Goal: Transaction & Acquisition: Purchase product/service

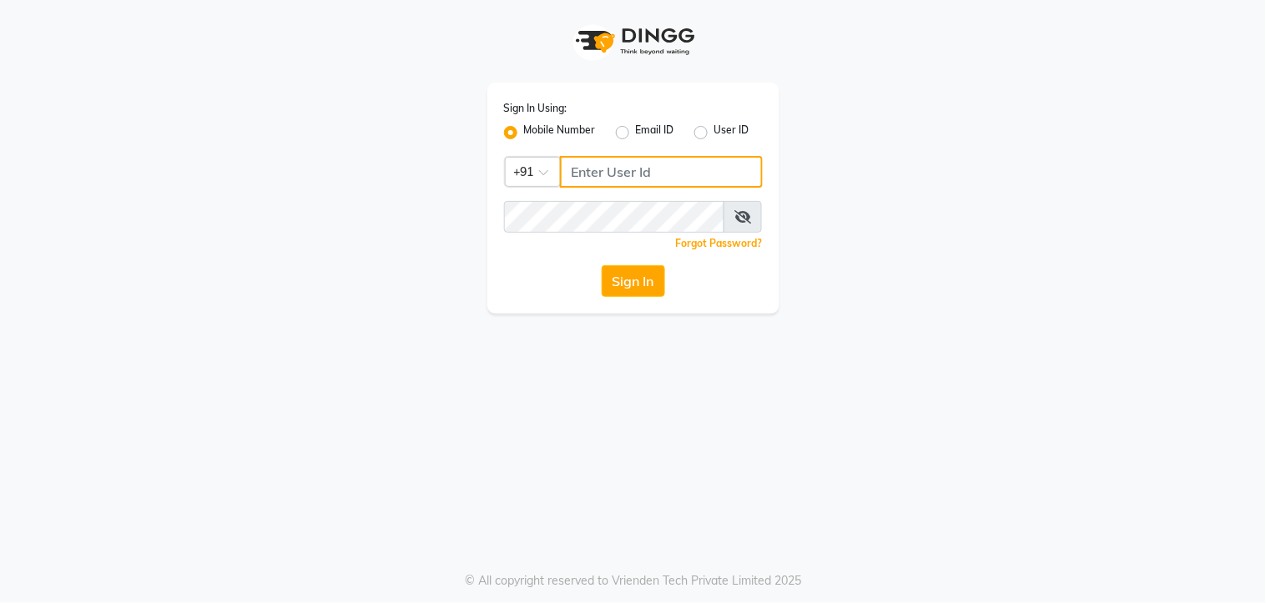
type input "7438832222"
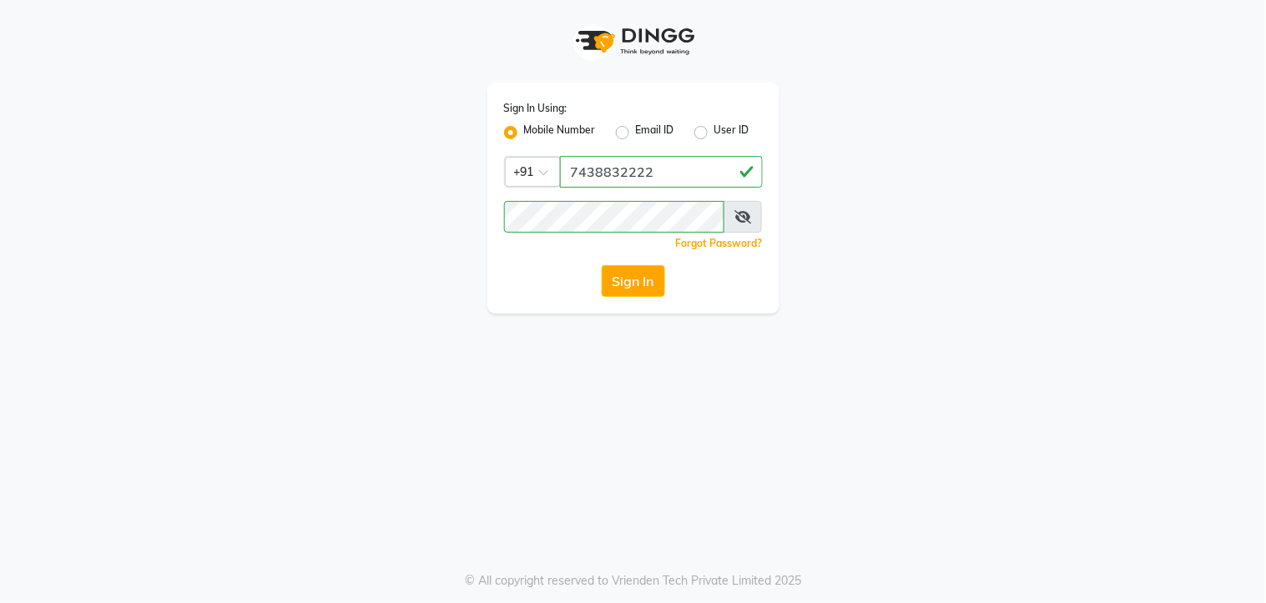
click at [751, 214] on icon at bounding box center [742, 216] width 17 height 13
click at [648, 285] on button "Sign In" at bounding box center [633, 281] width 63 height 32
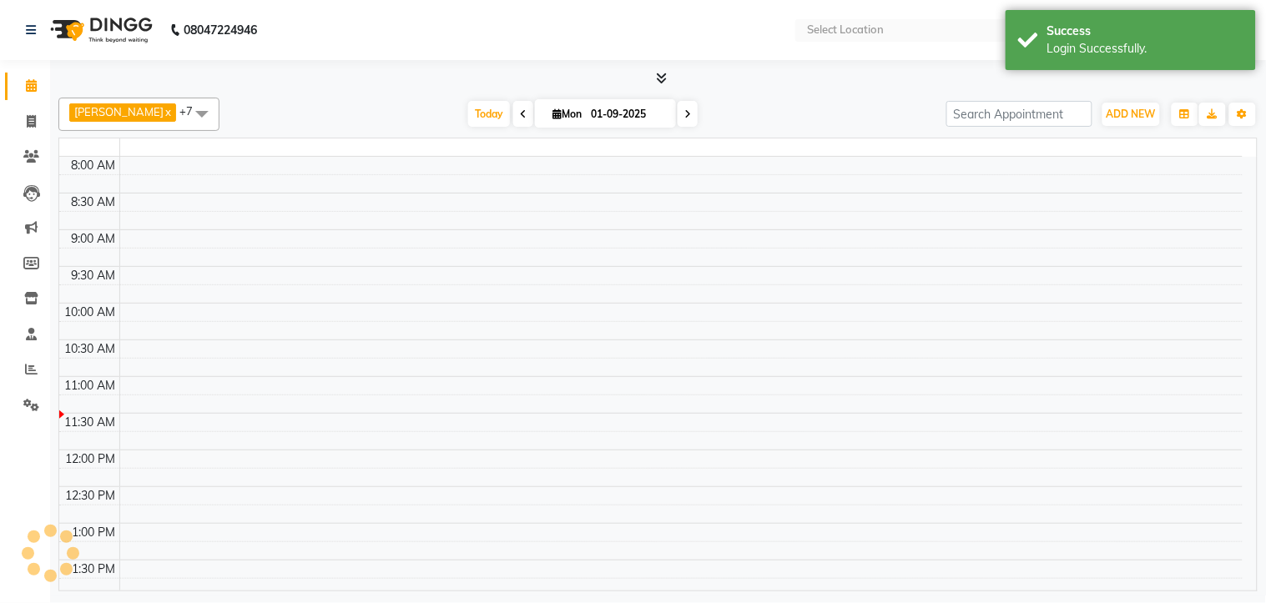
select select "en"
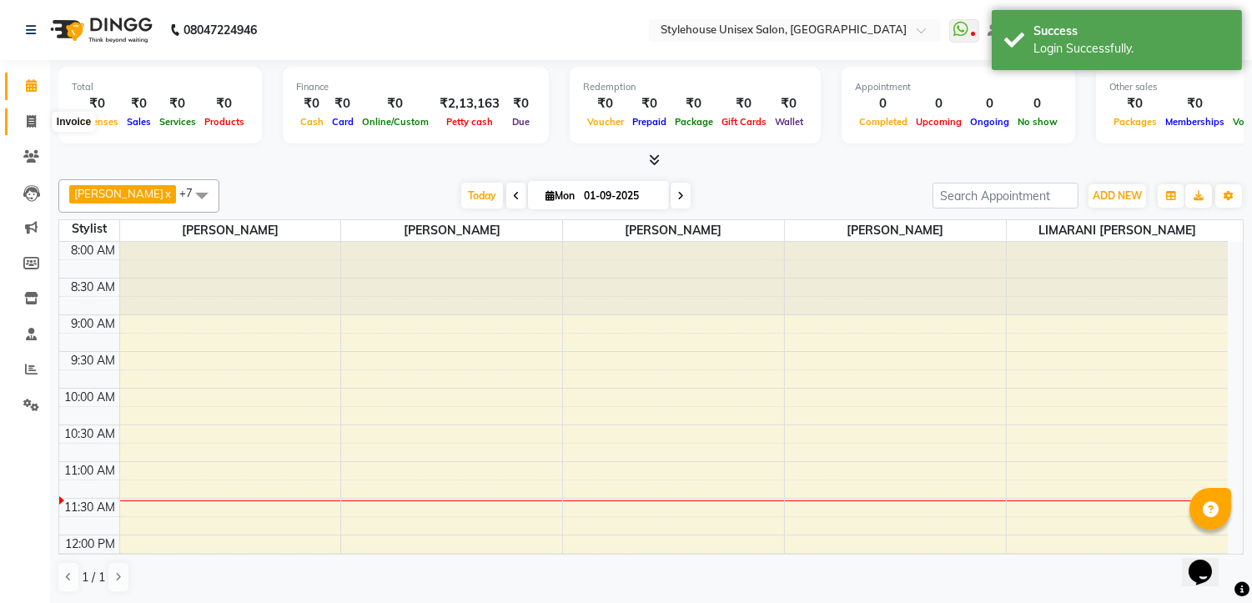
click at [31, 123] on icon at bounding box center [31, 121] width 9 height 13
select select "service"
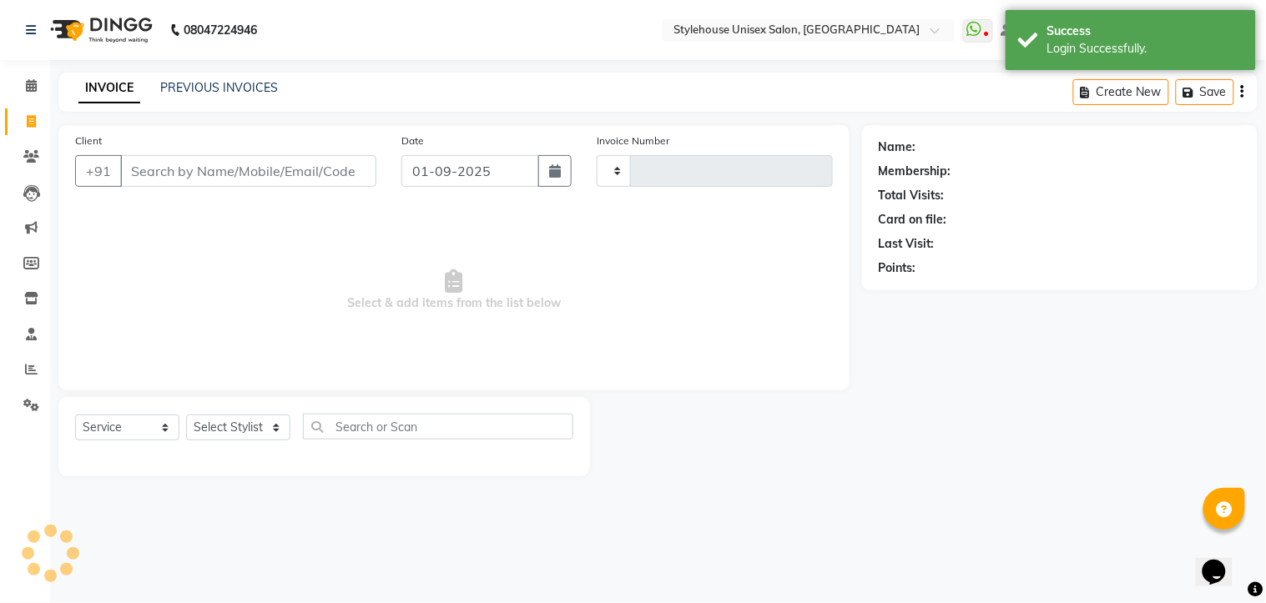
type input "1285"
select select "7906"
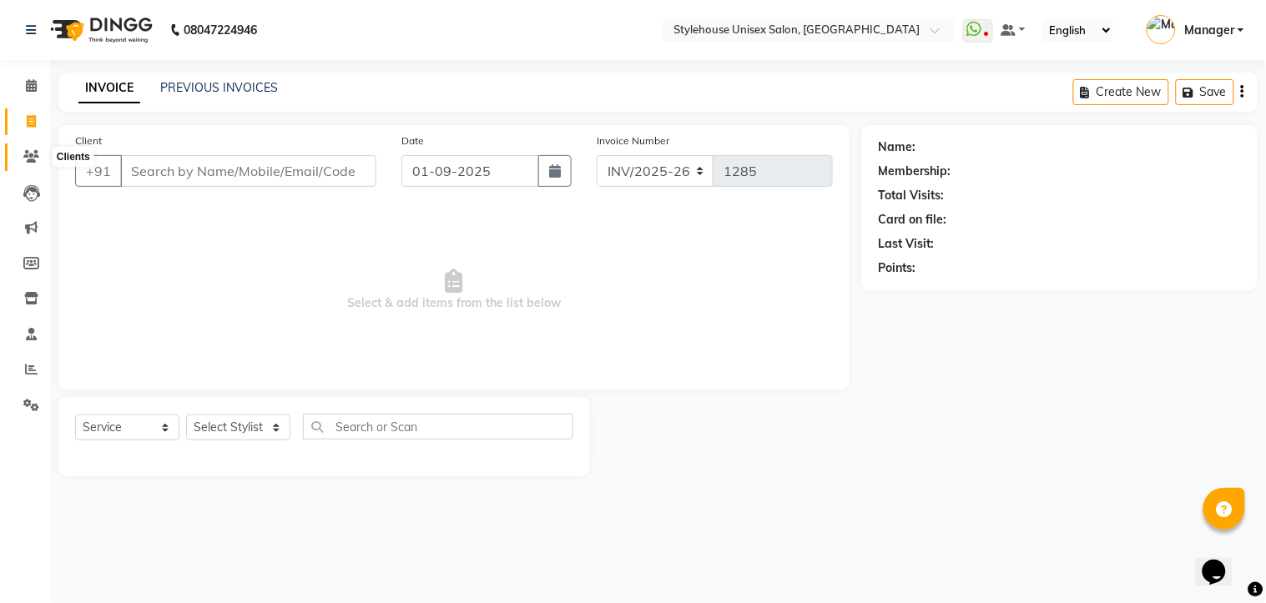
click at [30, 151] on icon at bounding box center [31, 156] width 16 height 13
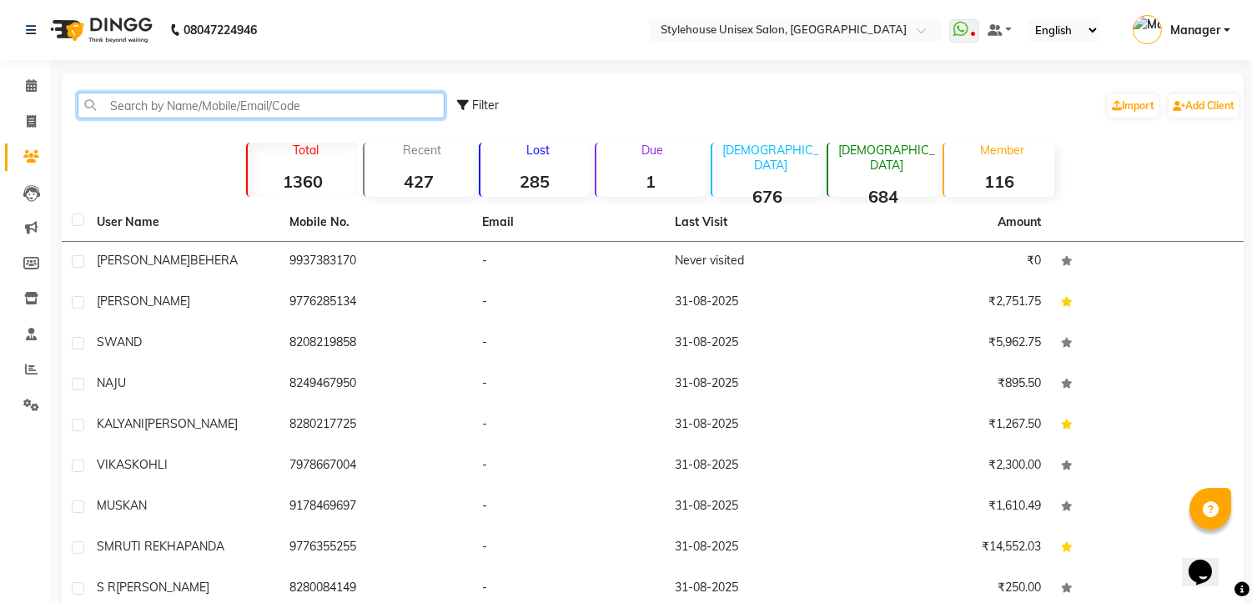
click at [188, 103] on input "text" at bounding box center [261, 106] width 367 height 26
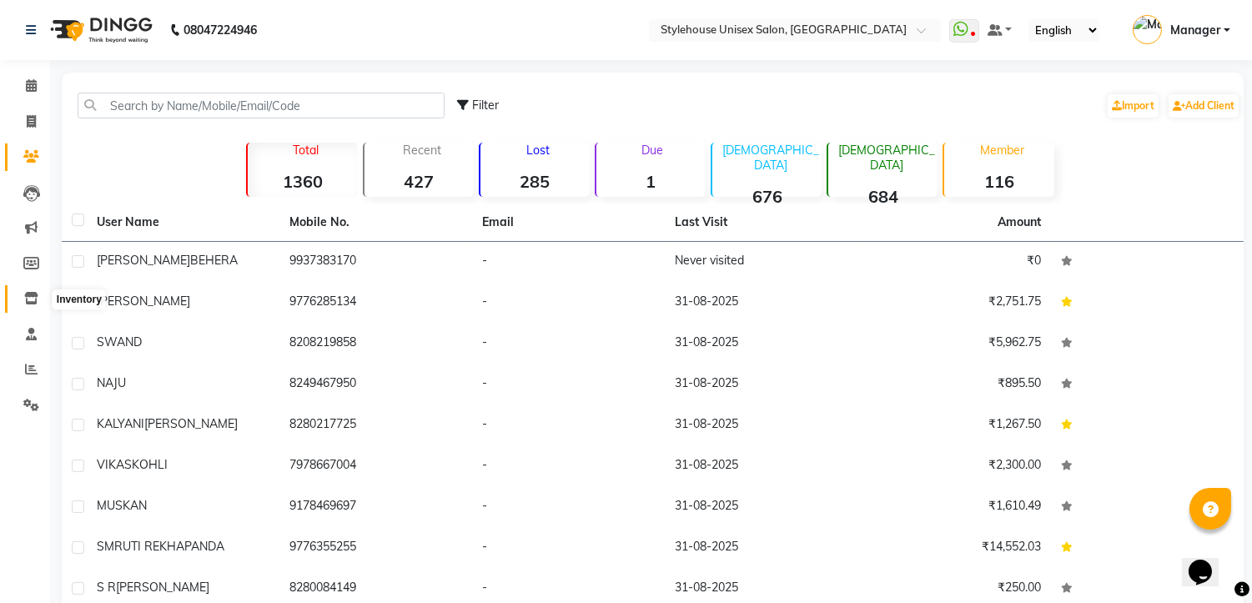
click at [28, 295] on icon at bounding box center [31, 298] width 14 height 13
select select
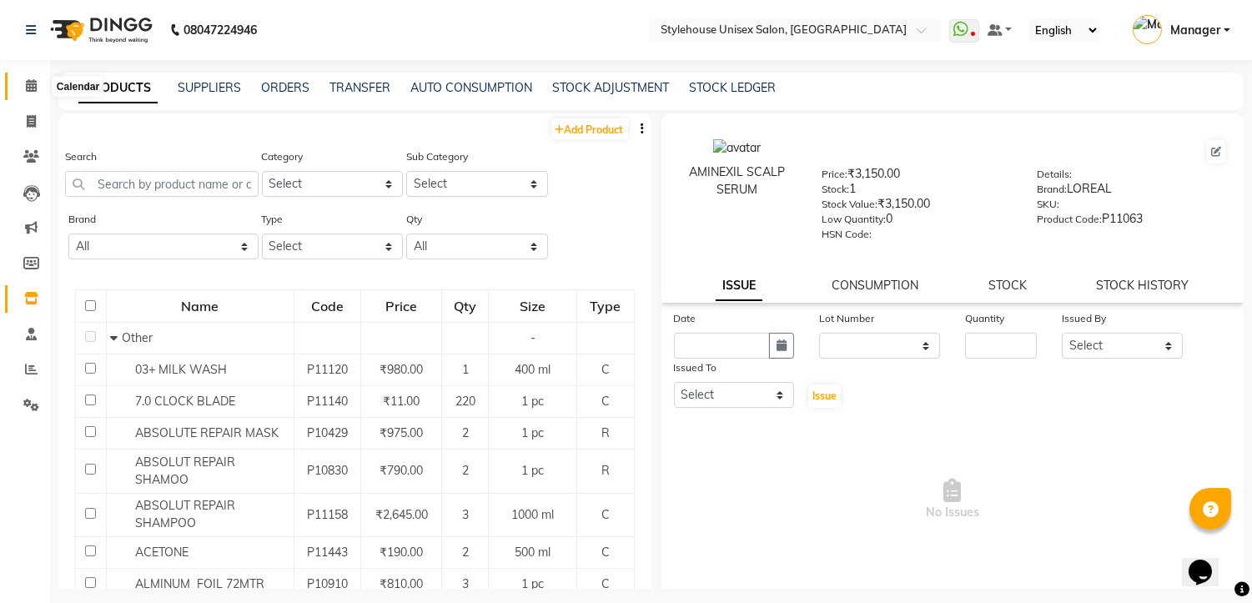
click at [31, 88] on icon at bounding box center [31, 85] width 11 height 13
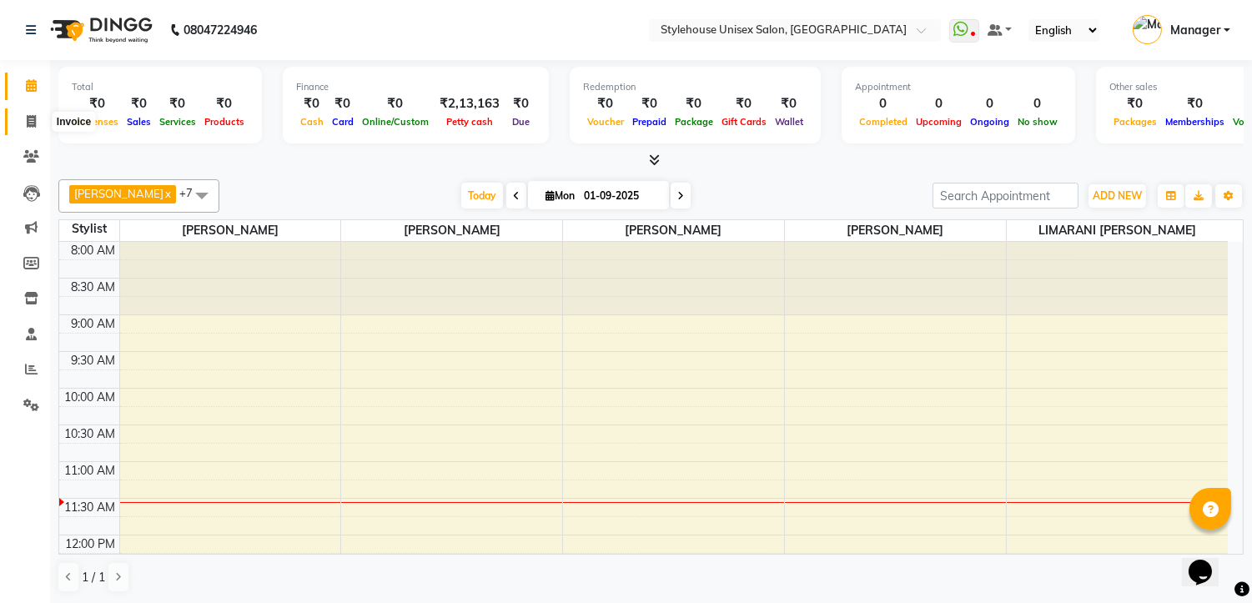
click at [33, 115] on icon at bounding box center [31, 121] width 9 height 13
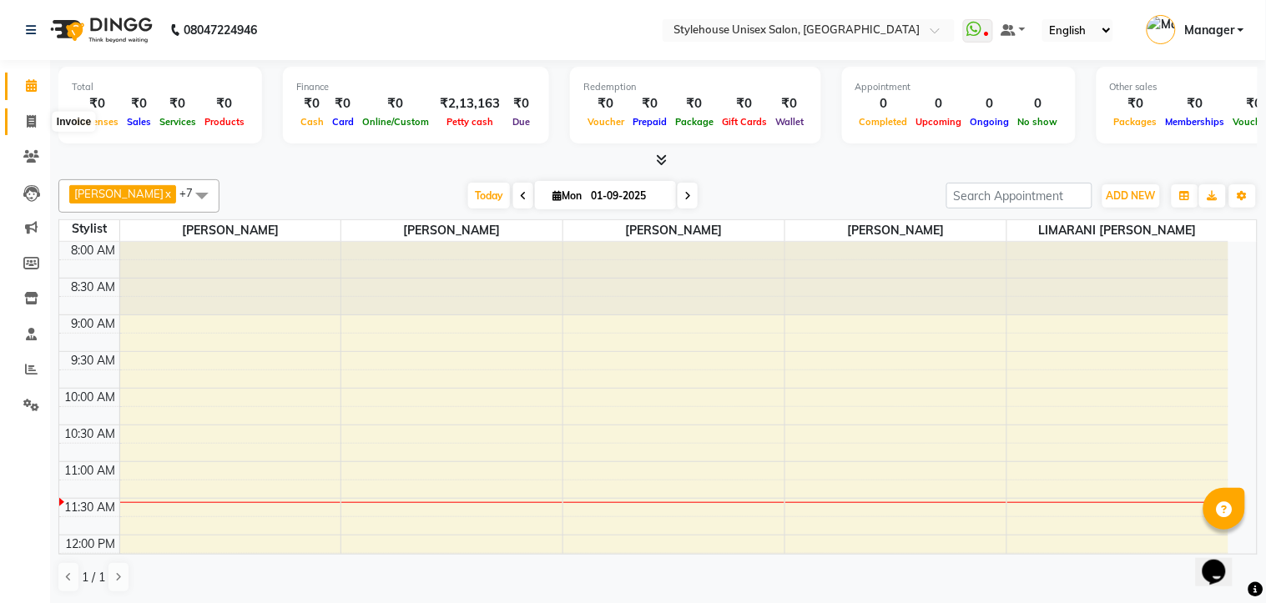
select select "service"
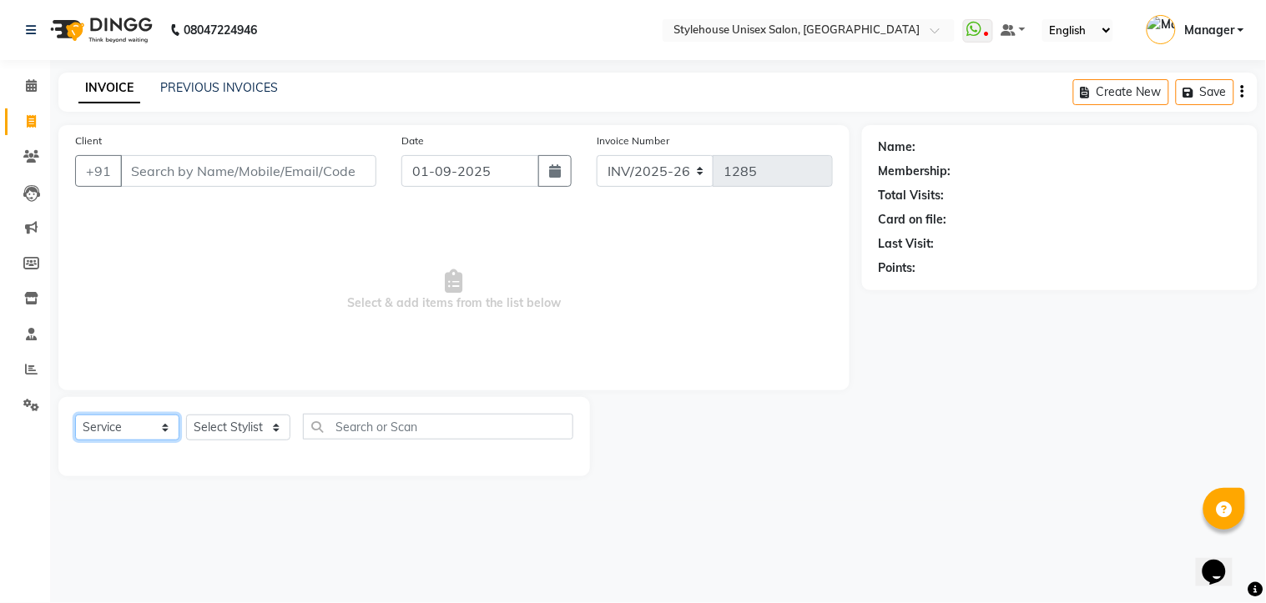
click at [167, 434] on select "Select Service Product Membership Package Voucher Prepaid Gift Card" at bounding box center [127, 428] width 104 height 26
click at [75, 416] on select "Select Service Product Membership Package Voucher Prepaid Gift Card" at bounding box center [127, 428] width 104 height 26
click at [32, 82] on icon at bounding box center [31, 85] width 11 height 13
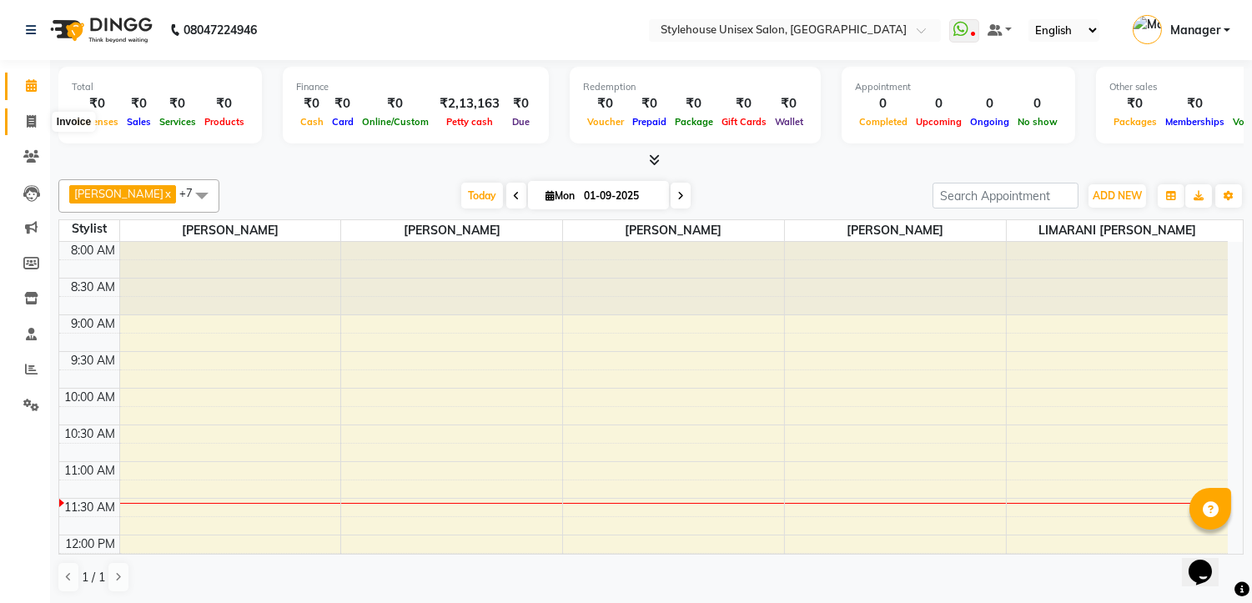
click at [19, 123] on span at bounding box center [31, 122] width 29 height 19
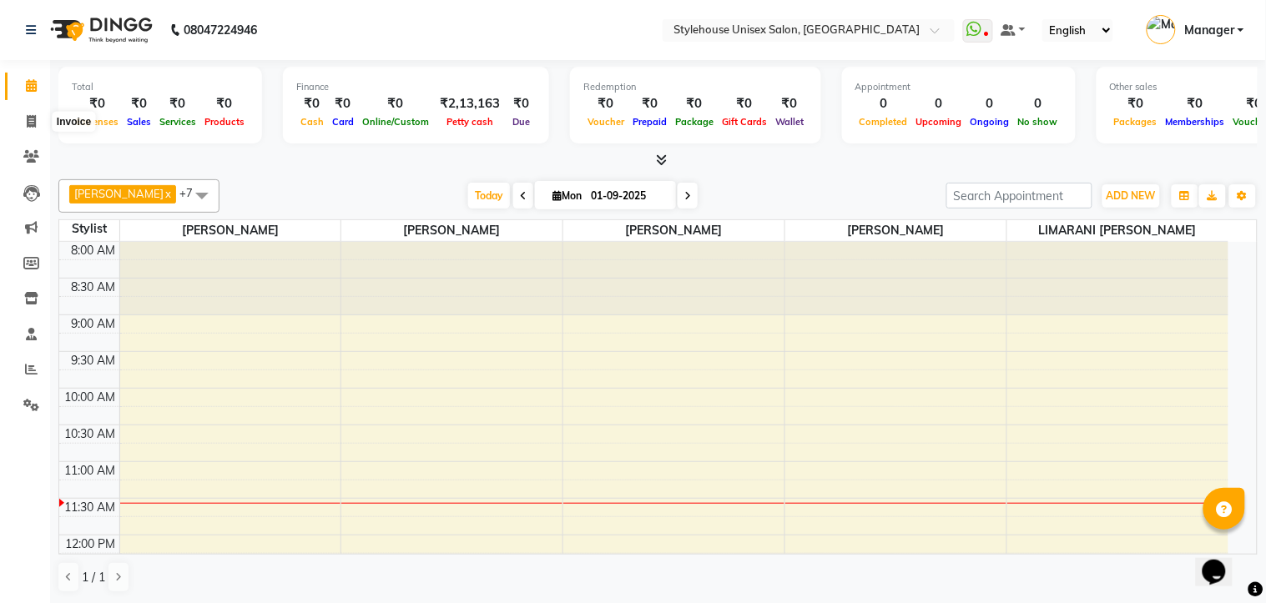
select select "service"
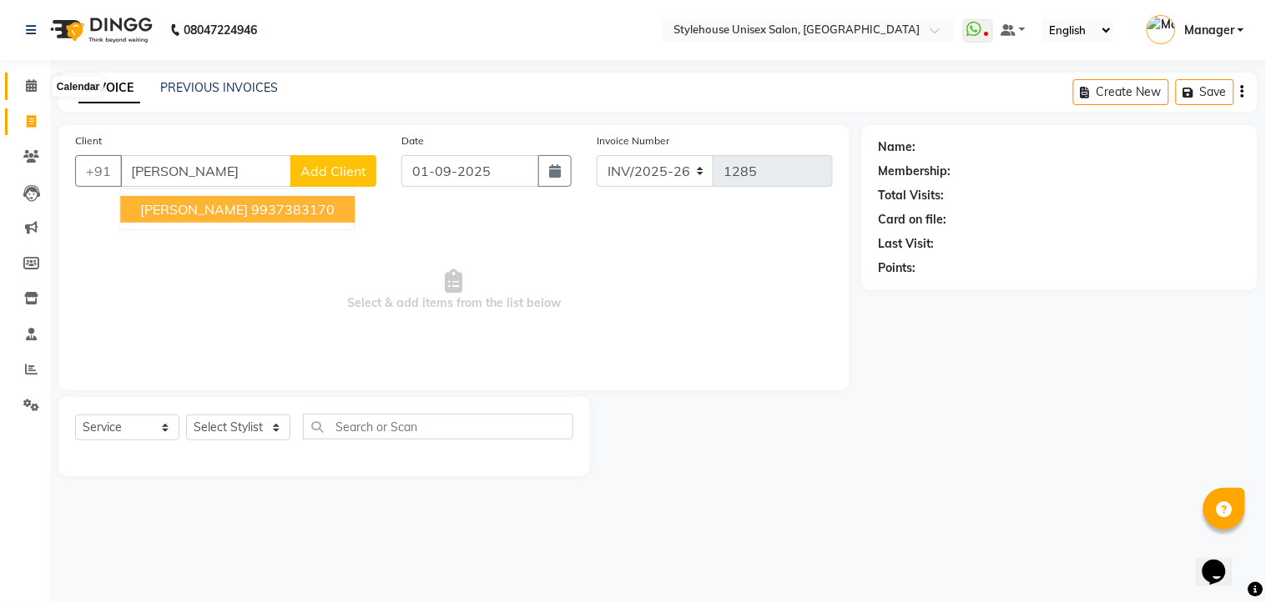
click at [26, 92] on icon at bounding box center [31, 85] width 11 height 13
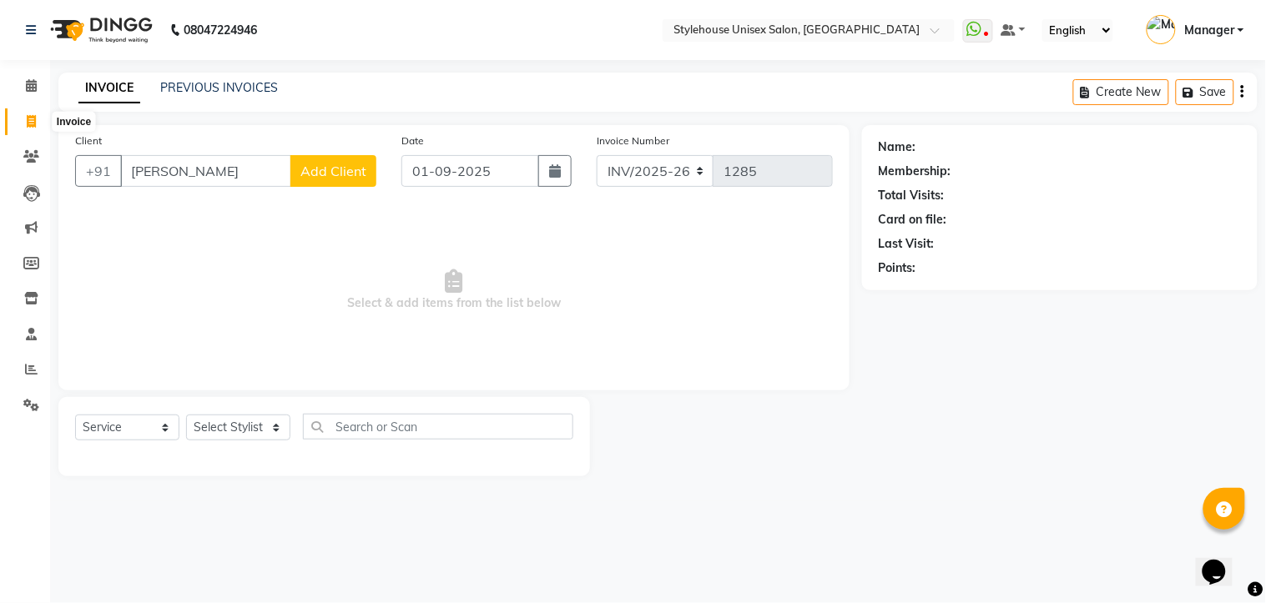
click at [33, 118] on icon at bounding box center [31, 121] width 9 height 13
click at [193, 174] on input "[PERSON_NAME]" at bounding box center [205, 171] width 171 height 32
type input "S"
click at [28, 154] on icon at bounding box center [31, 156] width 16 height 13
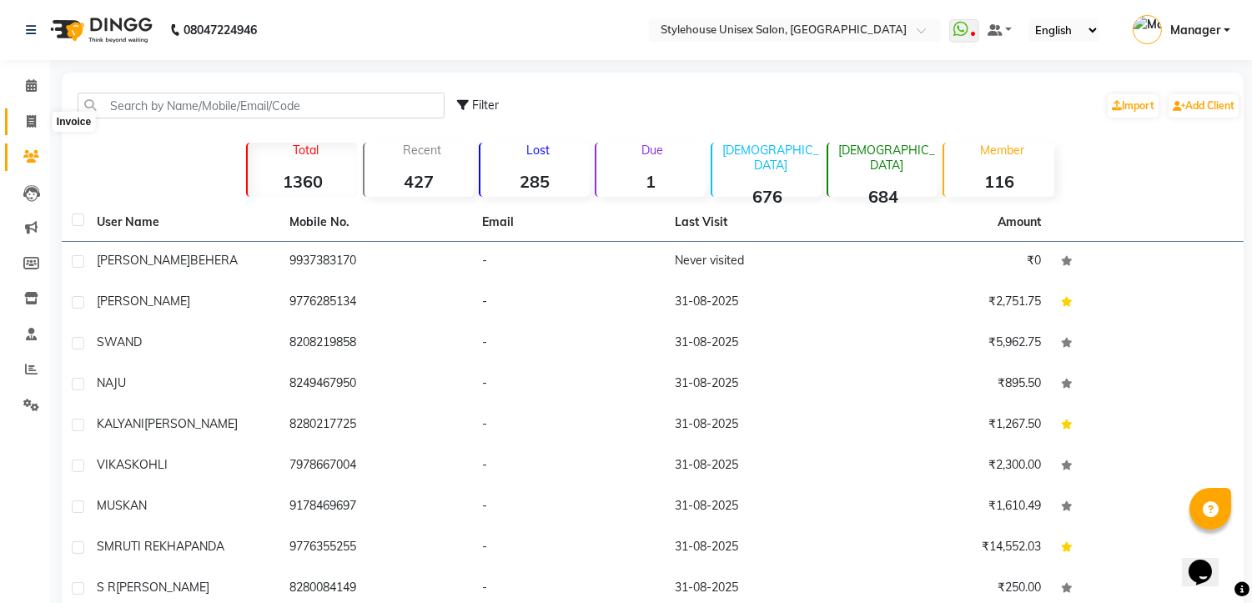
click at [33, 119] on icon at bounding box center [31, 121] width 9 height 13
select select "service"
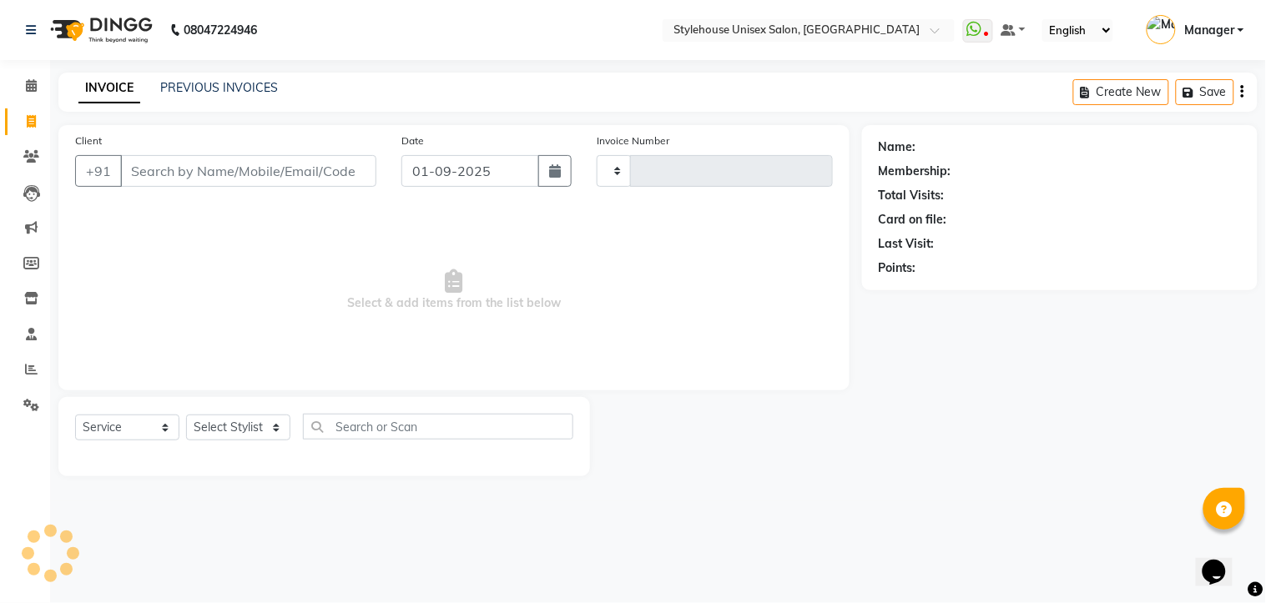
type input "1285"
select select "7906"
click at [27, 118] on icon at bounding box center [31, 121] width 9 height 13
select select "service"
type input "1285"
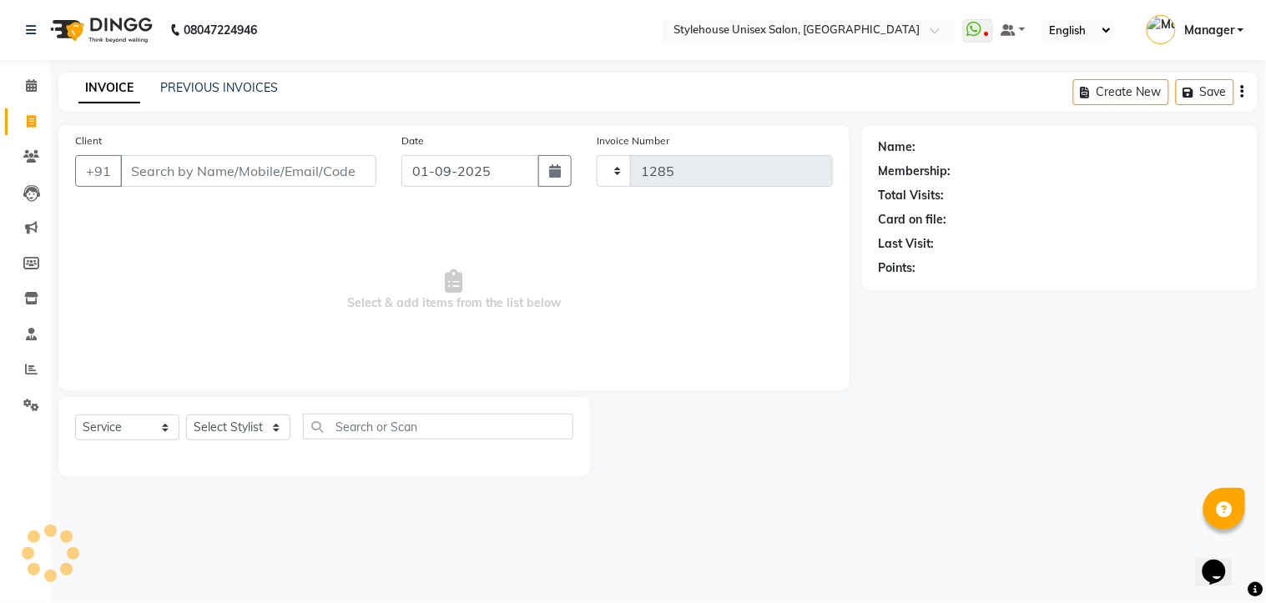
select select "7906"
click at [235, 94] on link "PREVIOUS INVOICES" at bounding box center [219, 87] width 118 height 15
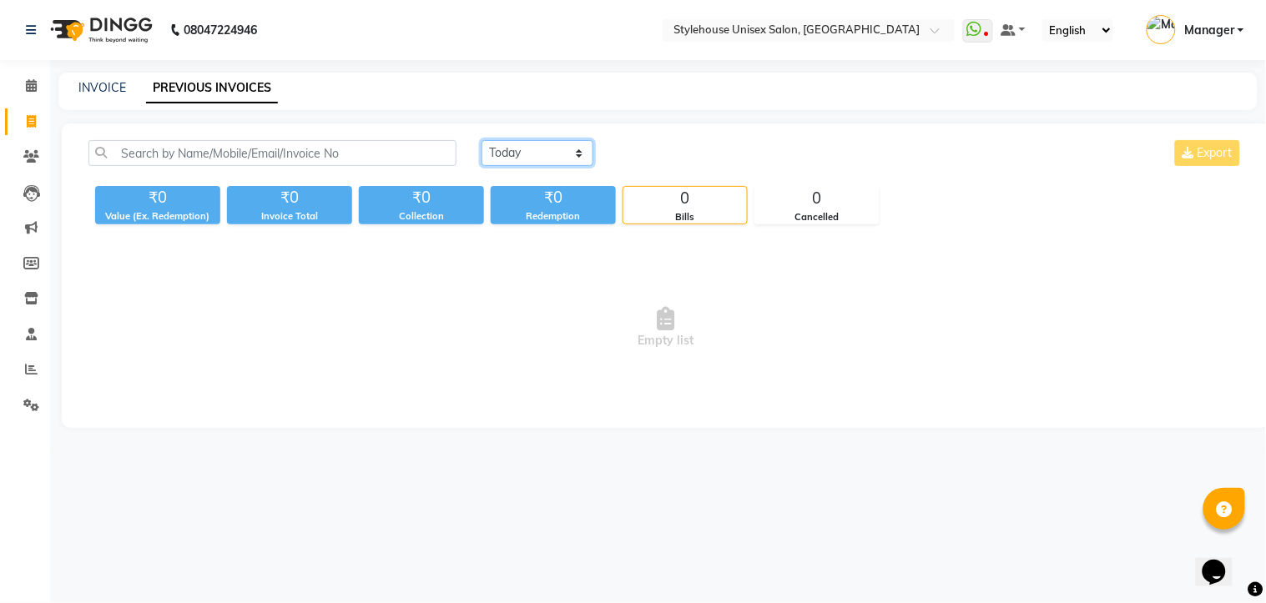
click at [581, 154] on select "Today Yesterday Custom Range" at bounding box center [537, 153] width 112 height 26
click at [481, 140] on select "Today Yesterday Custom Range" at bounding box center [537, 153] width 112 height 26
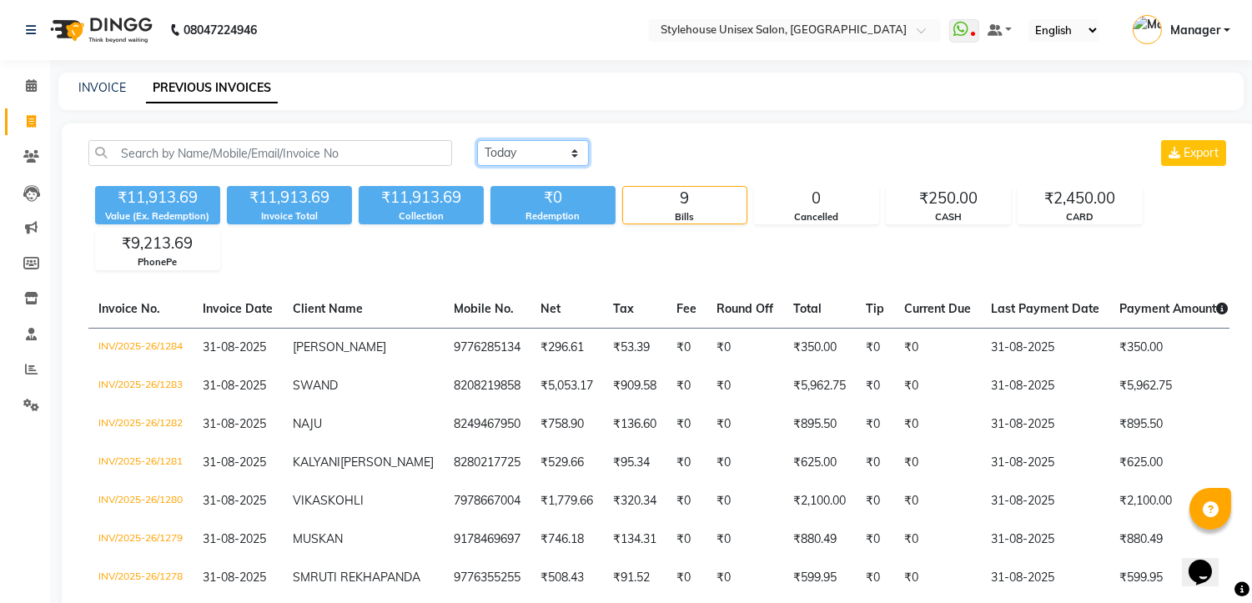
click at [580, 153] on select "Today Yesterday Custom Range" at bounding box center [533, 153] width 112 height 26
select select "range"
click at [477, 140] on select "Today Yesterday Custom Range" at bounding box center [533, 153] width 112 height 26
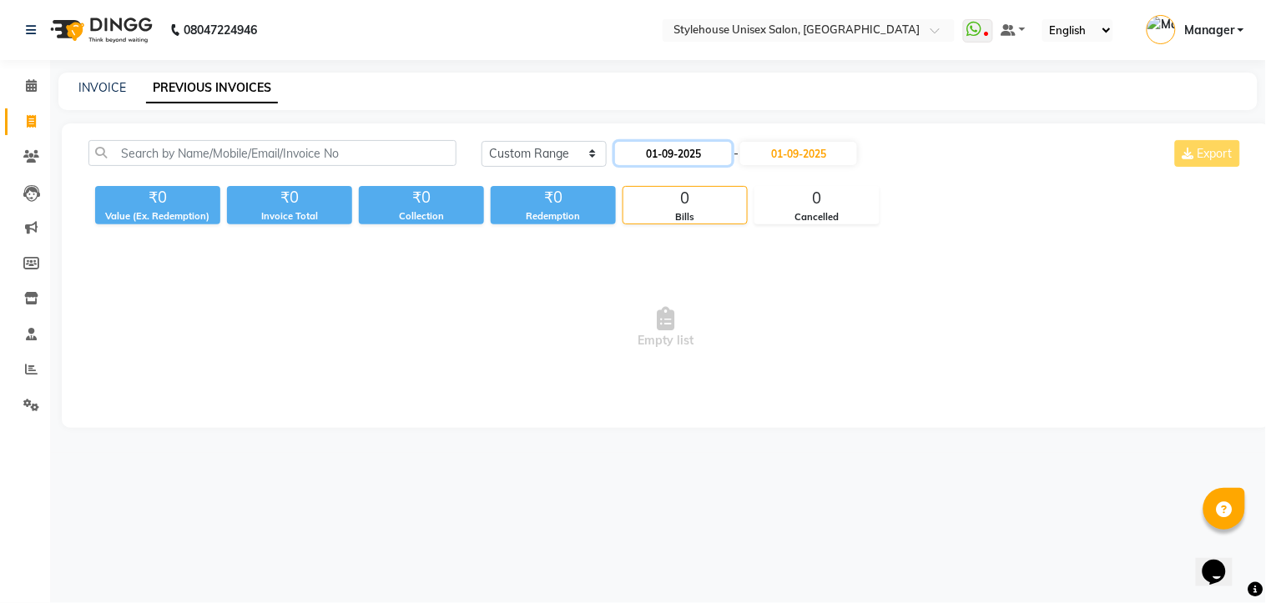
click at [718, 153] on input "01-09-2025" at bounding box center [673, 153] width 117 height 23
select select "9"
select select "2025"
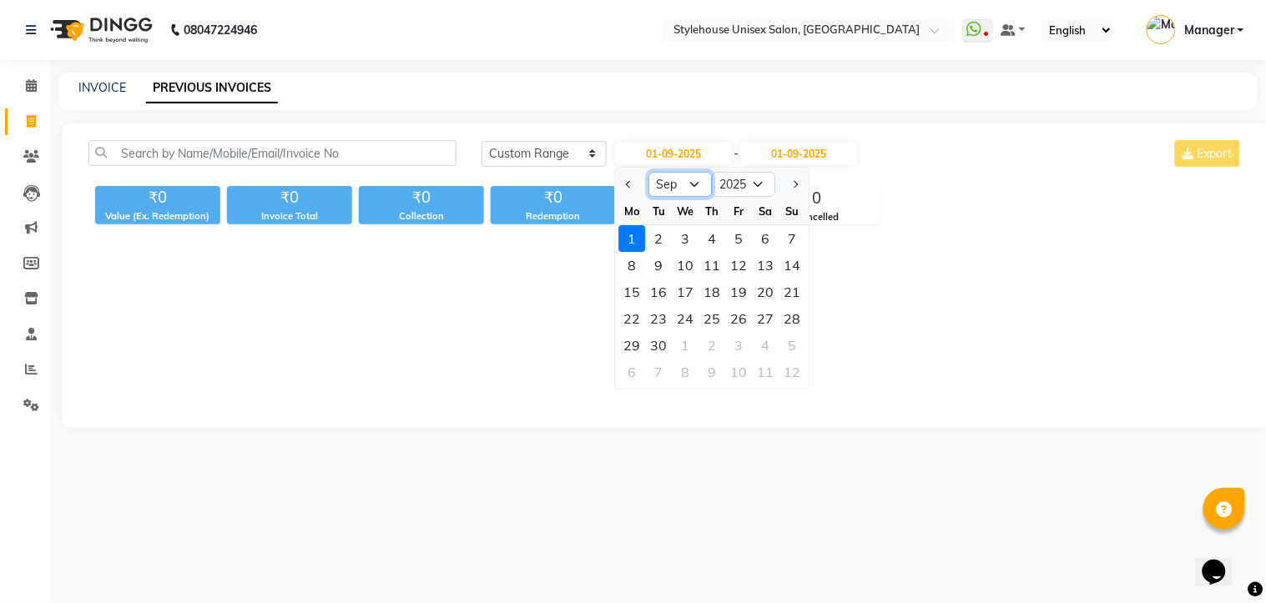
click at [696, 184] on select "Jan Feb Mar Apr May Jun Jul Aug Sep Oct Nov Dec" at bounding box center [680, 184] width 63 height 25
select select "8"
click at [649, 172] on select "Jan Feb Mar Apr May Jun Jul Aug Sep Oct Nov Dec" at bounding box center [680, 184] width 63 height 25
click at [786, 345] on div "31" at bounding box center [792, 345] width 27 height 27
type input "31-08-2025"
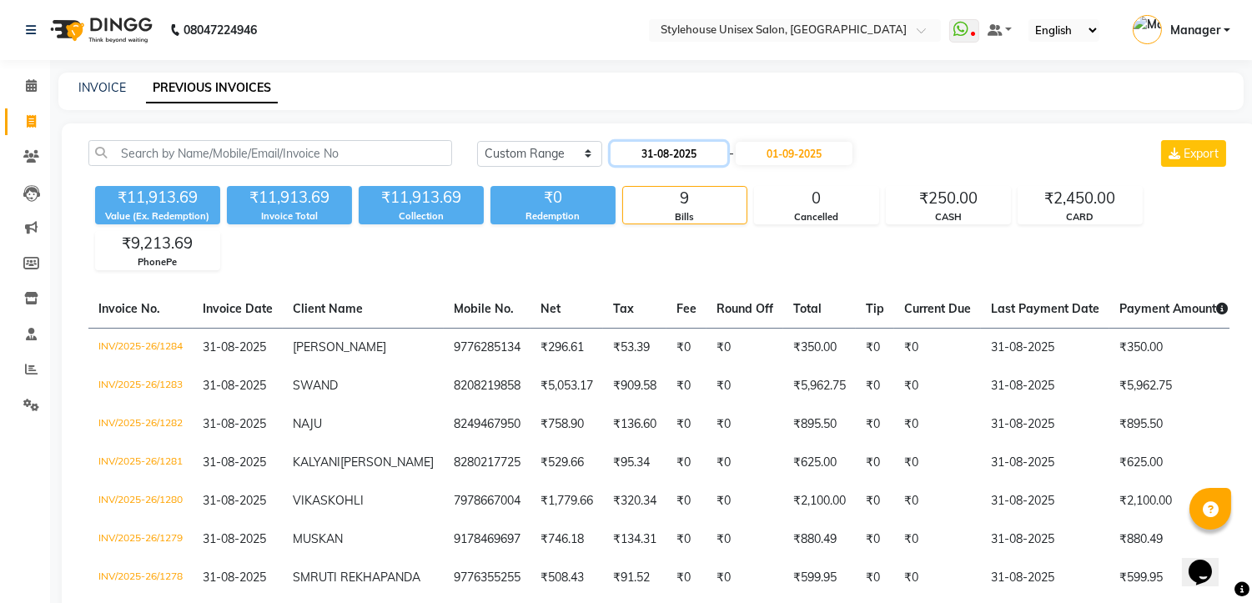
click at [713, 151] on input "31-08-2025" at bounding box center [669, 153] width 117 height 23
select select "8"
select select "2025"
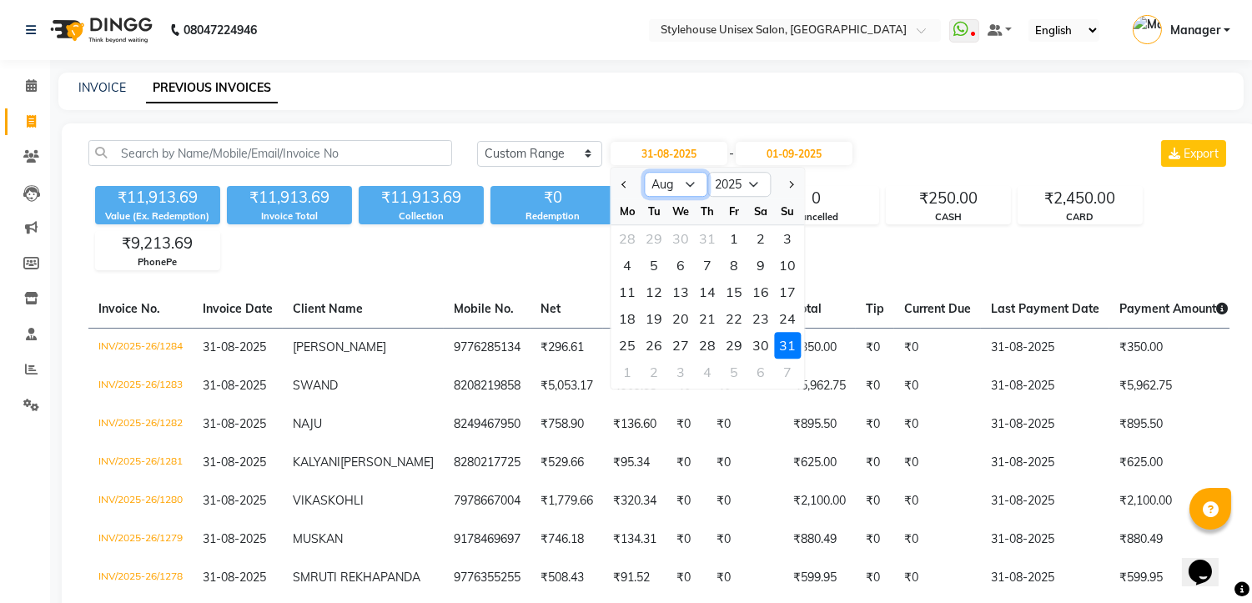
click at [688, 184] on select "Jan Feb Mar Apr May Jun Jul Aug Sep Oct Nov Dec" at bounding box center [675, 184] width 63 height 25
select select "7"
click at [644, 172] on select "Jan Feb Mar Apr May Jun Jul Aug Sep Oct Nov Dec" at bounding box center [675, 184] width 63 height 25
click at [703, 346] on div "31" at bounding box center [707, 345] width 27 height 27
type input "31-07-2025"
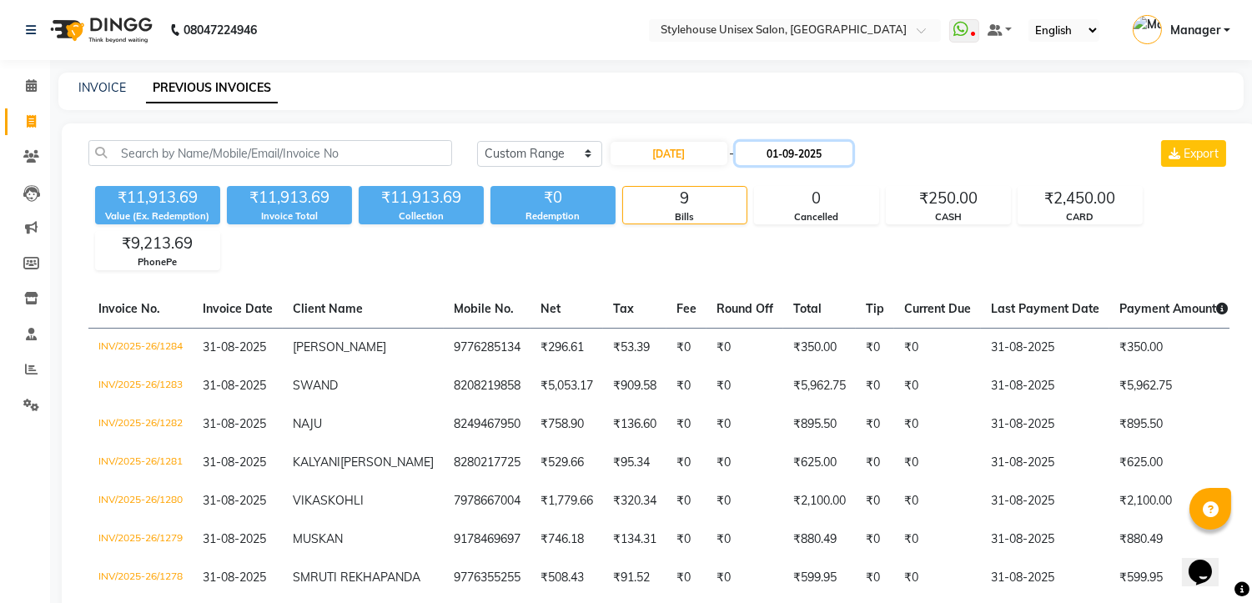
click at [795, 160] on input "01-09-2025" at bounding box center [794, 153] width 117 height 23
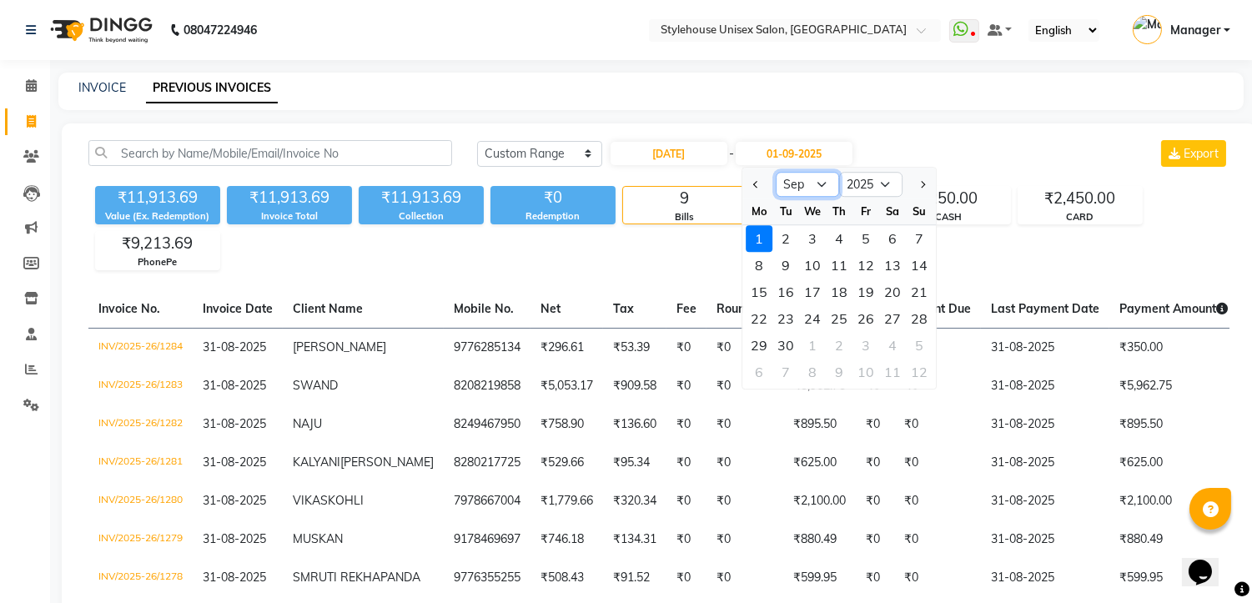
click at [822, 182] on select "Jul Aug Sep Oct Nov Dec" at bounding box center [807, 184] width 63 height 25
select select "7"
click at [776, 172] on select "Jul Aug Sep Oct Nov Dec" at bounding box center [807, 184] width 63 height 25
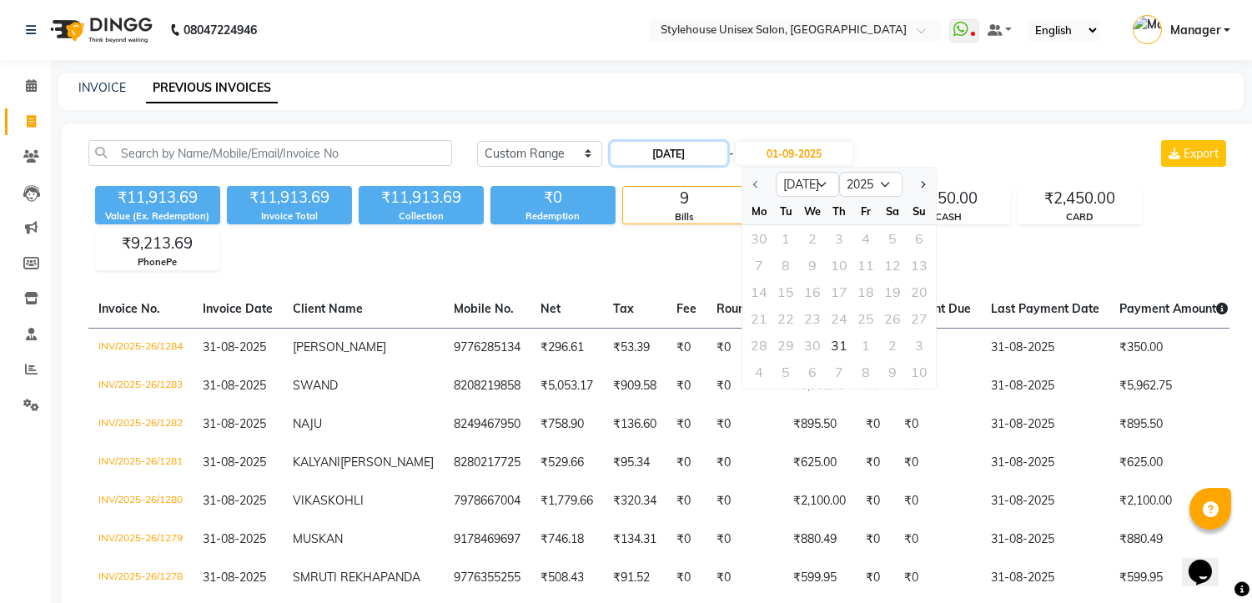
click at [718, 152] on input "31-07-2025" at bounding box center [669, 153] width 117 height 23
select select "7"
select select "2025"
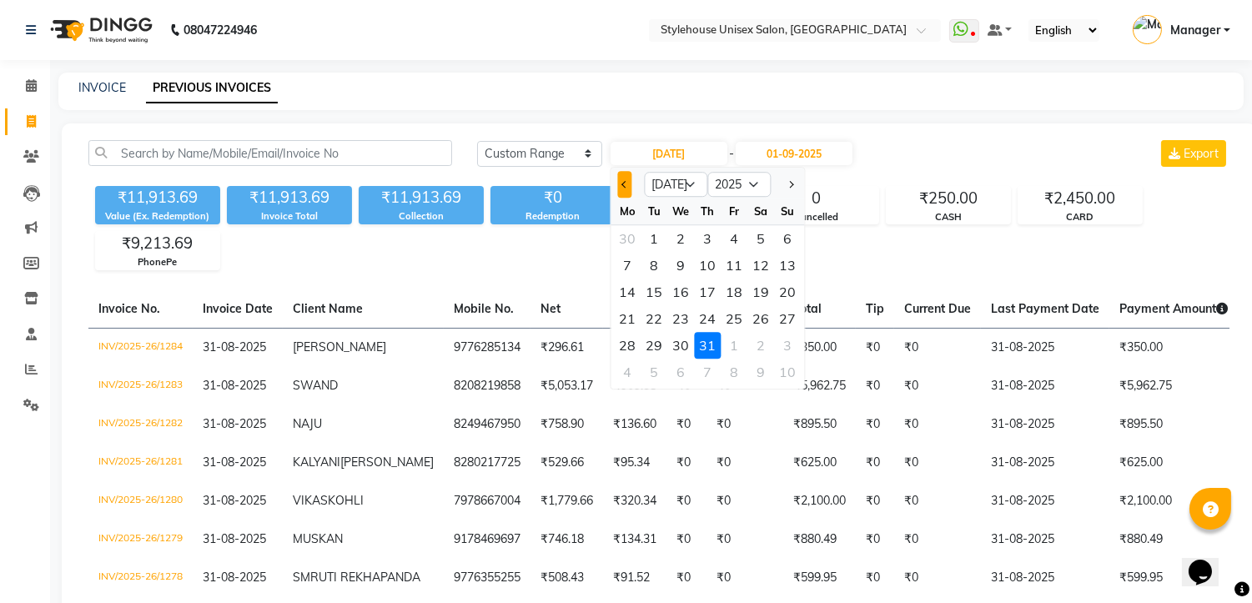
click at [622, 184] on span "Previous month" at bounding box center [625, 184] width 7 height 7
select select "6"
click at [627, 370] on div "30" at bounding box center [627, 372] width 27 height 27
type input "30-06-2025"
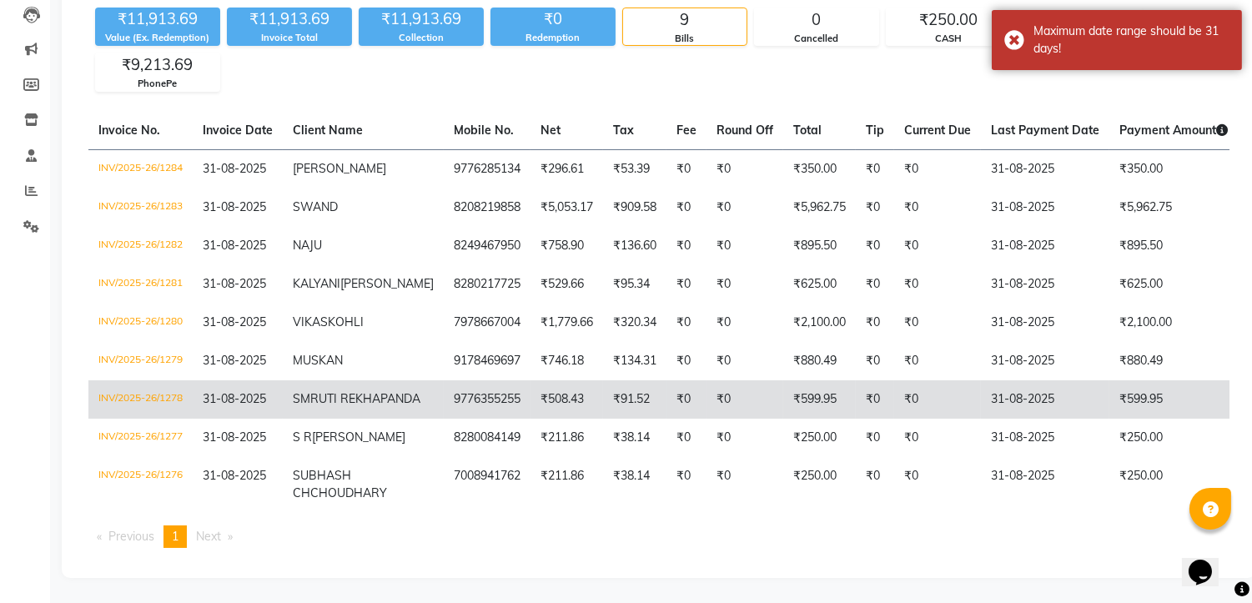
scroll to position [276, 0]
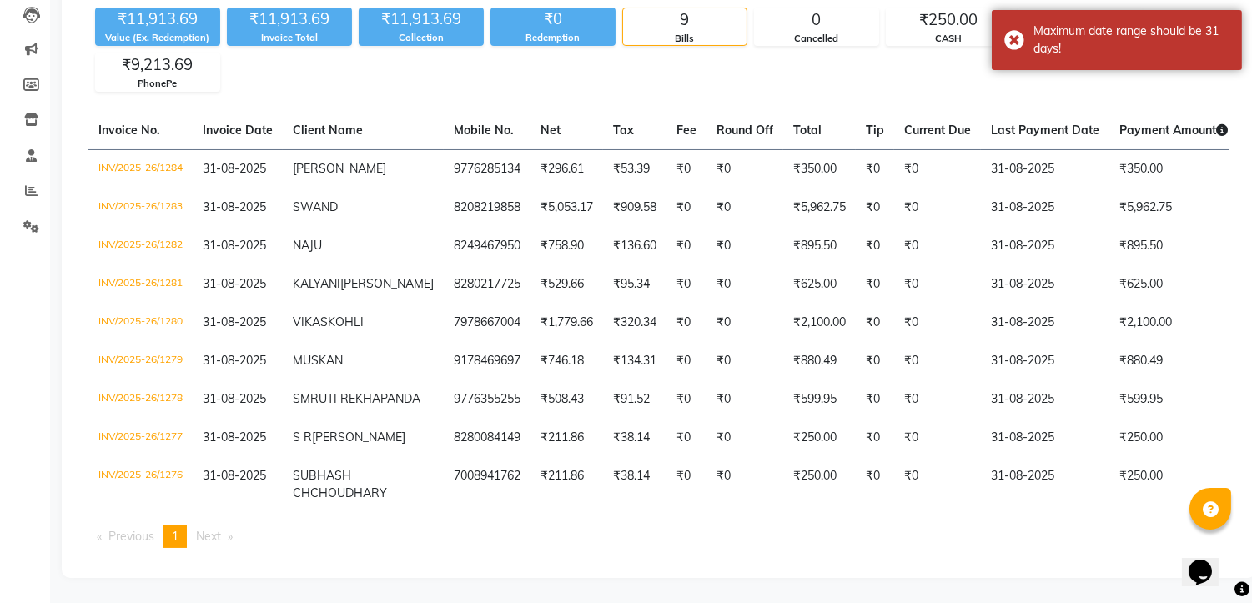
click at [215, 541] on span "Next page" at bounding box center [208, 536] width 25 height 15
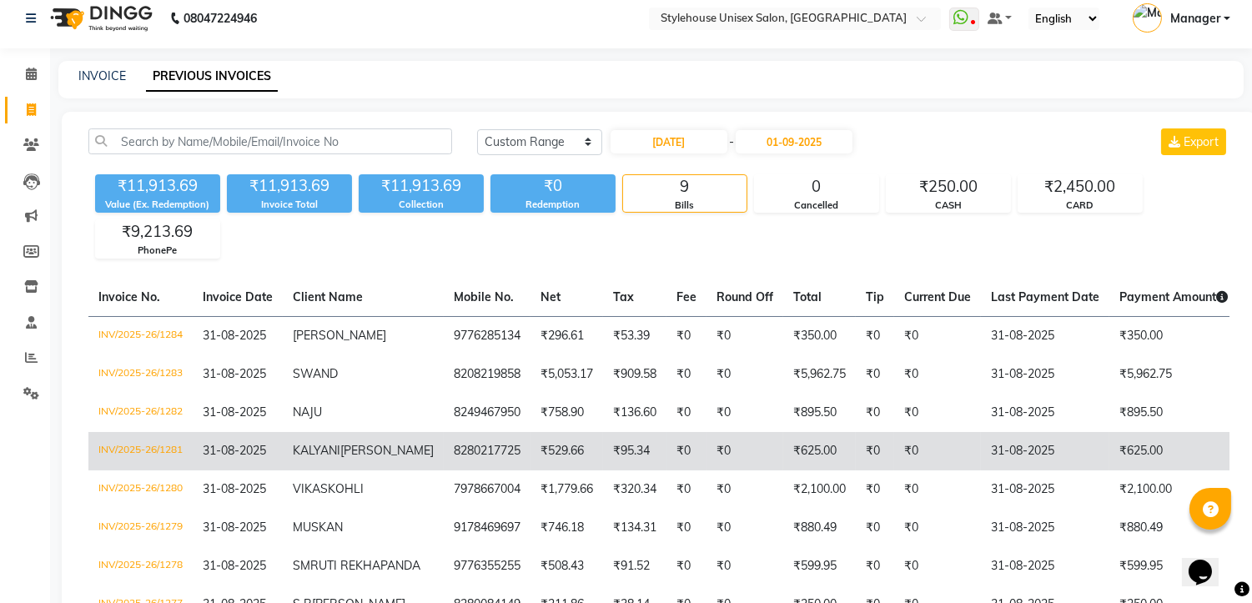
scroll to position [0, 0]
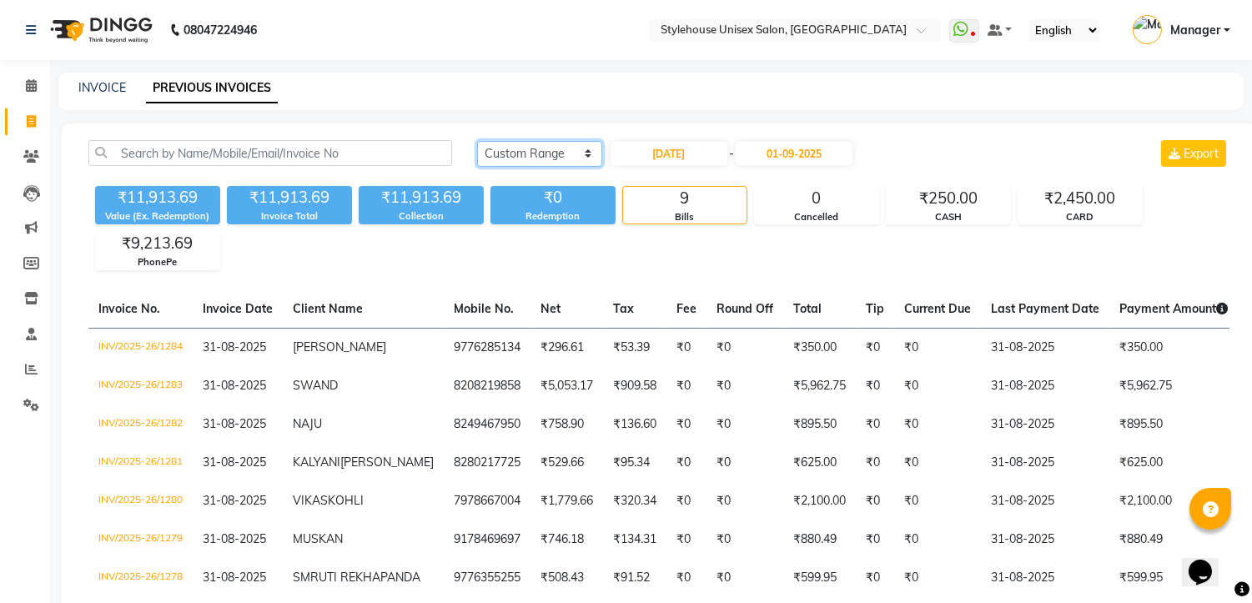
click at [582, 154] on select "Today Yesterday Custom Range" at bounding box center [539, 154] width 125 height 26
select select "today"
click at [477, 141] on select "Today Yesterday Custom Range" at bounding box center [539, 154] width 125 height 26
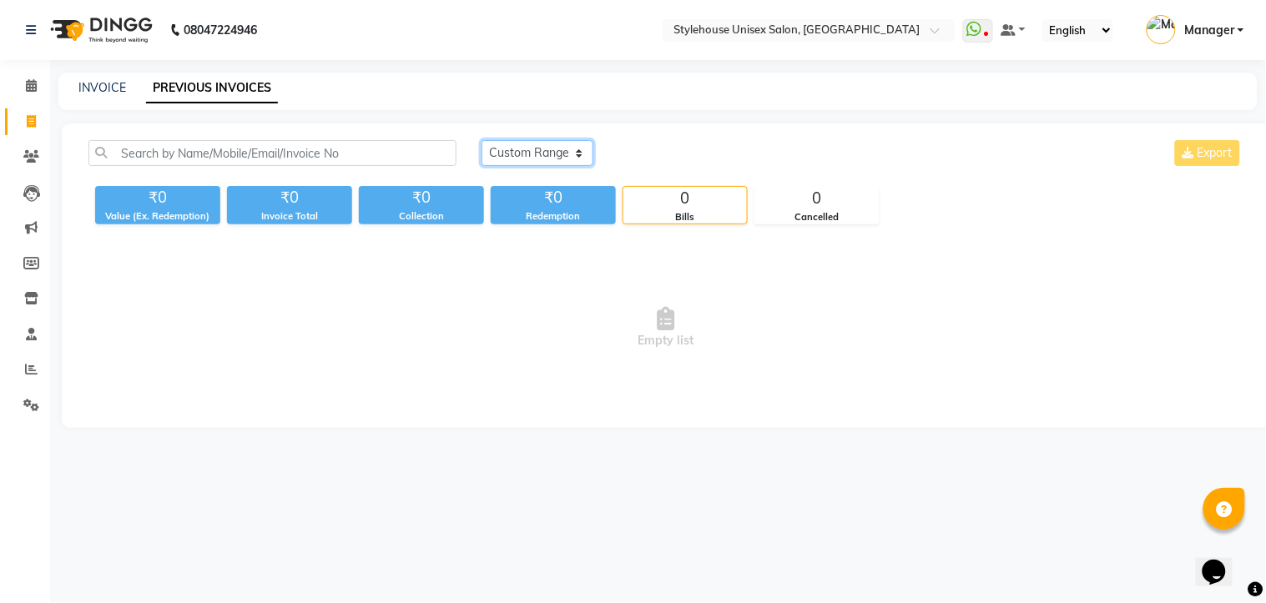
click at [577, 151] on select "Today Yesterday Custom Range" at bounding box center [537, 153] width 112 height 26
click at [28, 128] on icon at bounding box center [31, 121] width 9 height 13
select select "service"
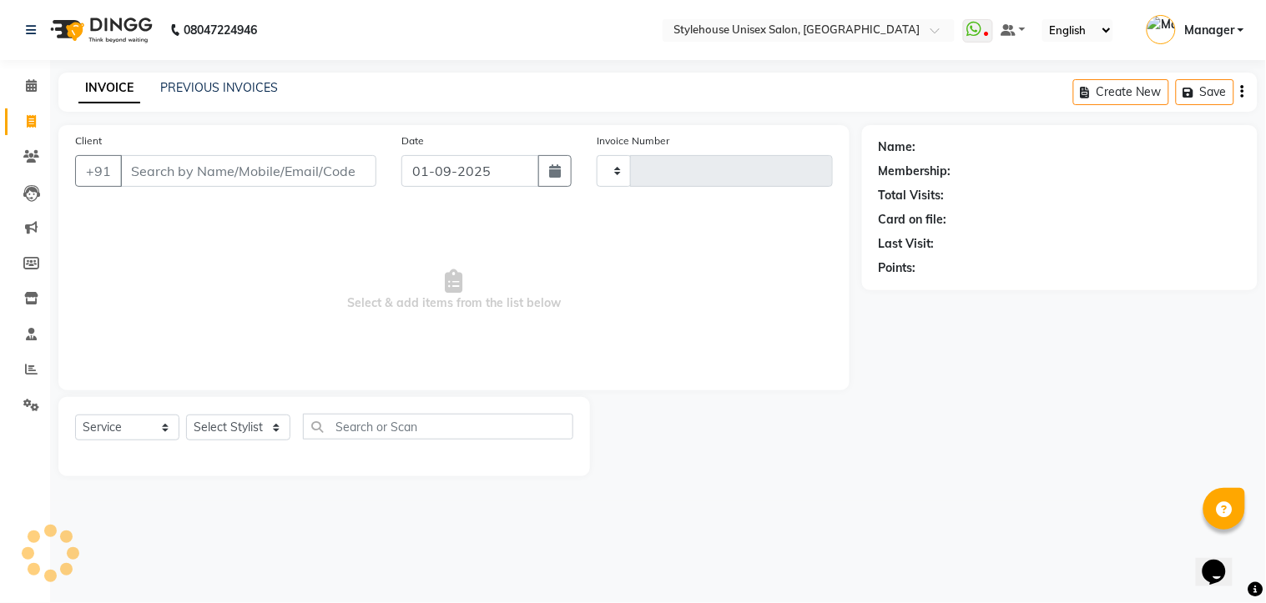
type input "1285"
select select "7906"
click at [30, 123] on icon at bounding box center [31, 121] width 9 height 13
select select "service"
type input "1285"
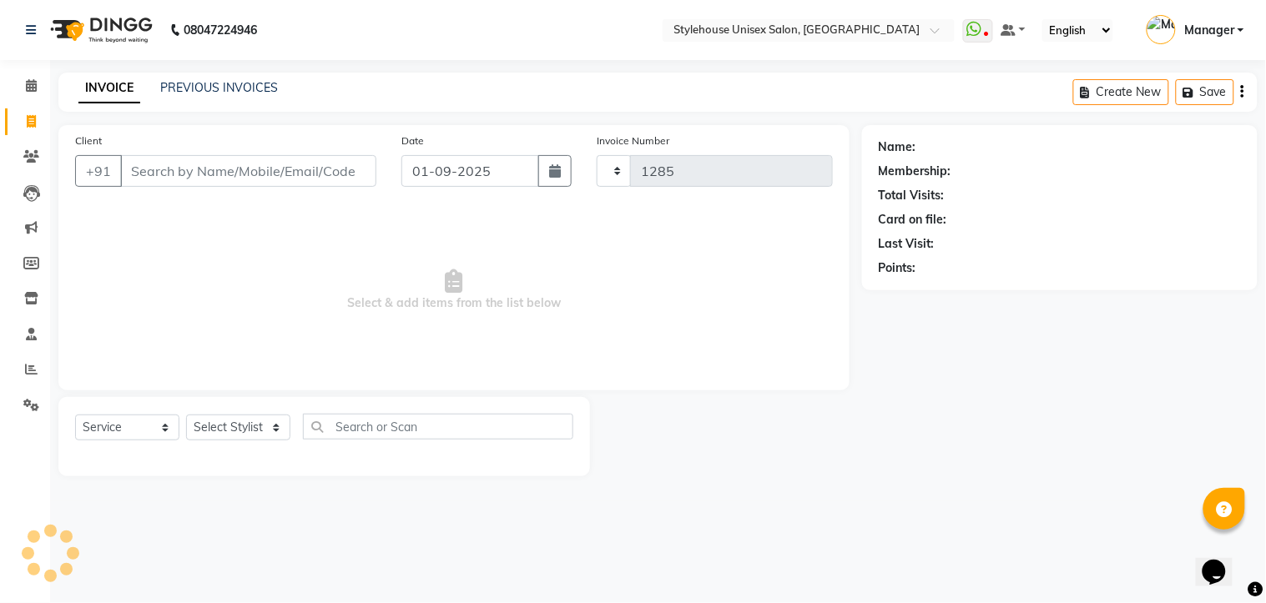
select select "7906"
click at [28, 162] on icon at bounding box center [31, 156] width 16 height 13
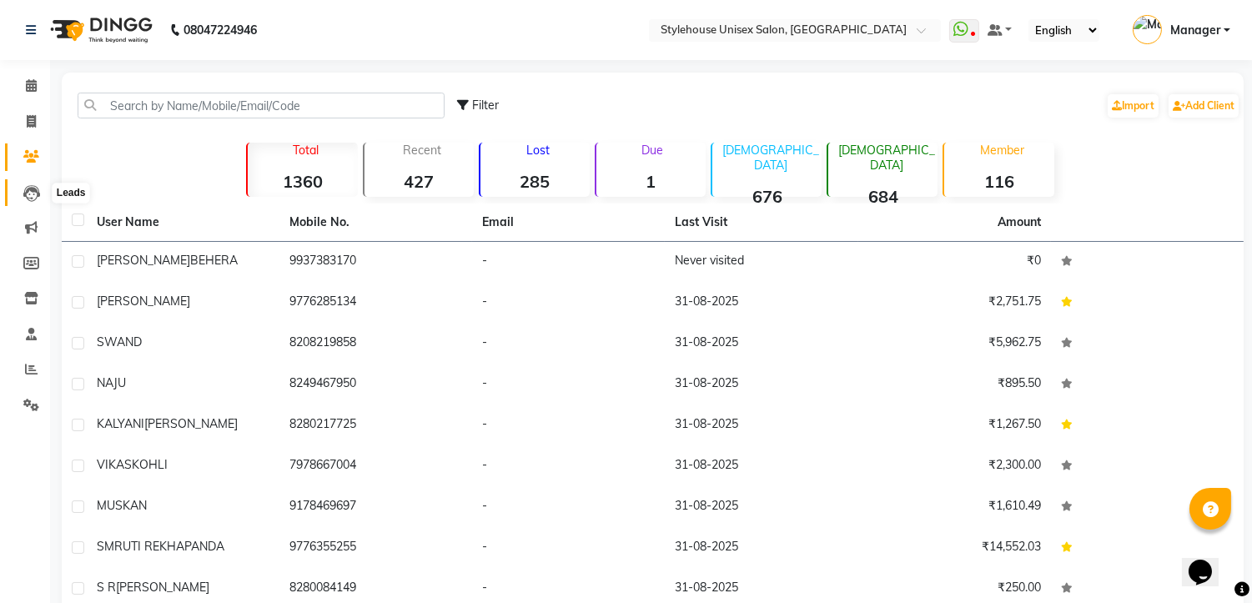
click at [29, 196] on icon at bounding box center [31, 193] width 17 height 17
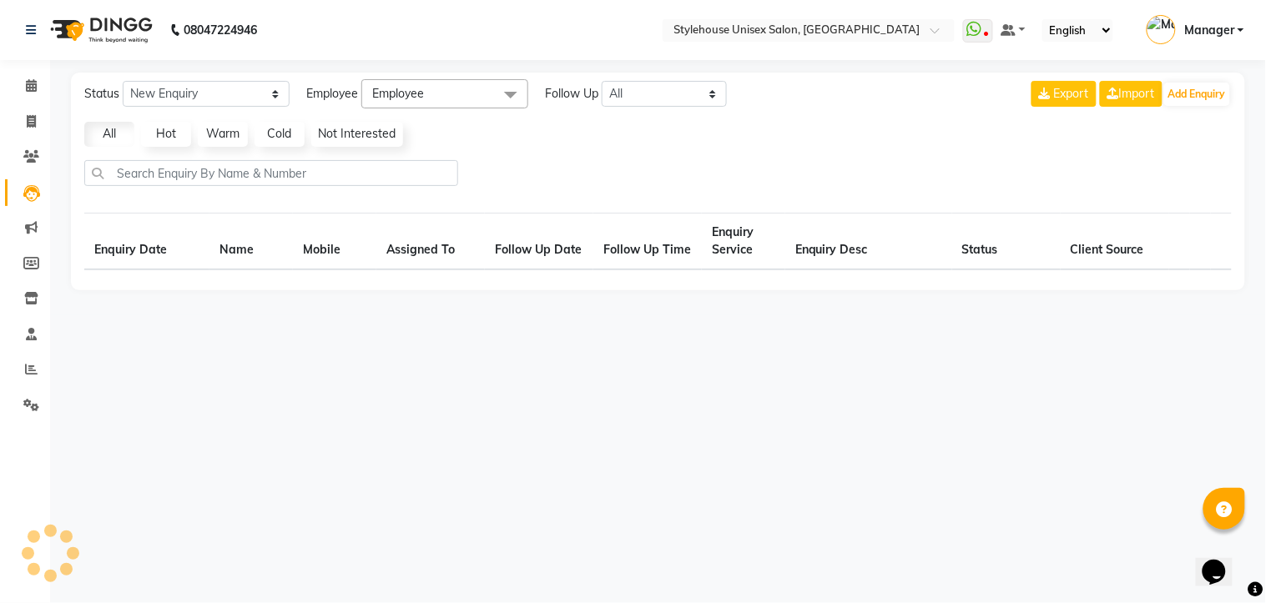
select select "10"
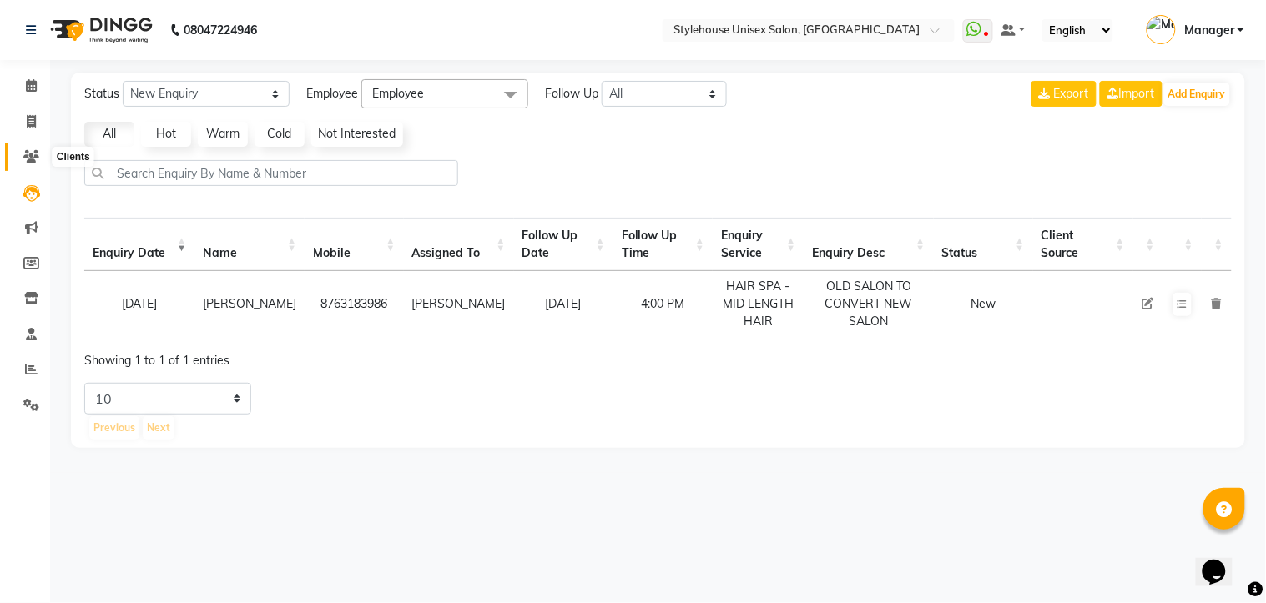
click at [23, 156] on icon at bounding box center [31, 156] width 16 height 13
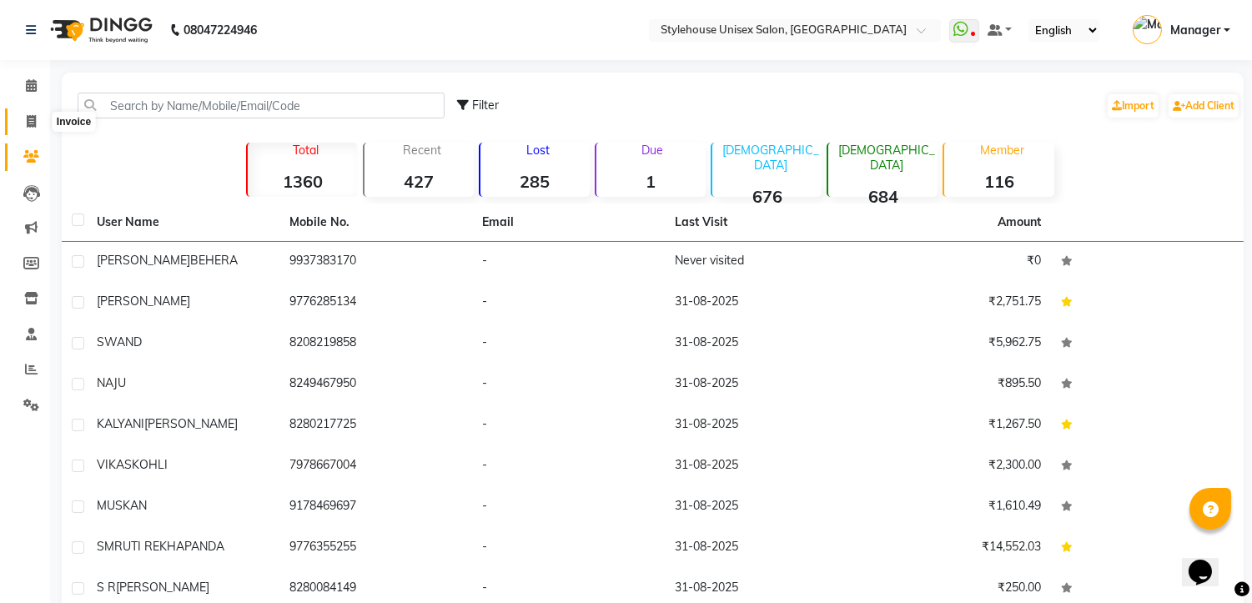
click at [36, 127] on span at bounding box center [31, 122] width 29 height 19
select select "service"
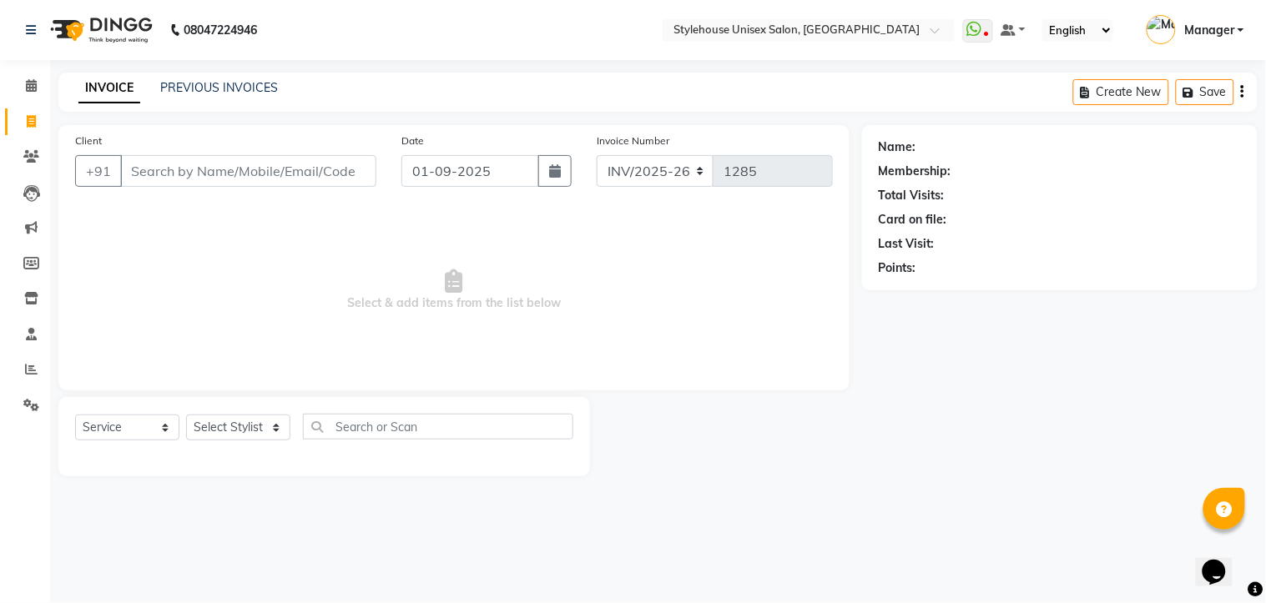
click at [243, 96] on div "PREVIOUS INVOICES" at bounding box center [219, 88] width 118 height 18
click at [230, 84] on link "PREVIOUS INVOICES" at bounding box center [219, 87] width 118 height 15
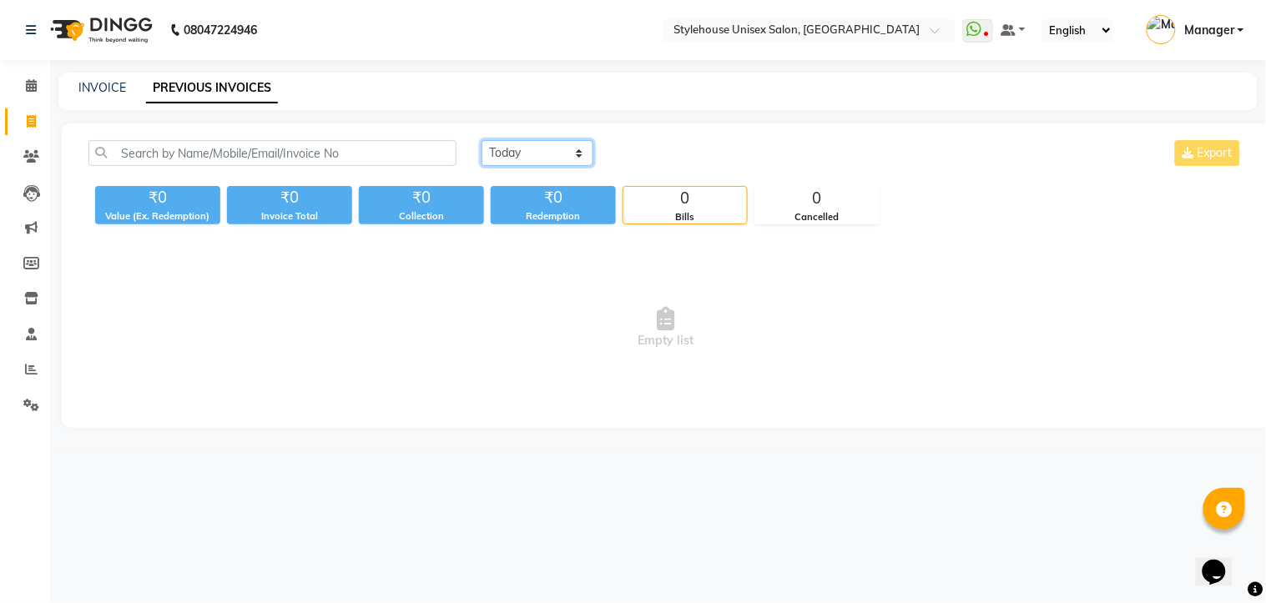
click at [582, 151] on select "Today Yesterday Custom Range" at bounding box center [537, 153] width 112 height 26
select select "range"
click at [481, 140] on select "Today Yesterday Custom Range" at bounding box center [537, 153] width 112 height 26
click at [716, 154] on input "01-09-2025" at bounding box center [673, 153] width 117 height 23
select select "9"
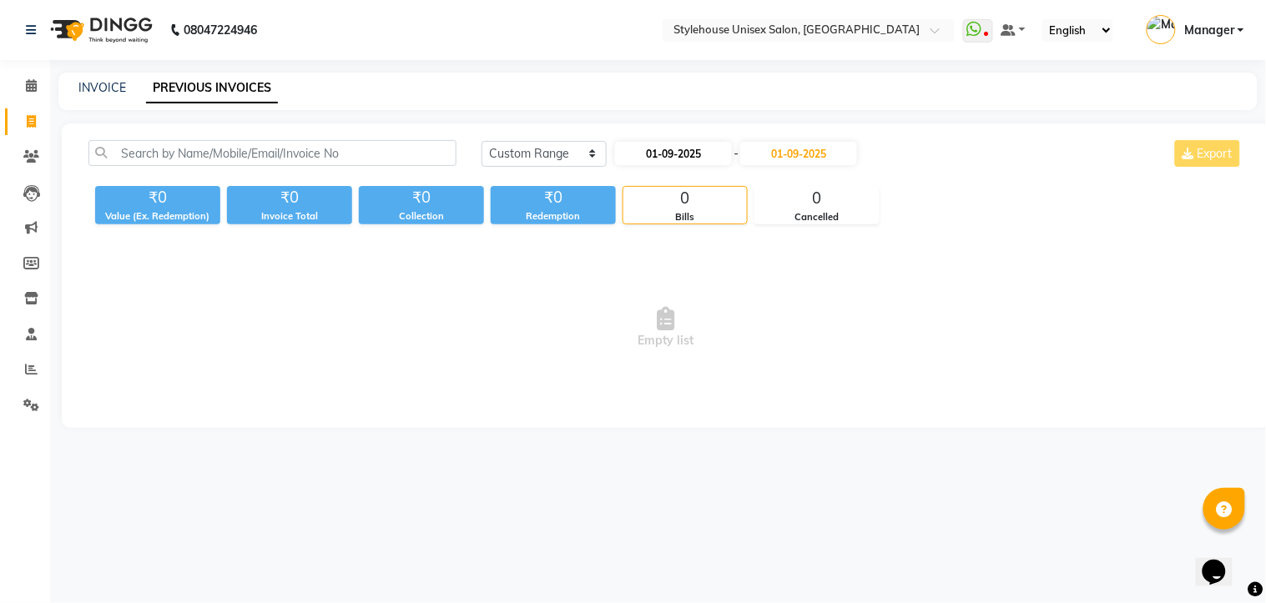
select select "2025"
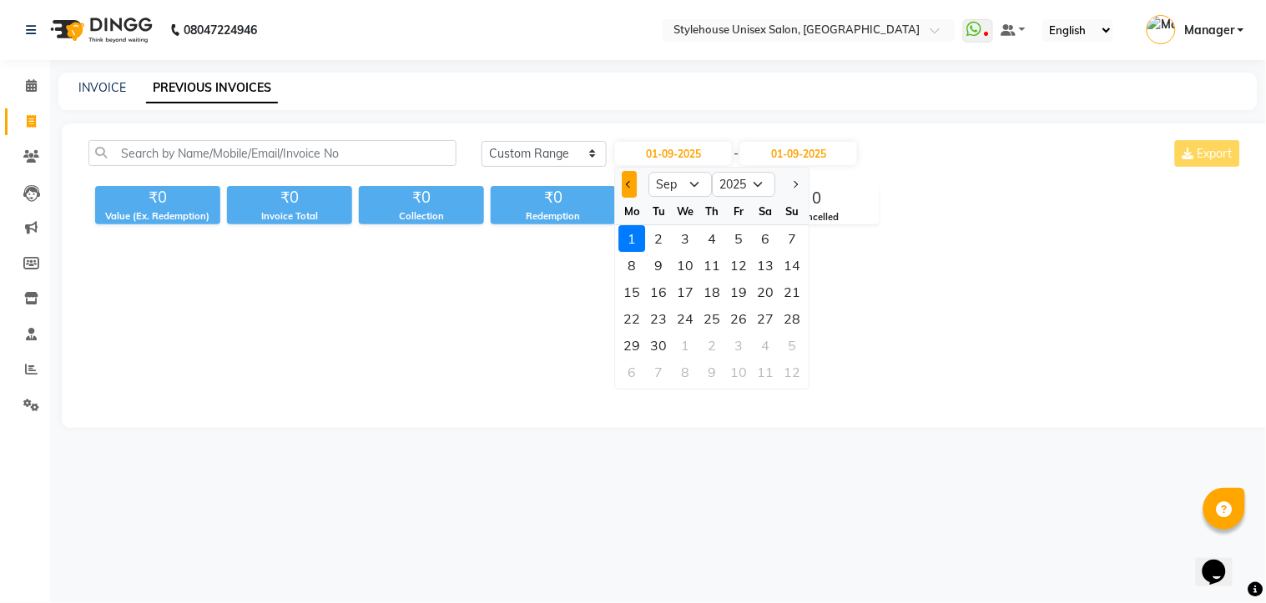
click at [630, 181] on span "Previous month" at bounding box center [630, 184] width 7 height 7
select select "8"
click at [788, 345] on div "31" at bounding box center [792, 345] width 27 height 27
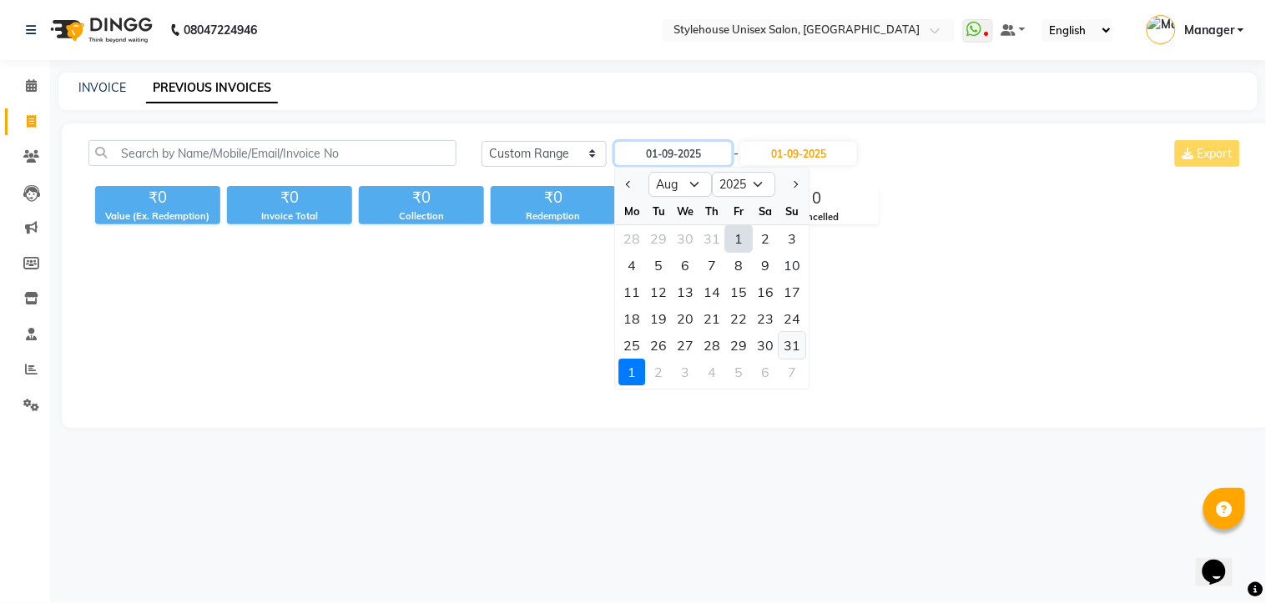
type input "31-08-2025"
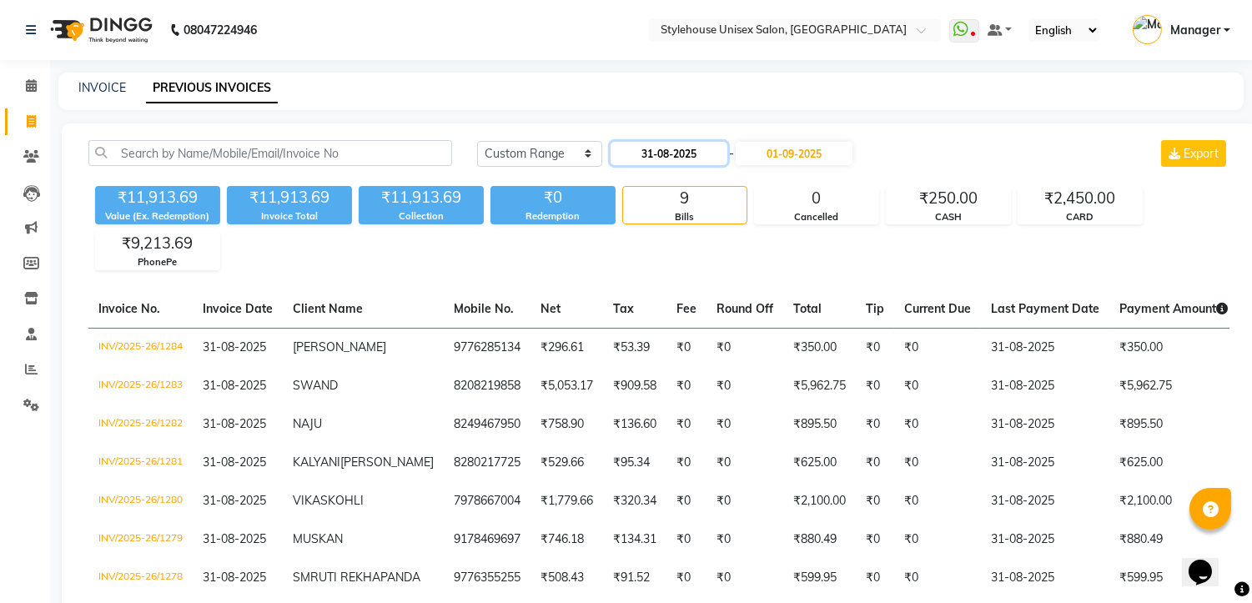
click at [703, 159] on input "31-08-2025" at bounding box center [669, 153] width 117 height 23
select select "8"
select select "2025"
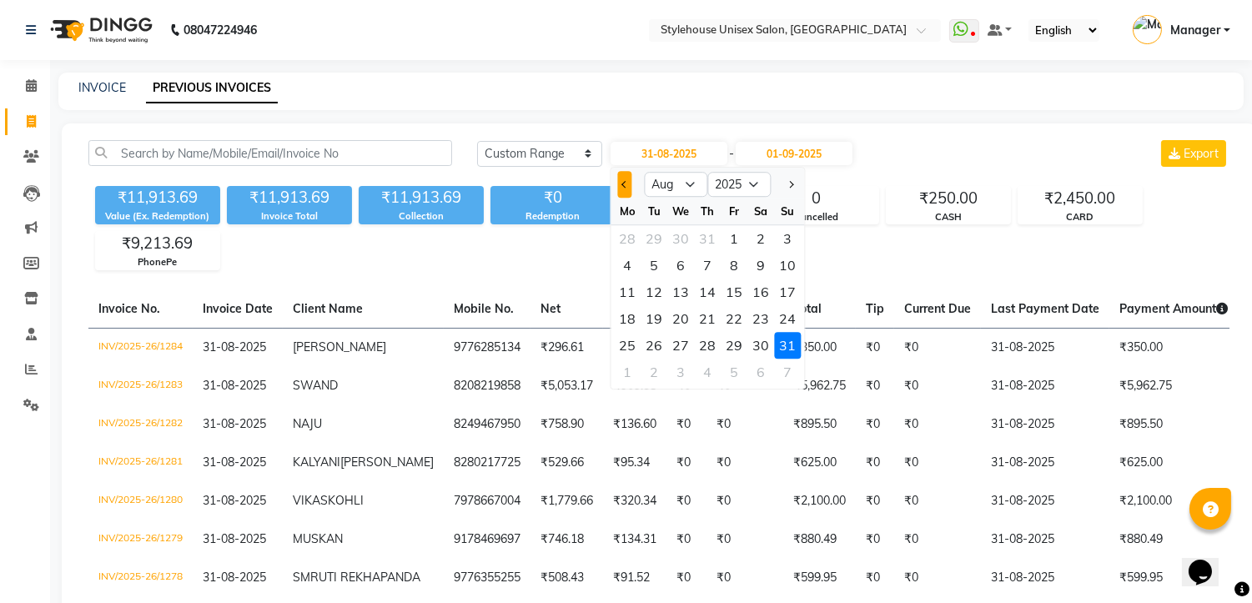
click at [620, 180] on button "Previous month" at bounding box center [624, 184] width 14 height 27
select select "7"
click at [710, 346] on div "31" at bounding box center [707, 345] width 27 height 27
type input "31-07-2025"
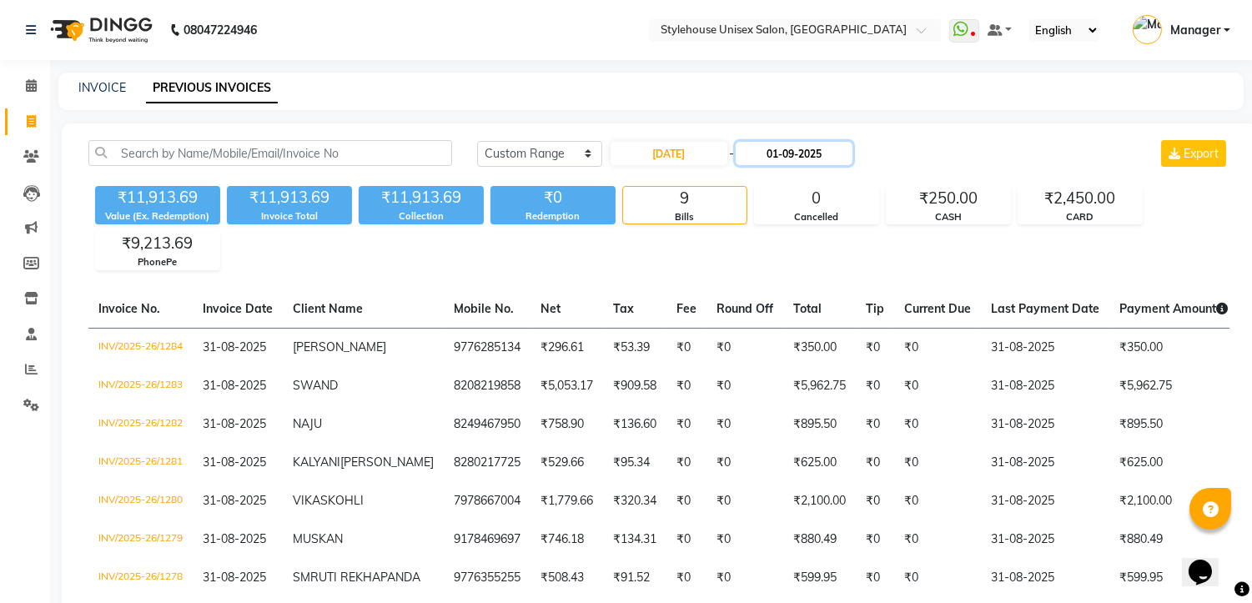
click at [813, 144] on input "01-09-2025" at bounding box center [794, 153] width 117 height 23
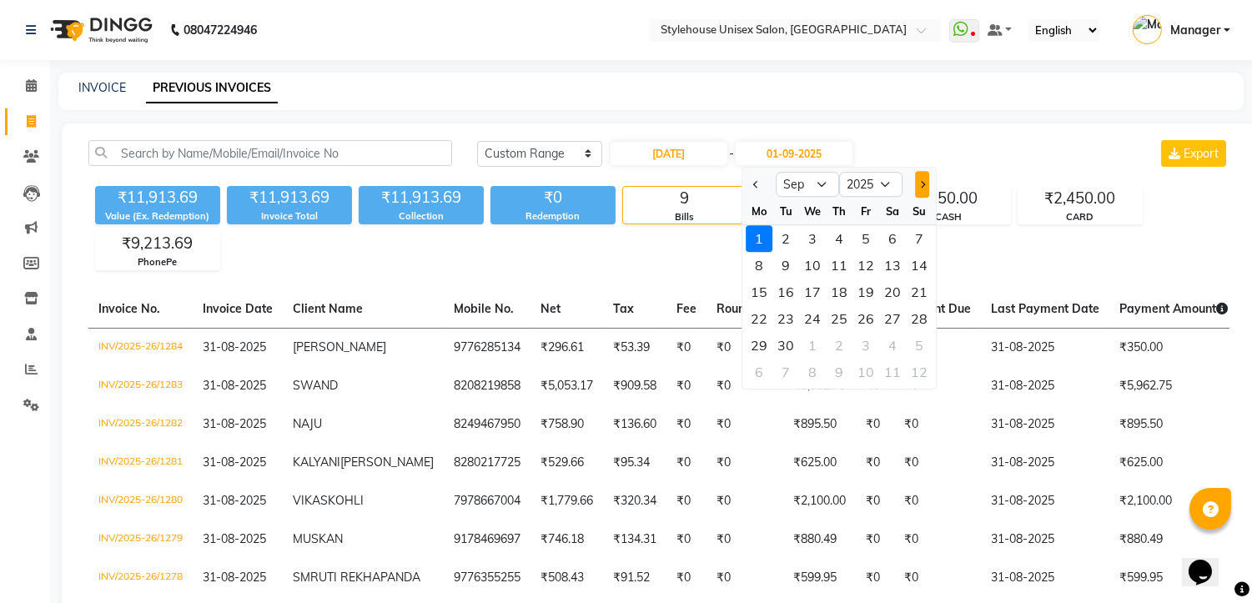
click at [921, 184] on span "Next month" at bounding box center [922, 184] width 7 height 7
click at [755, 181] on span "Previous month" at bounding box center [756, 184] width 7 height 7
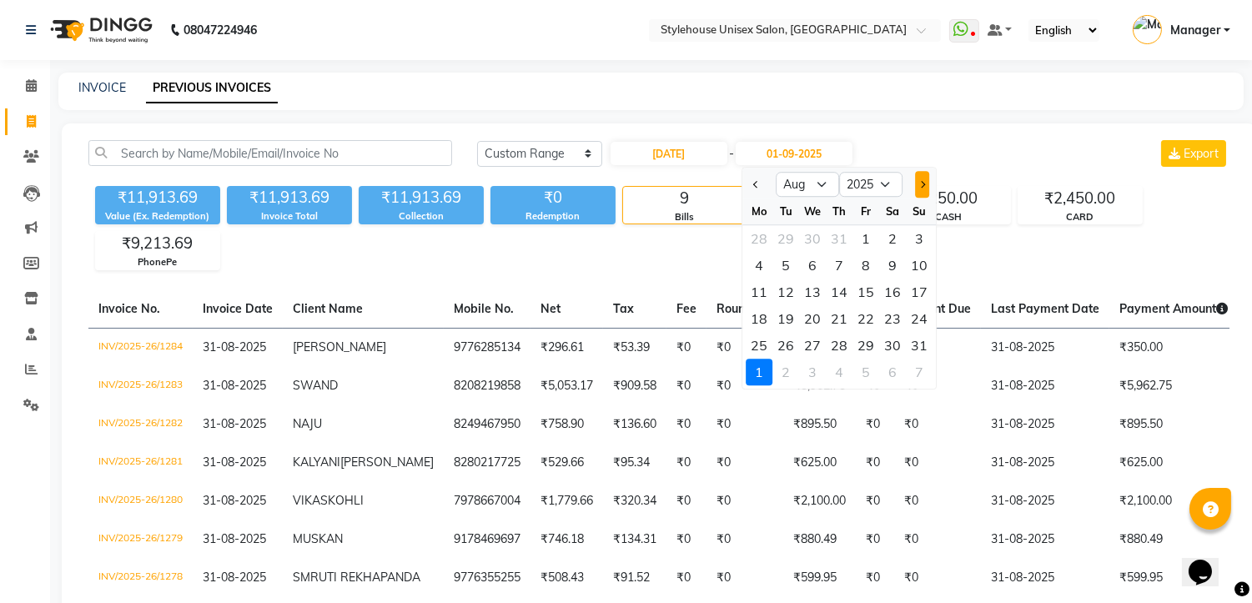
click at [922, 182] on span "Next month" at bounding box center [922, 184] width 7 height 7
select select "9"
click at [33, 122] on icon at bounding box center [31, 121] width 9 height 13
select select "service"
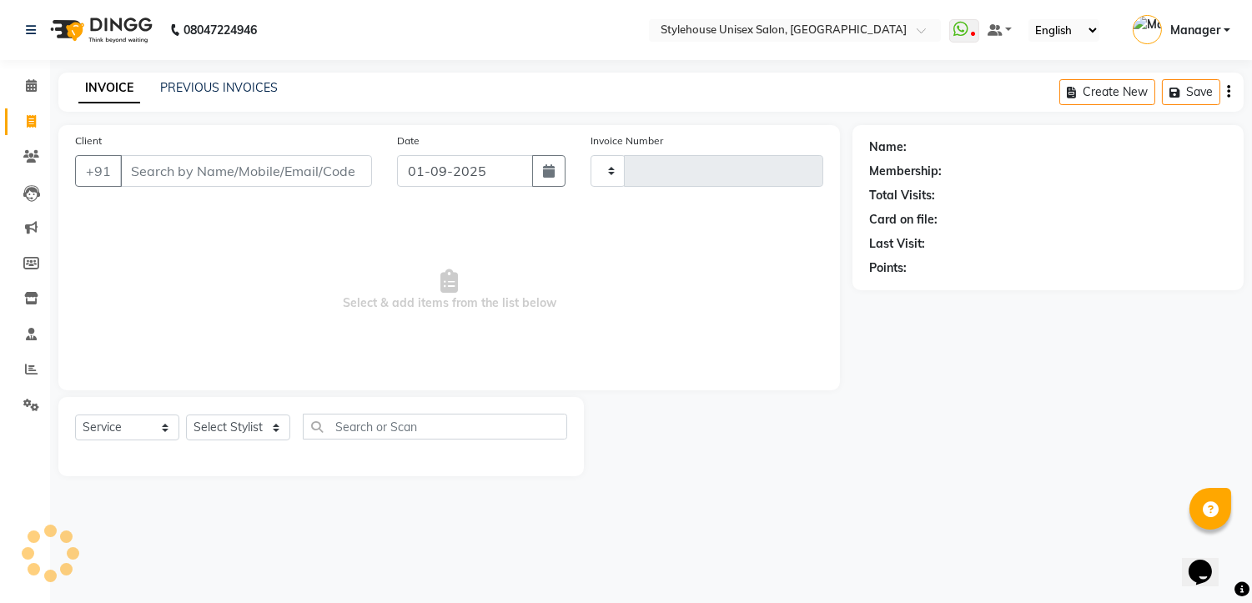
type input "1285"
select select "7906"
click at [33, 151] on icon at bounding box center [31, 156] width 16 height 13
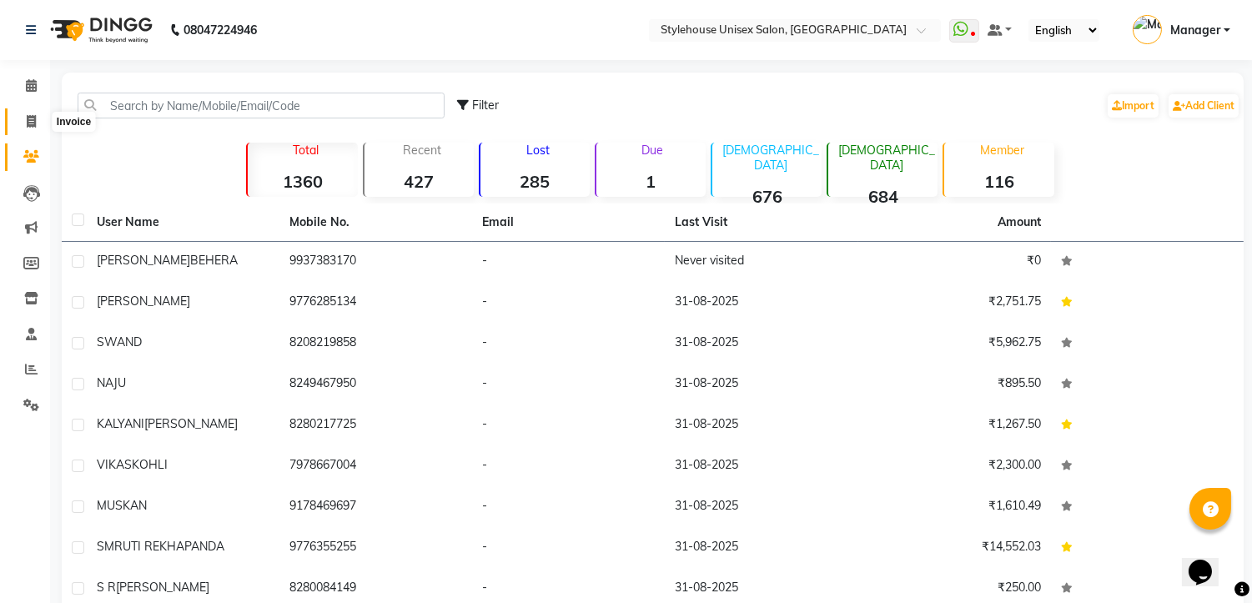
click at [27, 121] on icon at bounding box center [31, 121] width 9 height 13
select select "service"
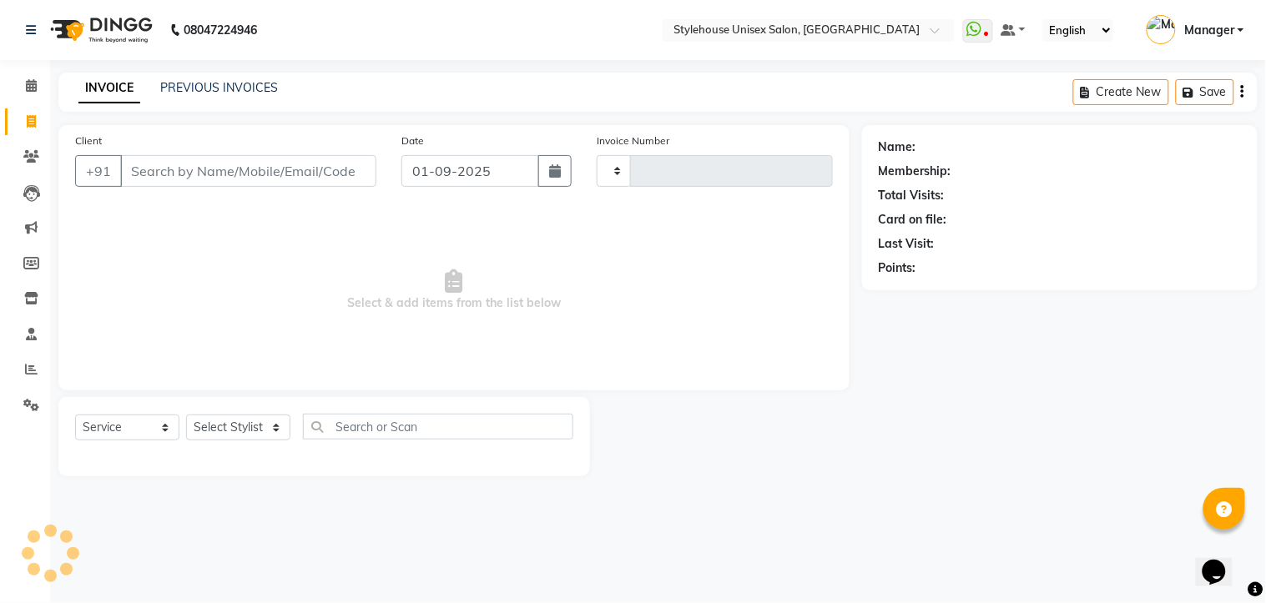
type input "1285"
select select "7906"
click at [27, 126] on icon at bounding box center [31, 121] width 9 height 13
select select "service"
click at [35, 299] on icon at bounding box center [31, 298] width 14 height 13
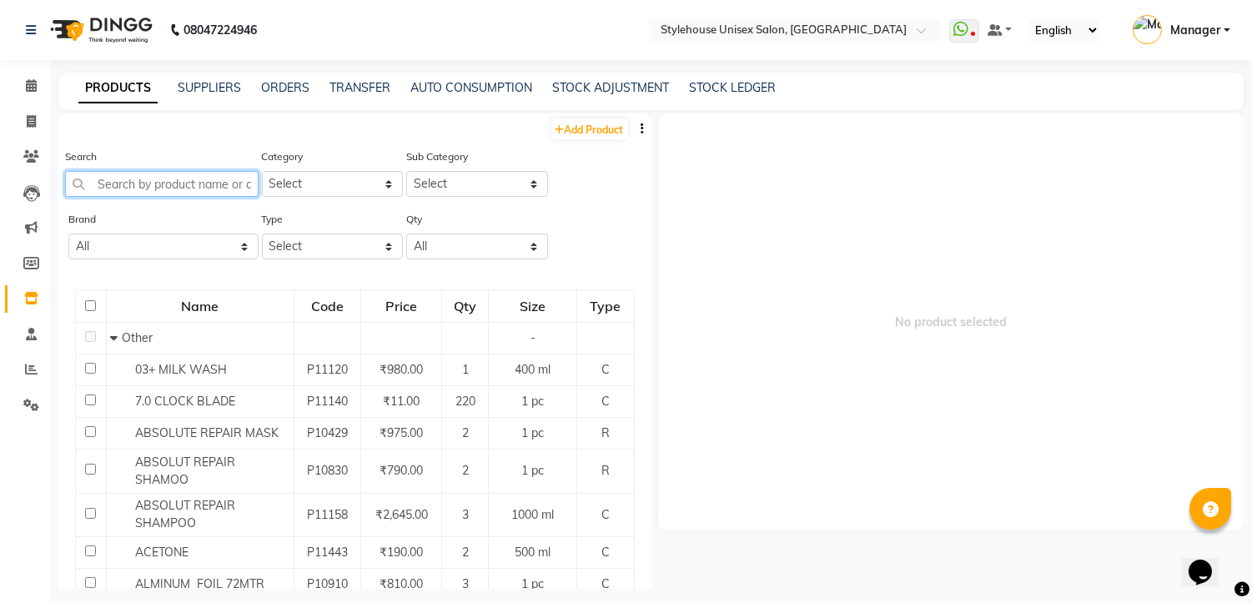
click at [200, 188] on input "text" at bounding box center [162, 184] width 194 height 26
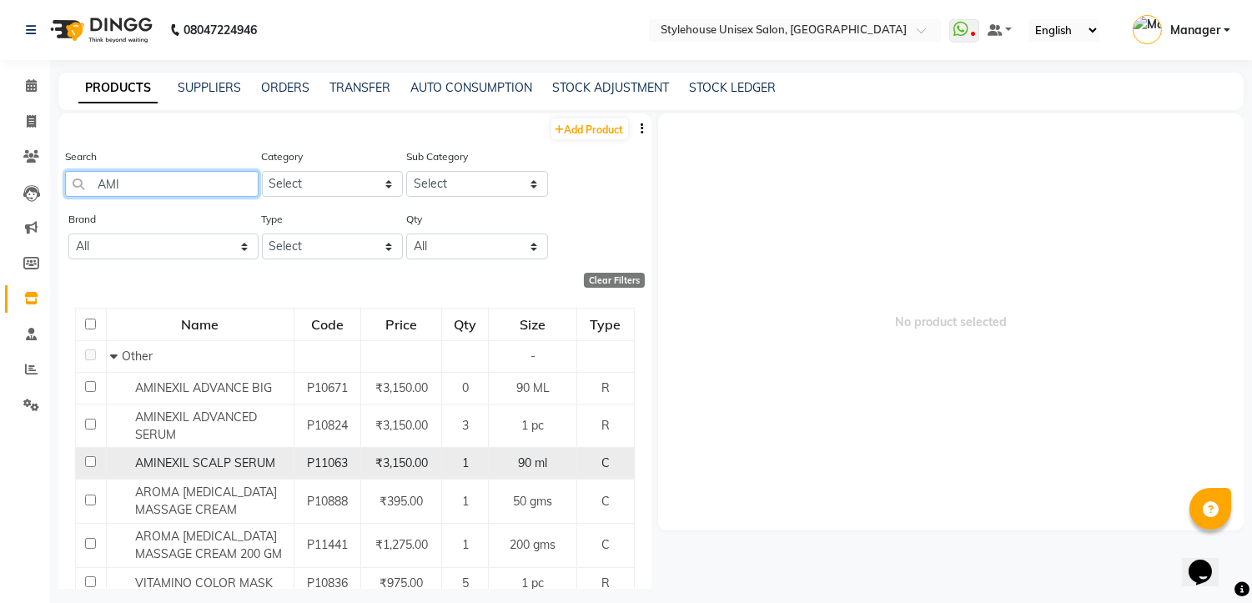
type input "AMI"
click at [242, 469] on span "AMINEXIL SCALP SERUM" at bounding box center [205, 463] width 140 height 15
select select
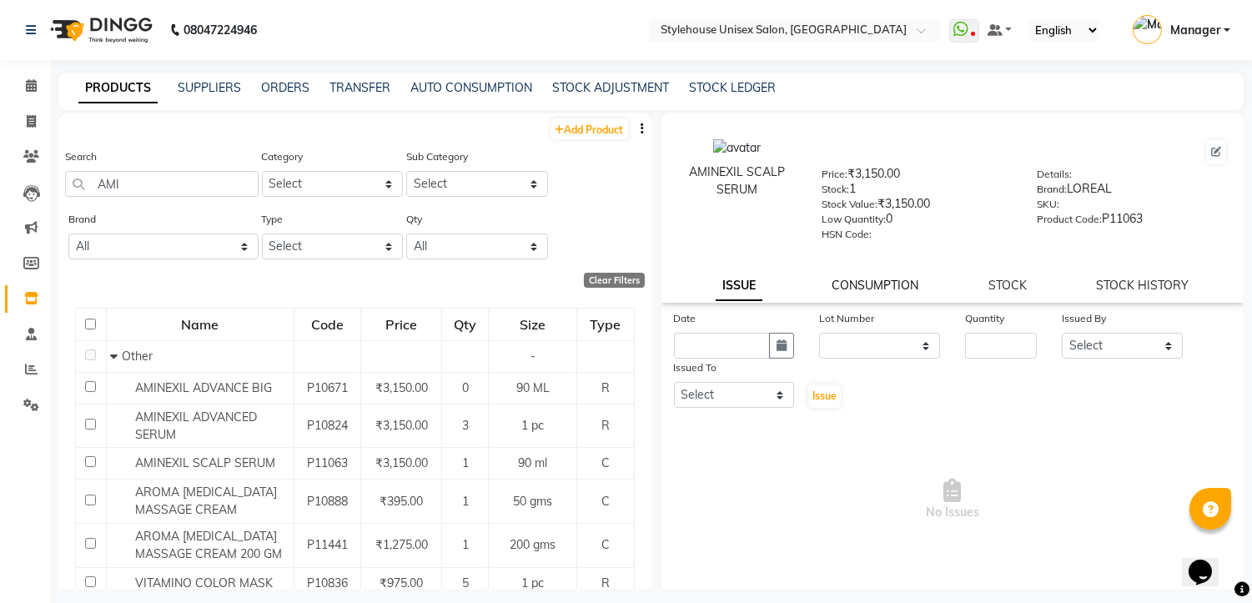
click at [864, 281] on link "CONSUMPTION" at bounding box center [876, 285] width 87 height 15
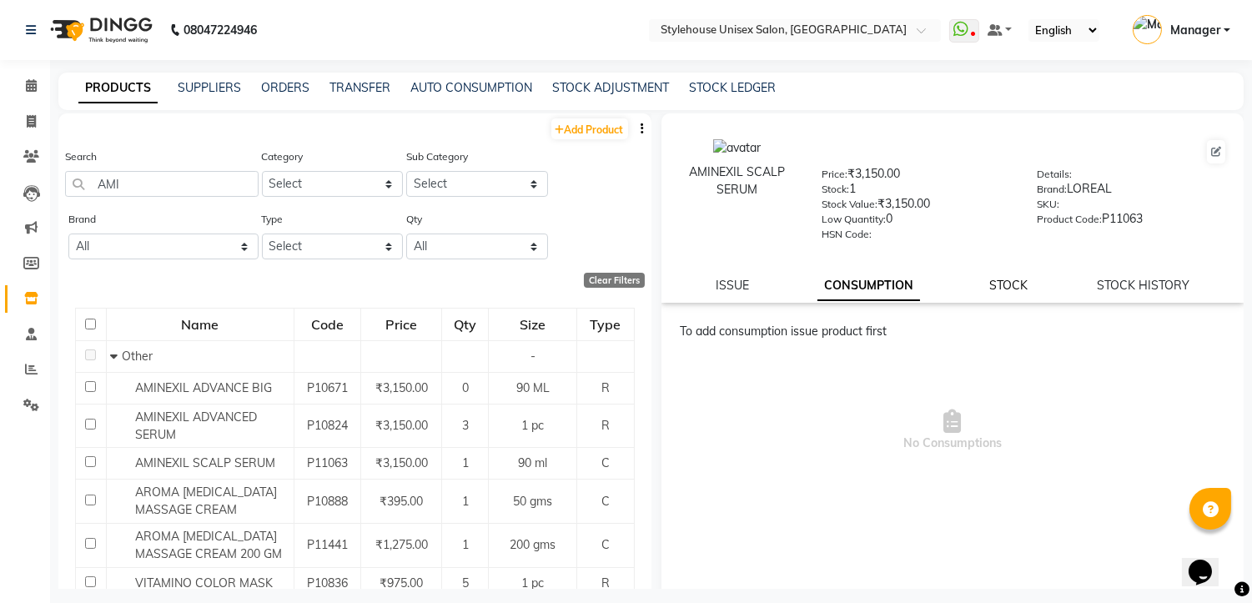
click at [1005, 286] on link "STOCK" at bounding box center [1009, 285] width 38 height 15
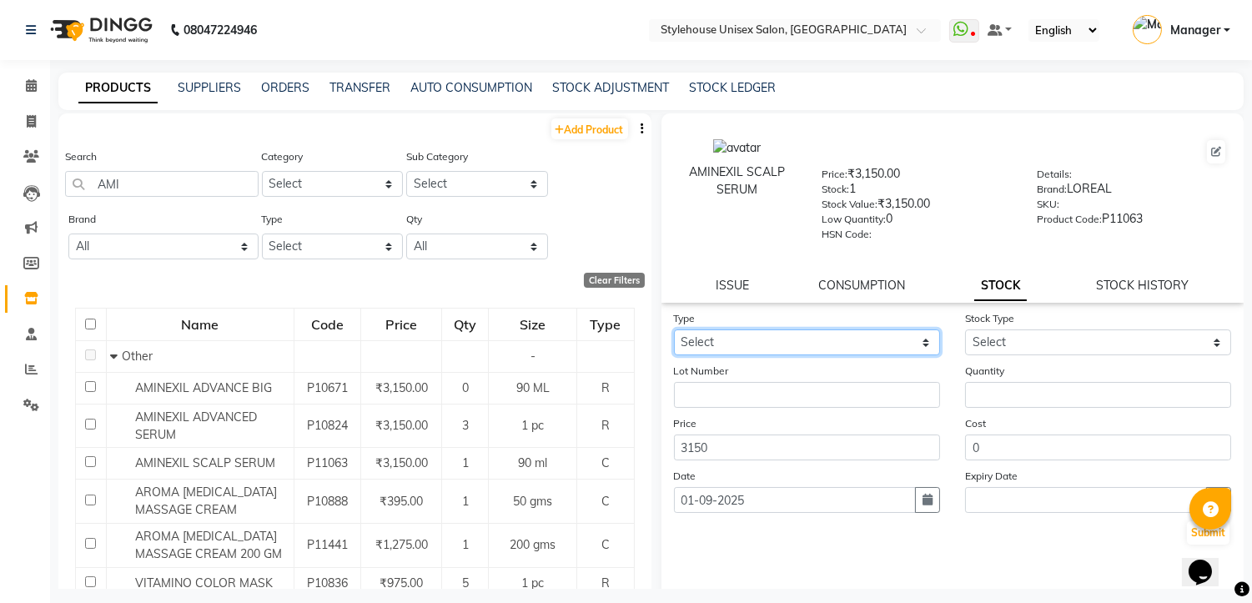
click at [922, 347] on select "Select In Out" at bounding box center [807, 343] width 266 height 26
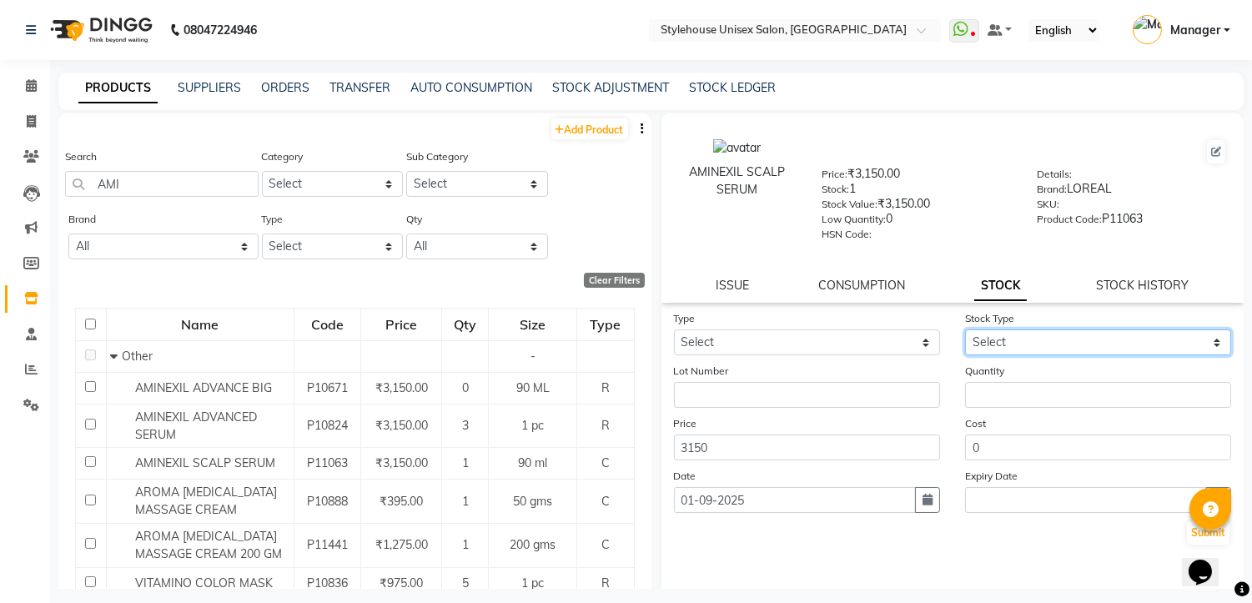
click at [1204, 340] on select "Select" at bounding box center [1098, 343] width 266 height 26
click at [1202, 340] on select "Select" at bounding box center [1098, 343] width 266 height 26
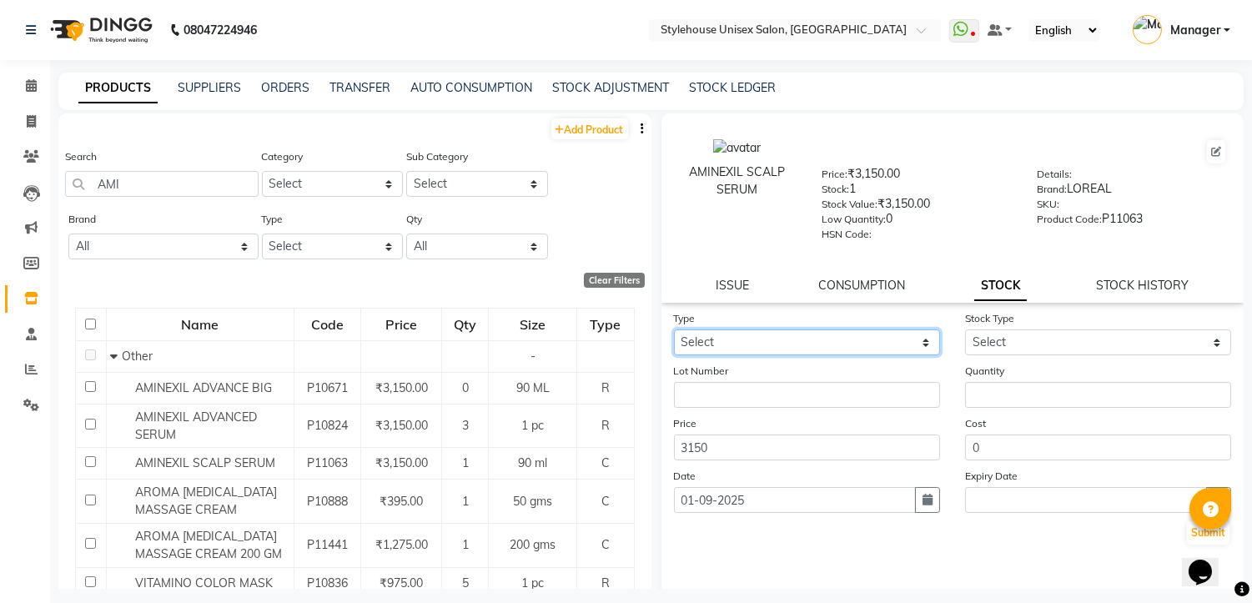
click at [922, 345] on select "Select In Out" at bounding box center [807, 343] width 266 height 26
select select "out"
click at [674, 330] on select "Select In Out" at bounding box center [807, 343] width 266 height 26
select select
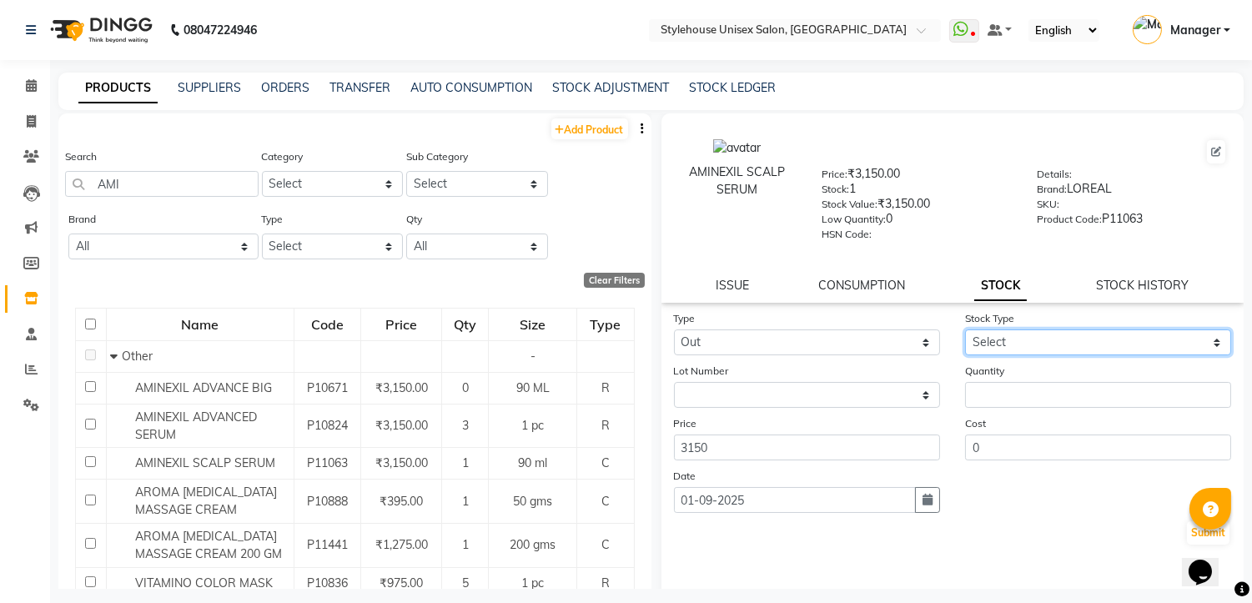
click at [1202, 342] on select "Select Internal Use Damaged Expired Adjustment Return Other" at bounding box center [1098, 343] width 266 height 26
click at [28, 118] on icon at bounding box center [31, 121] width 9 height 13
select select "service"
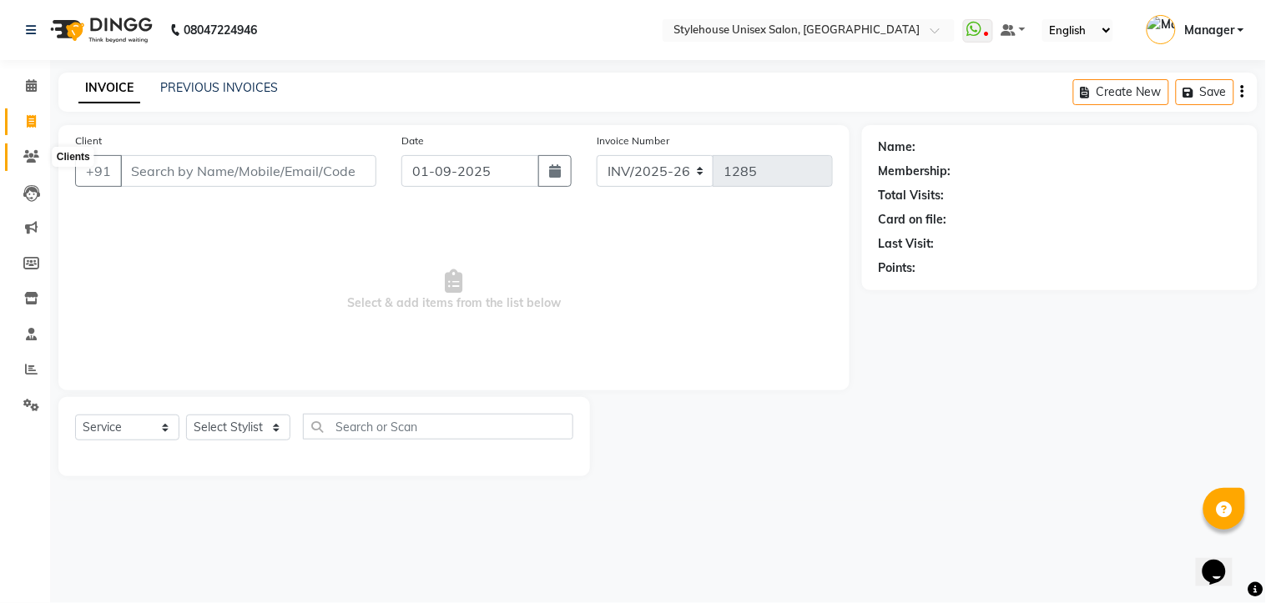
click at [30, 156] on icon at bounding box center [31, 156] width 16 height 13
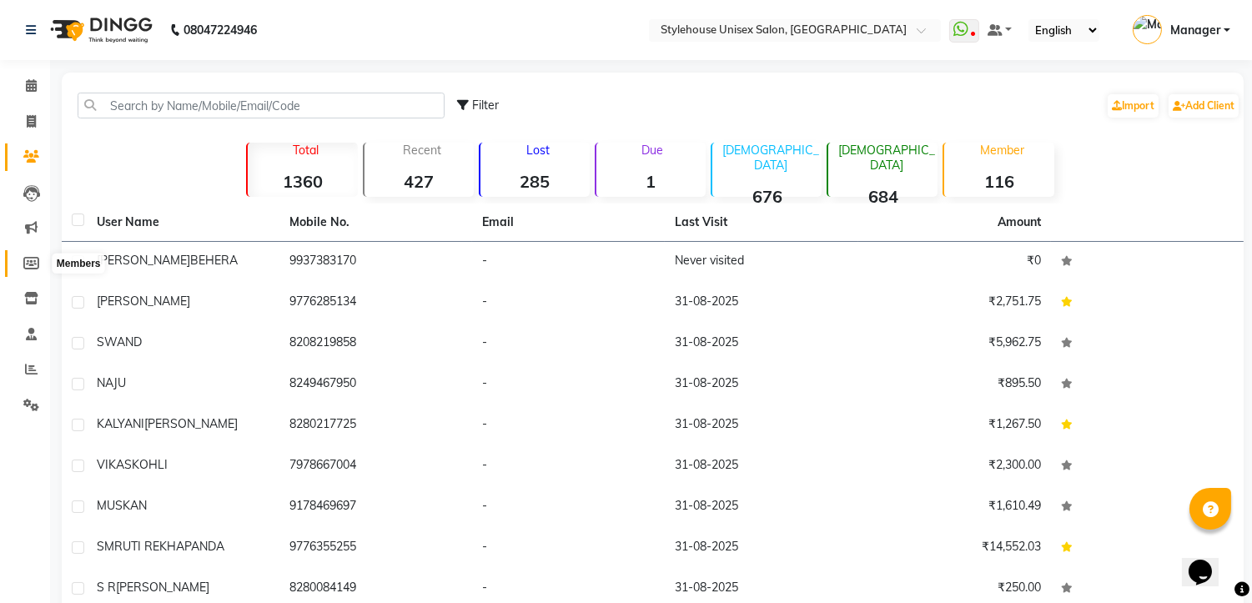
click at [30, 259] on icon at bounding box center [31, 263] width 16 height 13
select select
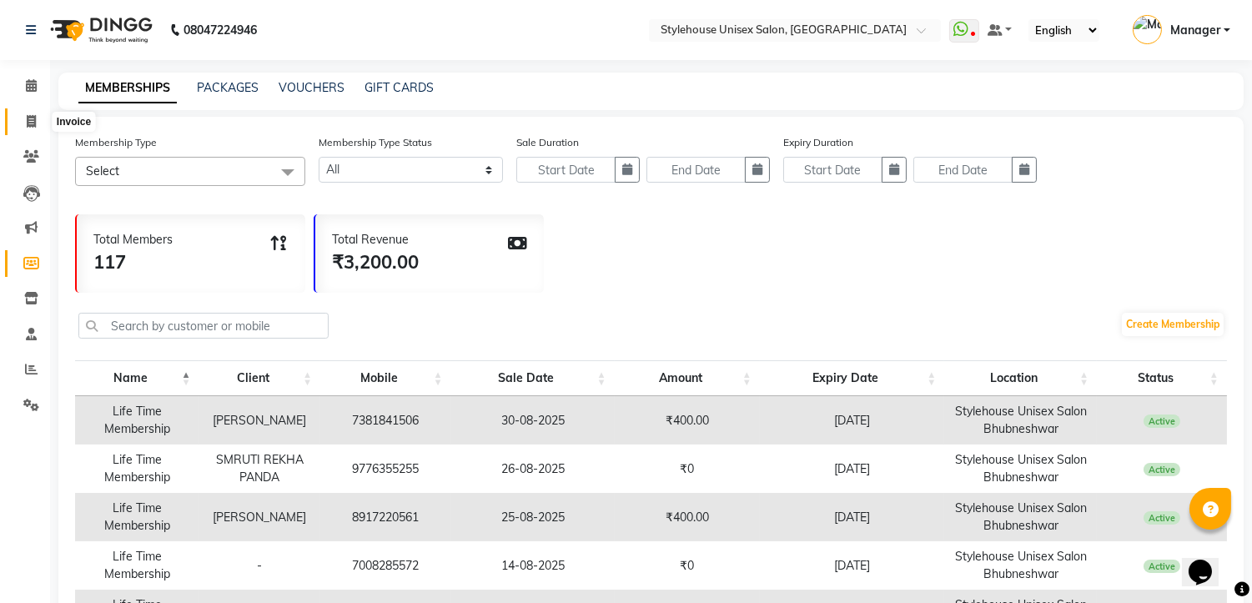
click at [32, 118] on icon at bounding box center [31, 121] width 9 height 13
select select "service"
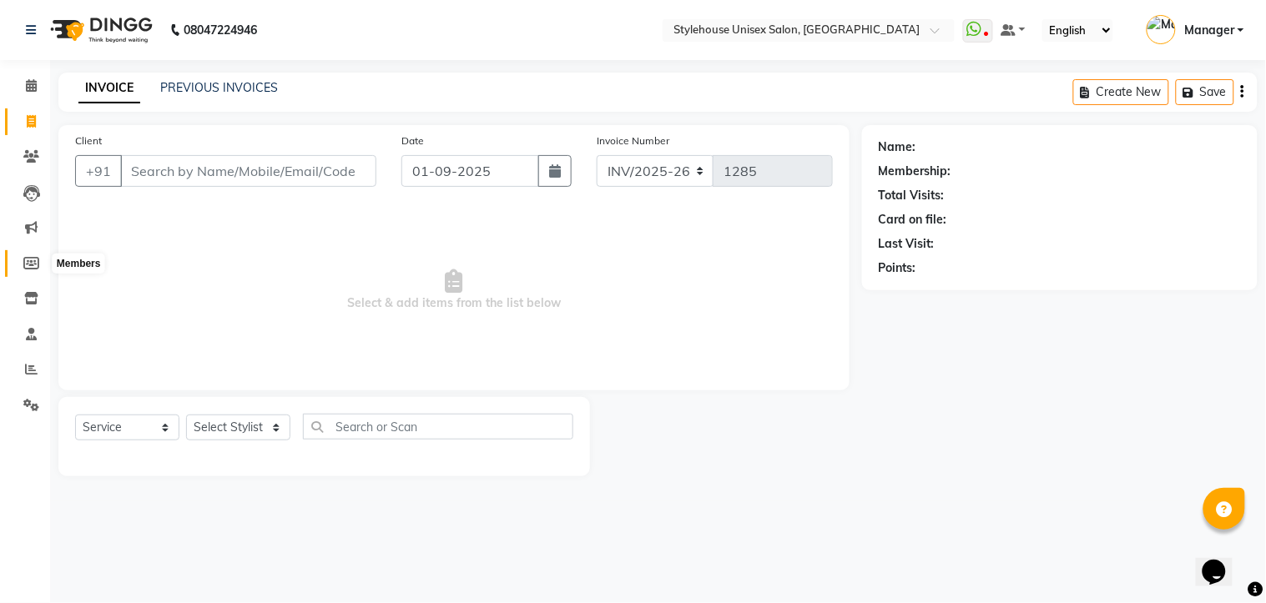
click at [29, 260] on icon at bounding box center [31, 263] width 16 height 13
select select
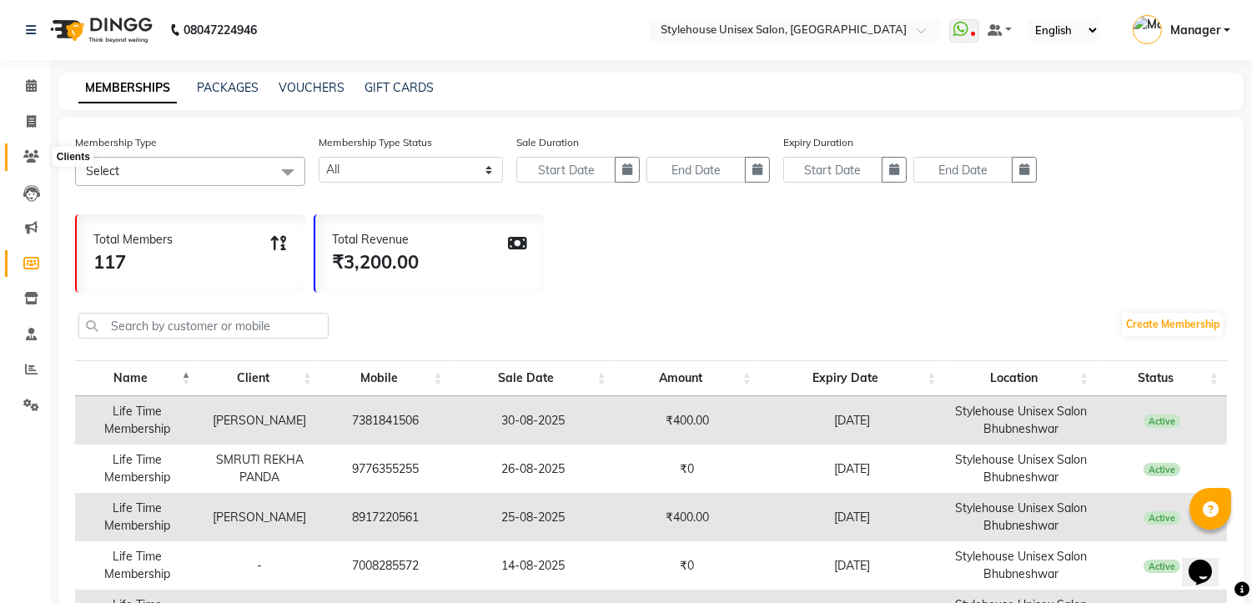
click at [28, 154] on icon at bounding box center [31, 156] width 16 height 13
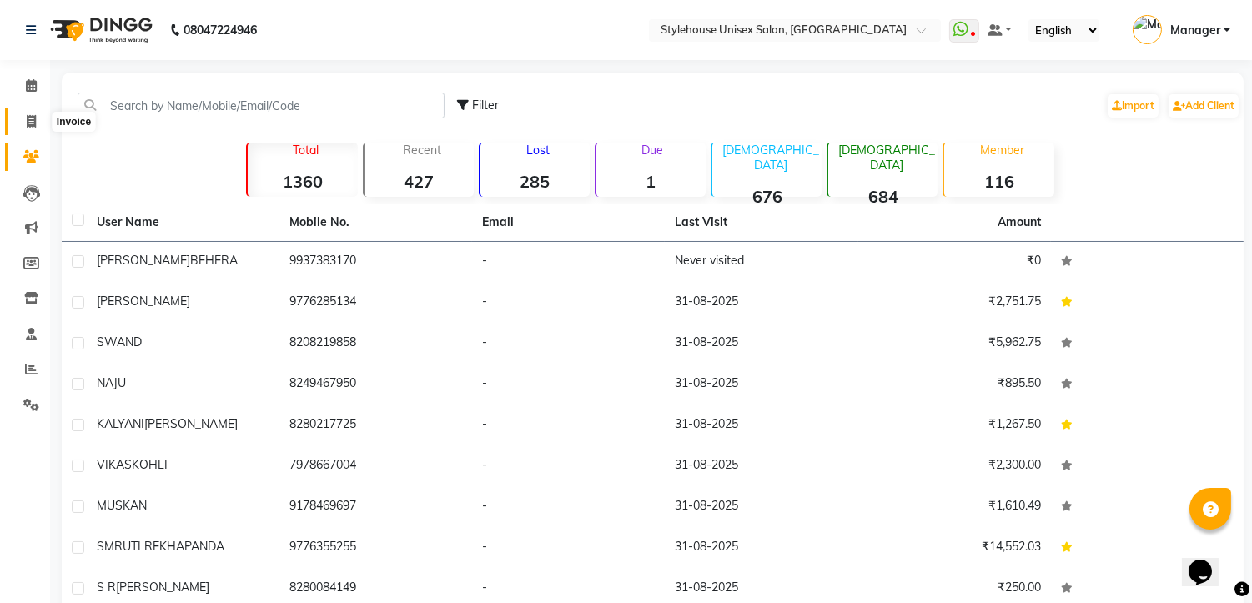
click at [27, 125] on icon at bounding box center [31, 121] width 9 height 13
select select "service"
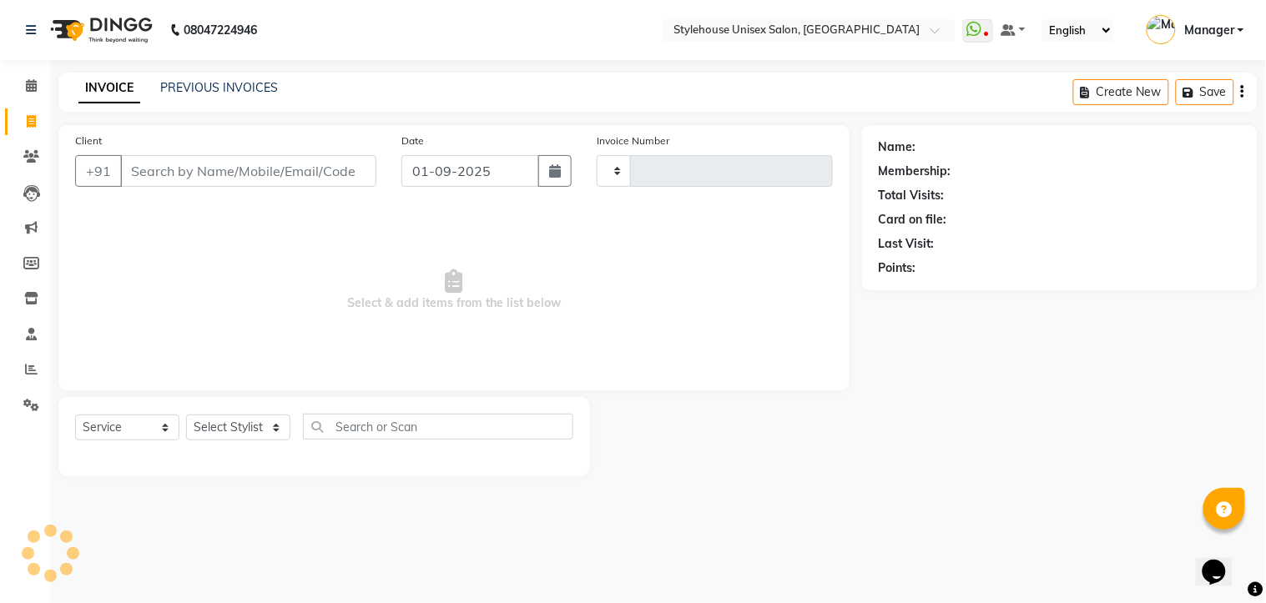
type input "1285"
select select "7906"
click at [222, 87] on link "PREVIOUS INVOICES" at bounding box center [219, 87] width 118 height 15
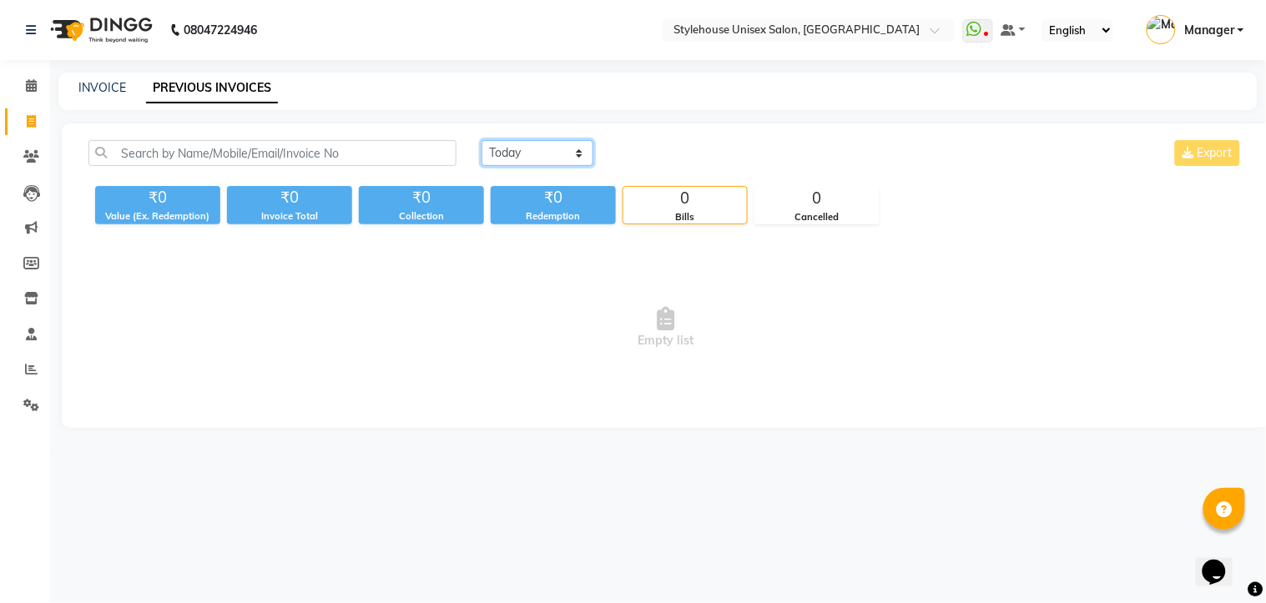
click at [546, 159] on select "Today Yesterday Custom Range" at bounding box center [537, 153] width 112 height 26
select select "range"
click at [481, 140] on select "Today Yesterday Custom Range" at bounding box center [537, 153] width 112 height 26
click at [676, 149] on input "01-09-2025" at bounding box center [673, 153] width 117 height 23
select select "9"
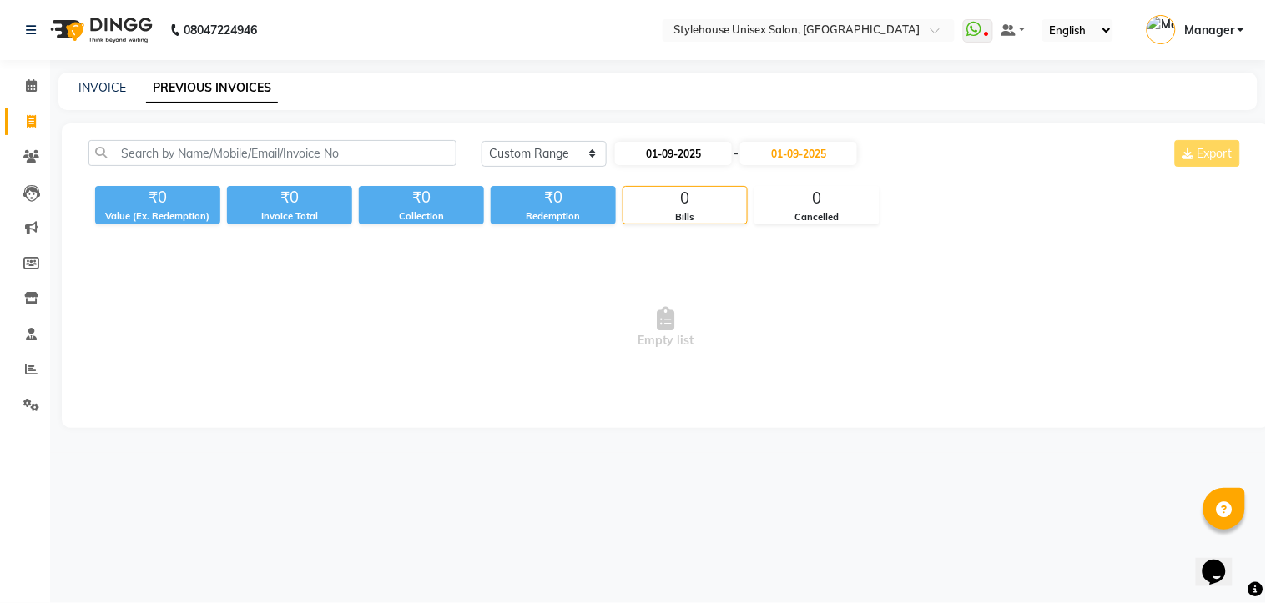
select select "2025"
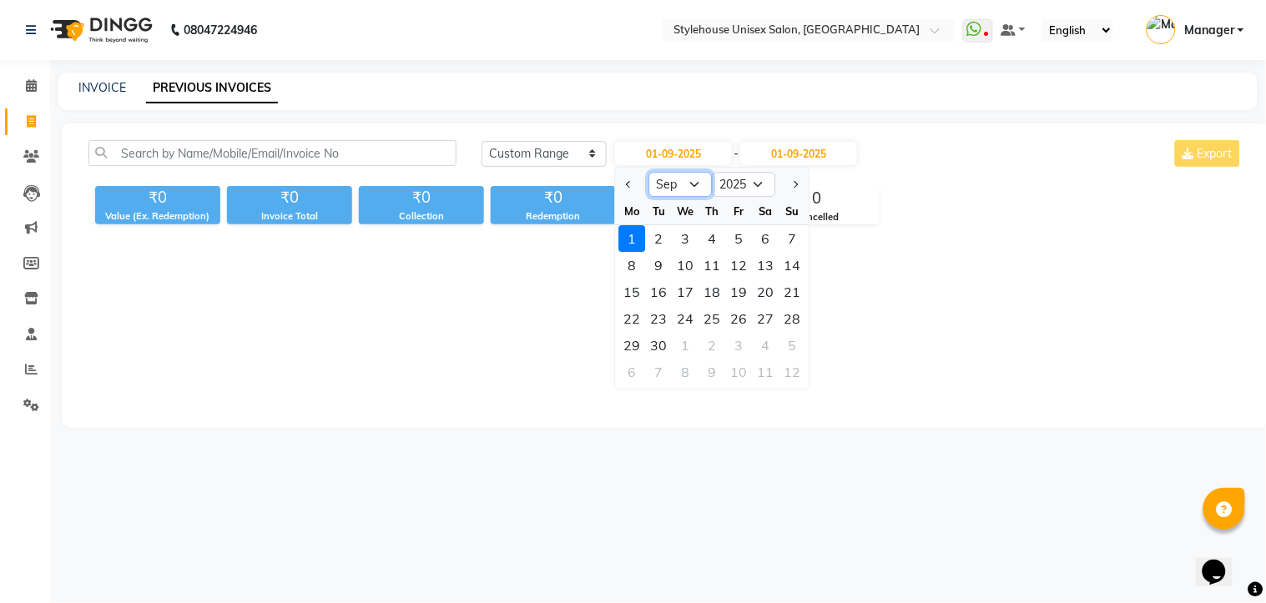
click at [693, 181] on select "Jan Feb Mar Apr May Jun Jul Aug Sep Oct Nov Dec" at bounding box center [680, 184] width 63 height 25
select select "8"
click at [649, 172] on select "Jan Feb Mar Apr May Jun Jul Aug Sep Oct Nov Dec" at bounding box center [680, 184] width 63 height 25
click at [739, 239] on div "1" at bounding box center [739, 238] width 27 height 27
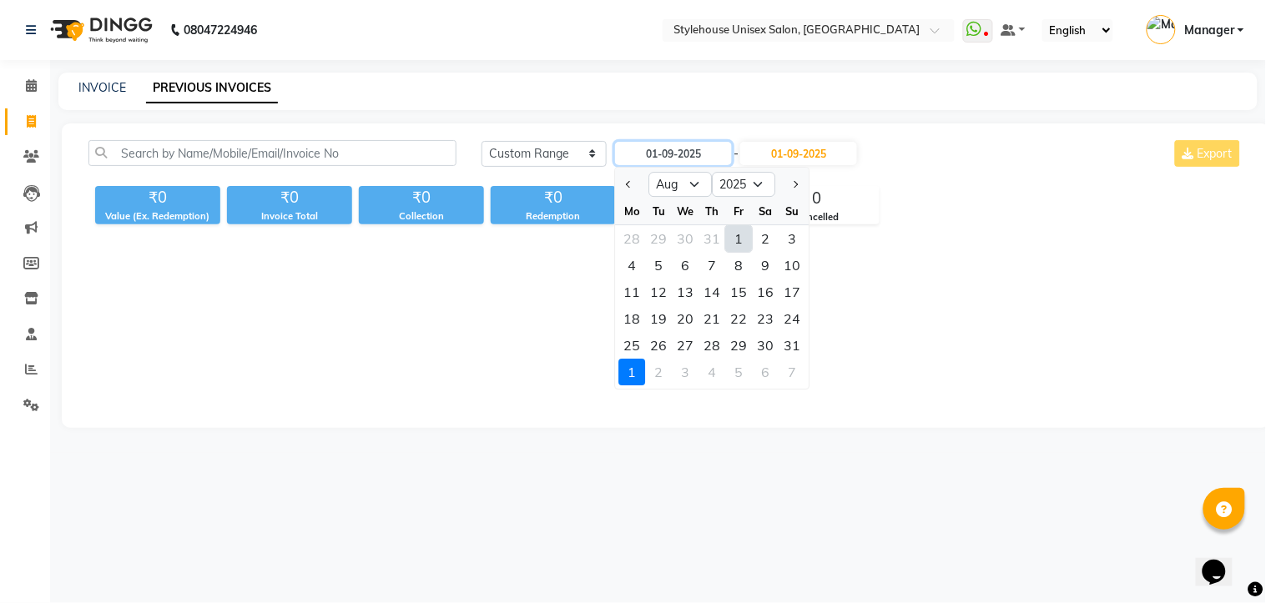
type input "01-08-2025"
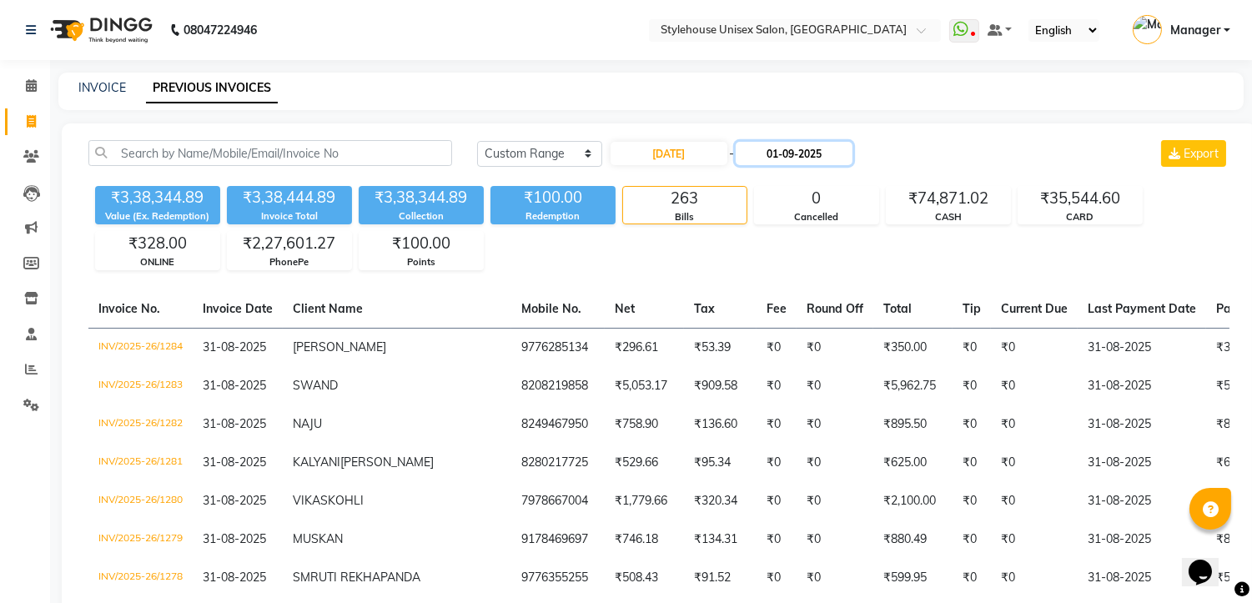
click at [797, 150] on input "01-09-2025" at bounding box center [794, 153] width 117 height 23
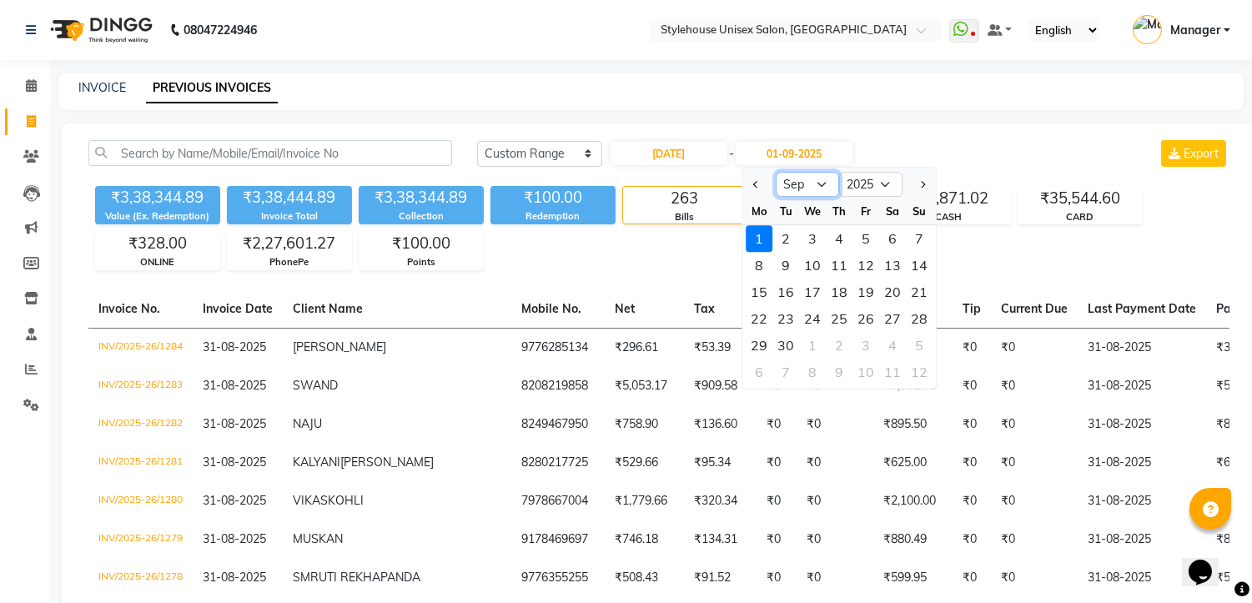
click at [813, 187] on select "Aug Sep Oct Nov Dec" at bounding box center [807, 184] width 63 height 25
select select "8"
click at [776, 172] on select "Aug Sep Oct Nov Dec" at bounding box center [807, 184] width 63 height 25
click at [919, 343] on div "31" at bounding box center [919, 345] width 27 height 27
type input "31-08-2025"
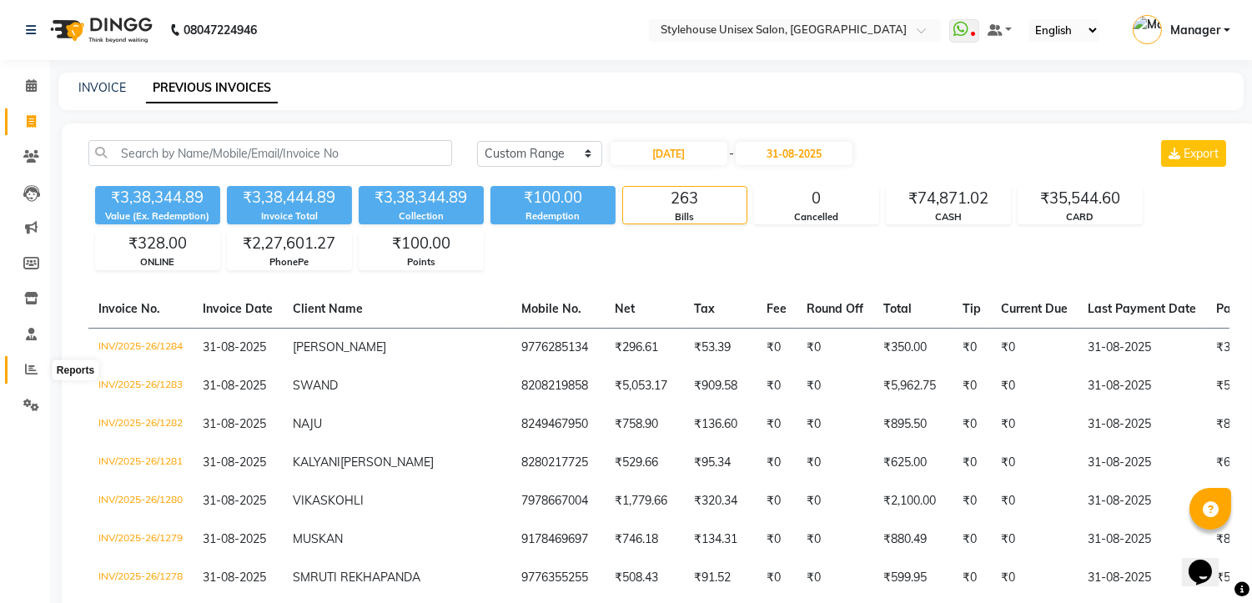
click at [25, 365] on icon at bounding box center [31, 369] width 13 height 13
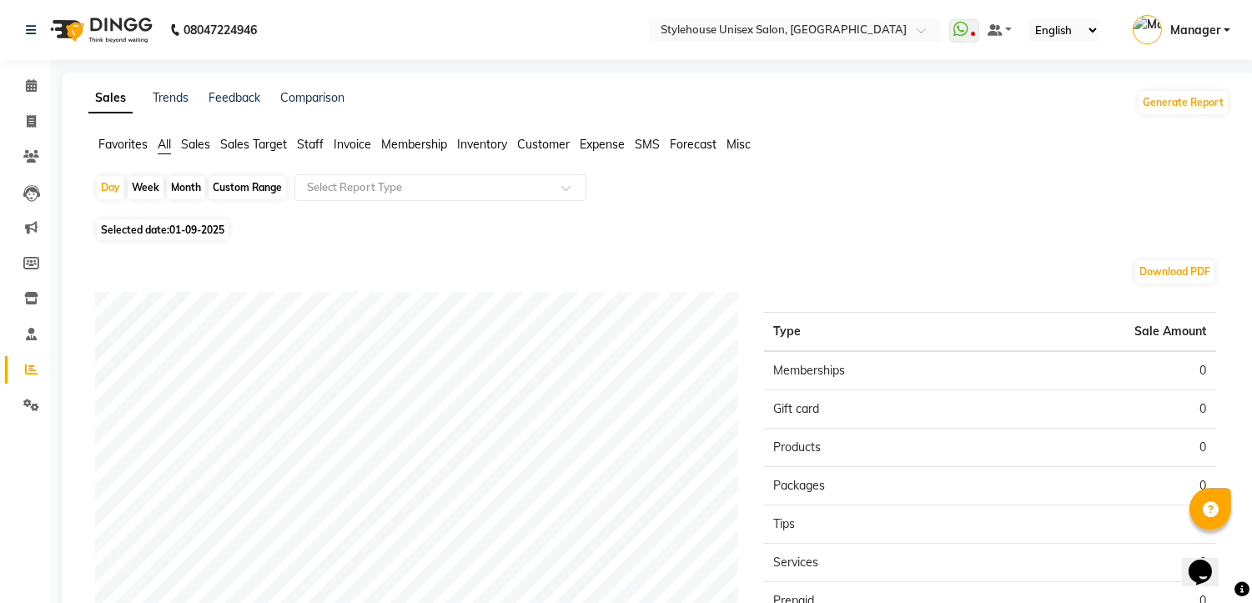
click at [310, 144] on span "Staff" at bounding box center [310, 144] width 27 height 15
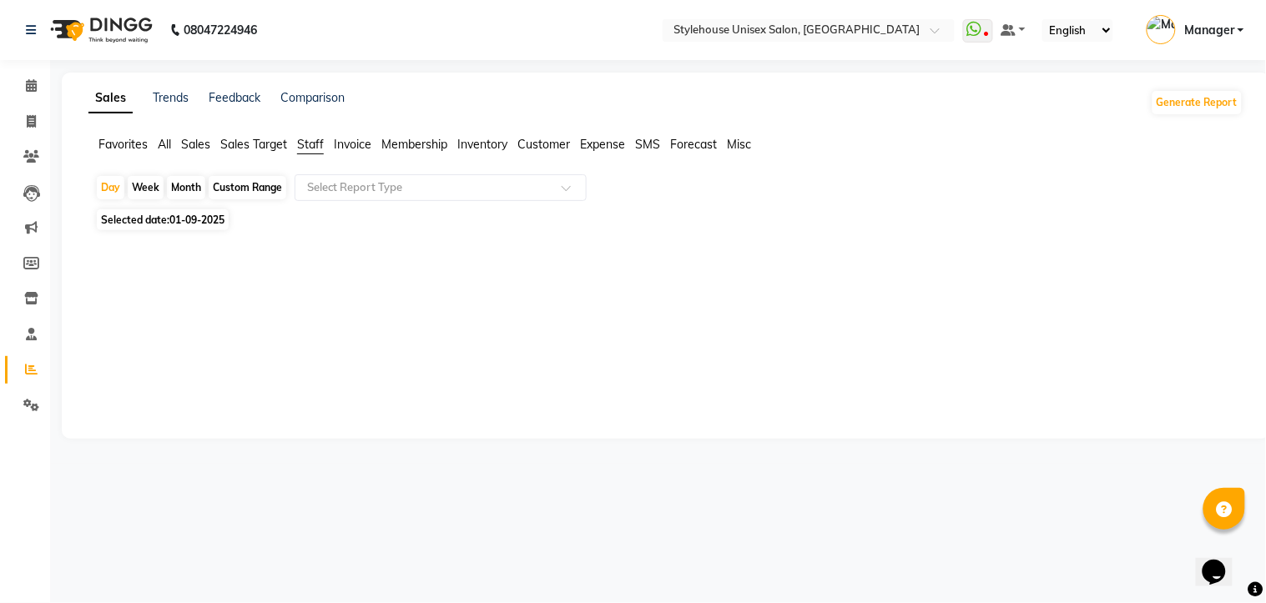
click at [274, 186] on div "Custom Range" at bounding box center [248, 187] width 78 height 23
select select "9"
select select "2025"
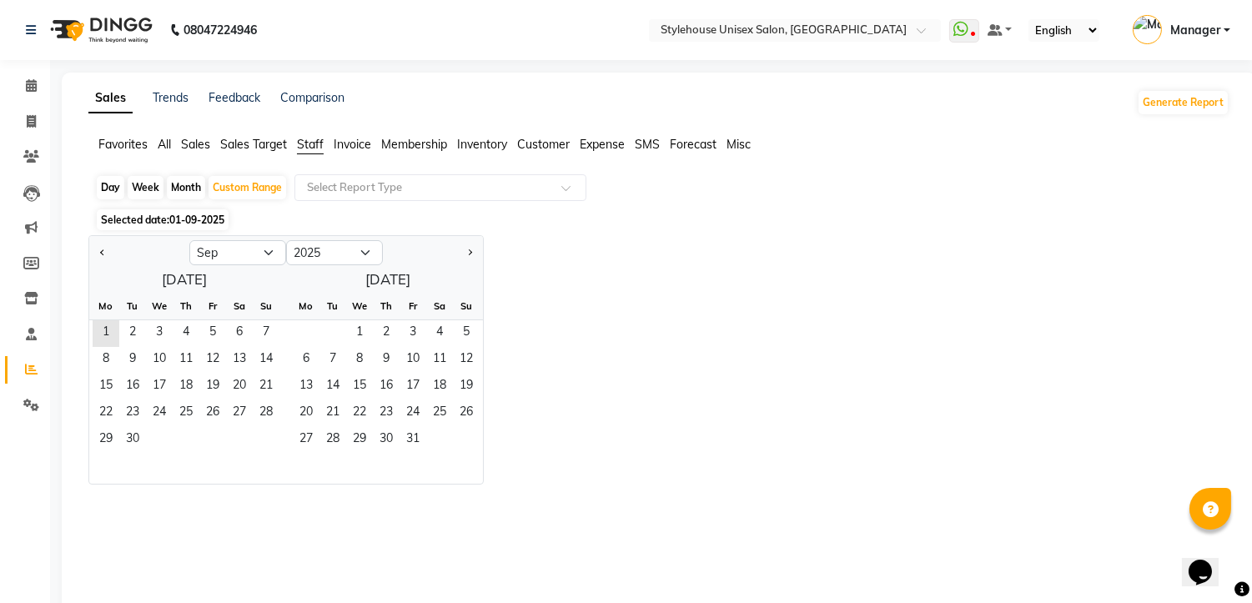
click at [189, 187] on div "Month" at bounding box center [186, 187] width 38 height 23
select select "9"
select select "2025"
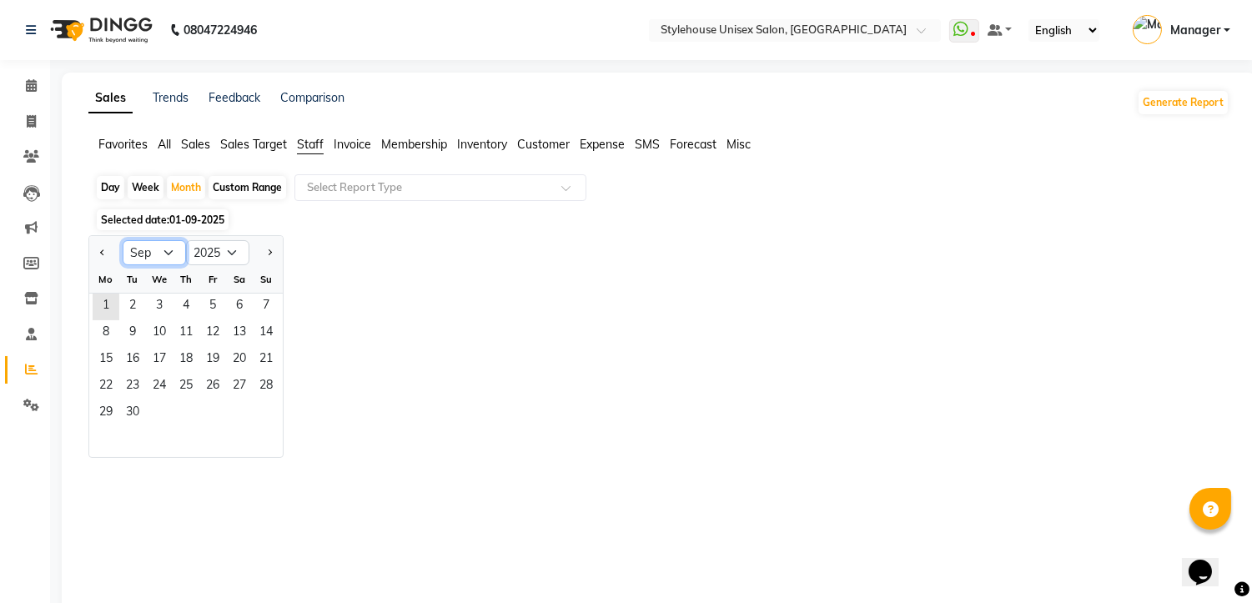
click at [159, 250] on select "Jan Feb Mar Apr May Jun Jul Aug Sep Oct Nov Dec" at bounding box center [154, 252] width 63 height 25
select select "8"
click at [123, 240] on select "Jan Feb Mar Apr May Jun Jul Aug Sep Oct Nov Dec" at bounding box center [154, 252] width 63 height 25
click at [209, 297] on span "1" at bounding box center [212, 307] width 27 height 27
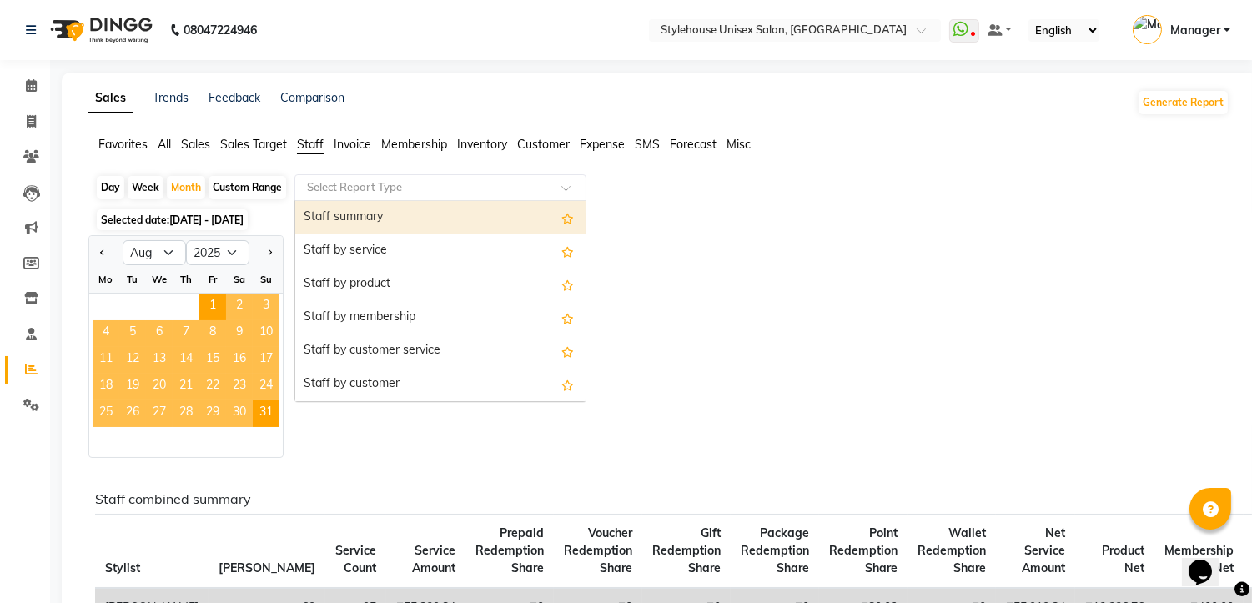
click at [562, 186] on span at bounding box center [572, 192] width 21 height 17
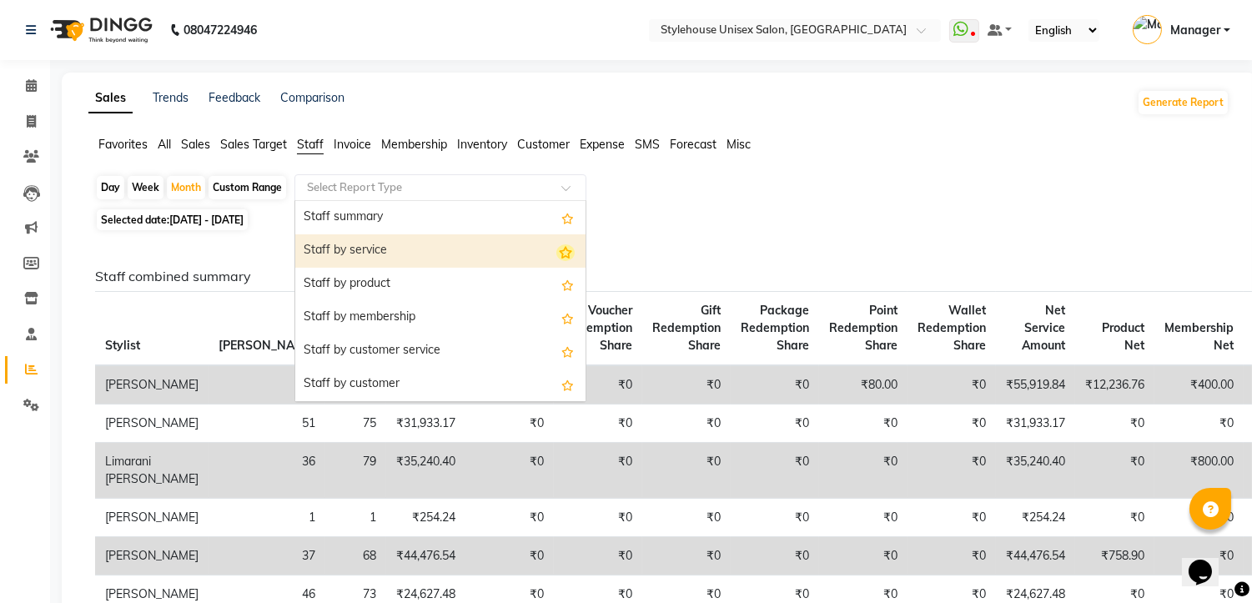
click at [561, 253] on icon "Options list" at bounding box center [566, 252] width 18 height 17
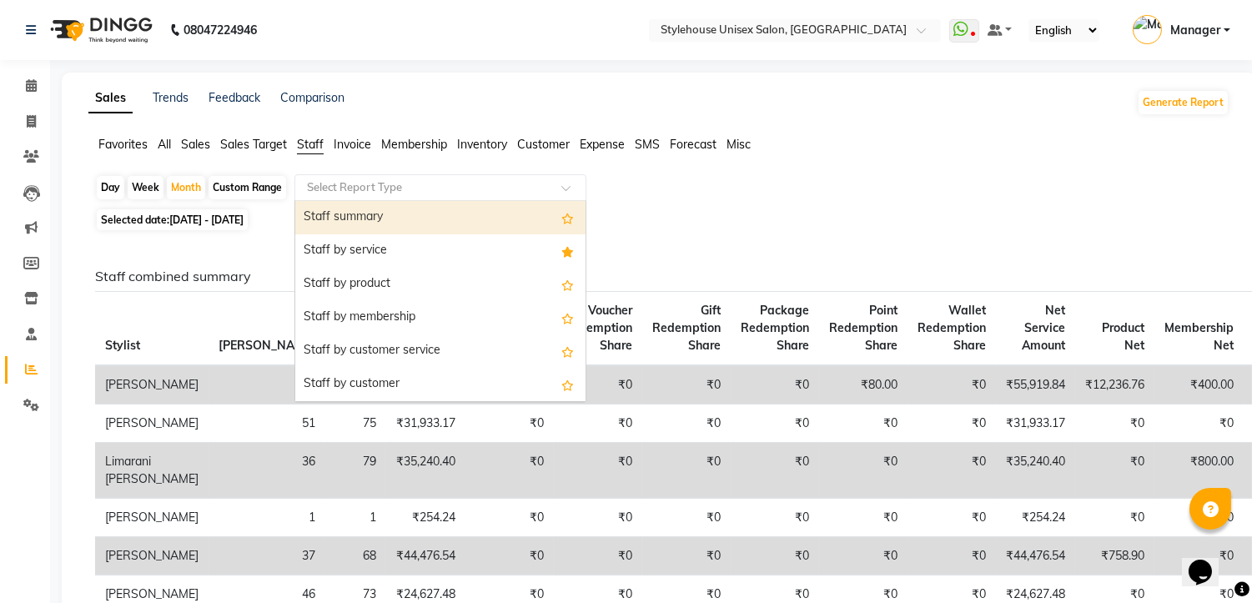
click at [561, 188] on div at bounding box center [440, 187] width 290 height 17
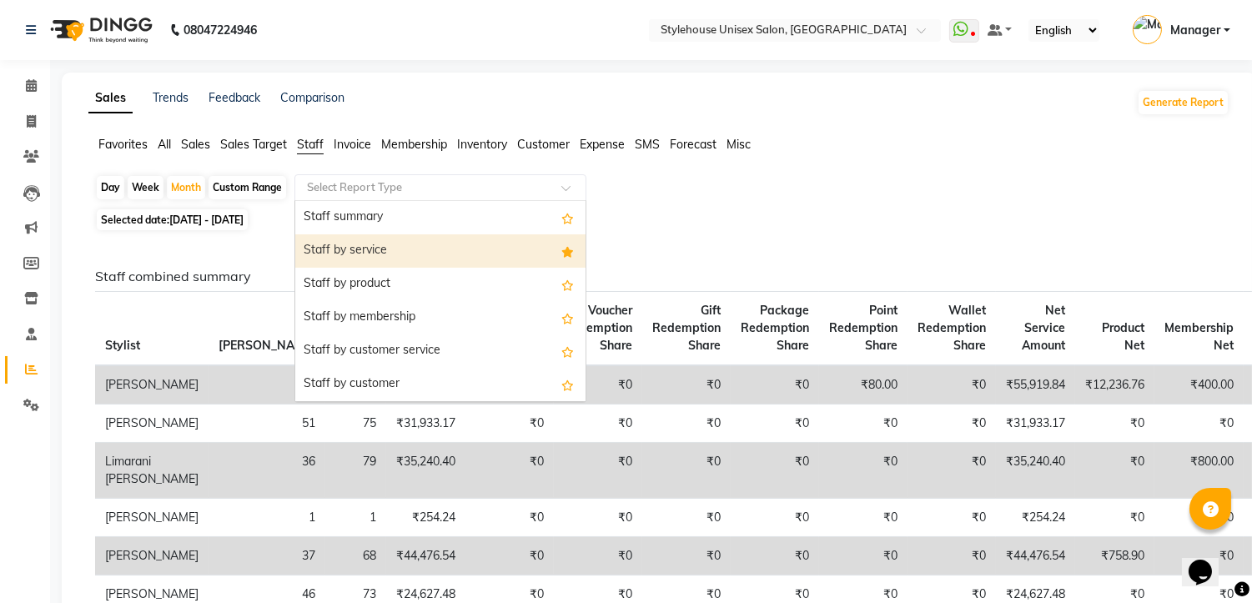
drag, startPoint x: 355, startPoint y: 218, endPoint x: 359, endPoint y: 263, distance: 45.2
click at [359, 263] on div "Staff summary Staff by service Staff by product Staff by membership Staff by cu…" at bounding box center [440, 568] width 290 height 734
click at [359, 252] on div "Staff by service" at bounding box center [440, 250] width 290 height 33
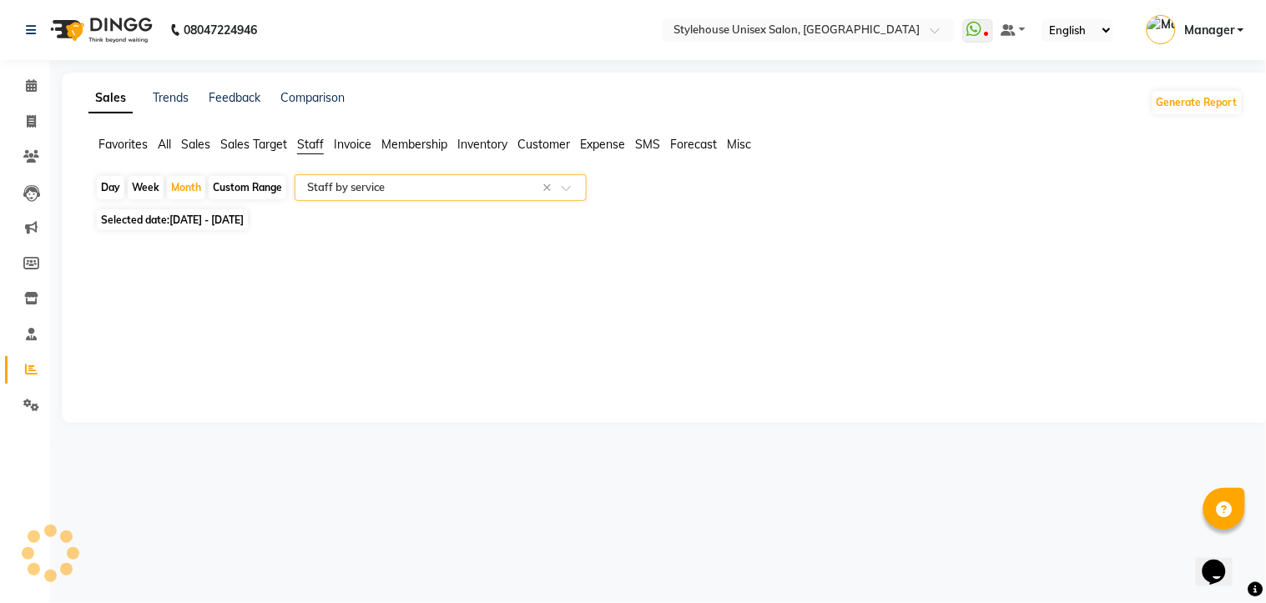
select select "full_report"
select select "csv"
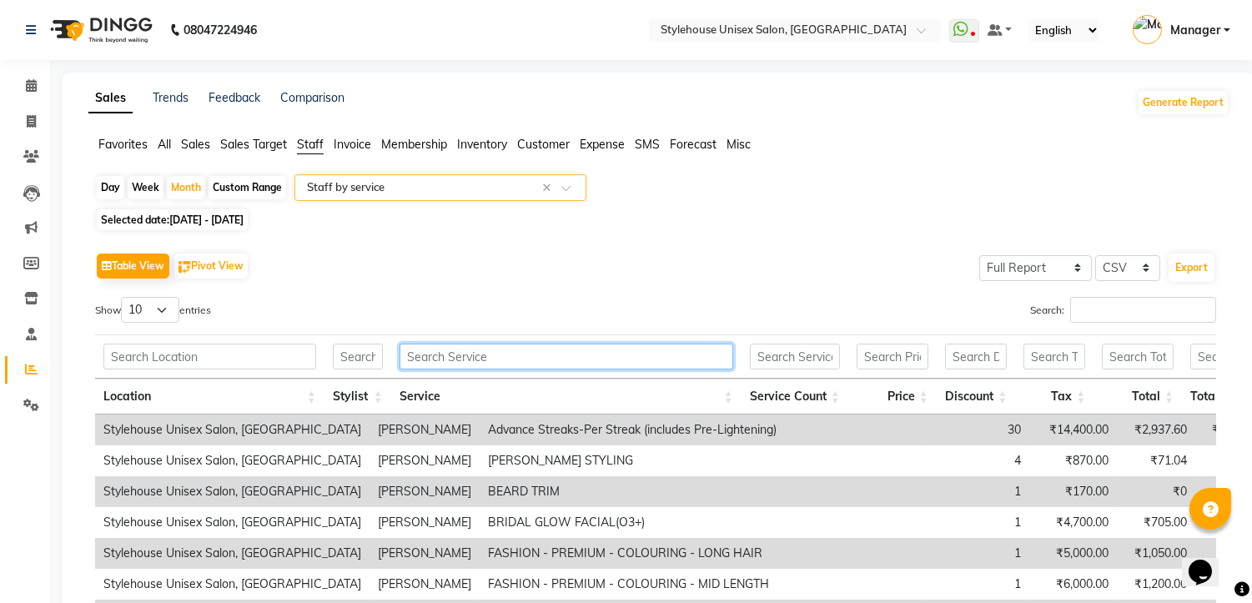
click at [487, 361] on input "text" at bounding box center [567, 357] width 334 height 26
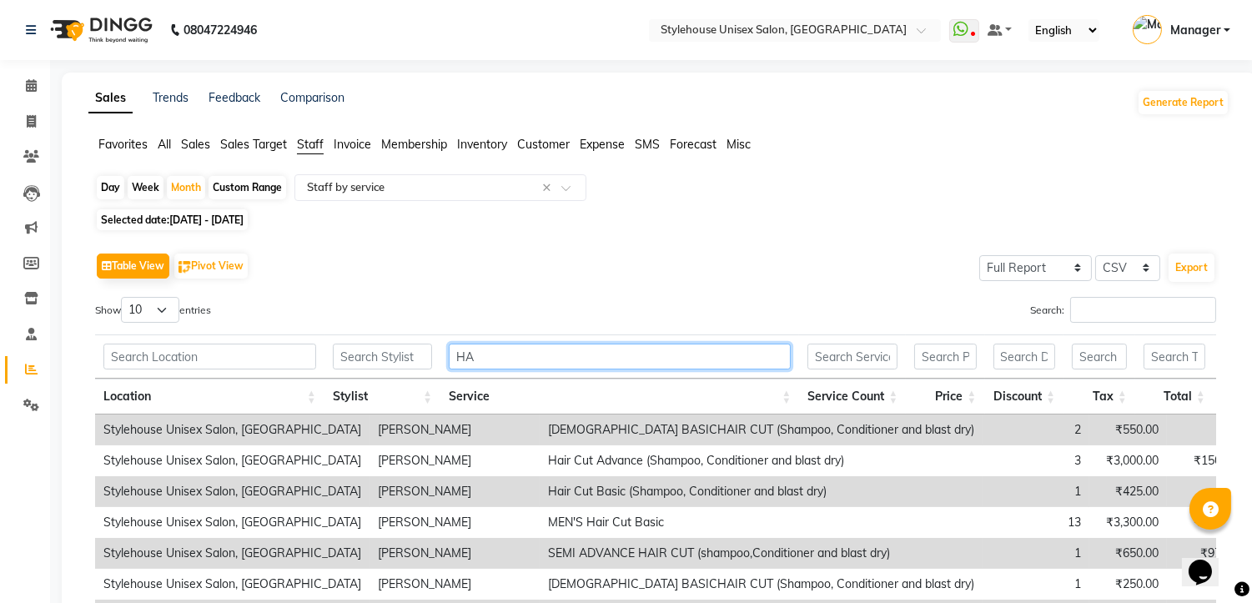
type input "H"
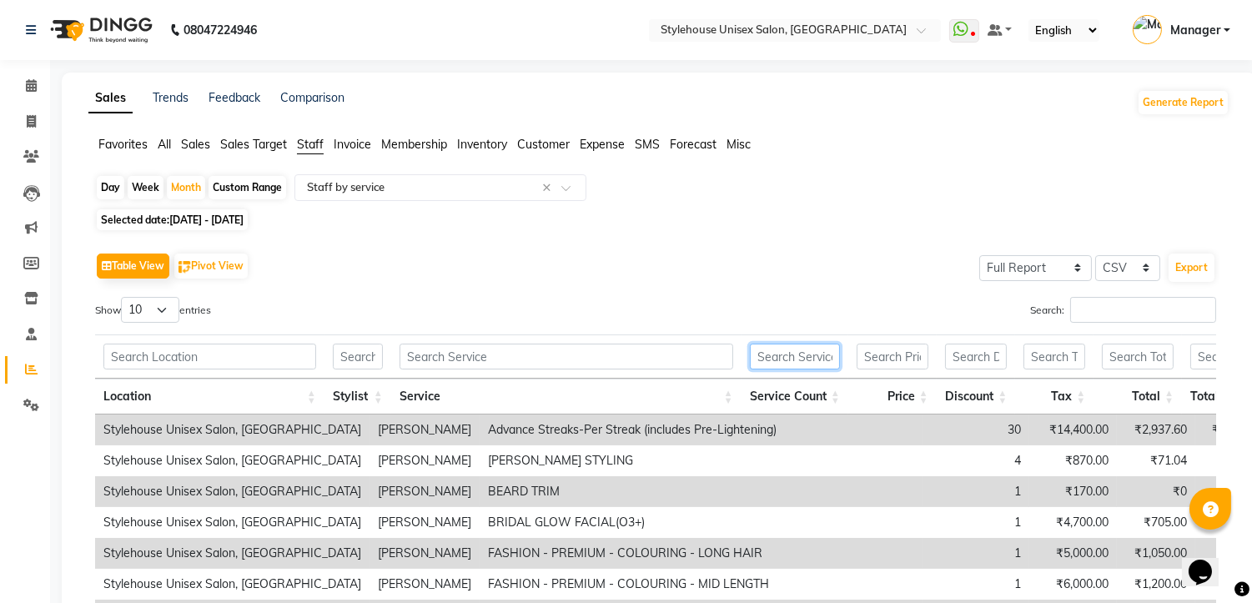
click at [797, 355] on input "text" at bounding box center [795, 357] width 90 height 26
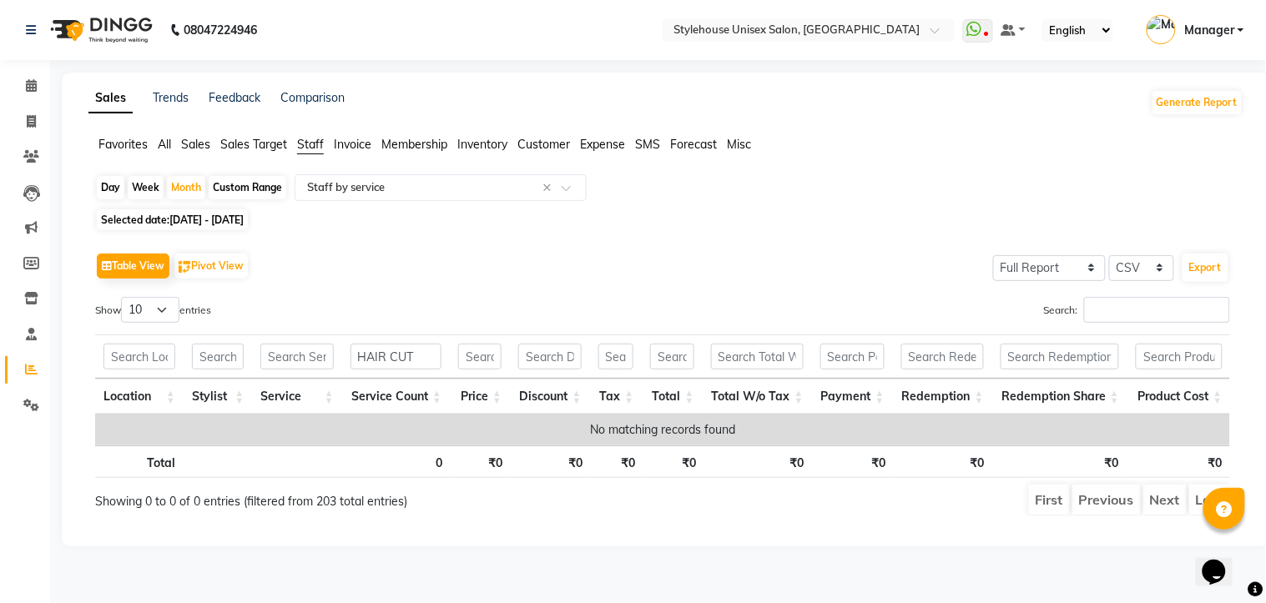
click at [589, 452] on th "₹0" at bounding box center [551, 462] width 80 height 33
click at [423, 357] on input "HAIR CUT" at bounding box center [395, 357] width 91 height 26
type input "H"
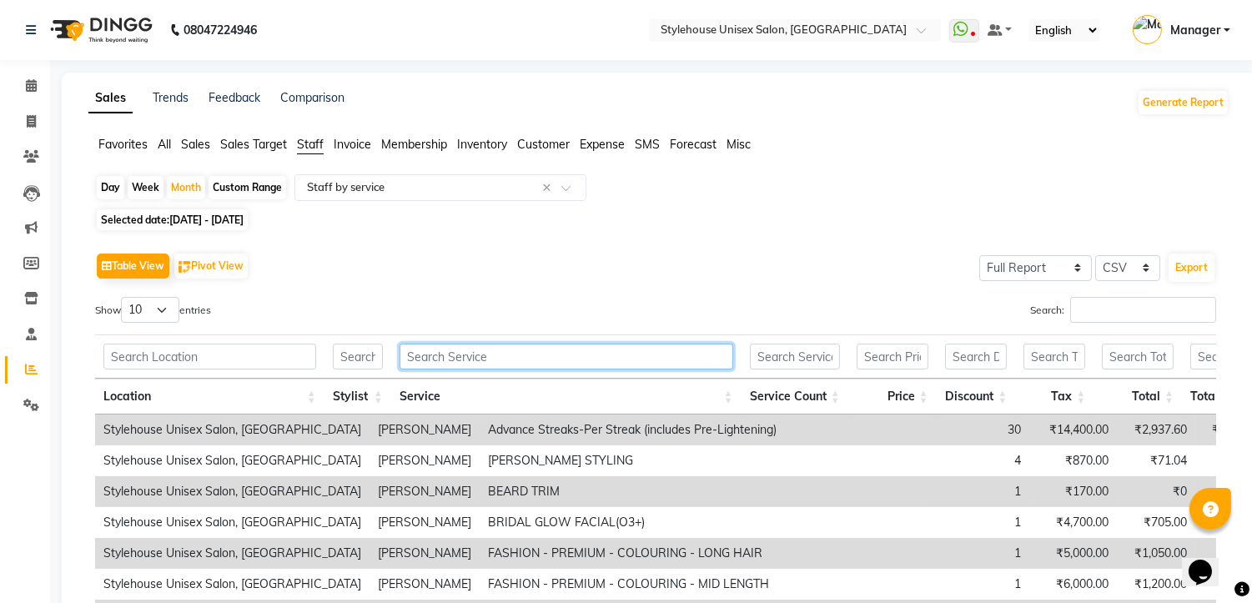
click at [468, 360] on input "text" at bounding box center [567, 357] width 334 height 26
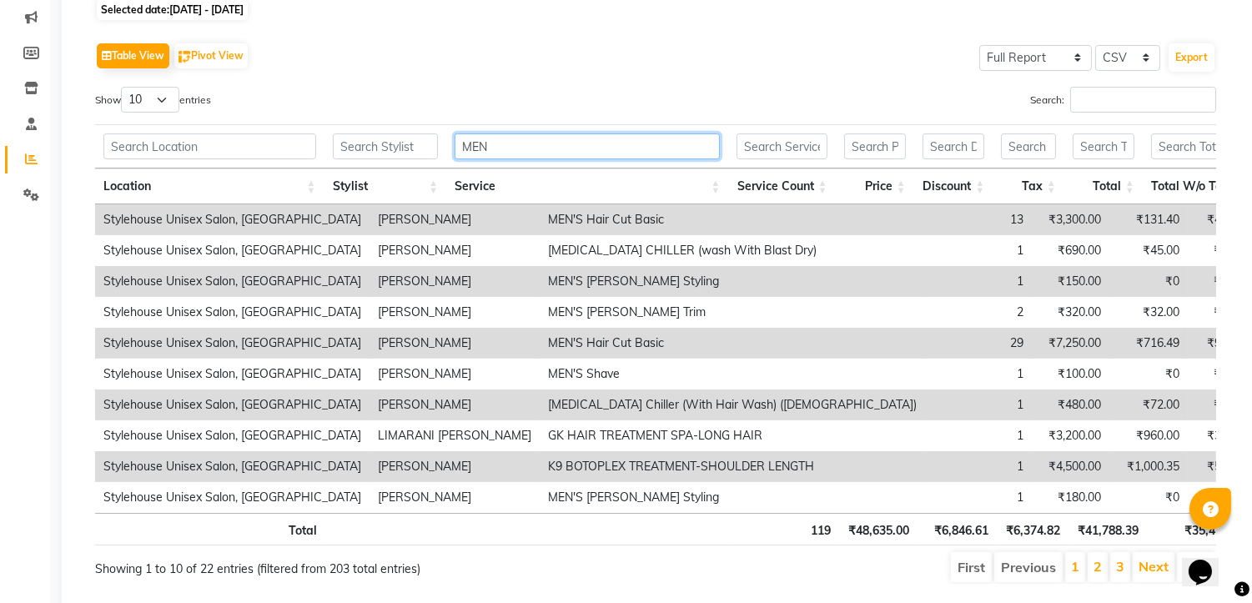
scroll to position [274, 0]
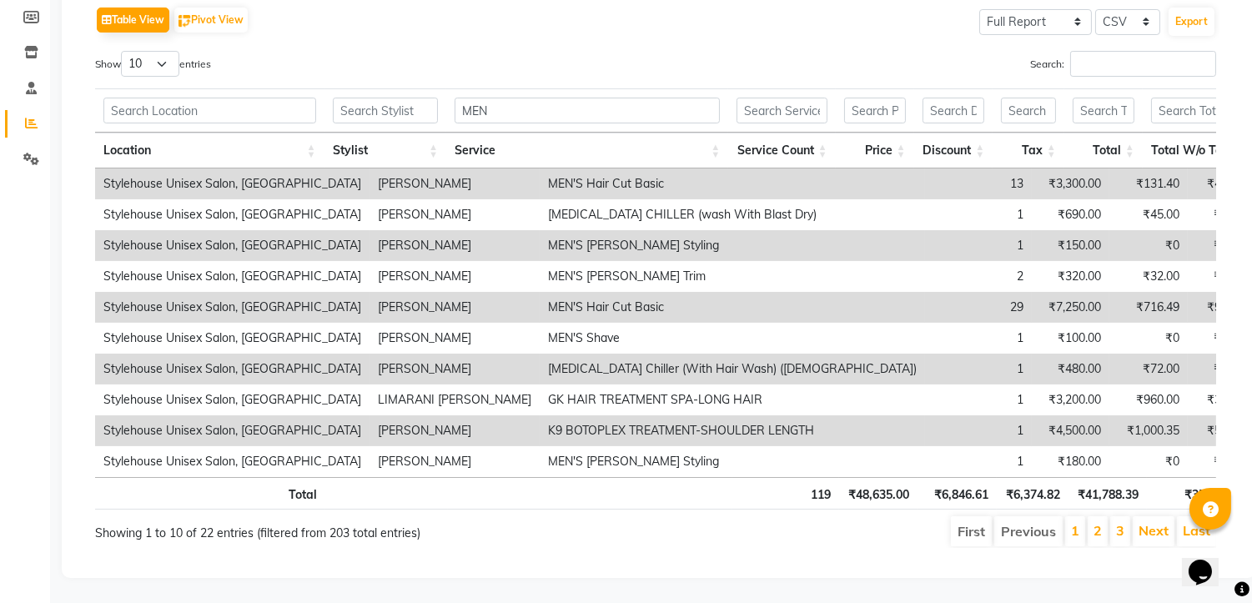
click at [1093, 519] on li "2" at bounding box center [1098, 531] width 20 height 30
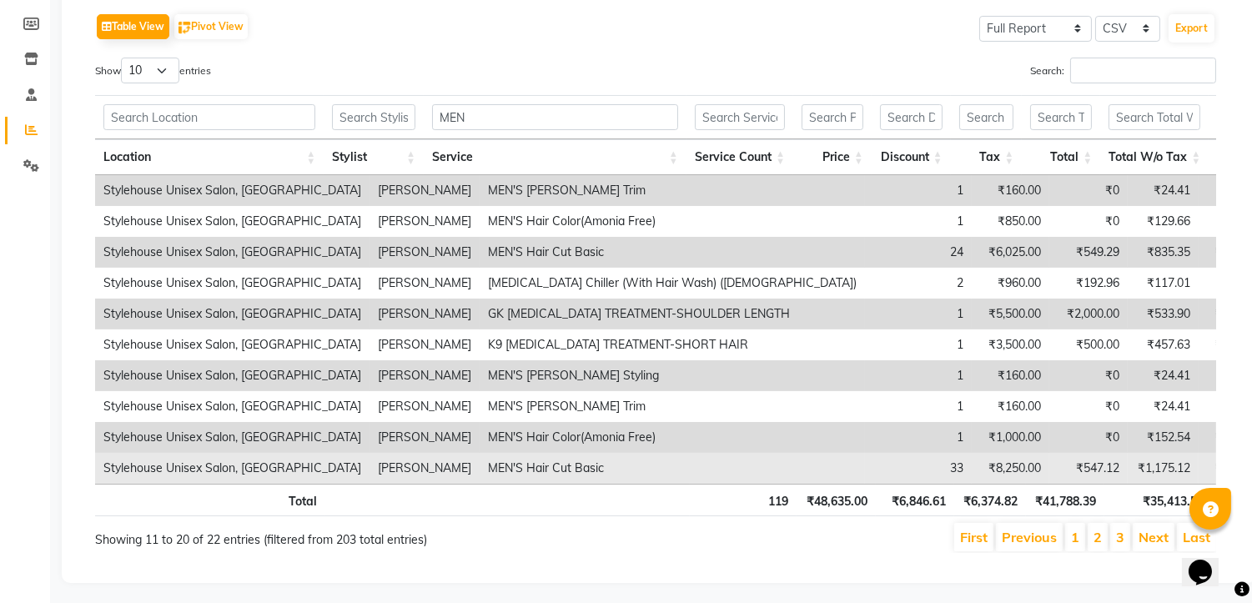
scroll to position [272, 0]
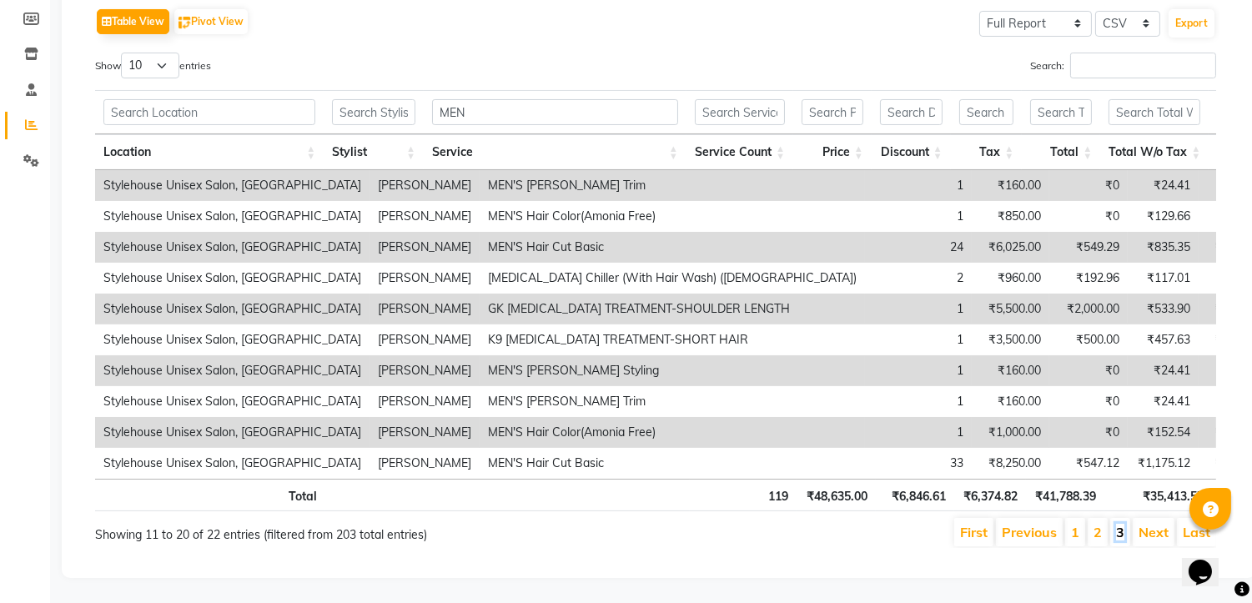
click at [1120, 524] on link "3" at bounding box center [1120, 532] width 8 height 17
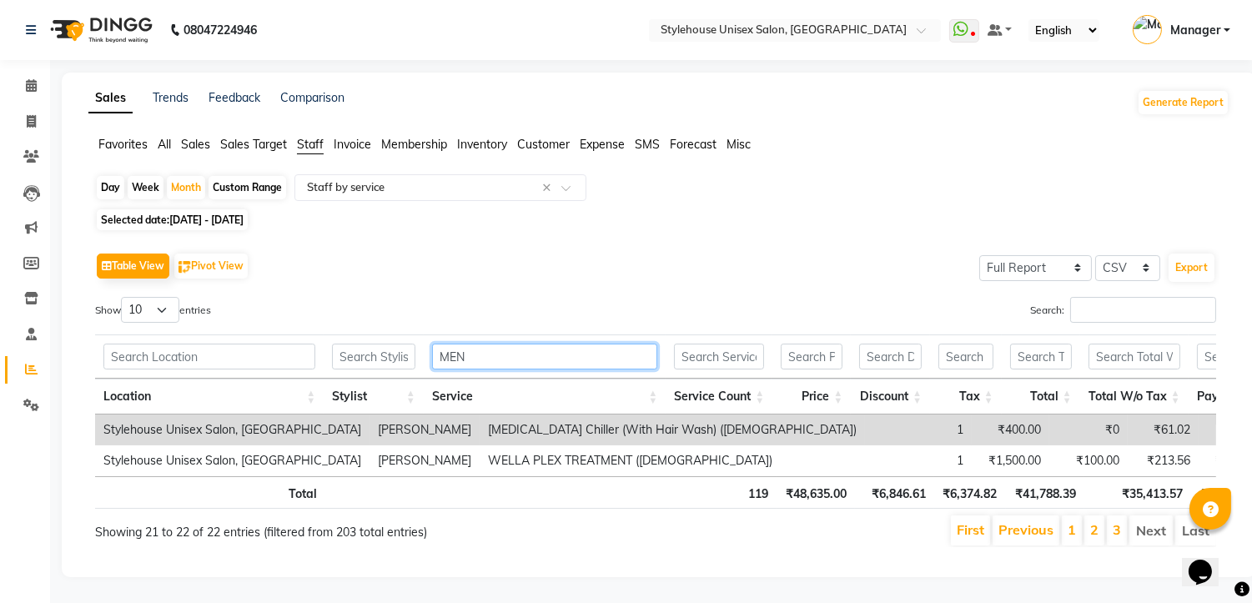
click at [495, 344] on input "MEN" at bounding box center [544, 357] width 225 height 26
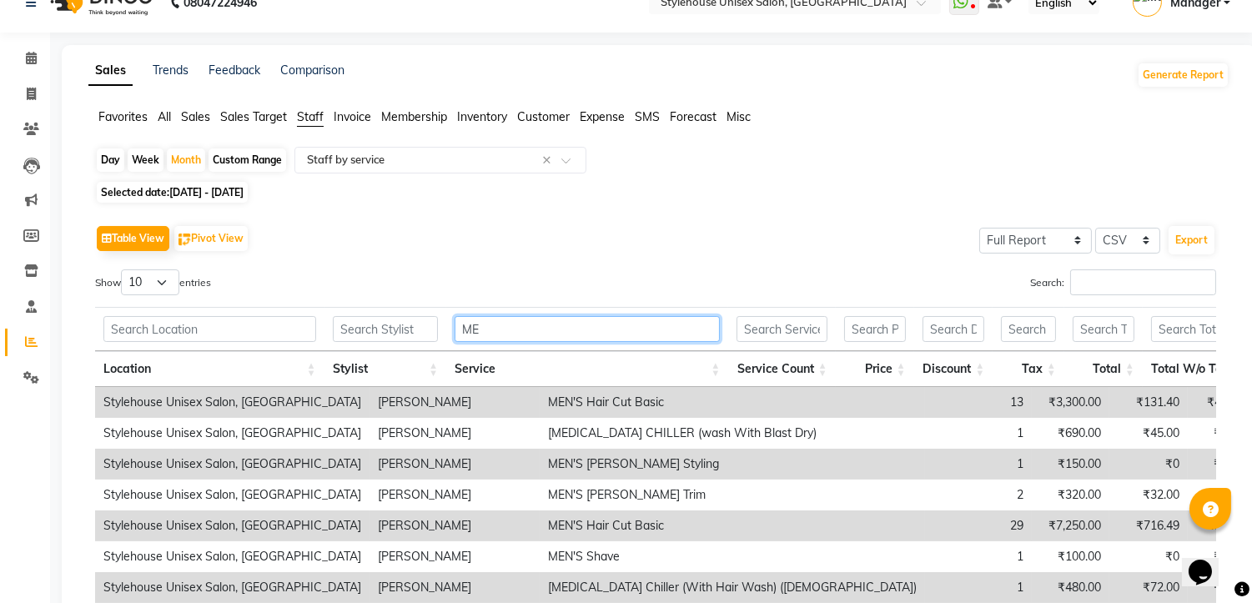
type input "M"
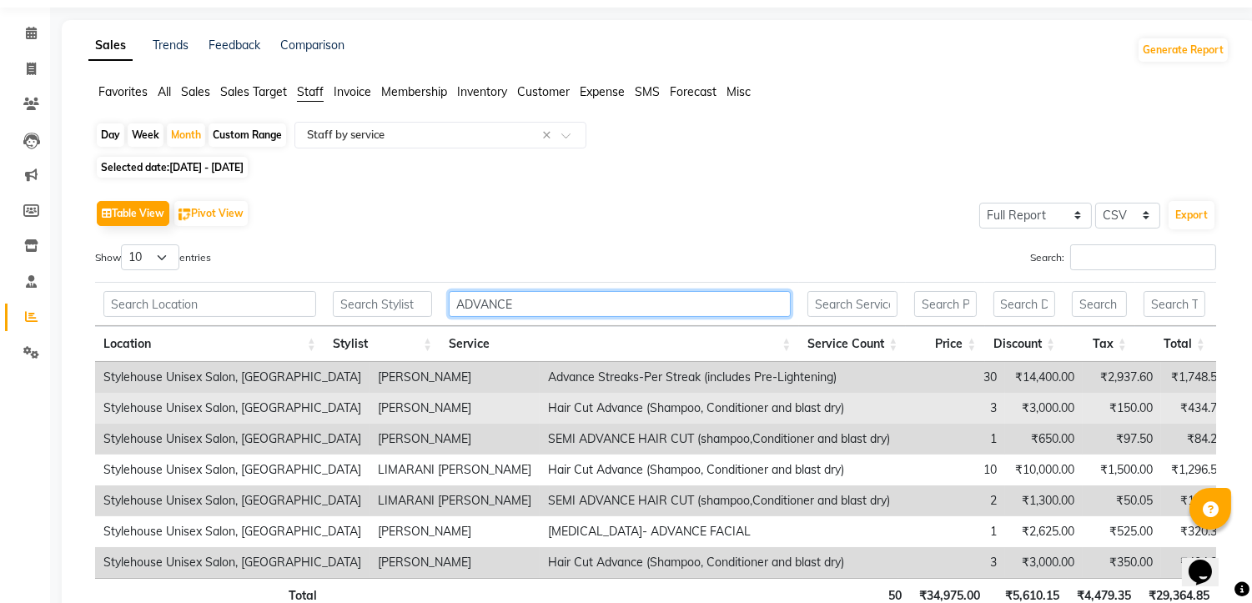
scroll to position [182, 0]
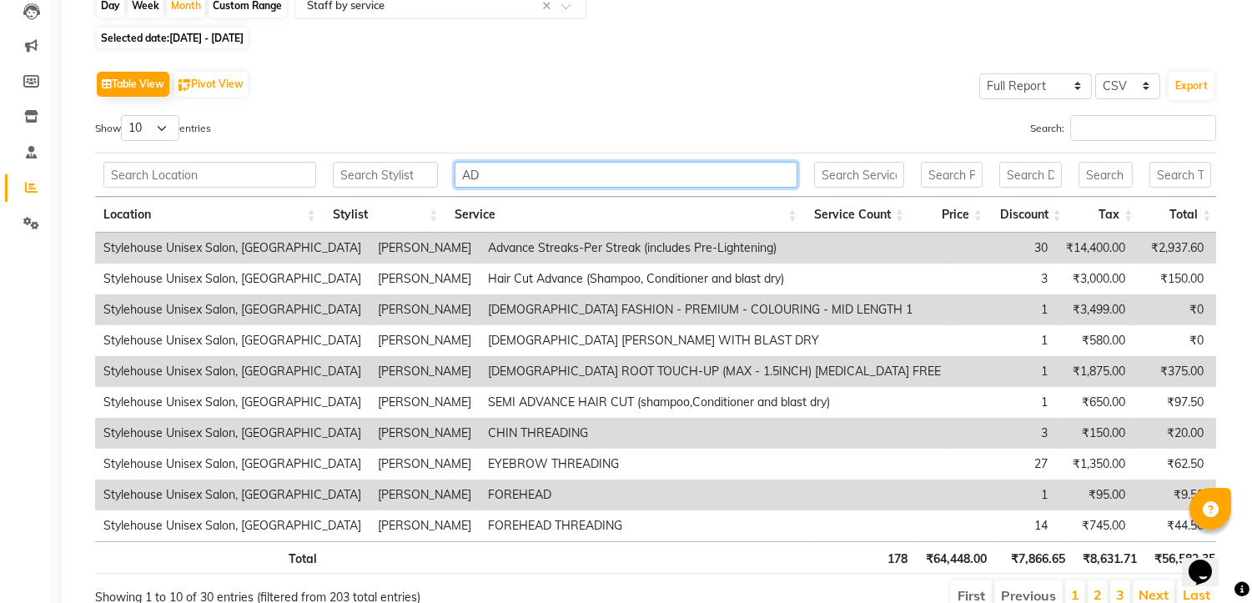
type input "A"
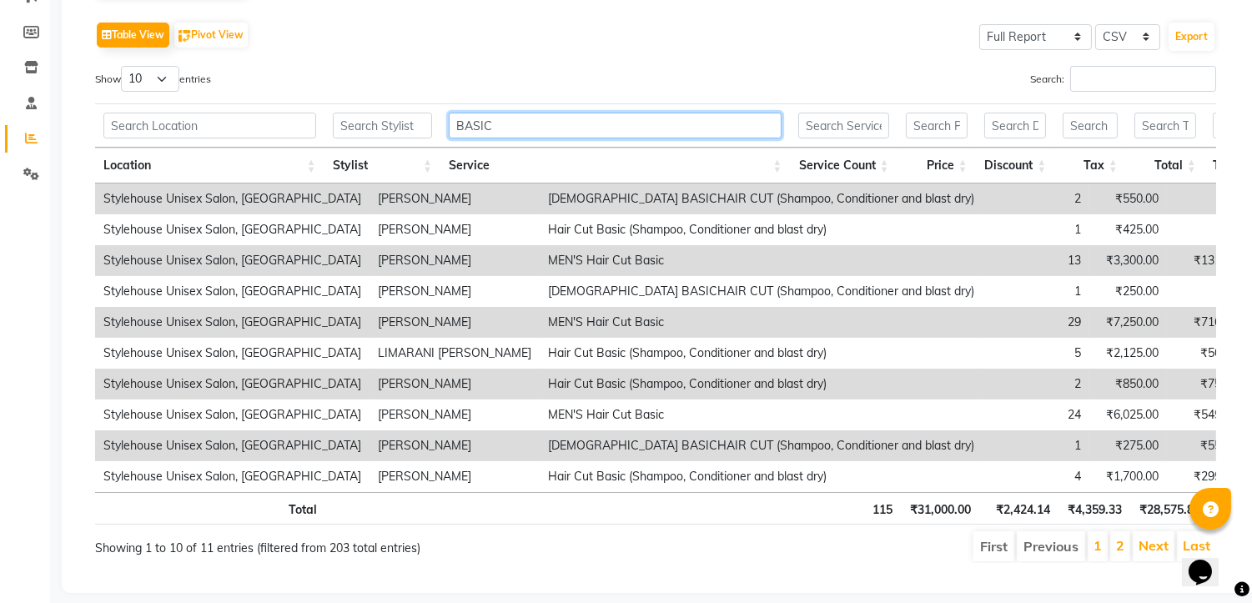
scroll to position [274, 0]
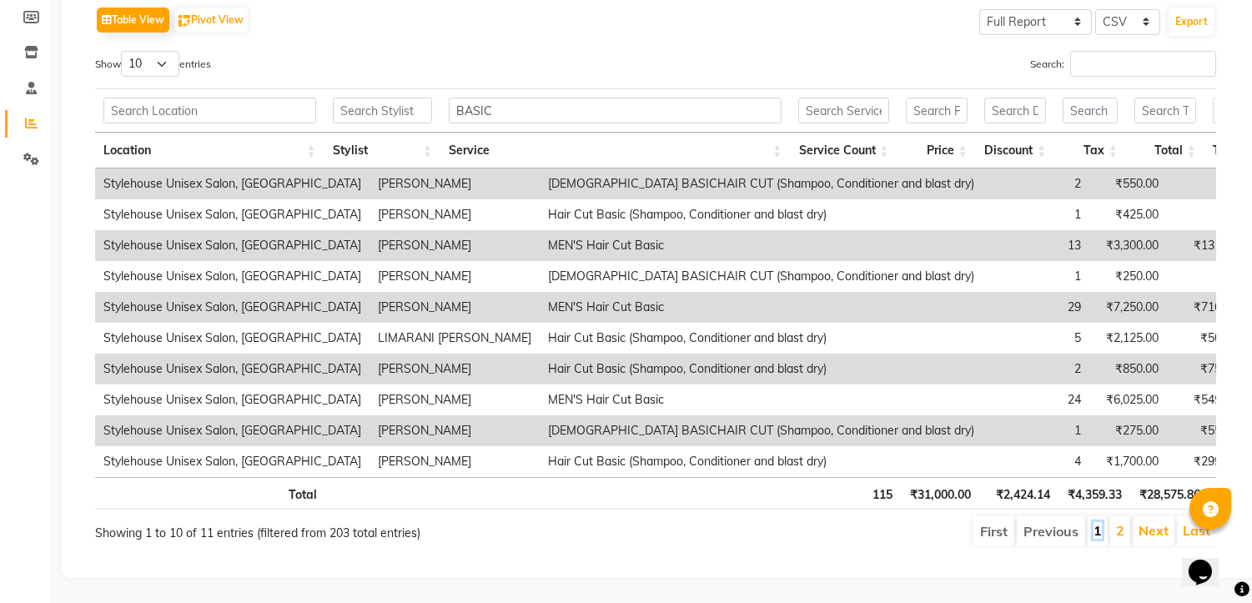
click at [1096, 522] on link "1" at bounding box center [1098, 530] width 8 height 17
click at [1119, 522] on link "2" at bounding box center [1120, 530] width 8 height 17
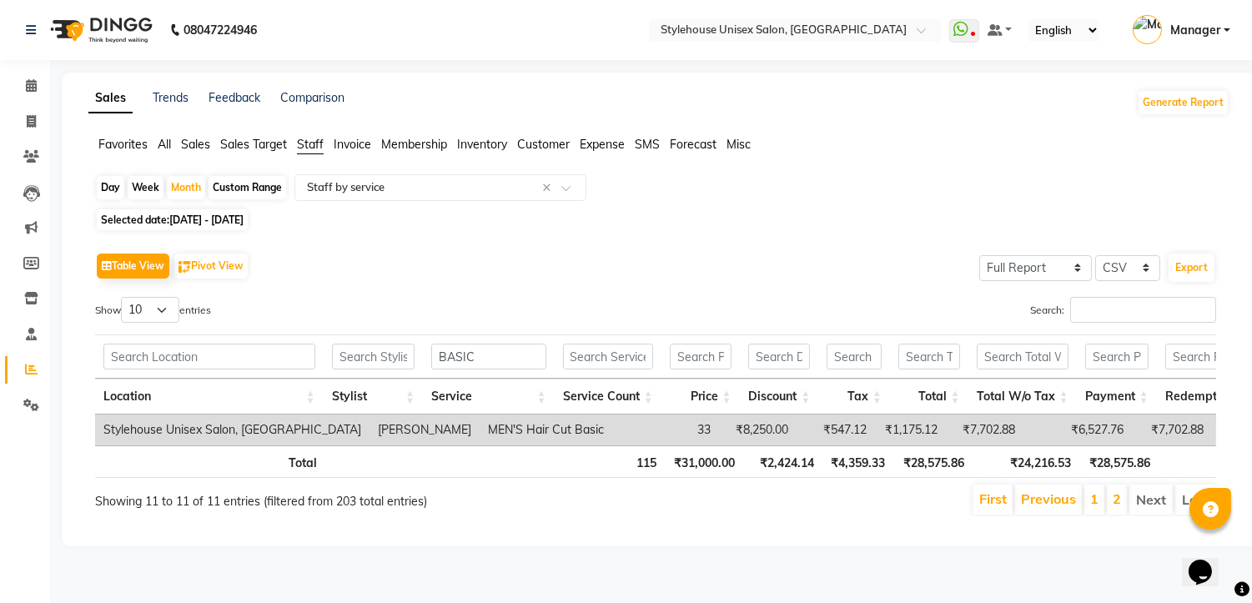
scroll to position [0, 0]
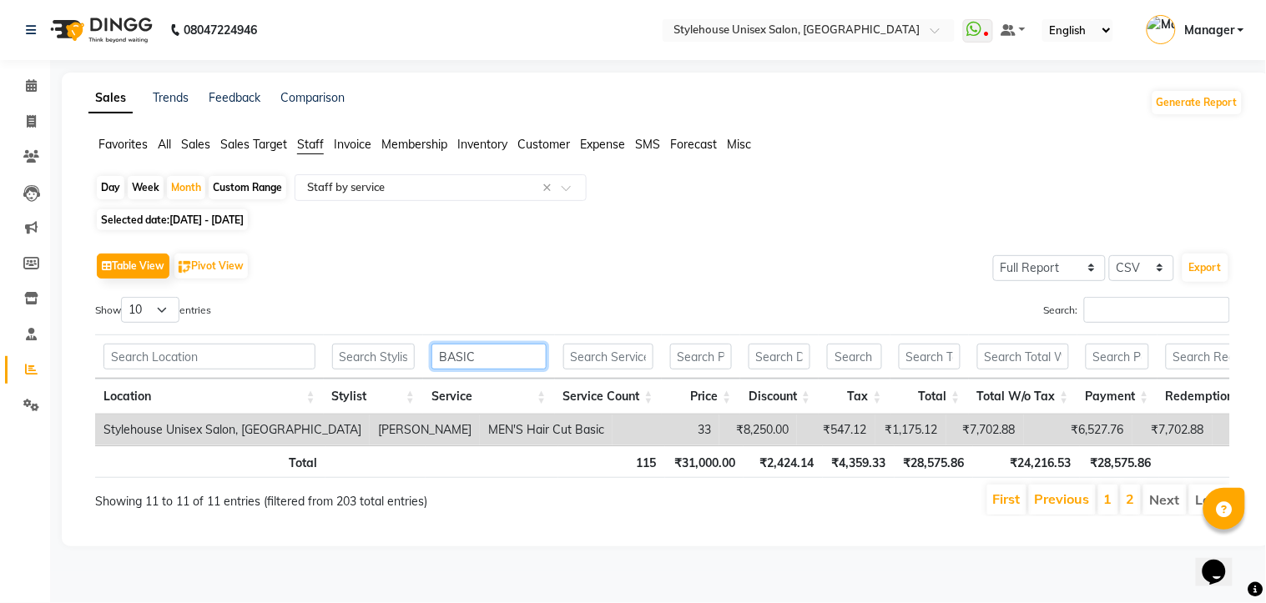
click at [490, 352] on input "BASIC" at bounding box center [488, 357] width 114 height 26
type input "B"
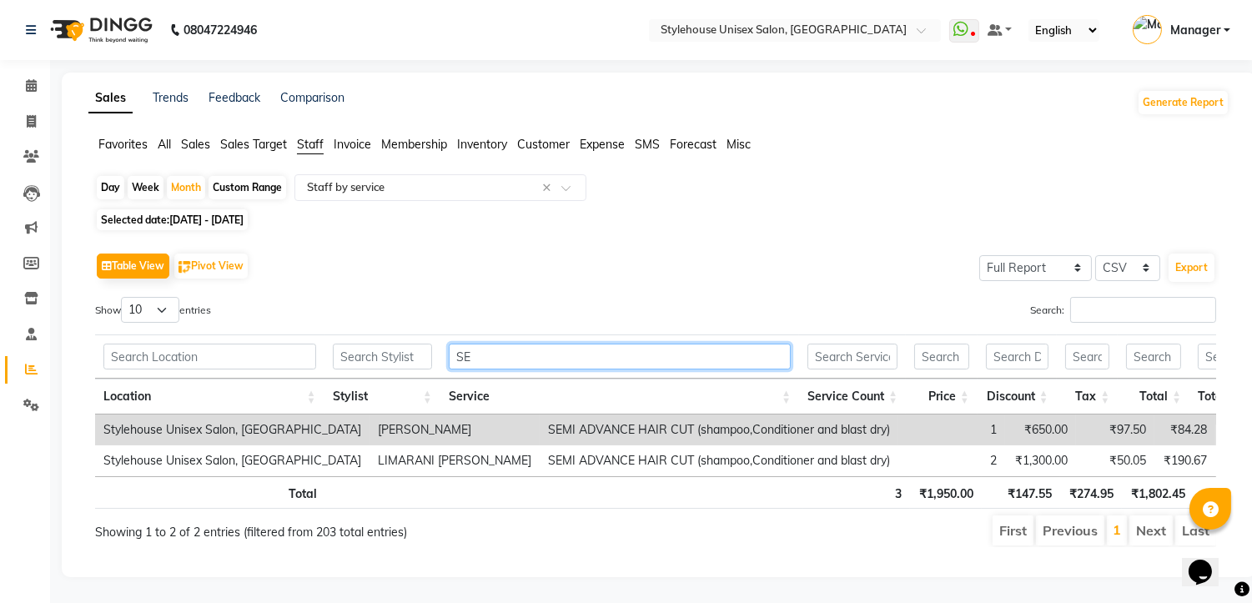
type input "S"
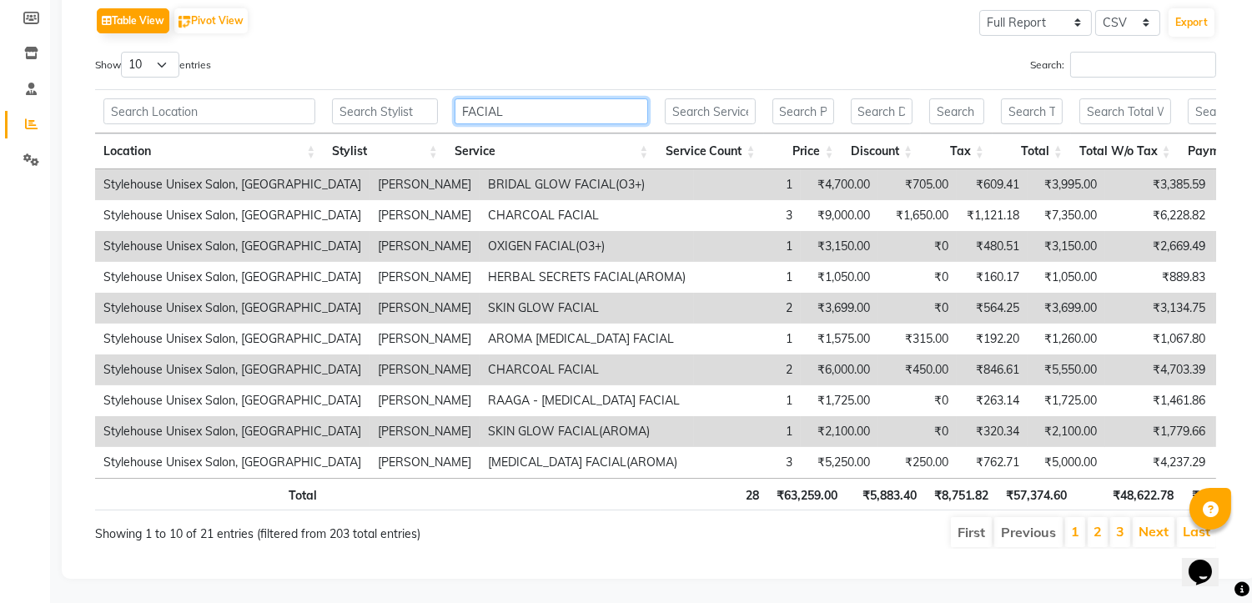
scroll to position [274, 0]
click at [1097, 522] on link "2" at bounding box center [1098, 530] width 8 height 17
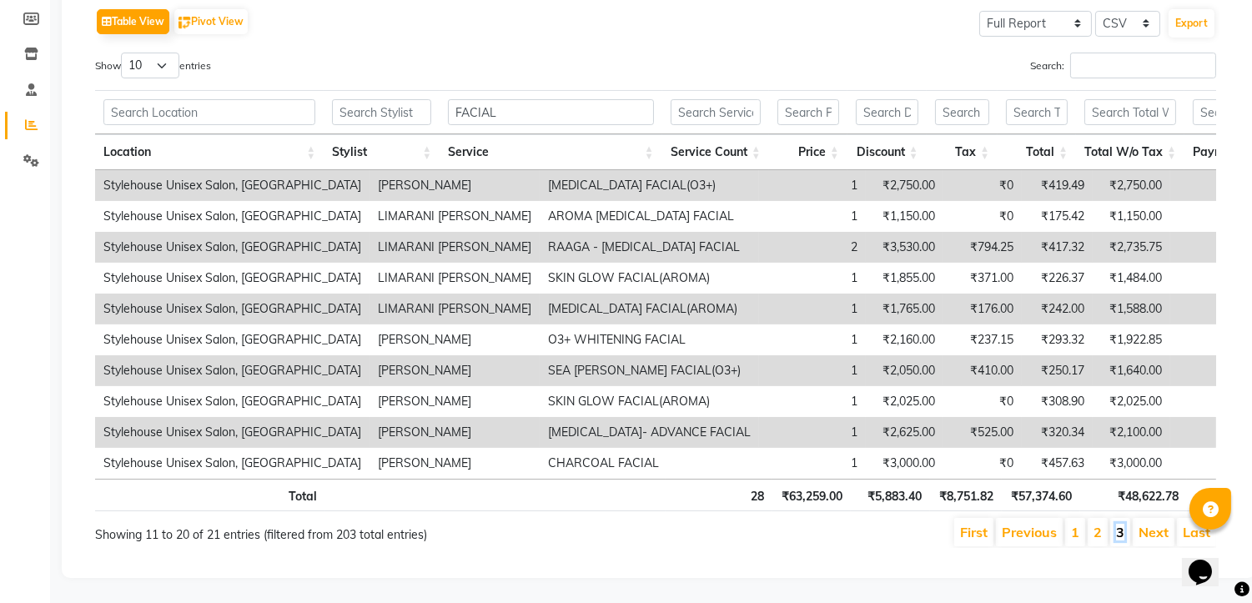
click at [1122, 524] on link "3" at bounding box center [1120, 532] width 8 height 17
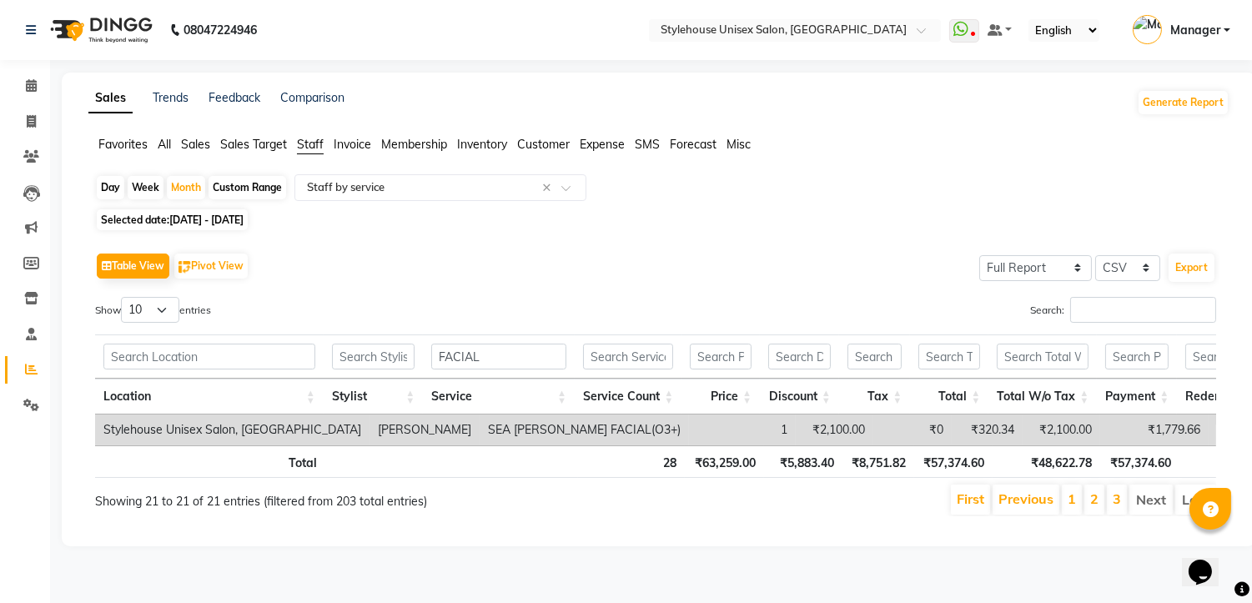
scroll to position [0, 0]
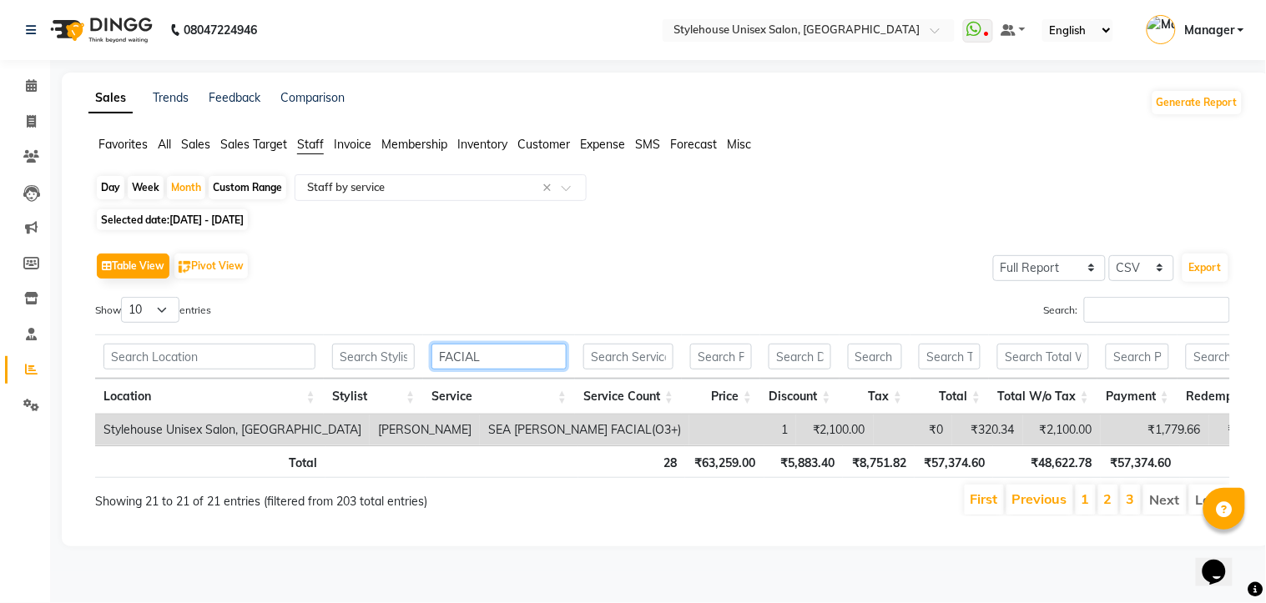
click at [493, 363] on input "FACIAL" at bounding box center [498, 357] width 135 height 26
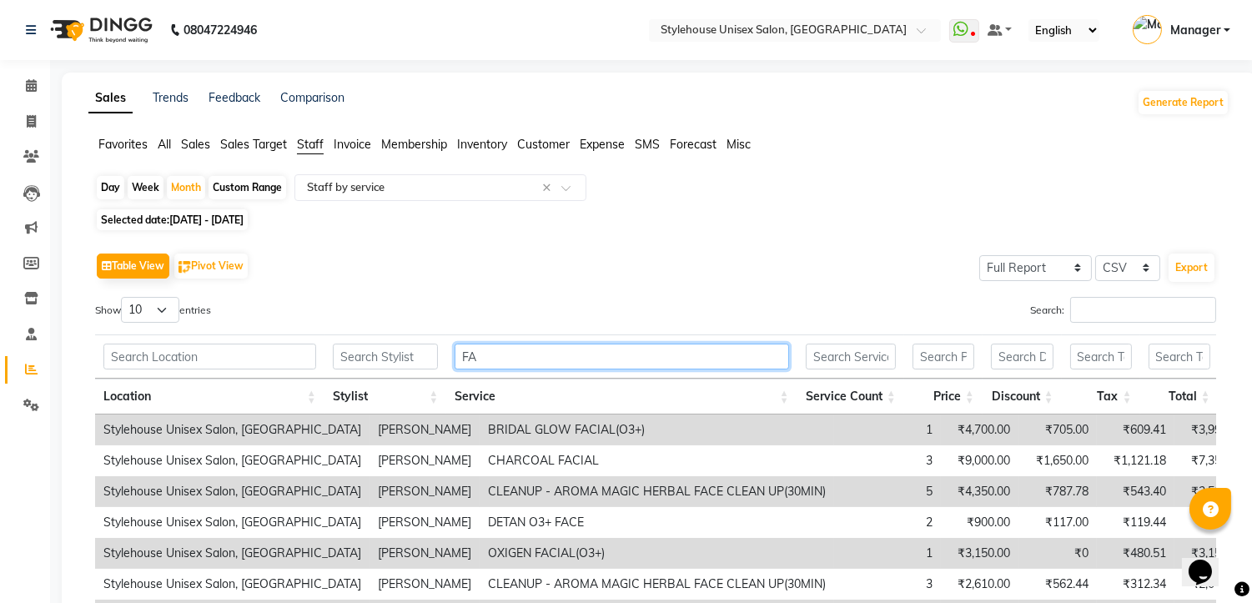
type input "F"
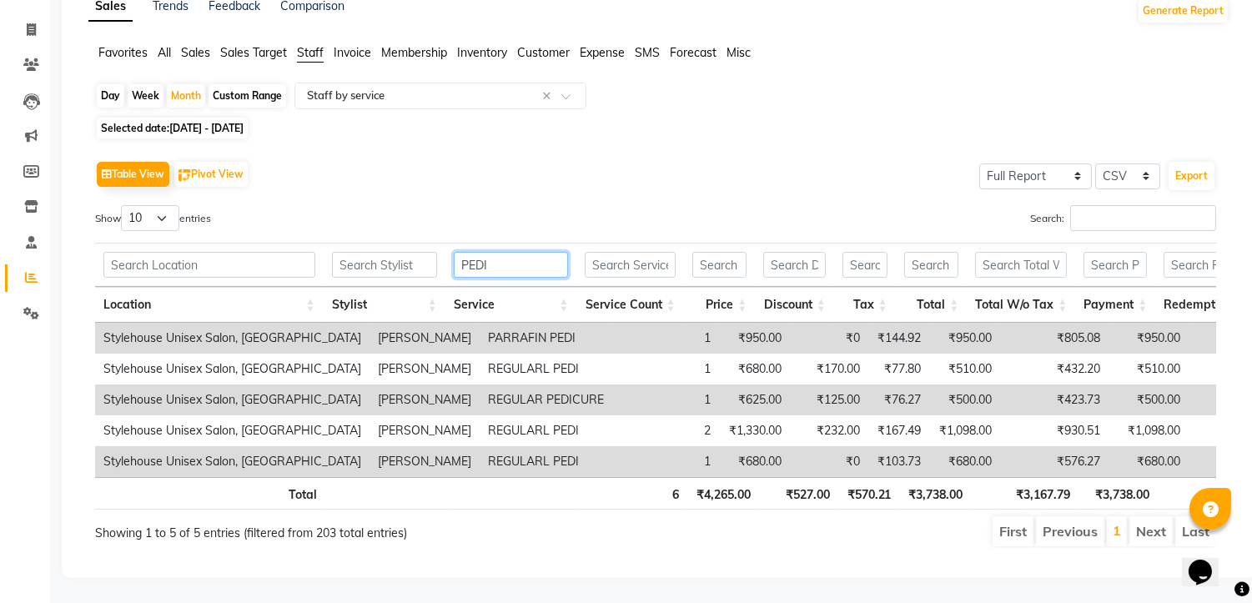
scroll to position [120, 0]
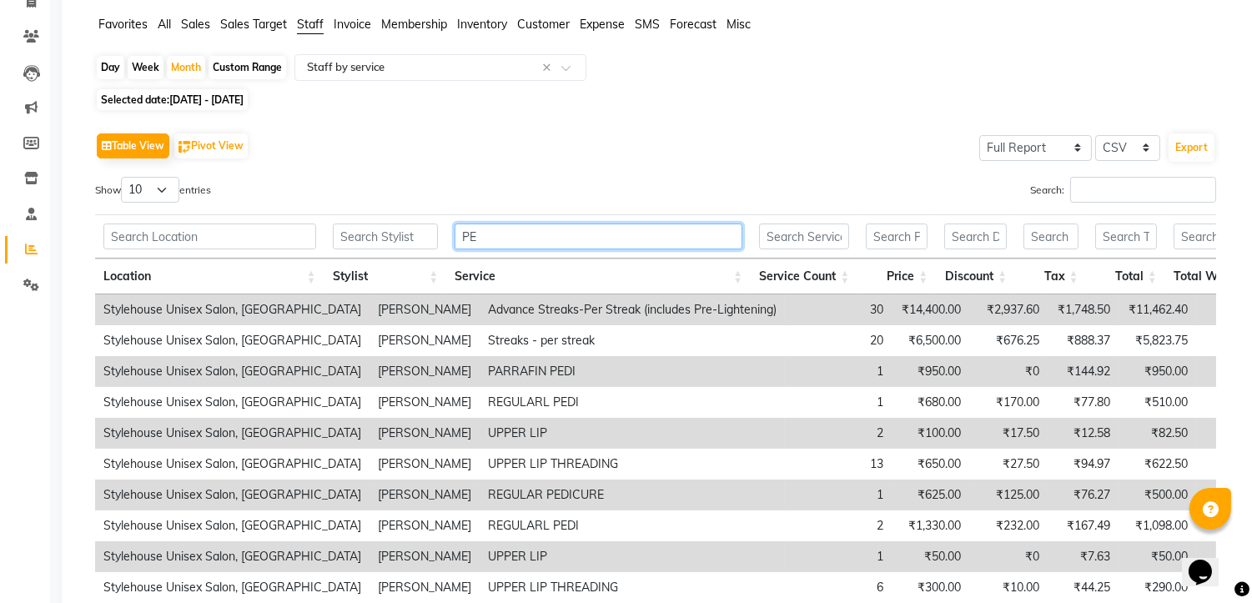
type input "P"
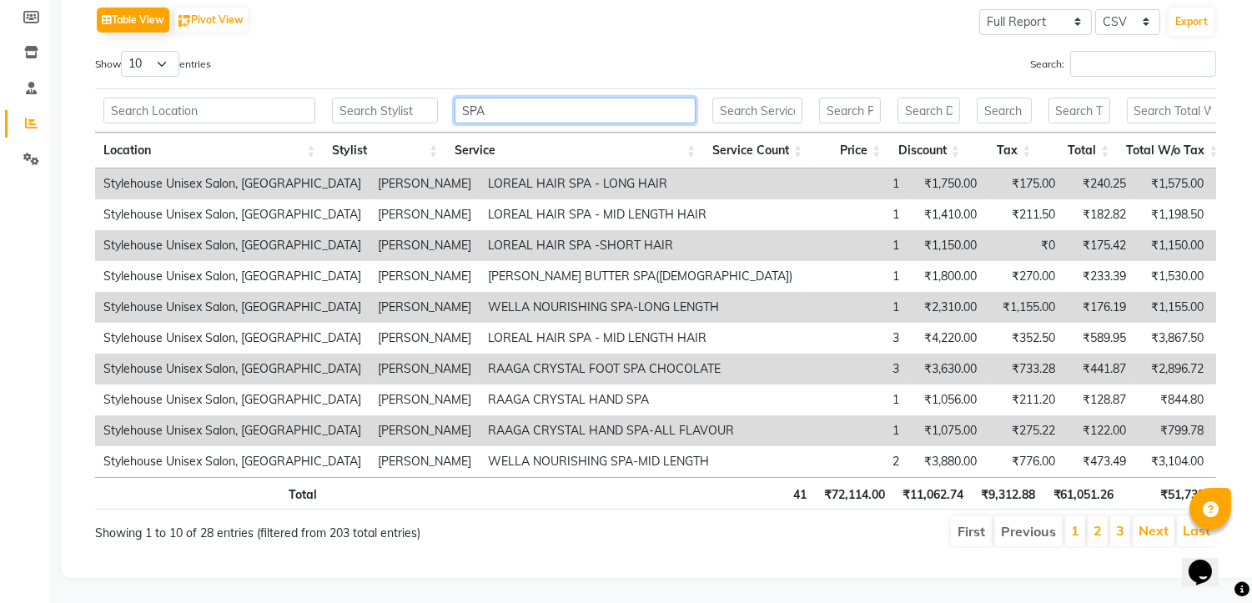
scroll to position [274, 0]
click at [1096, 522] on link "2" at bounding box center [1098, 530] width 8 height 17
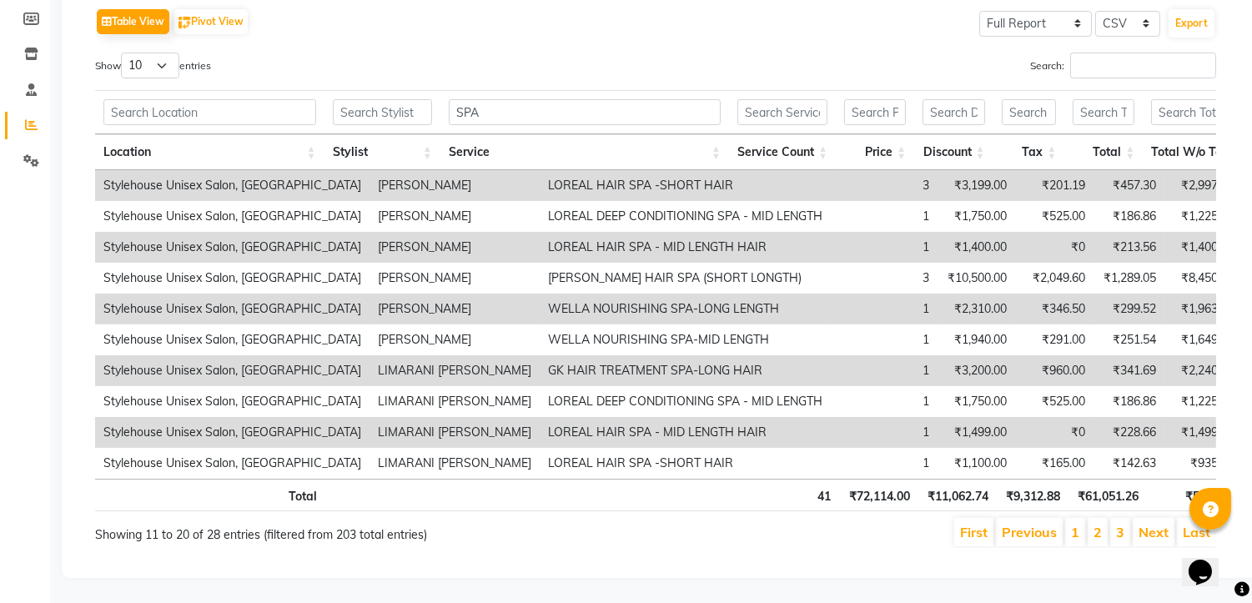
scroll to position [272, 0]
click at [1120, 524] on link "3" at bounding box center [1120, 532] width 8 height 17
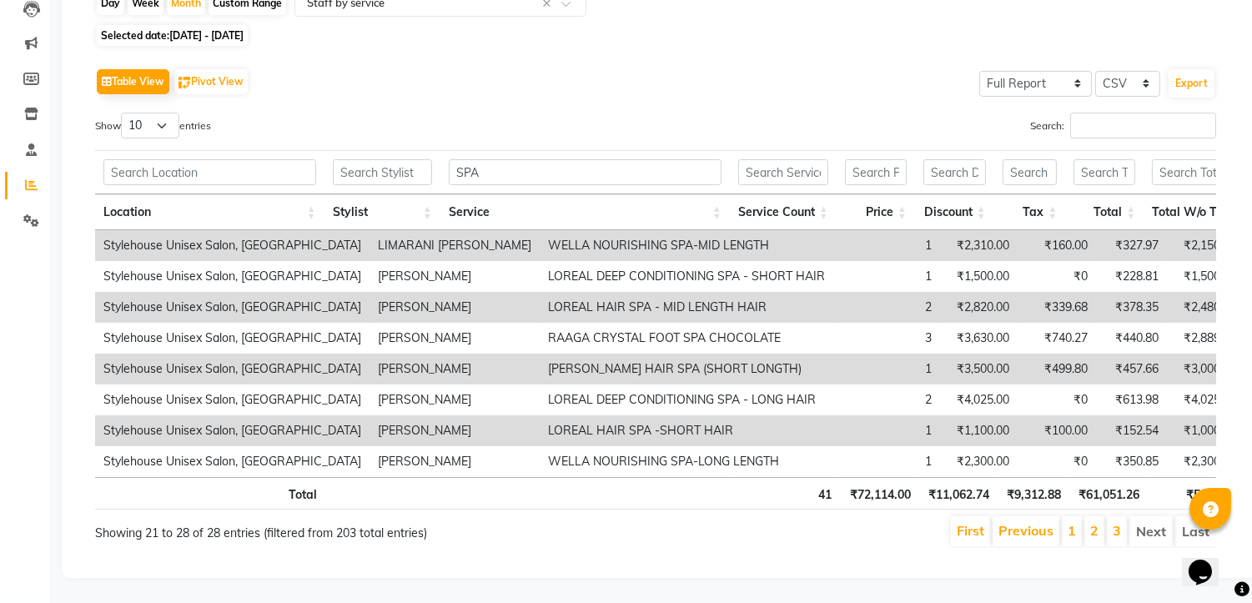
click at [1149, 516] on li "Next" at bounding box center [1151, 531] width 43 height 30
click at [536, 159] on input "SPA" at bounding box center [585, 172] width 273 height 26
type input "S"
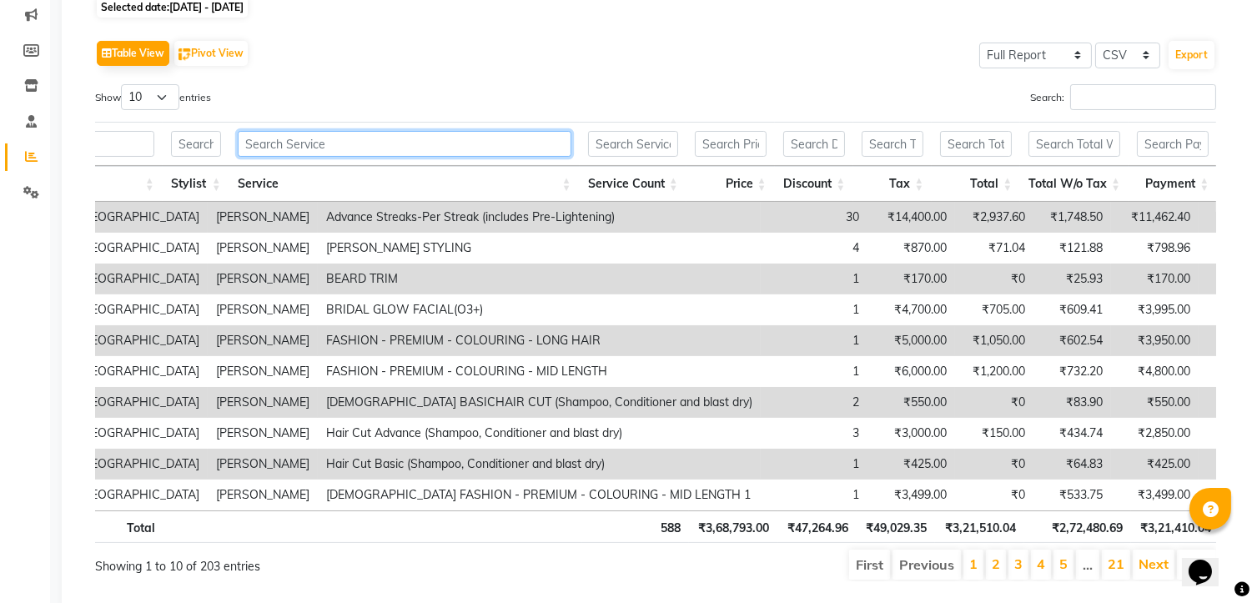
scroll to position [0, 58]
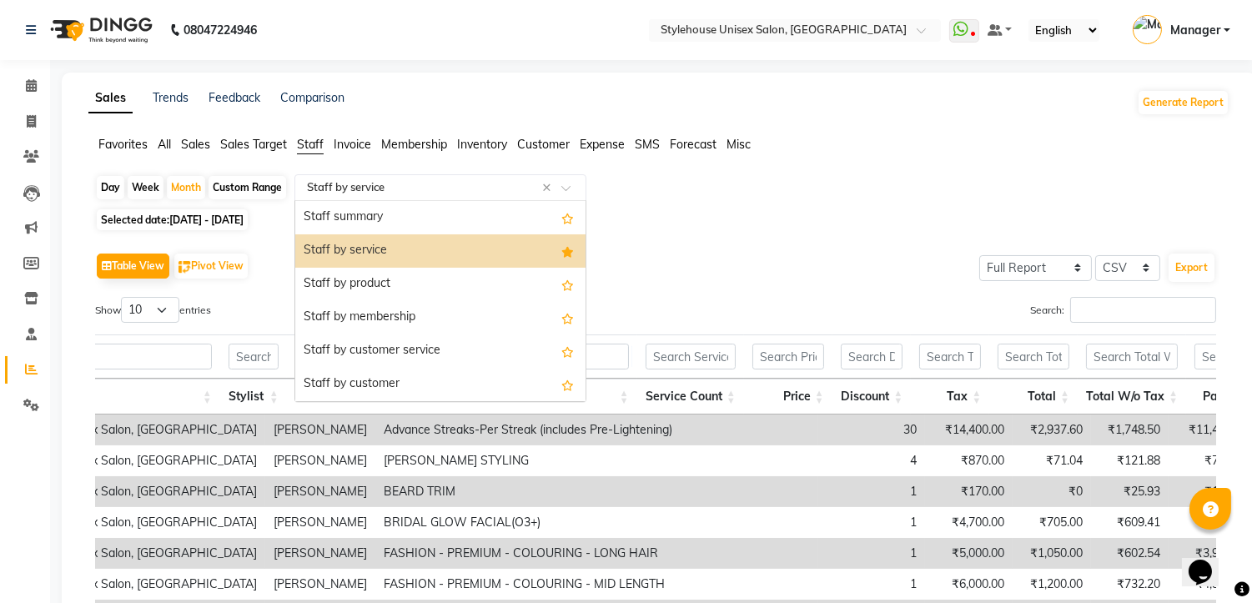
click at [559, 187] on div at bounding box center [440, 187] width 290 height 17
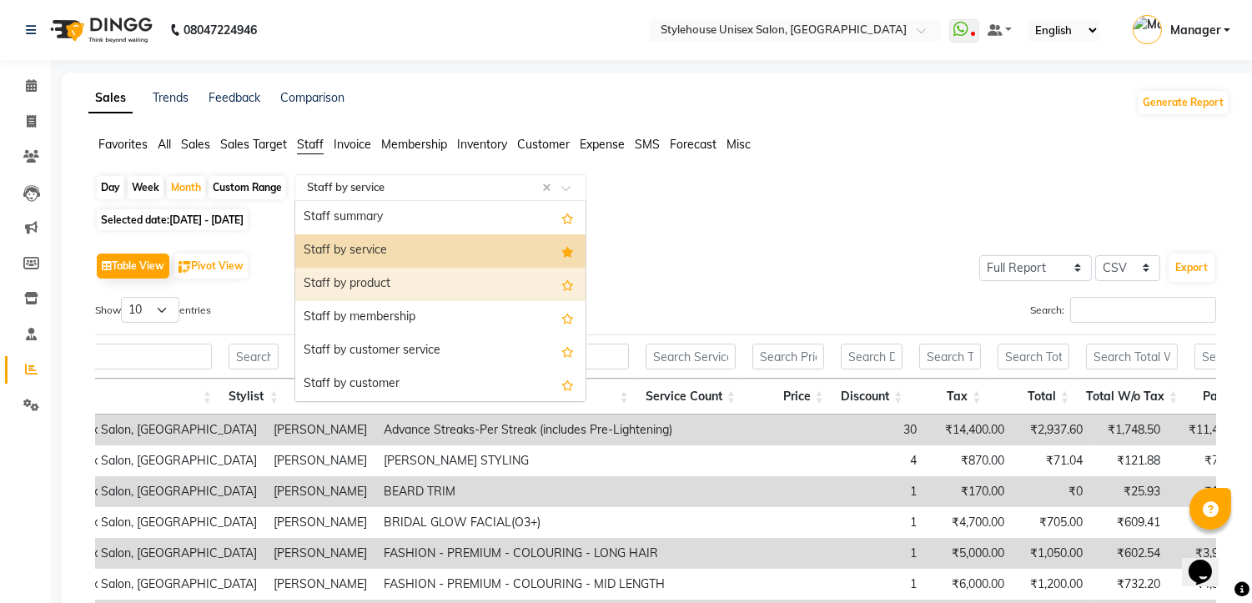
click at [405, 284] on div "Staff by product" at bounding box center [440, 284] width 290 height 33
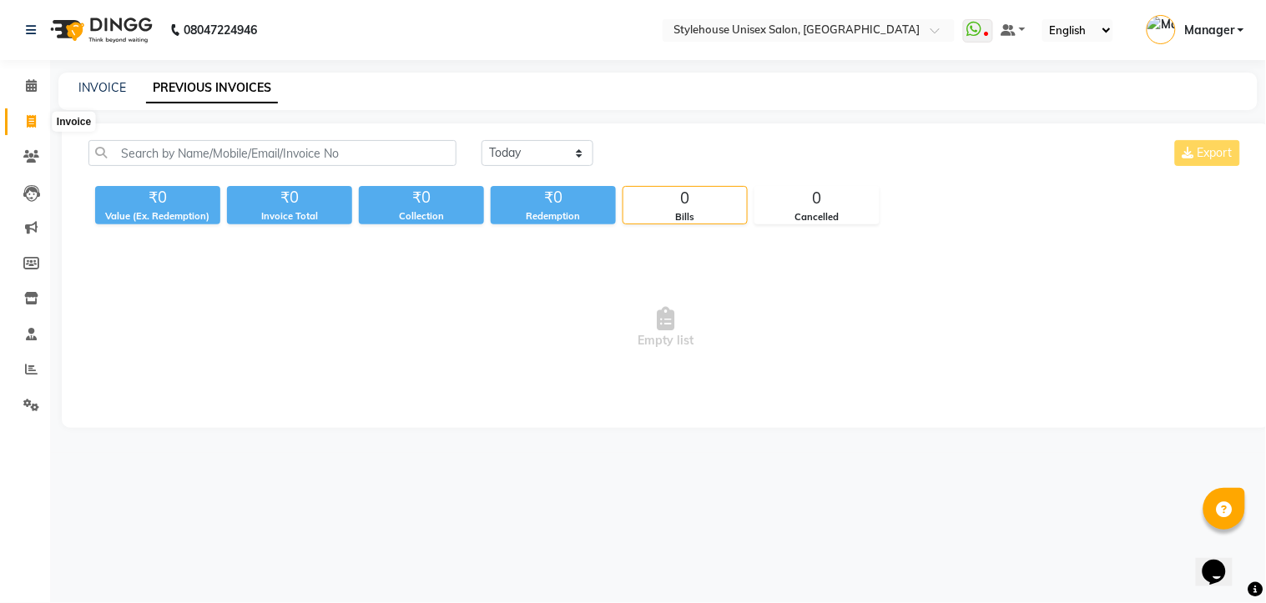
click at [23, 118] on span at bounding box center [31, 122] width 29 height 19
select select "service"
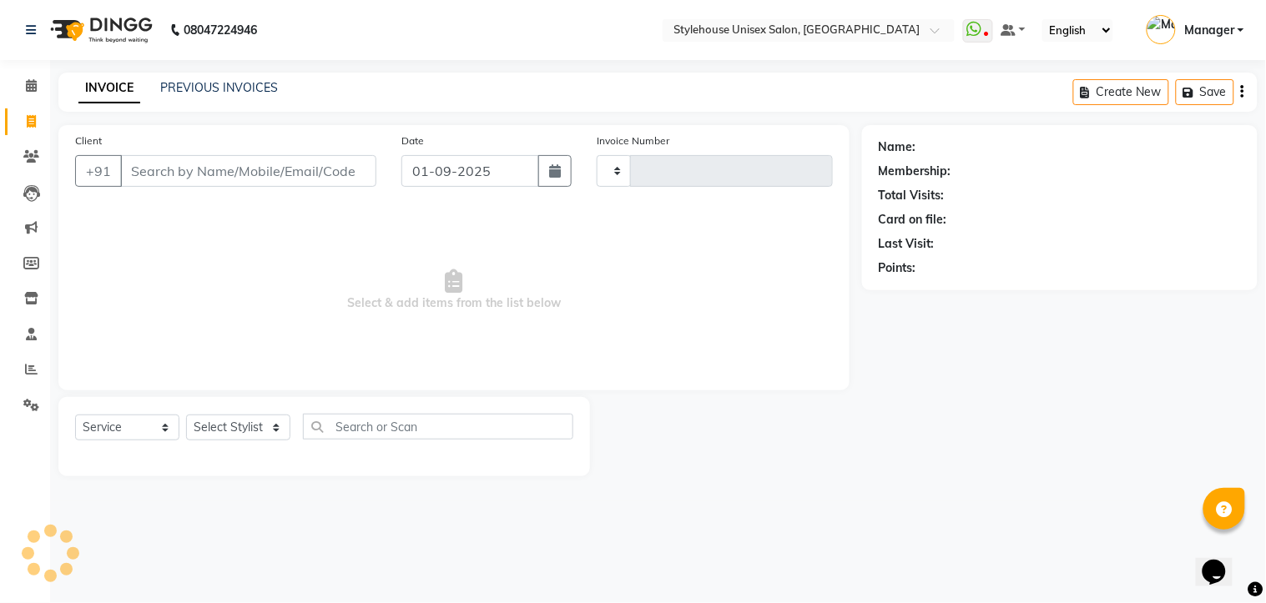
type input "1285"
select select "7906"
click at [159, 172] on input "Client" at bounding box center [248, 171] width 256 height 32
click at [212, 169] on input "Client" at bounding box center [248, 171] width 256 height 32
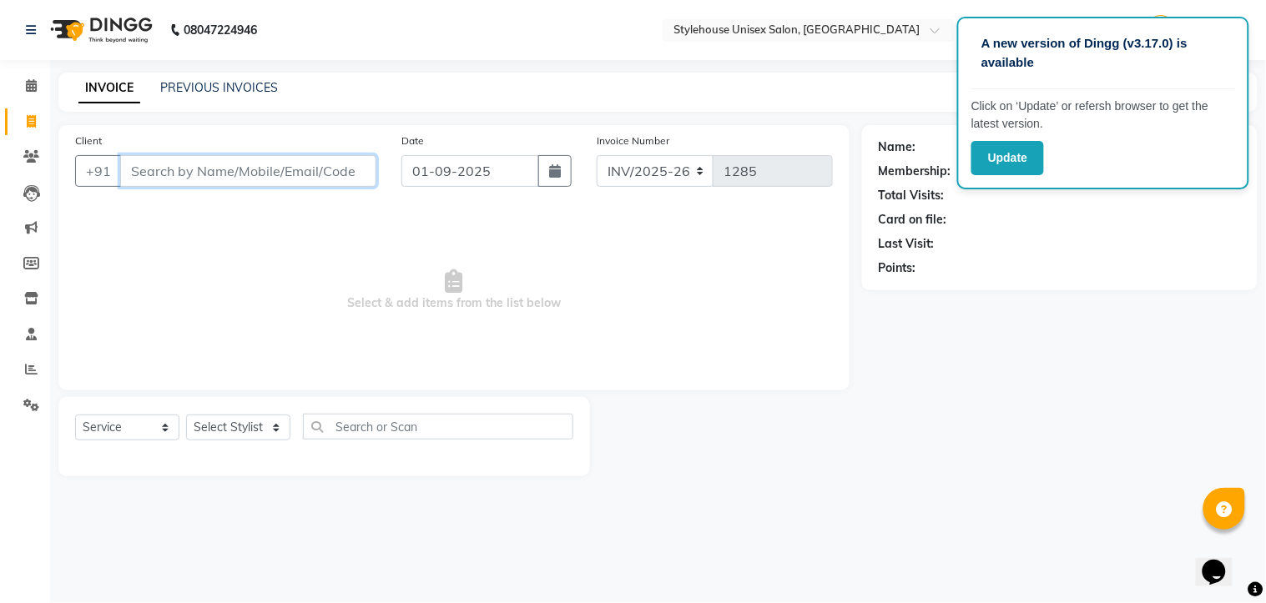
click at [229, 174] on input "Client" at bounding box center [248, 171] width 256 height 32
type input "G"
click at [186, 173] on input "Client" at bounding box center [248, 171] width 256 height 32
click at [169, 80] on link "PREVIOUS INVOICES" at bounding box center [219, 87] width 118 height 15
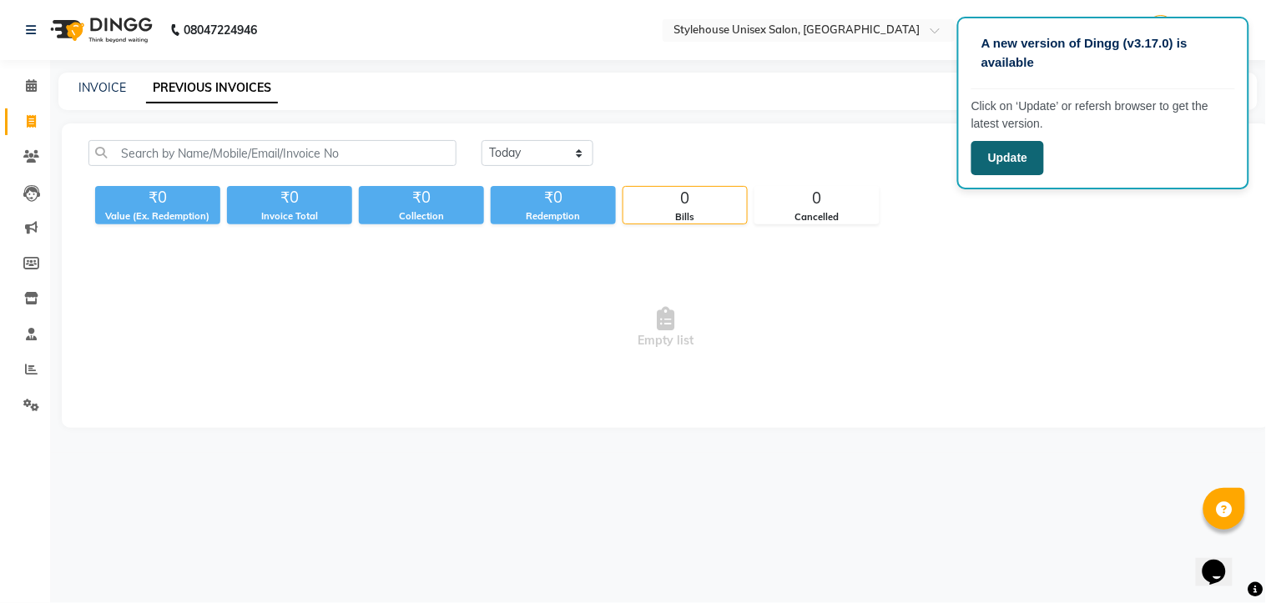
click at [993, 159] on button "Update" at bounding box center [1007, 158] width 73 height 34
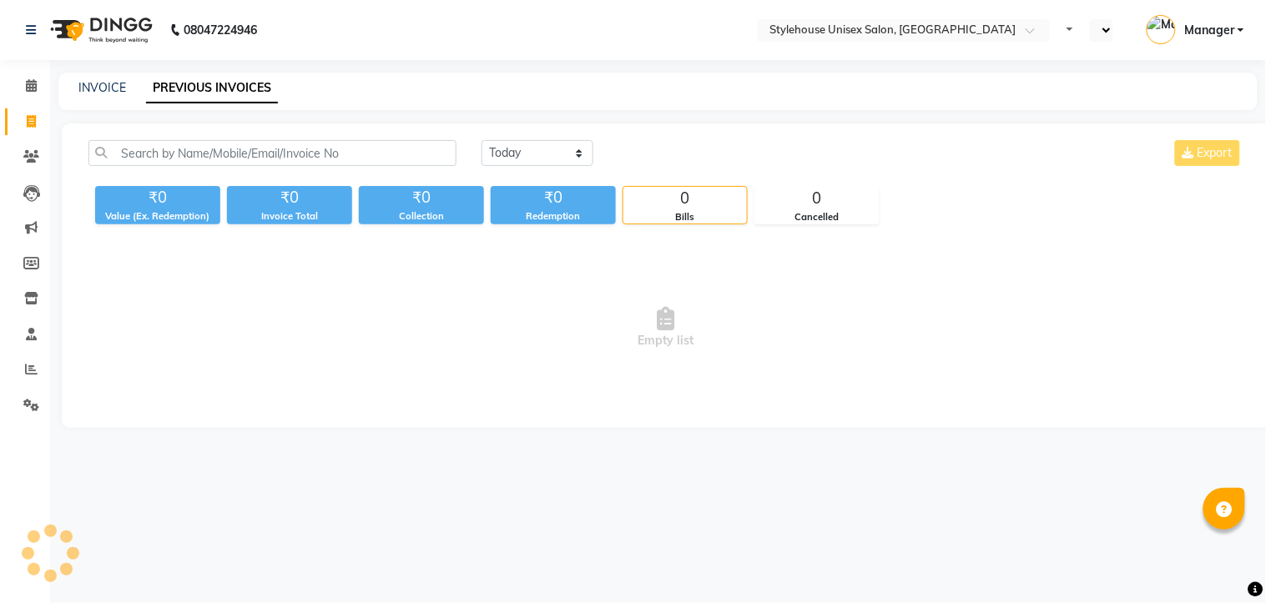
select select "en"
click at [103, 85] on link "INVOICE" at bounding box center [102, 87] width 48 height 15
select select "service"
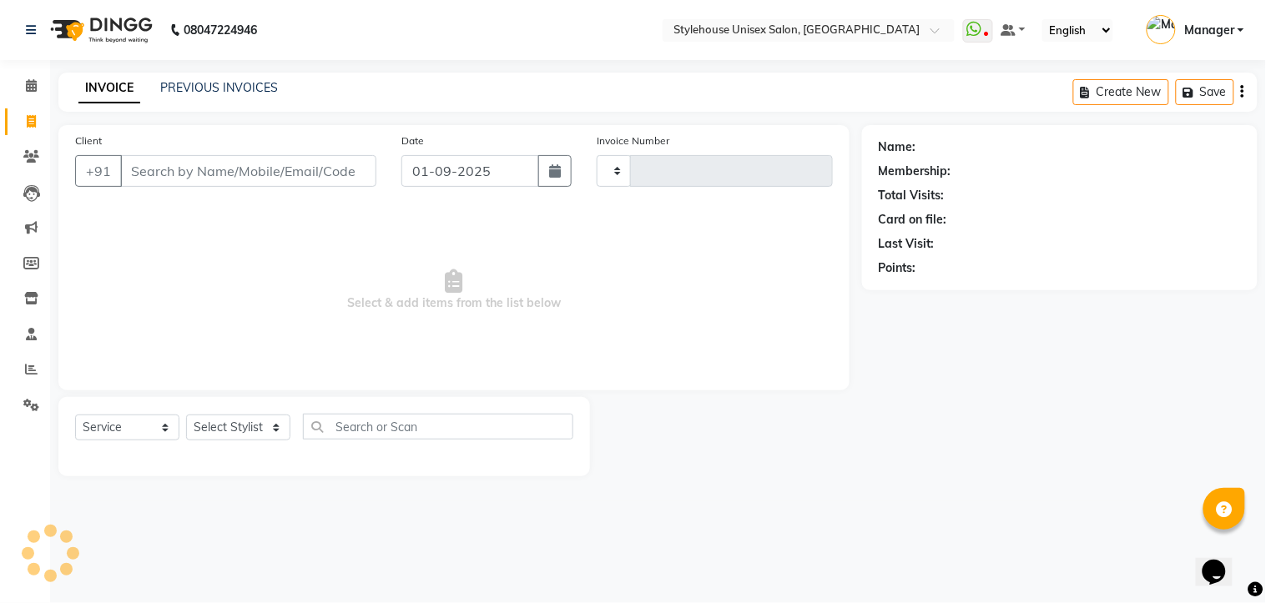
type input "1285"
select select "7906"
click at [270, 426] on select "Select Stylist [PERSON_NAME] [PERSON_NAME] LIMARANI [PERSON_NAME] Manager Naz […" at bounding box center [238, 428] width 104 height 26
select select "69918"
click at [186, 416] on select "Select Stylist [PERSON_NAME] [PERSON_NAME] LIMARANI [PERSON_NAME] Manager Naz […" at bounding box center [238, 428] width 104 height 26
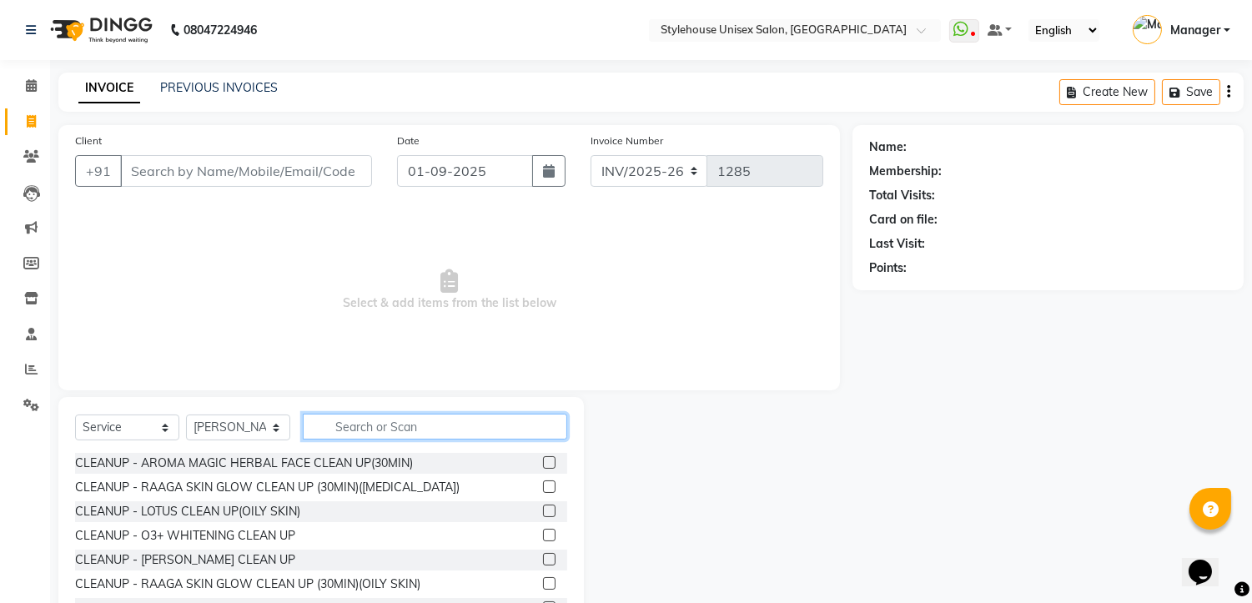
click at [353, 421] on input "text" at bounding box center [435, 427] width 264 height 26
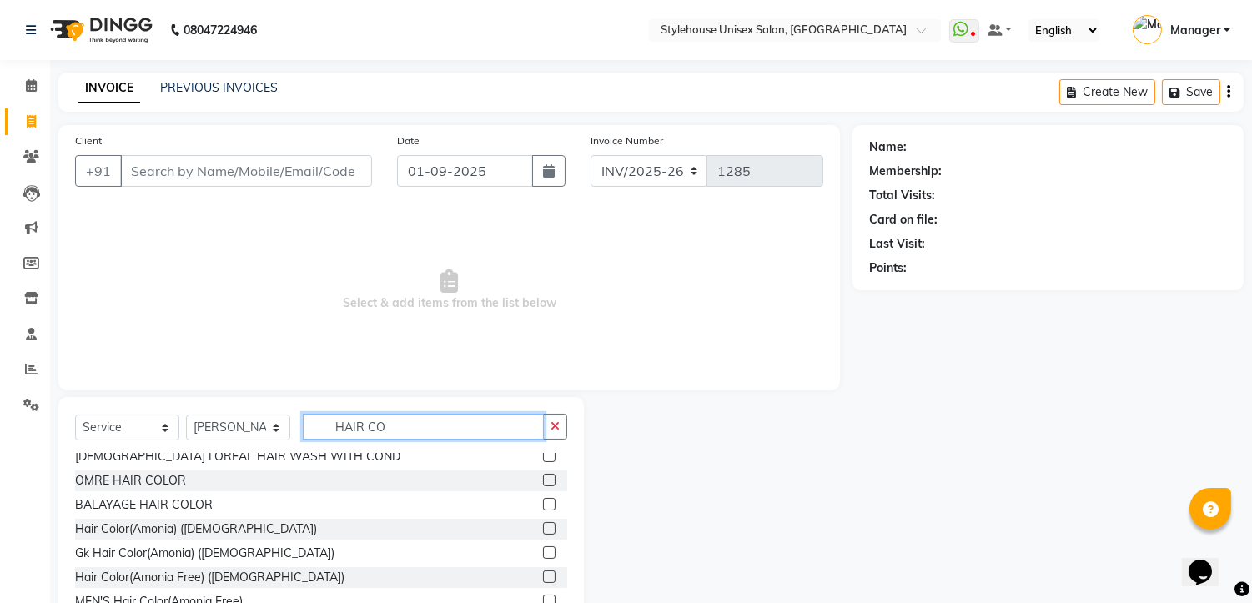
scroll to position [147, 0]
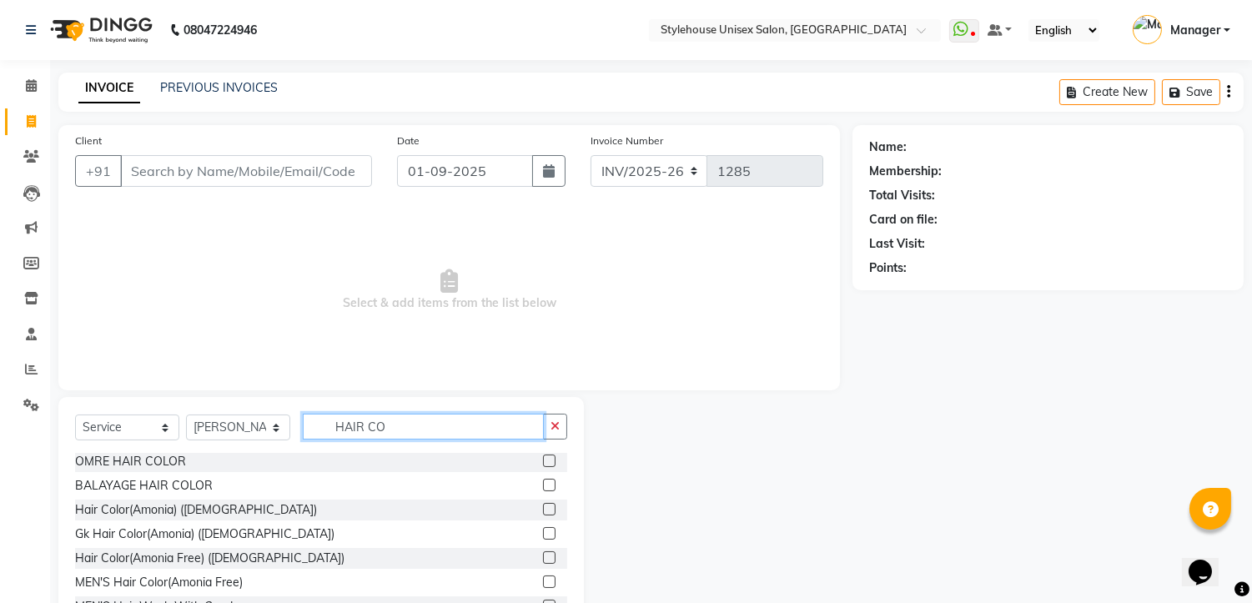
type input "HAIR CO"
click at [543, 559] on label at bounding box center [549, 558] width 13 height 13
click at [543, 559] on input "checkbox" at bounding box center [548, 558] width 11 height 11
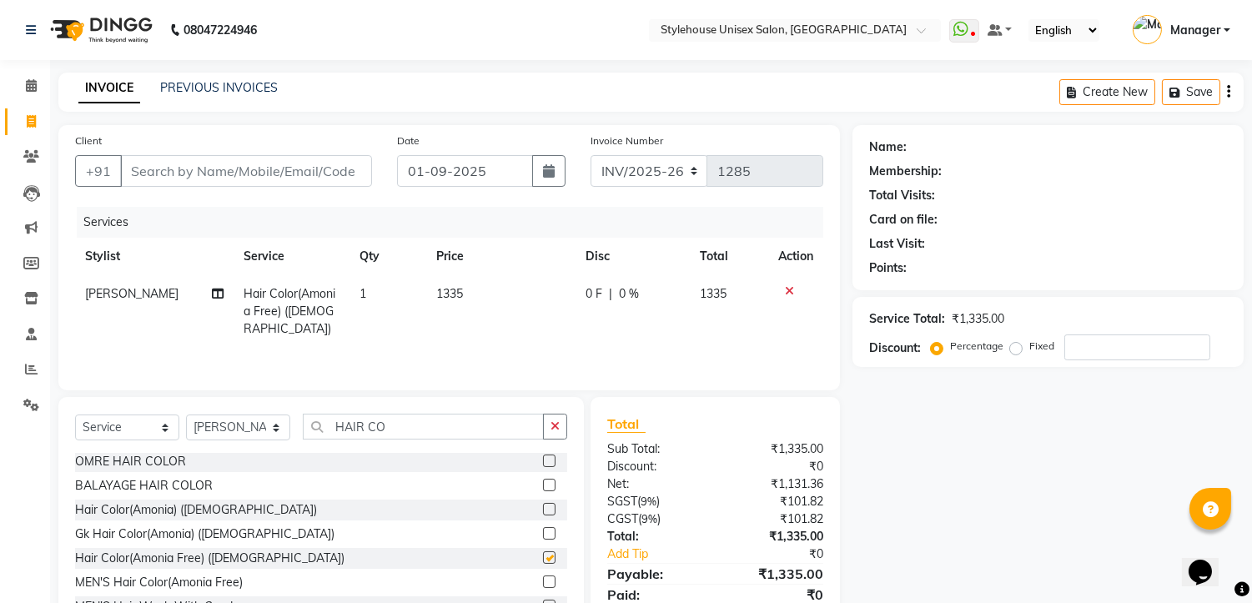
checkbox input "false"
click at [395, 431] on input "HAIR CO" at bounding box center [423, 427] width 241 height 26
click at [1131, 348] on input "number" at bounding box center [1138, 348] width 146 height 26
type input "3"
type input "20"
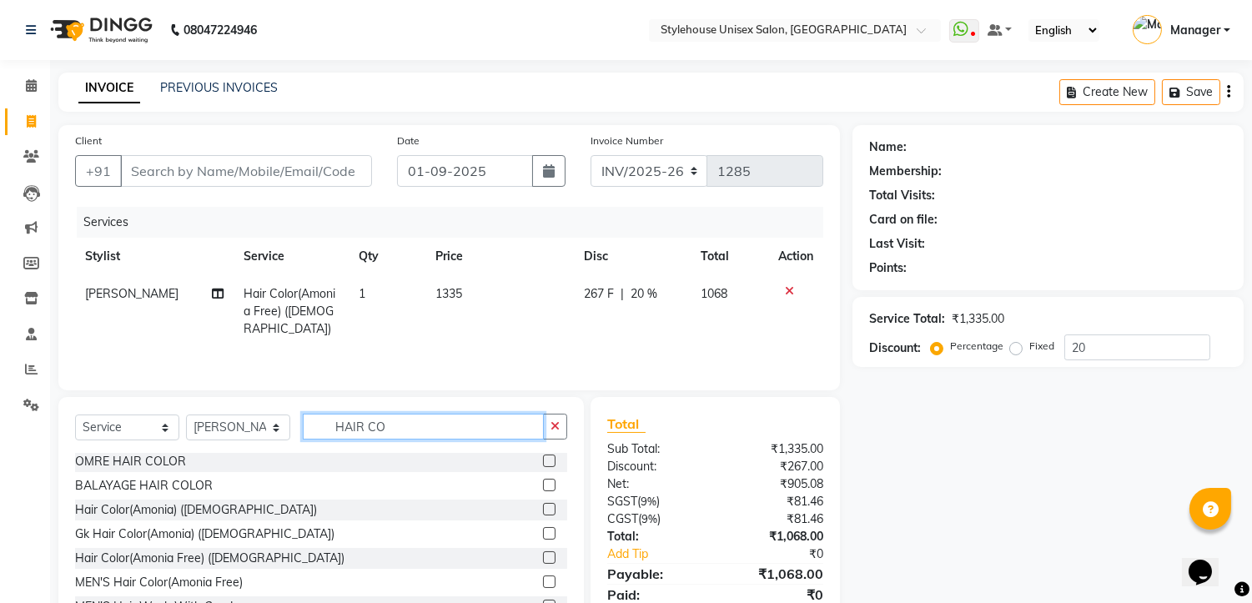
click at [461, 426] on input "HAIR CO" at bounding box center [423, 427] width 241 height 26
type input "H"
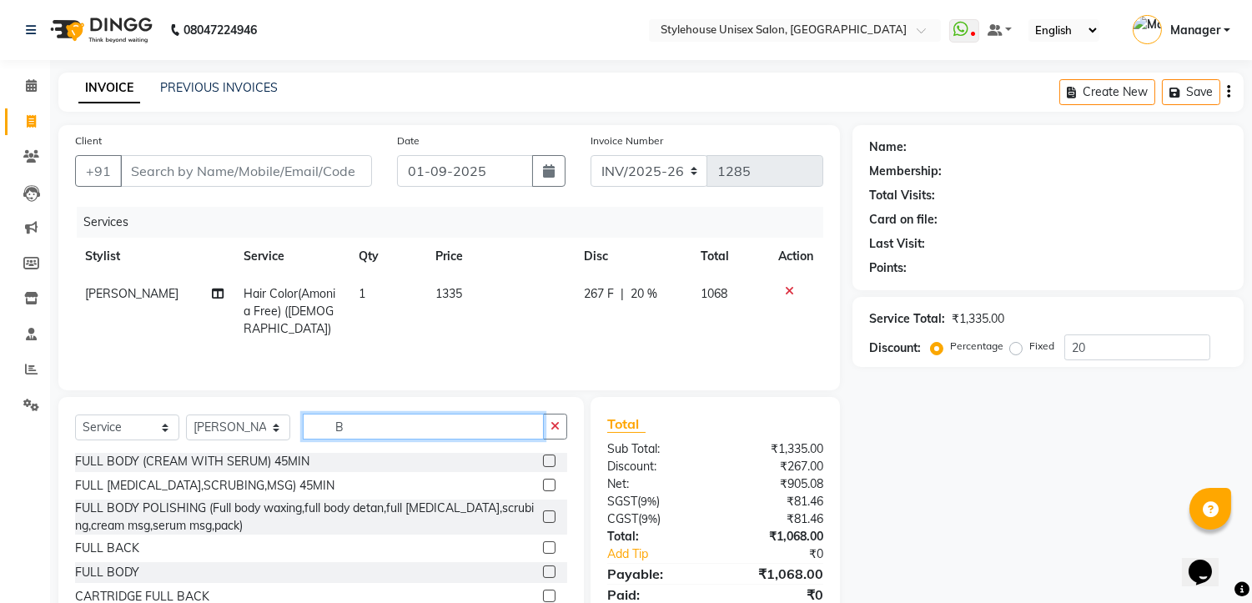
scroll to position [0, 0]
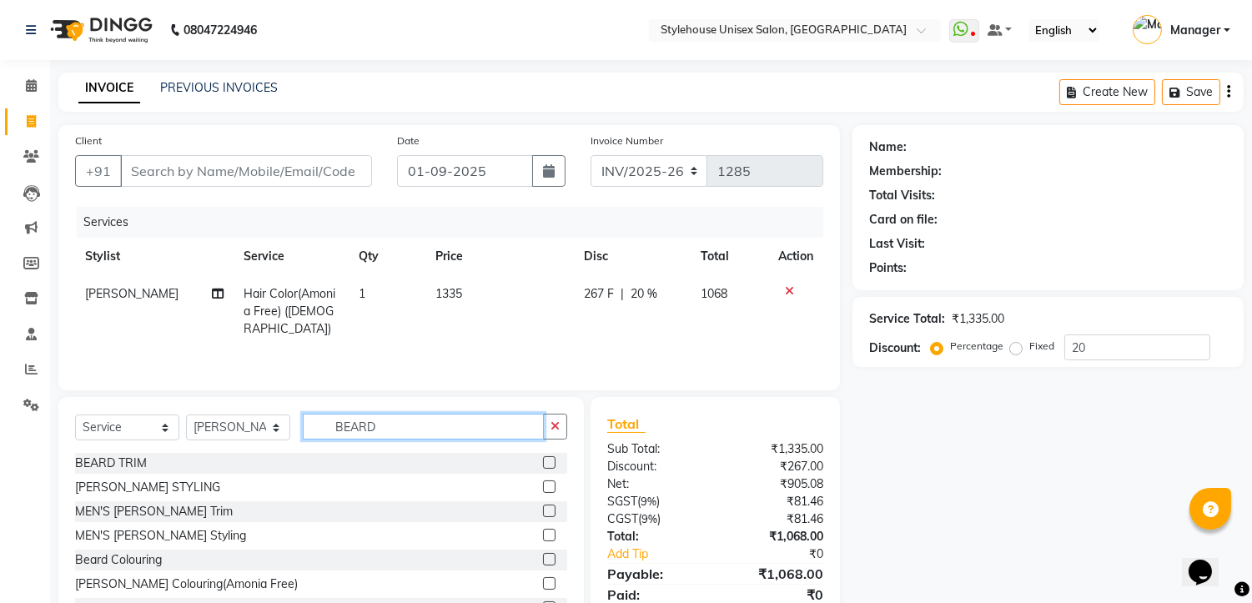
type input "BEARD"
click at [543, 507] on label at bounding box center [549, 511] width 13 height 13
click at [543, 507] on input "checkbox" at bounding box center [548, 511] width 11 height 11
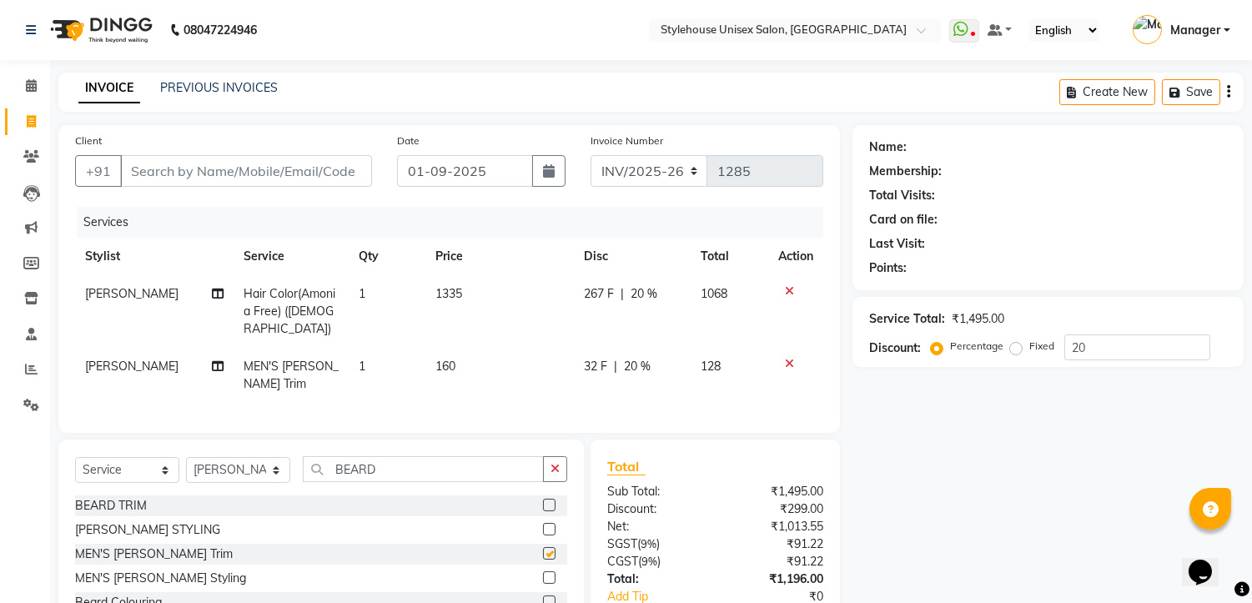
checkbox input "false"
click at [1146, 354] on input "20" at bounding box center [1138, 348] width 146 height 26
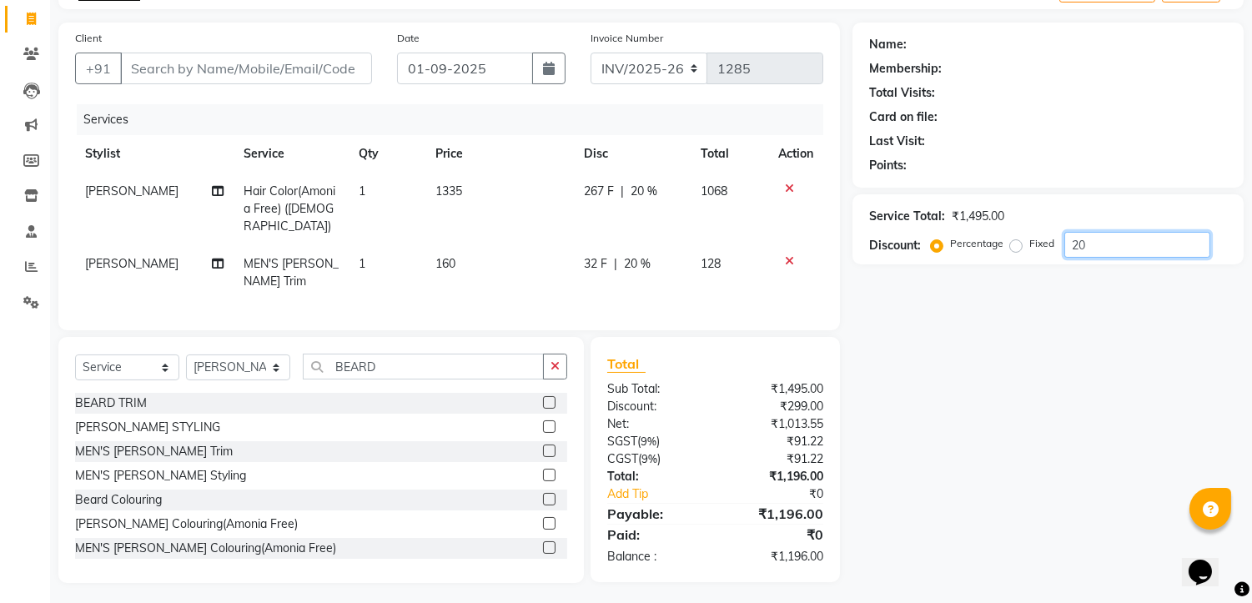
scroll to position [103, 0]
click at [1100, 245] on input "20" at bounding box center [1138, 244] width 146 height 26
click at [543, 469] on label at bounding box center [549, 474] width 13 height 13
click at [543, 470] on input "checkbox" at bounding box center [548, 475] width 11 height 11
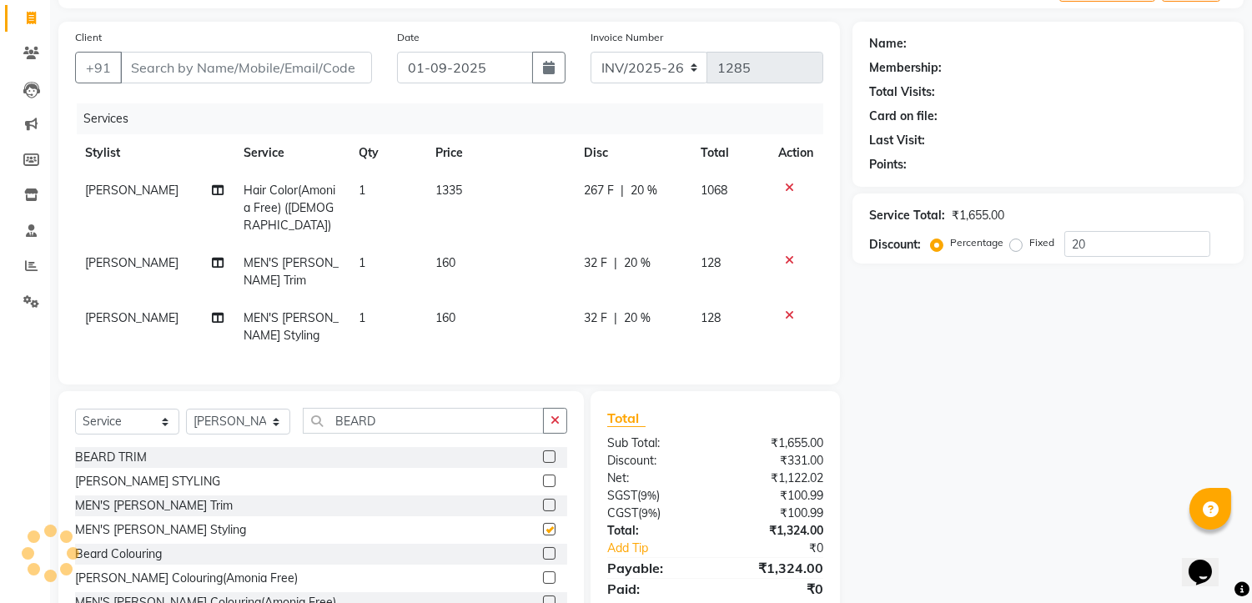
checkbox input "false"
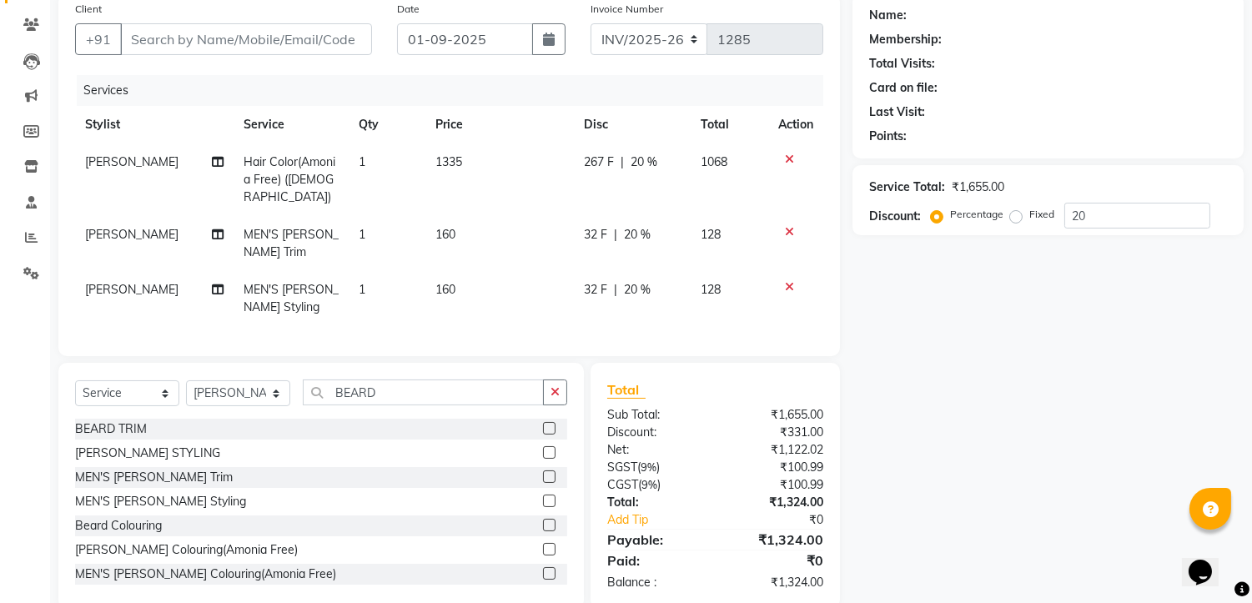
scroll to position [159, 0]
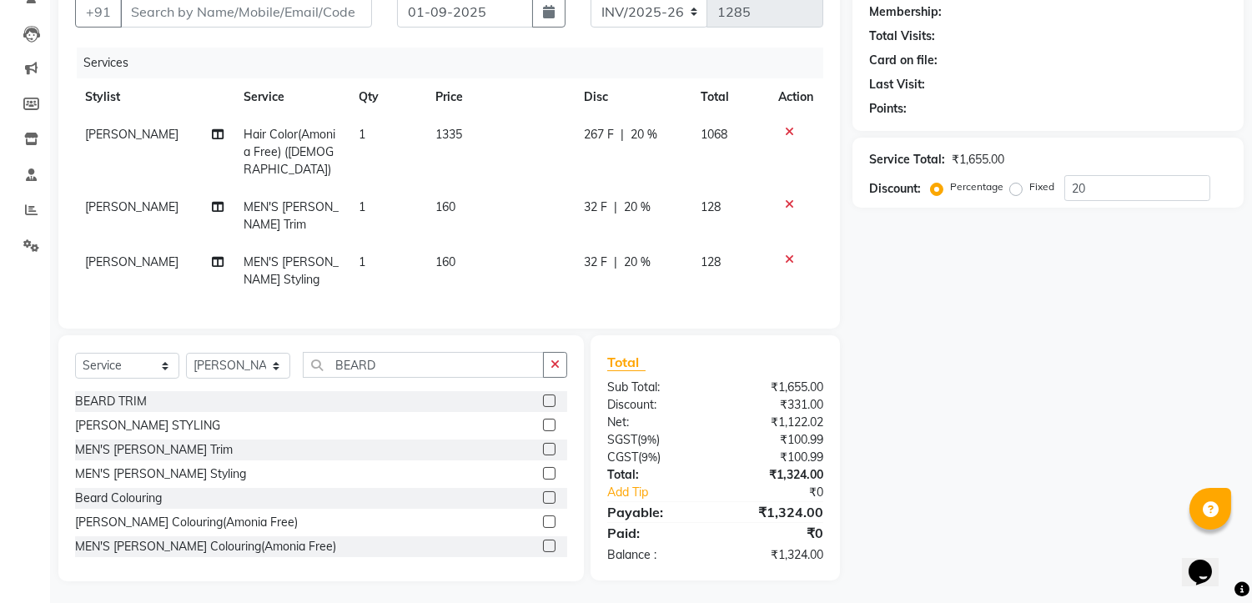
click at [788, 254] on icon at bounding box center [789, 260] width 9 height 12
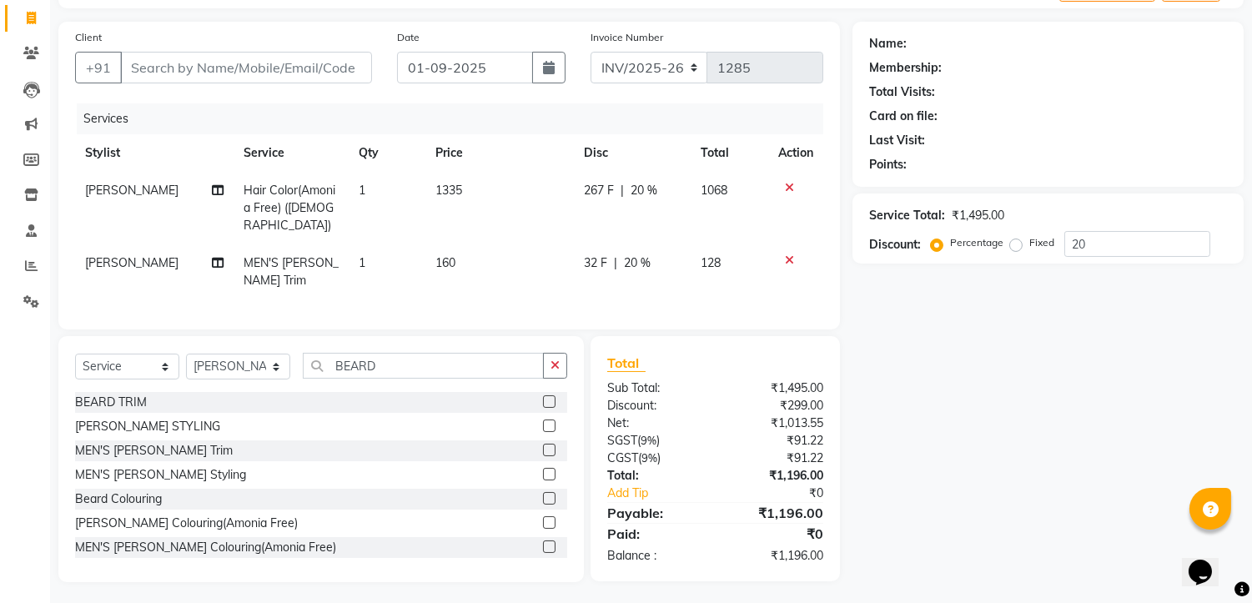
click at [469, 244] on td "160" at bounding box center [500, 271] width 149 height 55
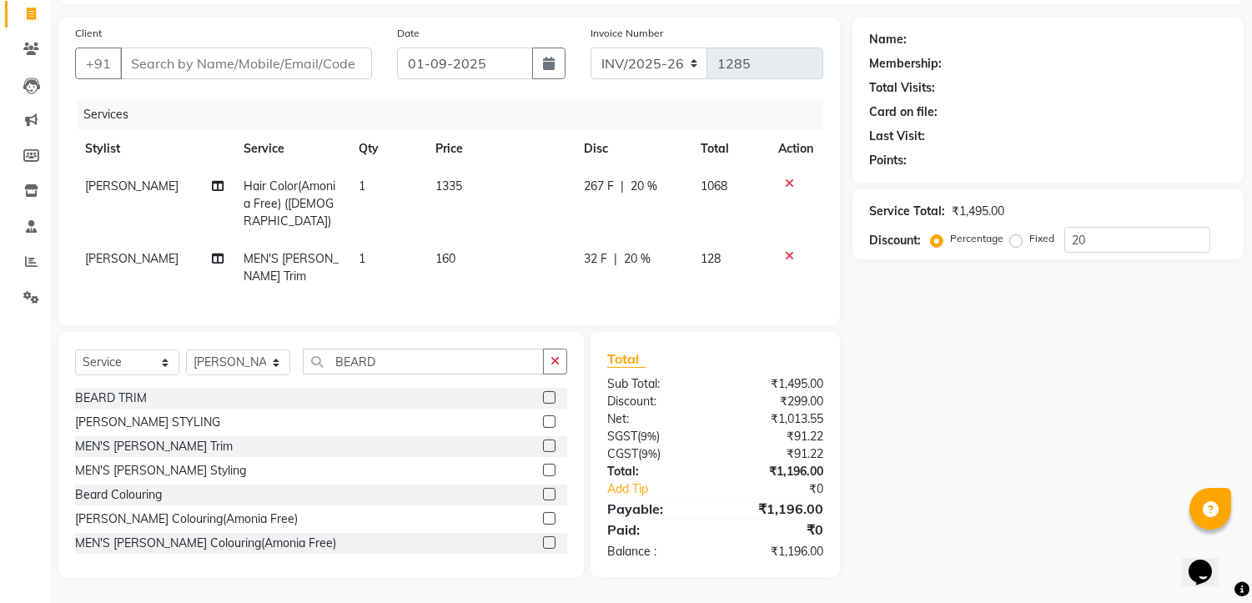
select select "69918"
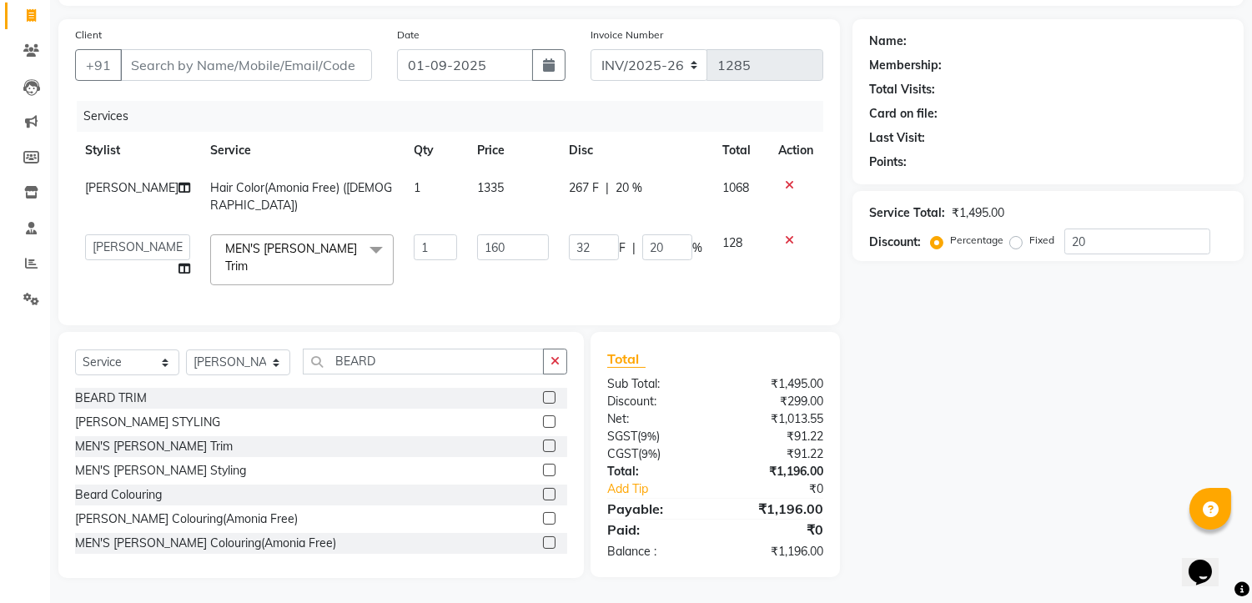
click at [477, 237] on input "160" at bounding box center [513, 247] width 72 height 26
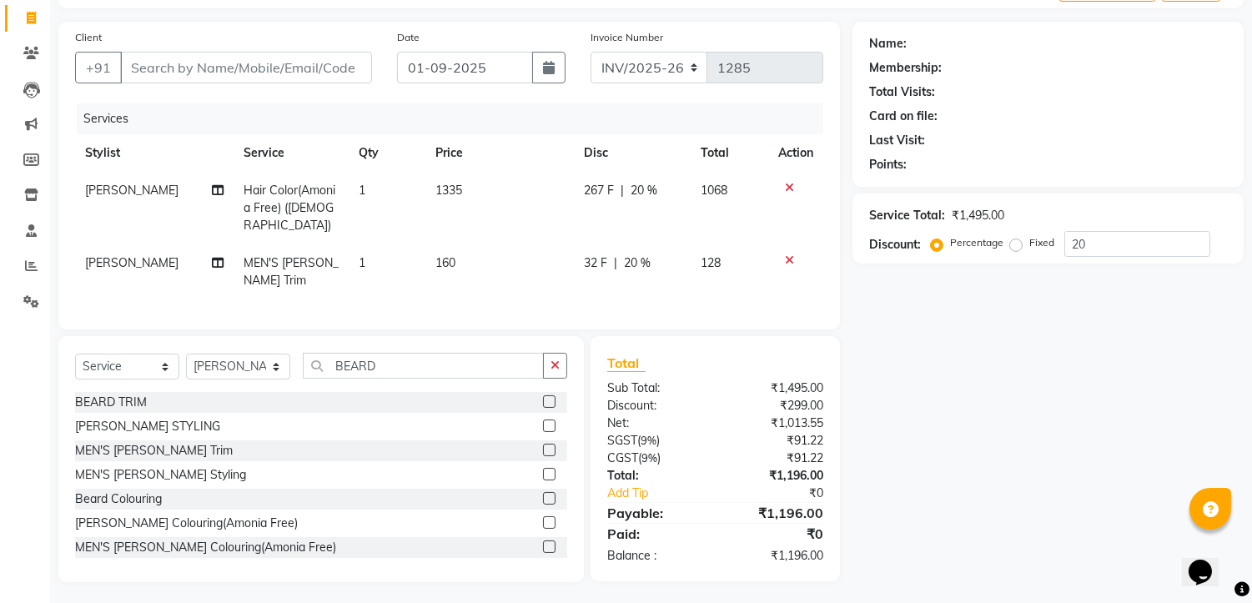
click at [785, 244] on td at bounding box center [795, 271] width 55 height 55
click at [175, 420] on div "[PERSON_NAME] STYLING" at bounding box center [321, 426] width 492 height 21
click at [543, 421] on label at bounding box center [549, 426] width 13 height 13
click at [543, 421] on input "checkbox" at bounding box center [548, 426] width 11 height 11
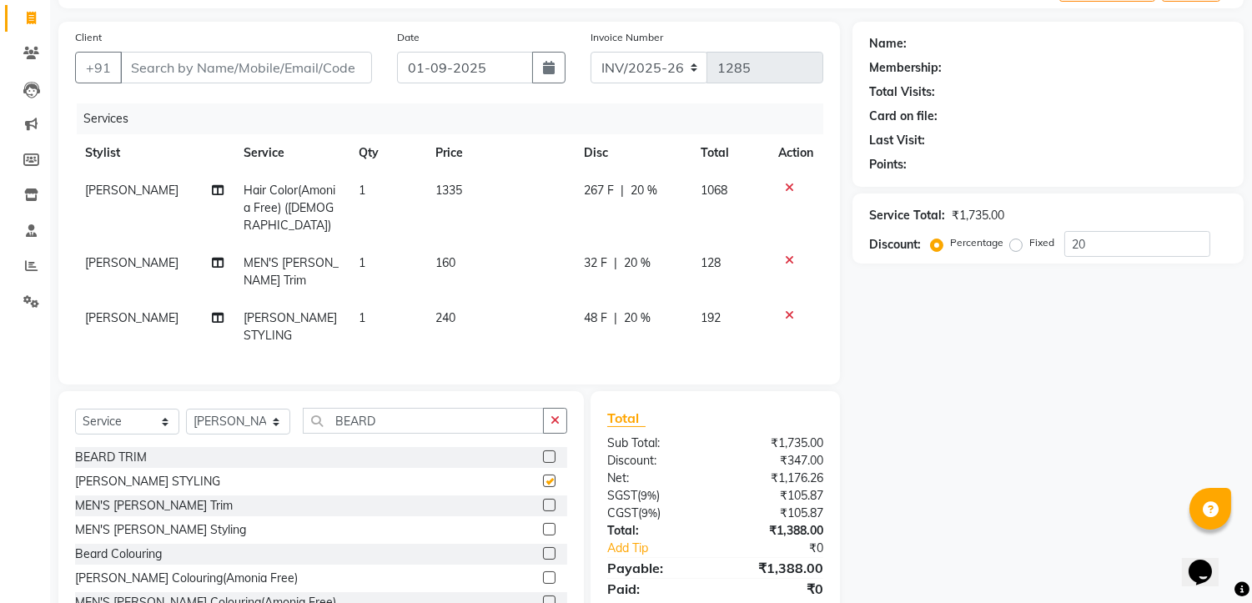
scroll to position [112, 0]
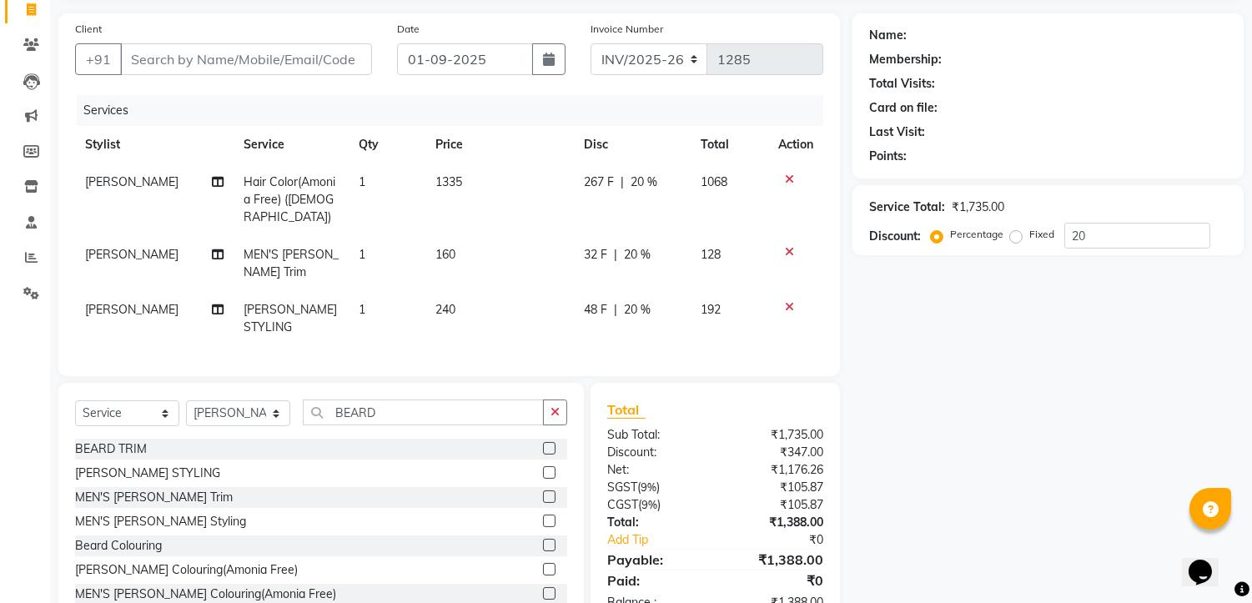
checkbox input "false"
click at [788, 246] on icon at bounding box center [789, 252] width 9 height 12
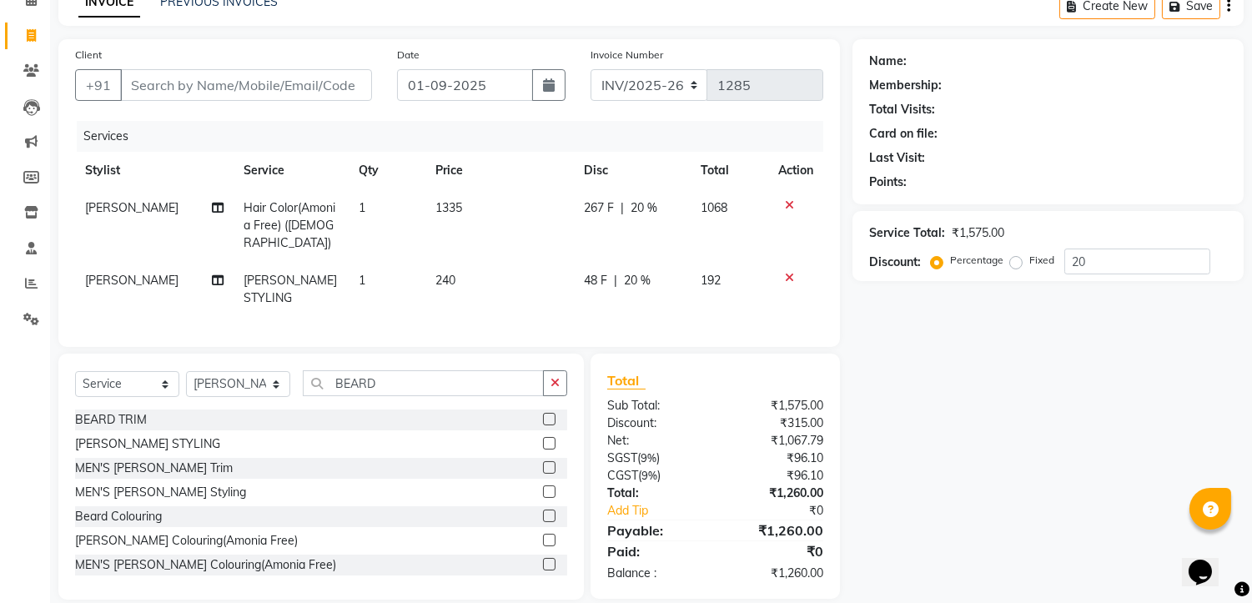
click at [100, 3] on link "INVOICE" at bounding box center [109, 2] width 62 height 30
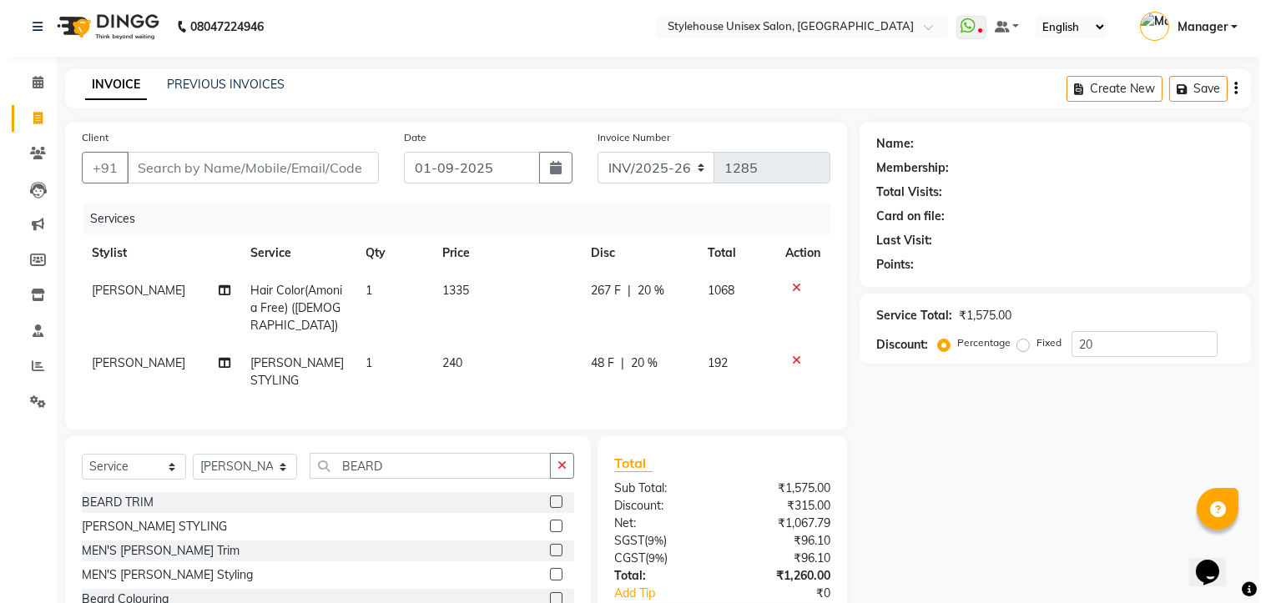
scroll to position [0, 0]
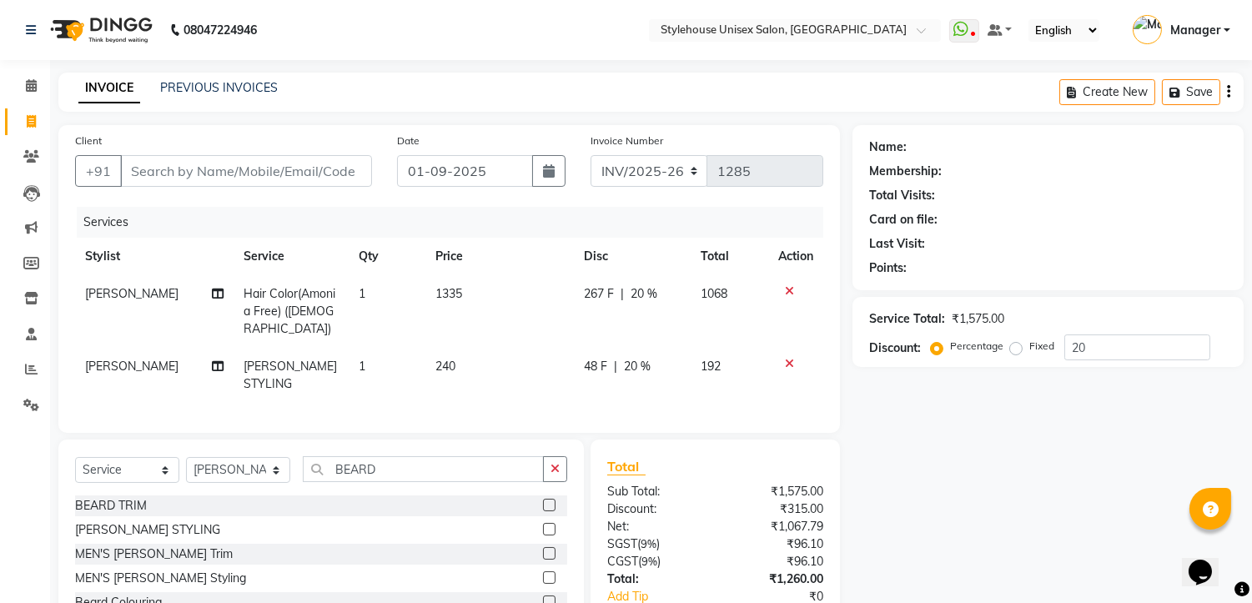
click at [118, 87] on link "INVOICE" at bounding box center [109, 88] width 62 height 30
click at [27, 123] on icon at bounding box center [31, 121] width 9 height 13
select select "service"
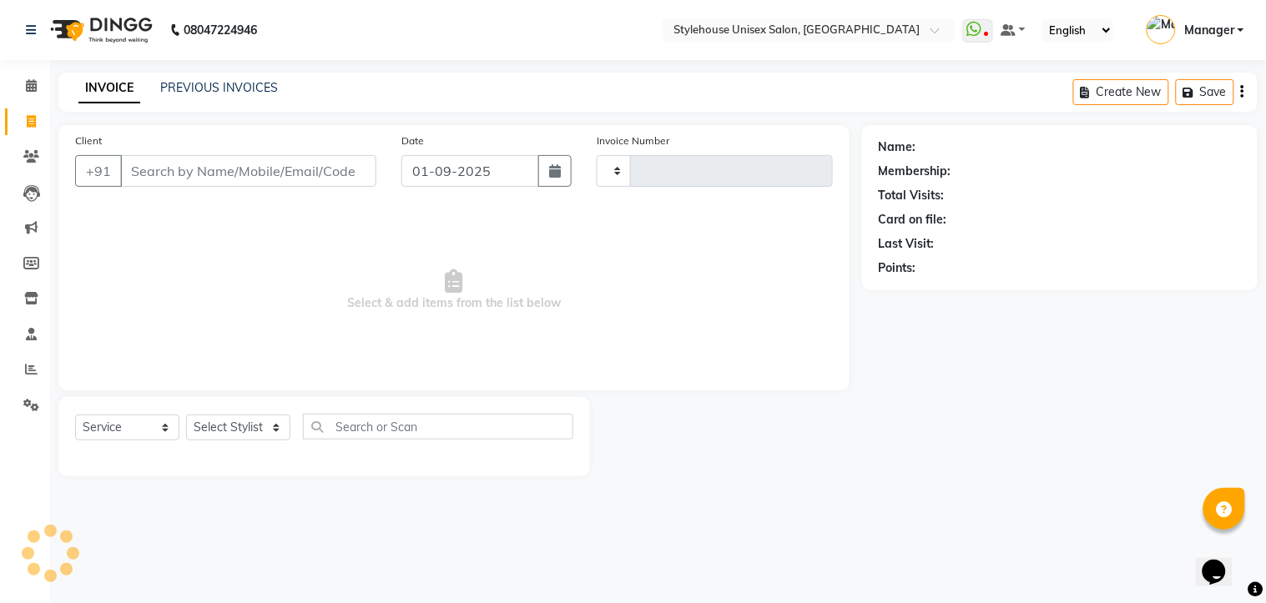
type input "1285"
select select "7906"
click at [173, 178] on input "Client" at bounding box center [248, 171] width 256 height 32
click at [28, 161] on icon at bounding box center [31, 156] width 16 height 13
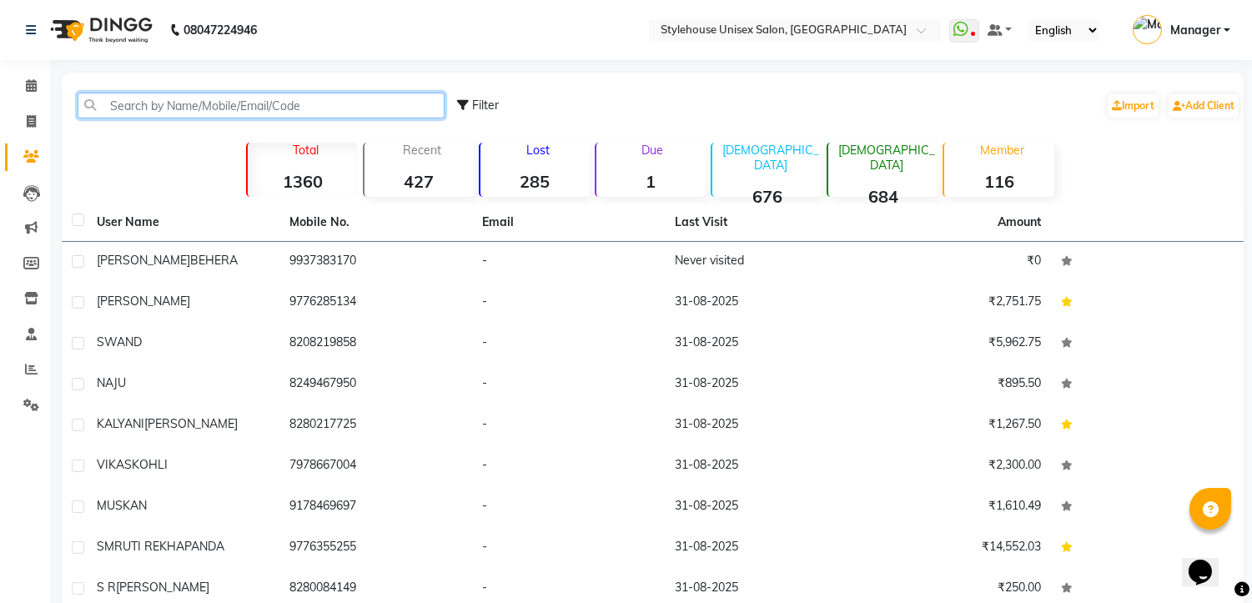
click at [172, 100] on input "text" at bounding box center [261, 106] width 367 height 26
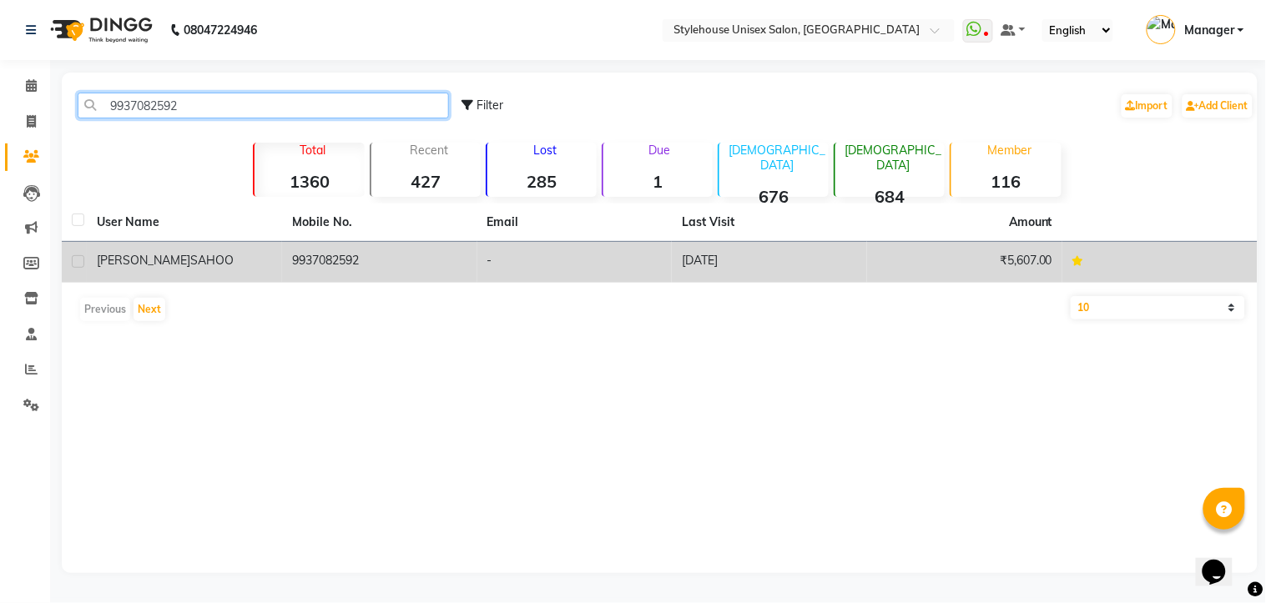
type input "9937082592"
click at [264, 263] on div "[PERSON_NAME]" at bounding box center [184, 261] width 175 height 18
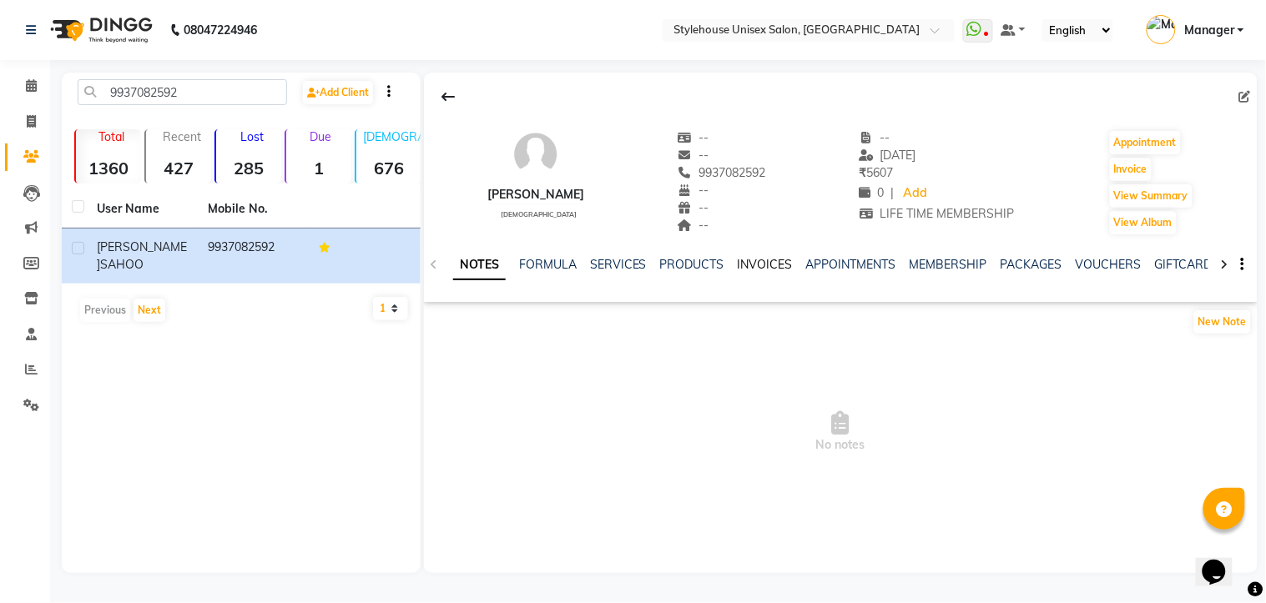
click at [746, 259] on link "INVOICES" at bounding box center [765, 264] width 55 height 15
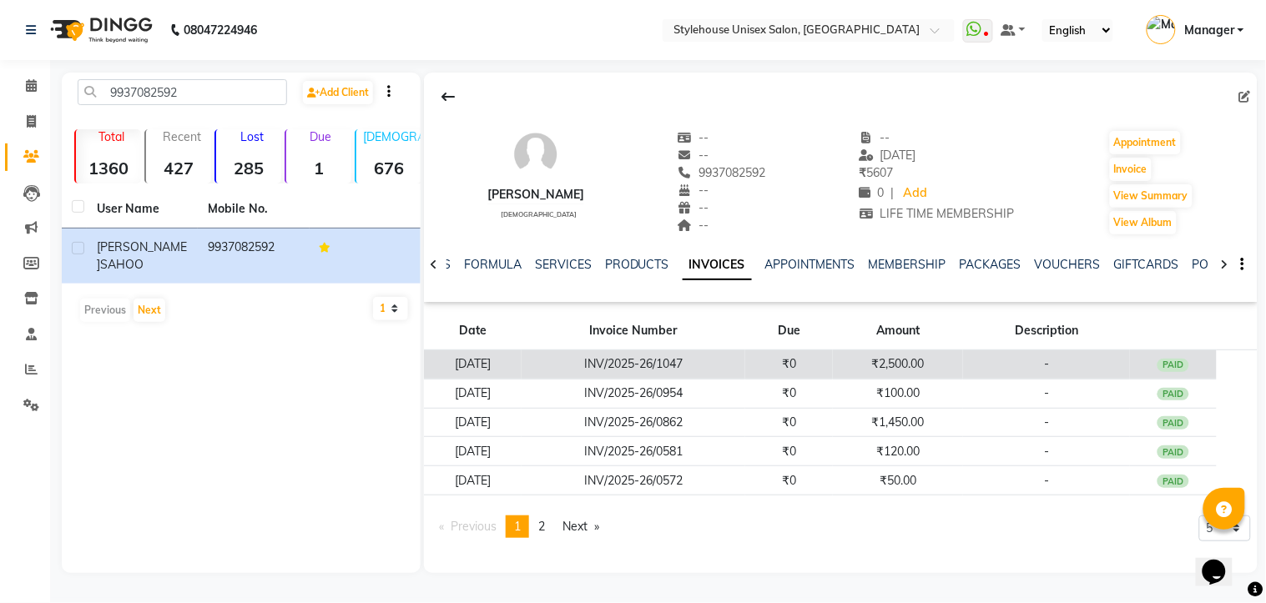
click at [521, 365] on td "[DATE]" at bounding box center [473, 364] width 98 height 29
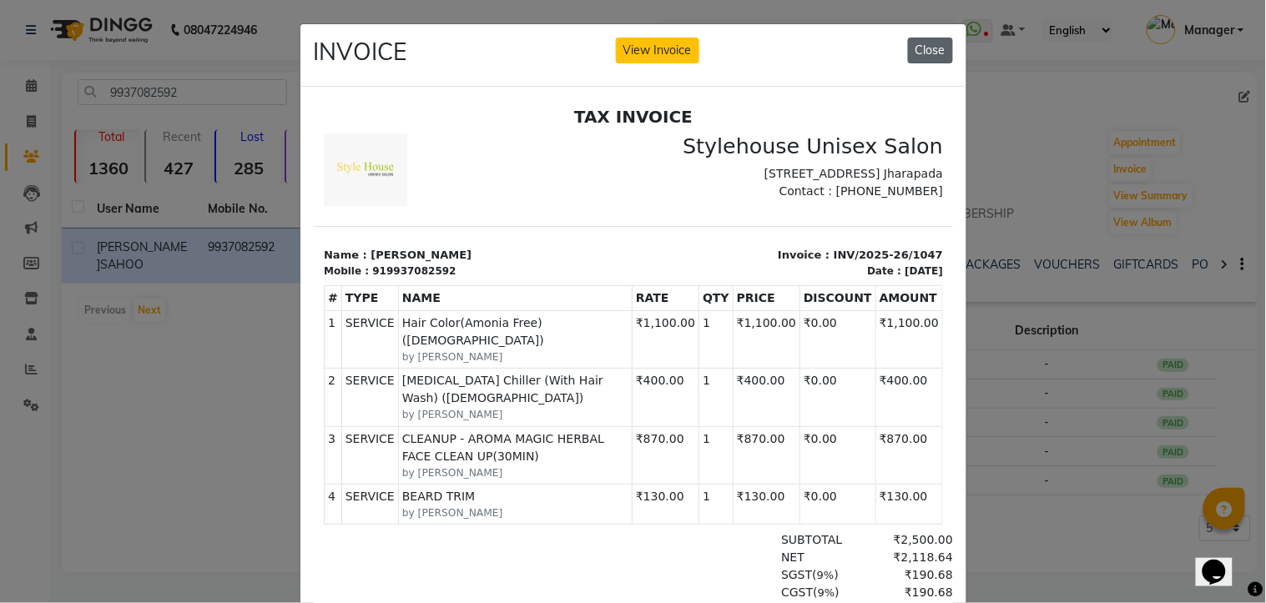
click at [926, 53] on button "Close" at bounding box center [930, 51] width 45 height 26
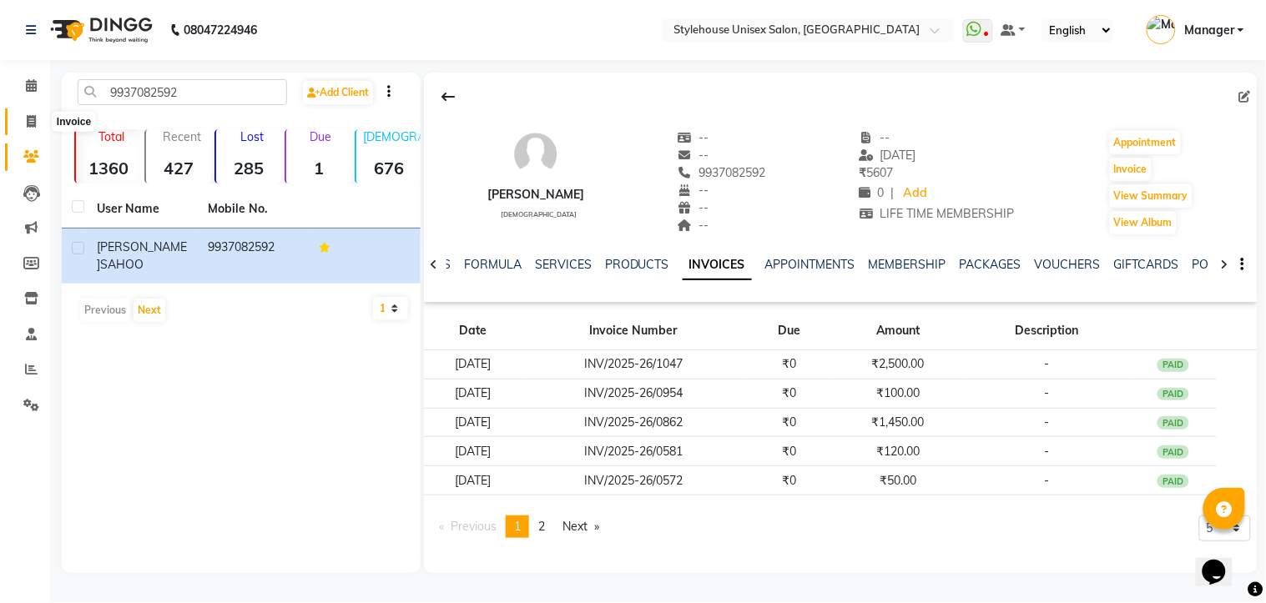
click at [27, 120] on icon at bounding box center [31, 121] width 9 height 13
select select "service"
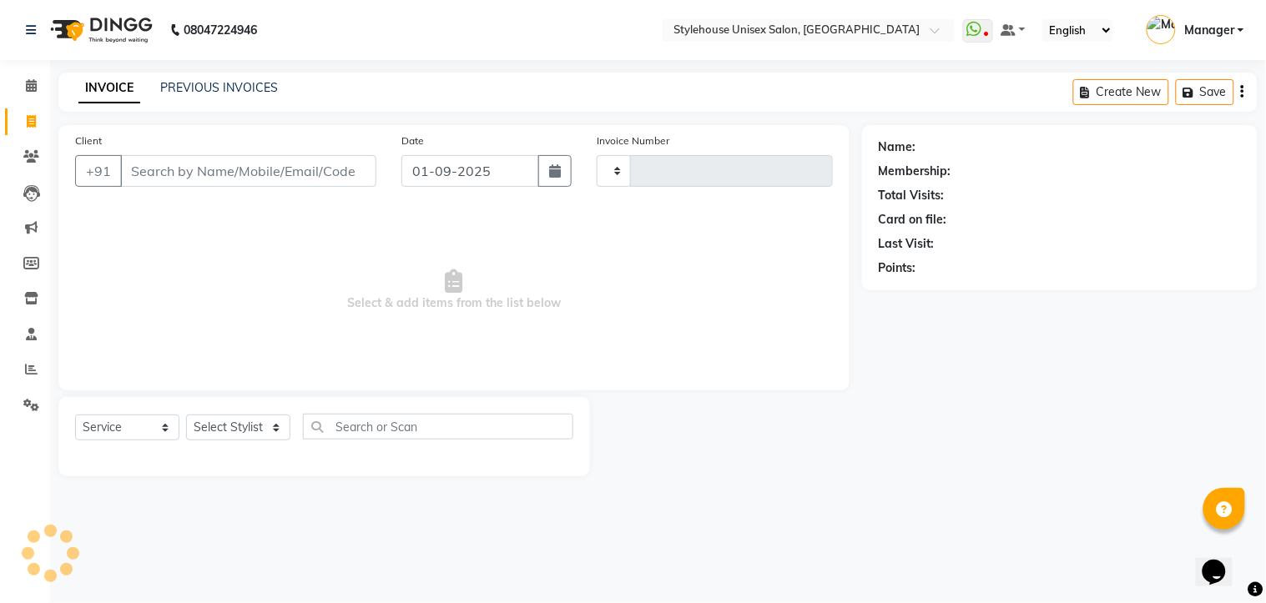
type input "1285"
select select "7906"
click at [194, 84] on link "PREVIOUS INVOICES" at bounding box center [219, 87] width 118 height 15
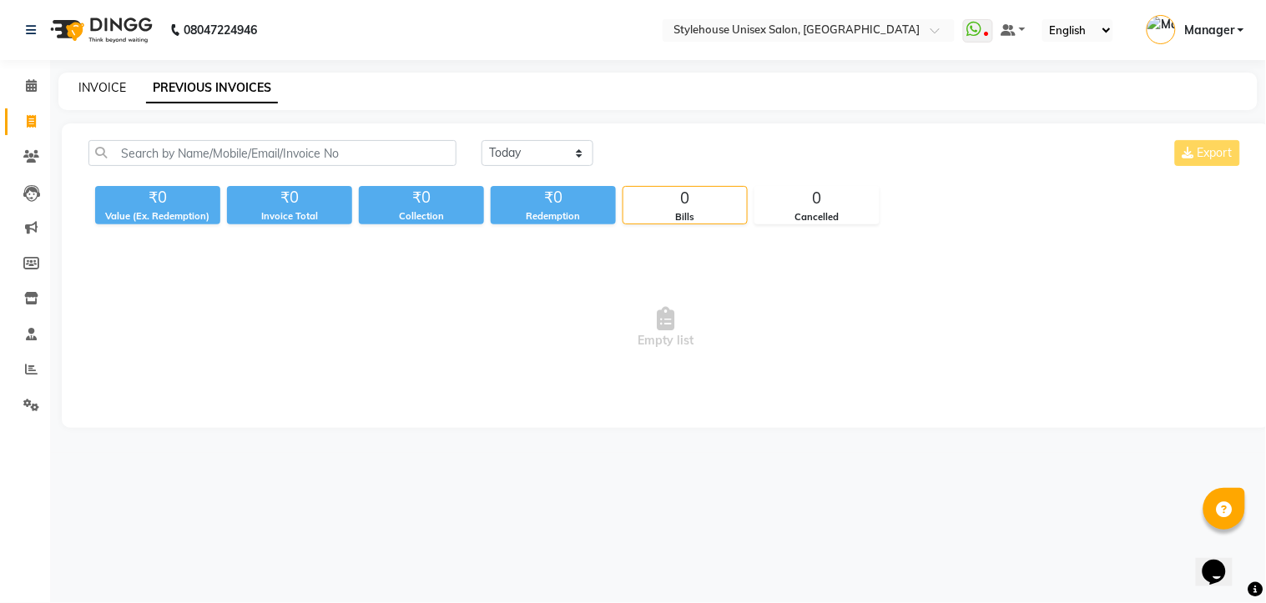
click at [101, 88] on link "INVOICE" at bounding box center [102, 87] width 48 height 15
select select "service"
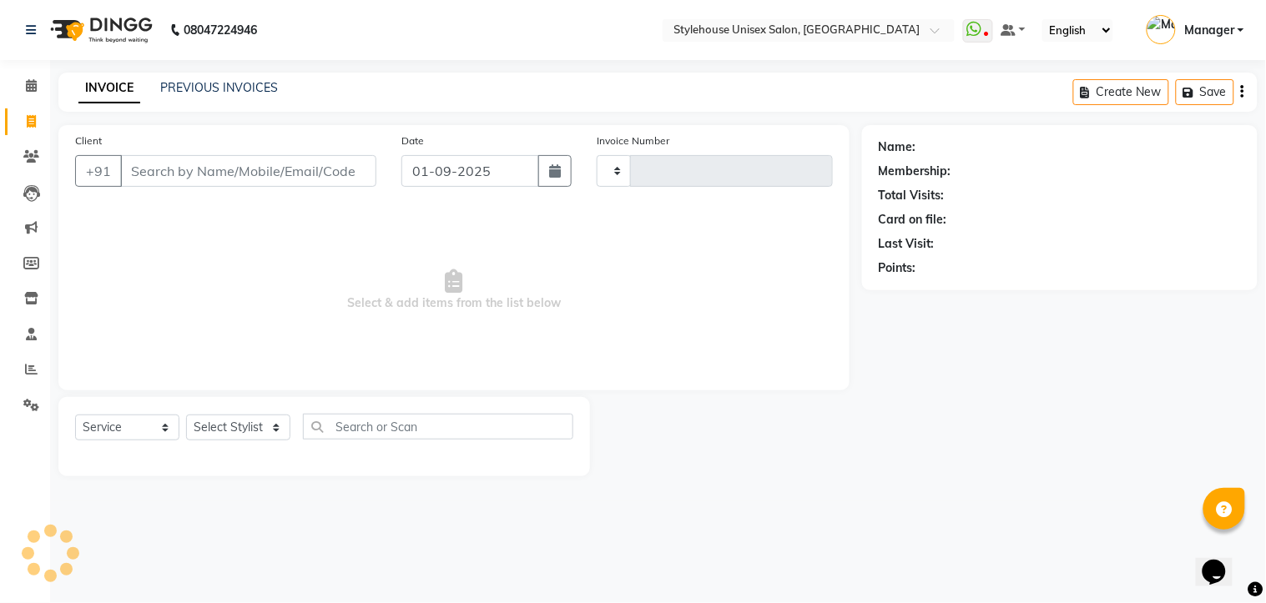
type input "1285"
select select "7906"
click at [26, 159] on icon at bounding box center [31, 156] width 16 height 13
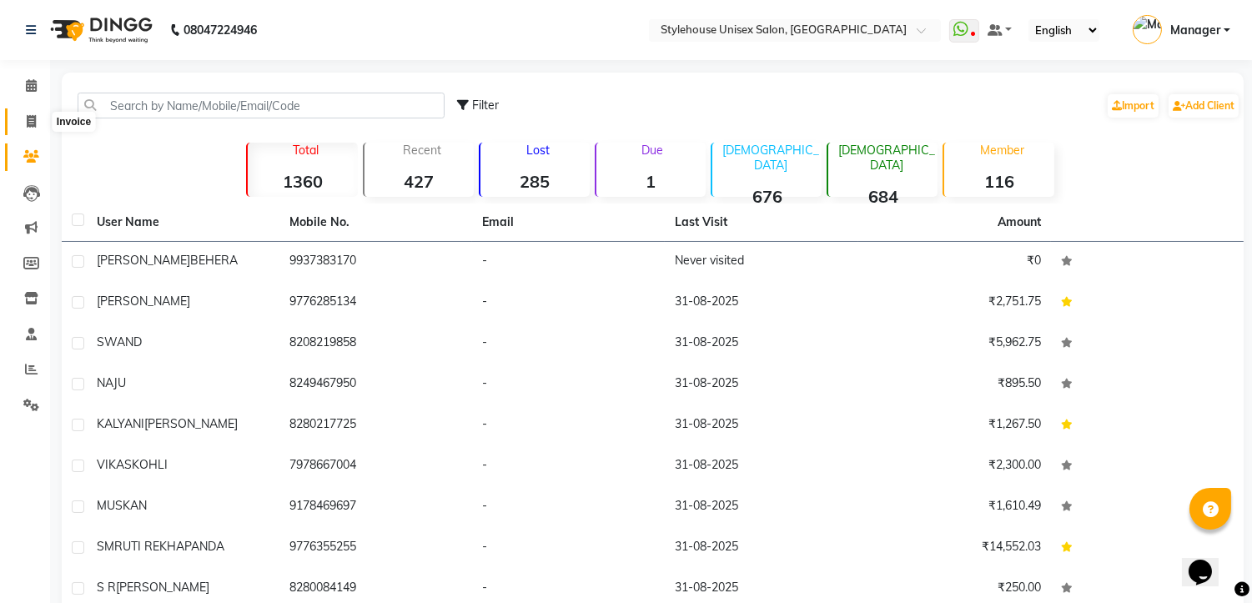
click at [30, 129] on span at bounding box center [31, 122] width 29 height 19
select select "service"
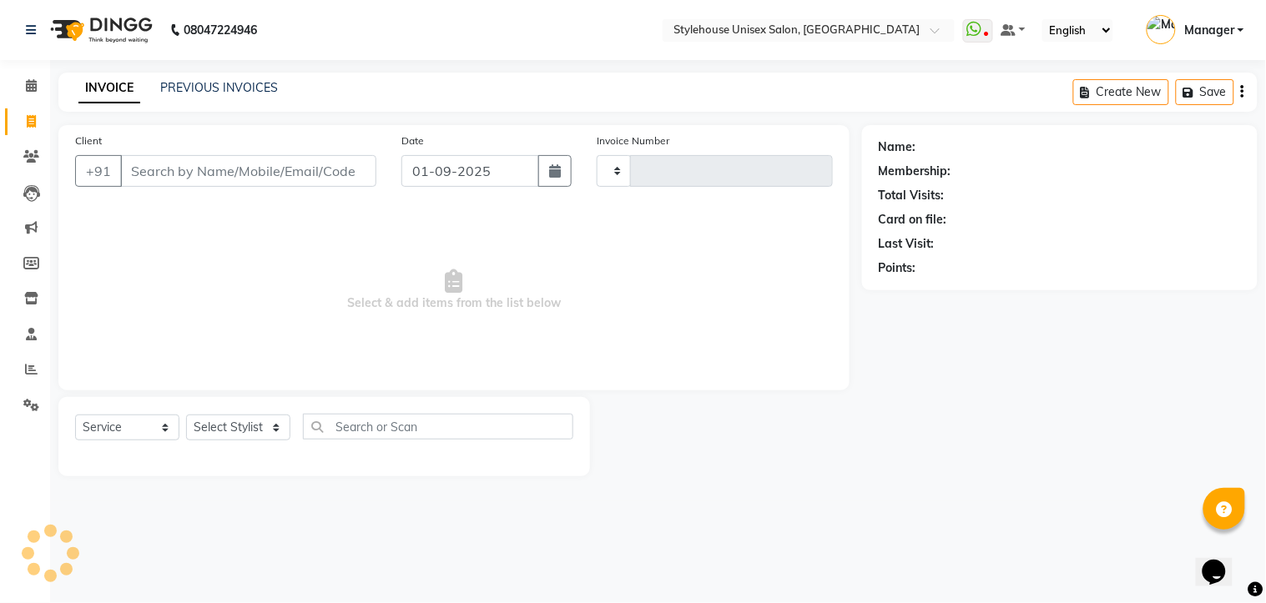
type input "1285"
select select "7906"
click at [27, 157] on icon at bounding box center [31, 156] width 16 height 13
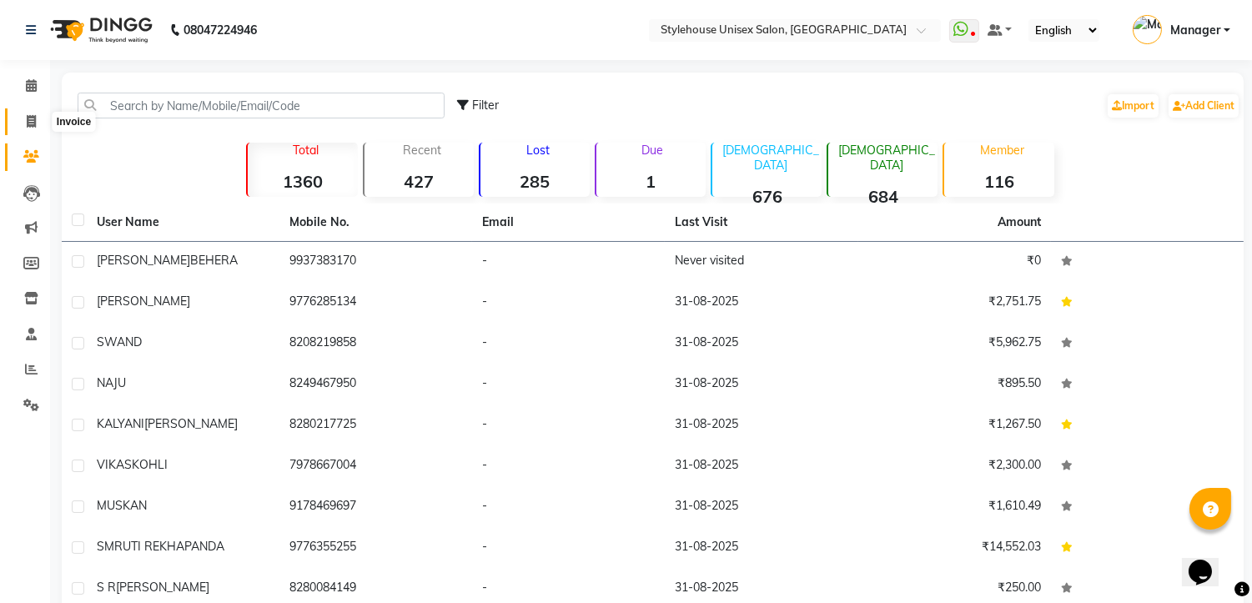
click at [28, 119] on icon at bounding box center [31, 121] width 9 height 13
select select "service"
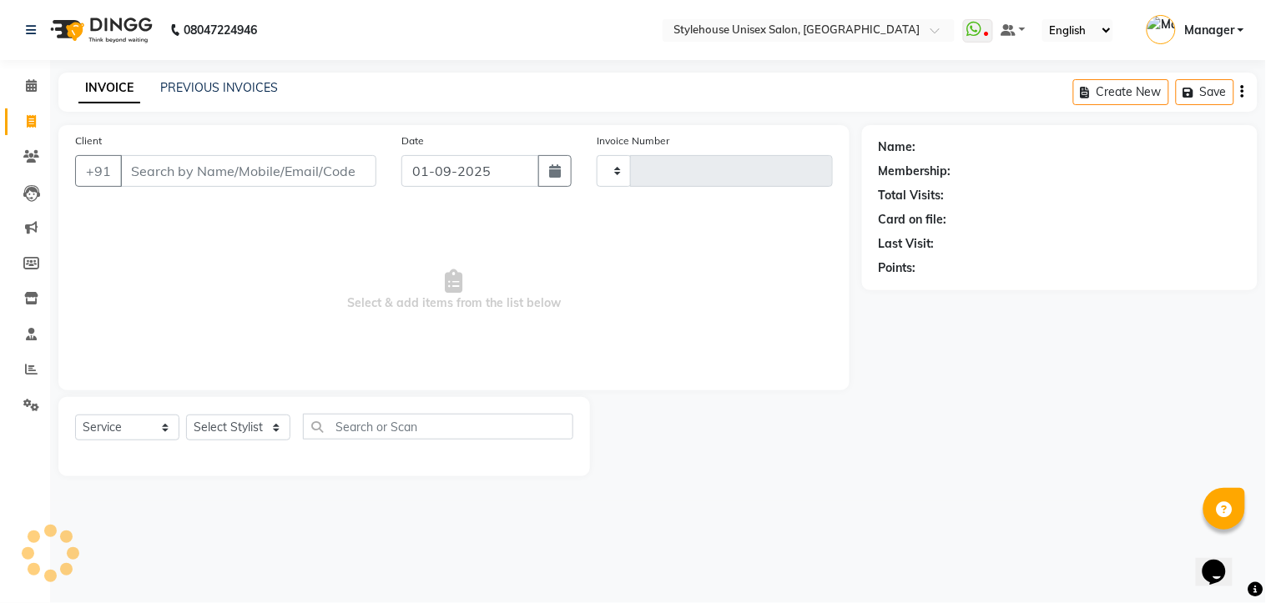
type input "1285"
select select "7906"
click at [28, 159] on icon at bounding box center [31, 156] width 16 height 13
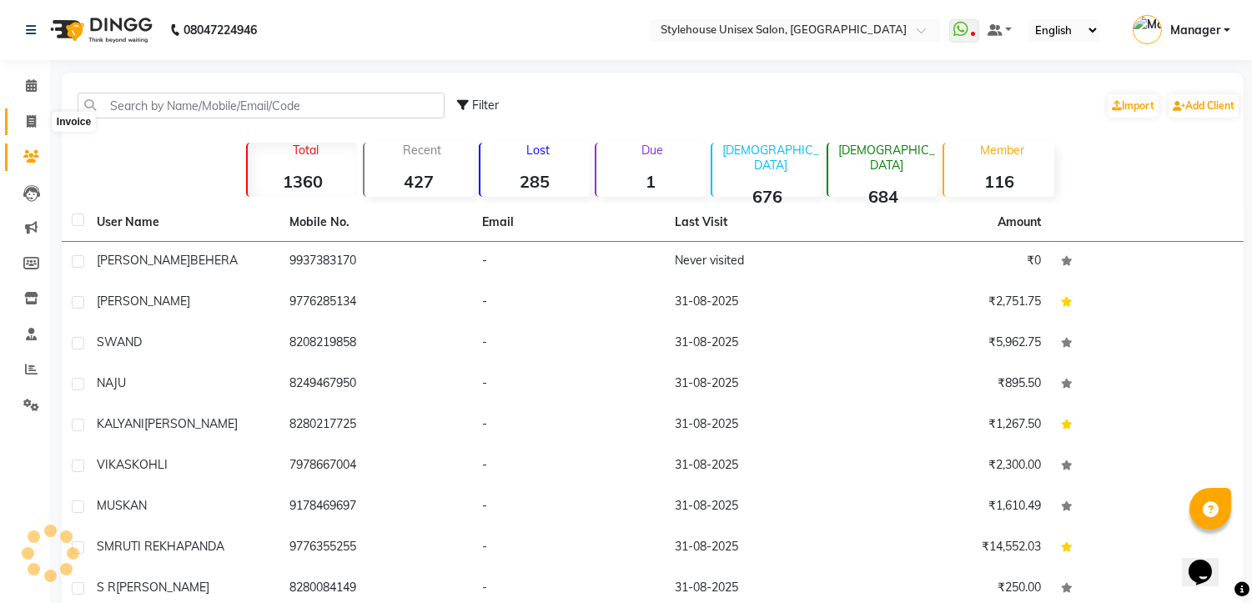
click at [30, 125] on icon at bounding box center [31, 121] width 9 height 13
select select "service"
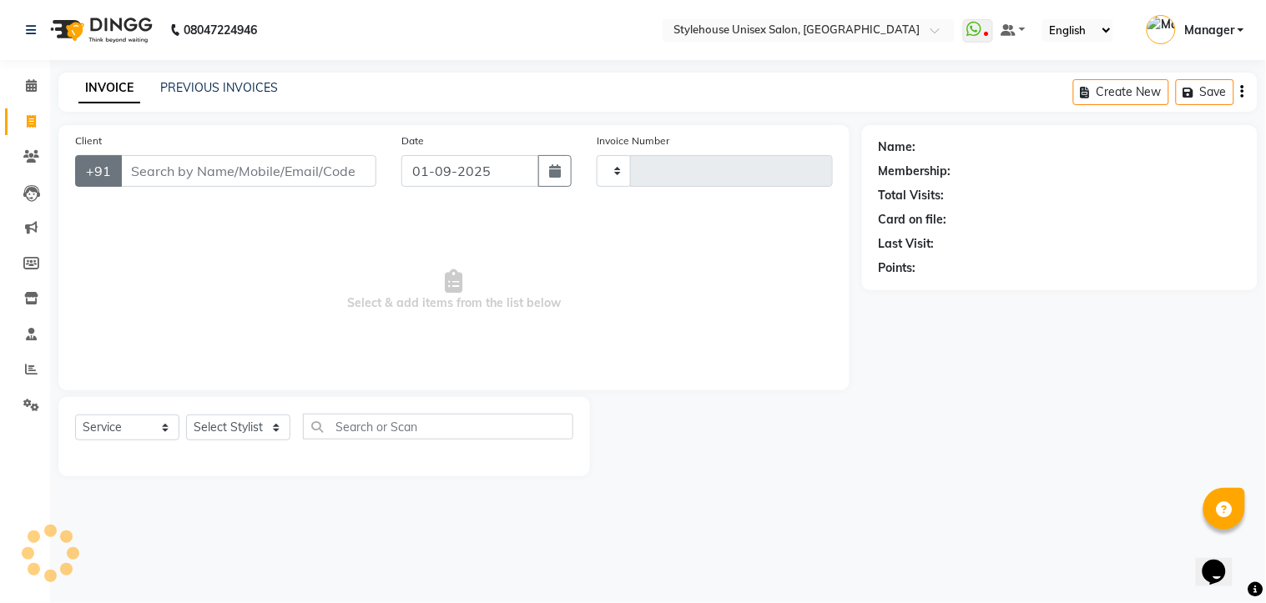
type input "1285"
select select "7906"
click at [1102, 446] on div "Name: Membership: Total Visits: Card on file: Last Visit: Points:" at bounding box center [1066, 300] width 408 height 351
click at [854, 489] on main "INVOICE PREVIOUS INVOICES Create New Save Client +91 Date [DATE] Invoice Number…" at bounding box center [658, 287] width 1216 height 429
click at [38, 157] on icon at bounding box center [31, 156] width 16 height 13
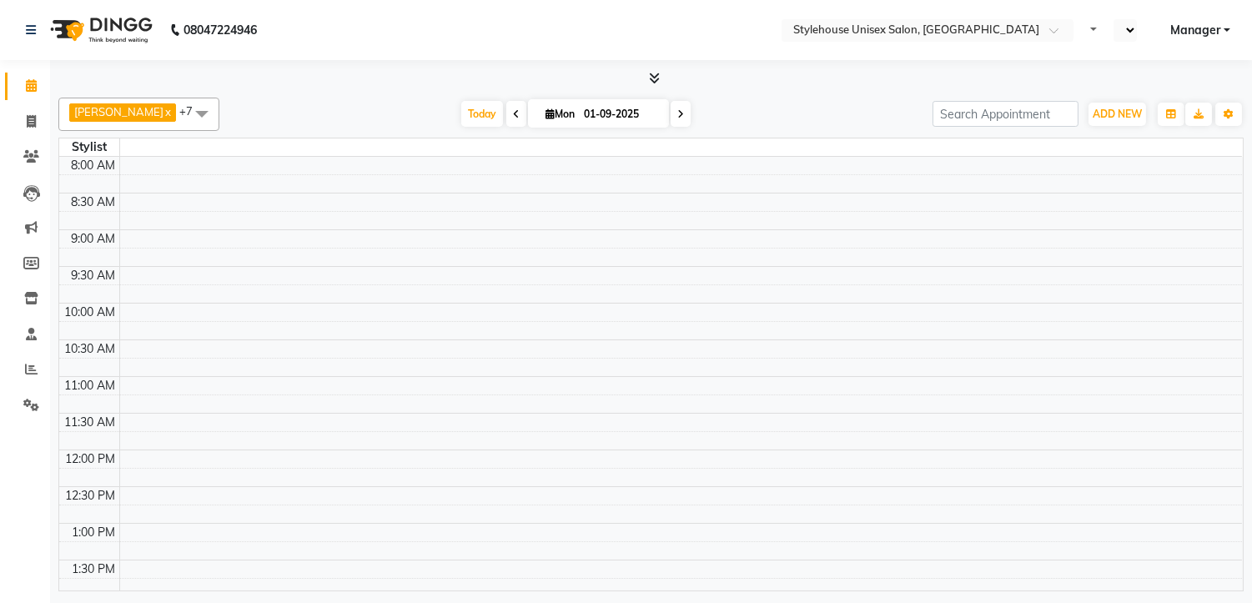
select select "en"
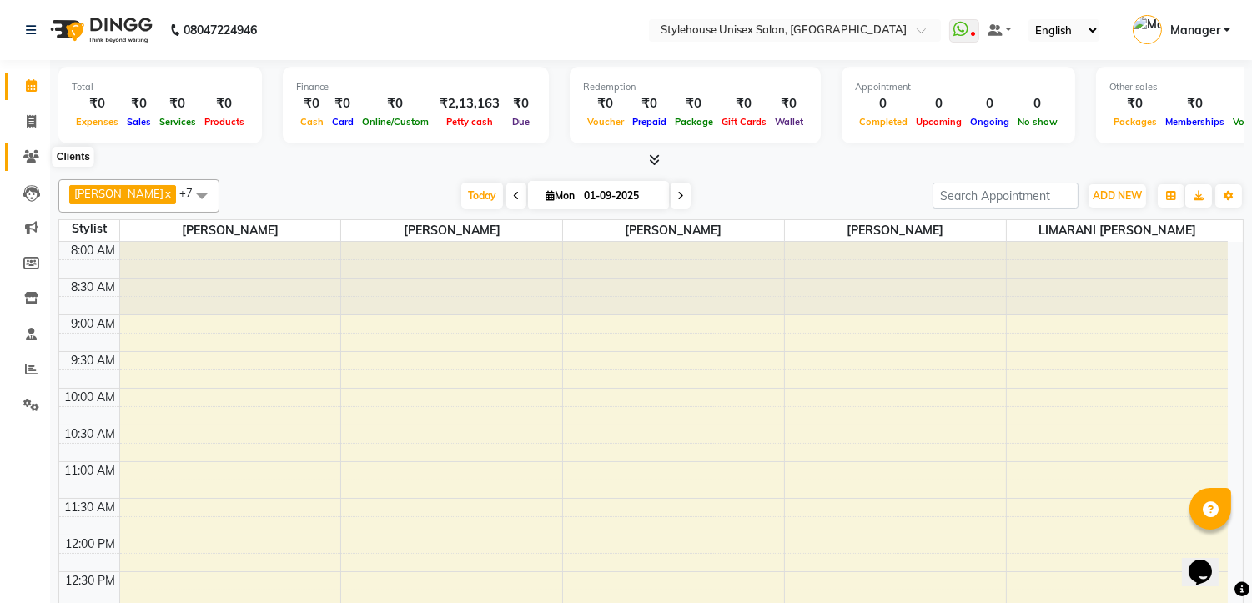
click at [33, 159] on icon at bounding box center [31, 156] width 16 height 13
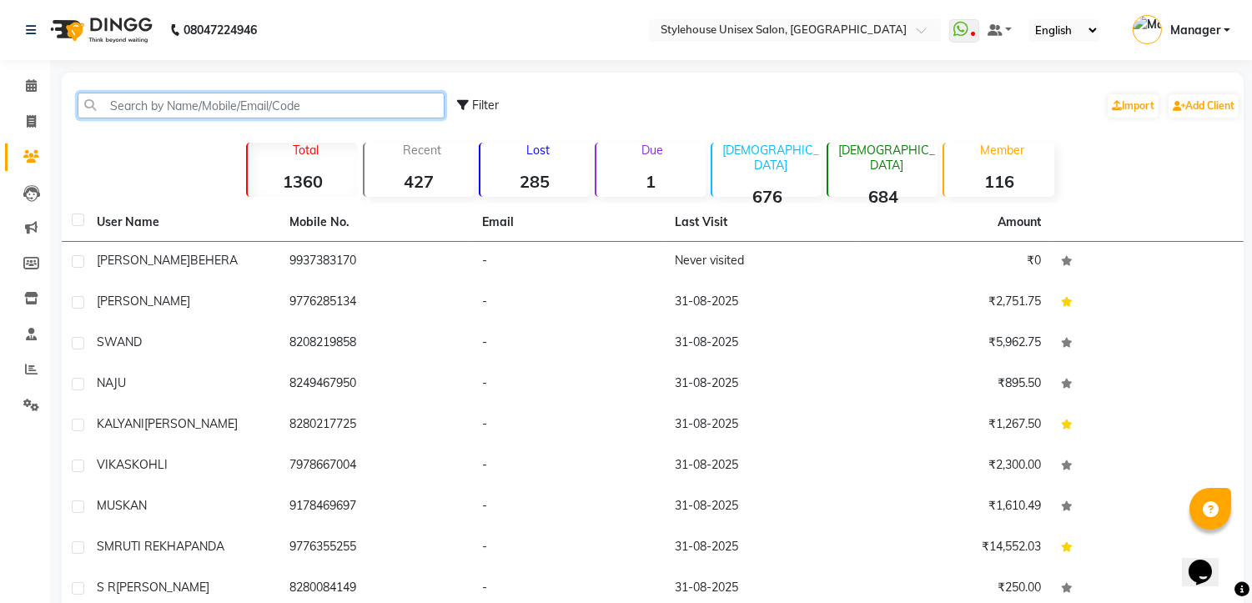
click at [142, 107] on input "text" at bounding box center [261, 106] width 367 height 26
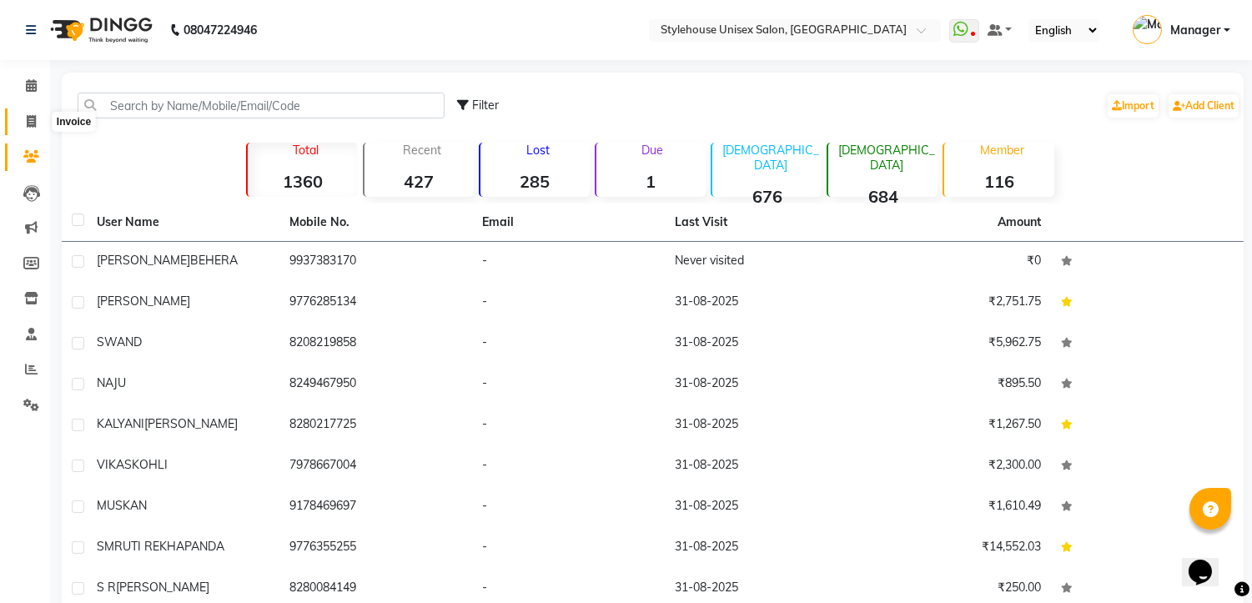
click at [30, 128] on icon at bounding box center [31, 121] width 9 height 13
select select "service"
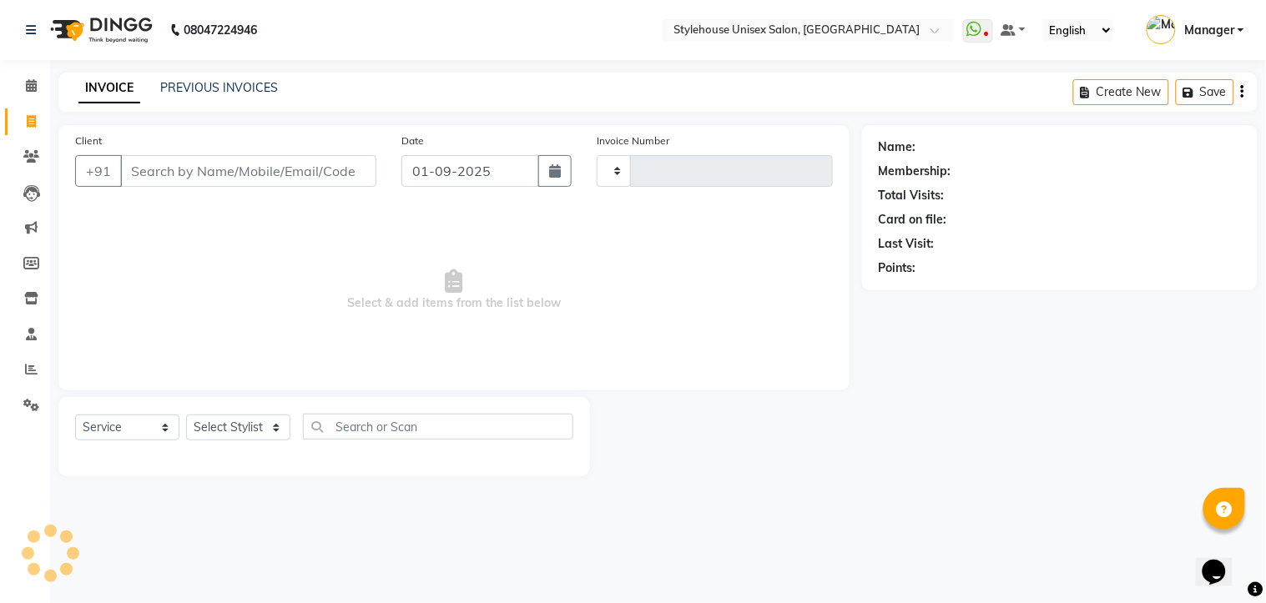
type input "1285"
select select "7906"
type input "7894271215"
drag, startPoint x: 327, startPoint y: 177, endPoint x: 332, endPoint y: 165, distance: 12.7
click at [332, 165] on span "Add Client" at bounding box center [333, 171] width 66 height 17
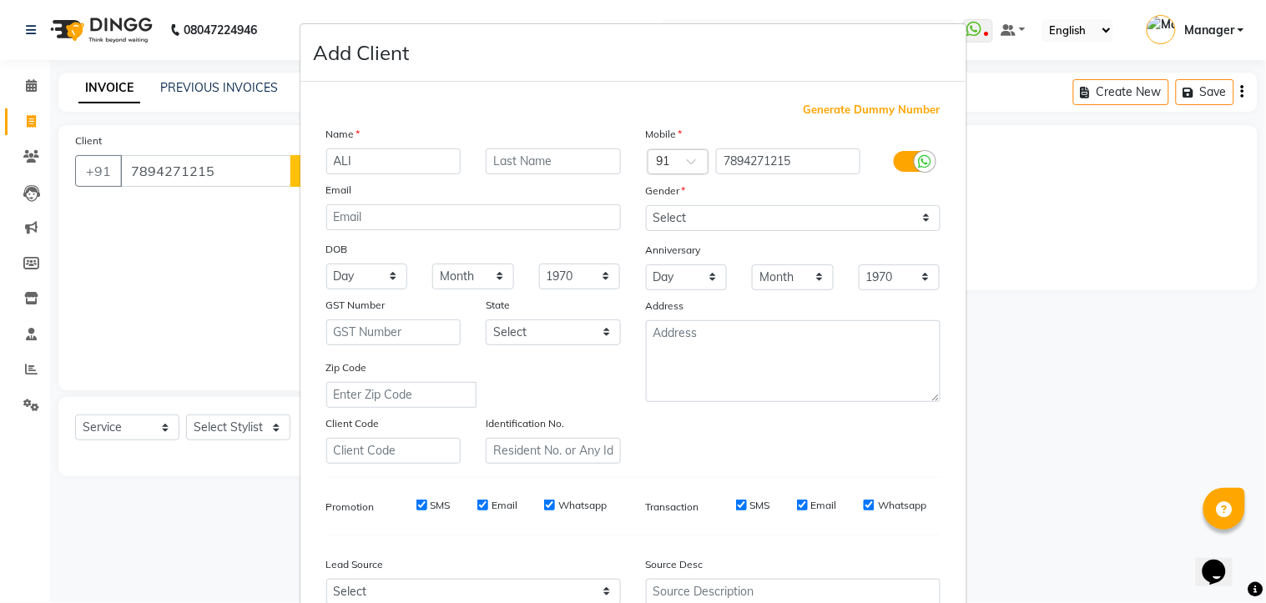
type input "ALI"
click at [922, 217] on select "Select Male Female Other Prefer Not To Say" at bounding box center [793, 218] width 295 height 26
select select "[DEMOGRAPHIC_DATA]"
click at [646, 205] on select "Select Male Female Other Prefer Not To Say" at bounding box center [793, 218] width 295 height 26
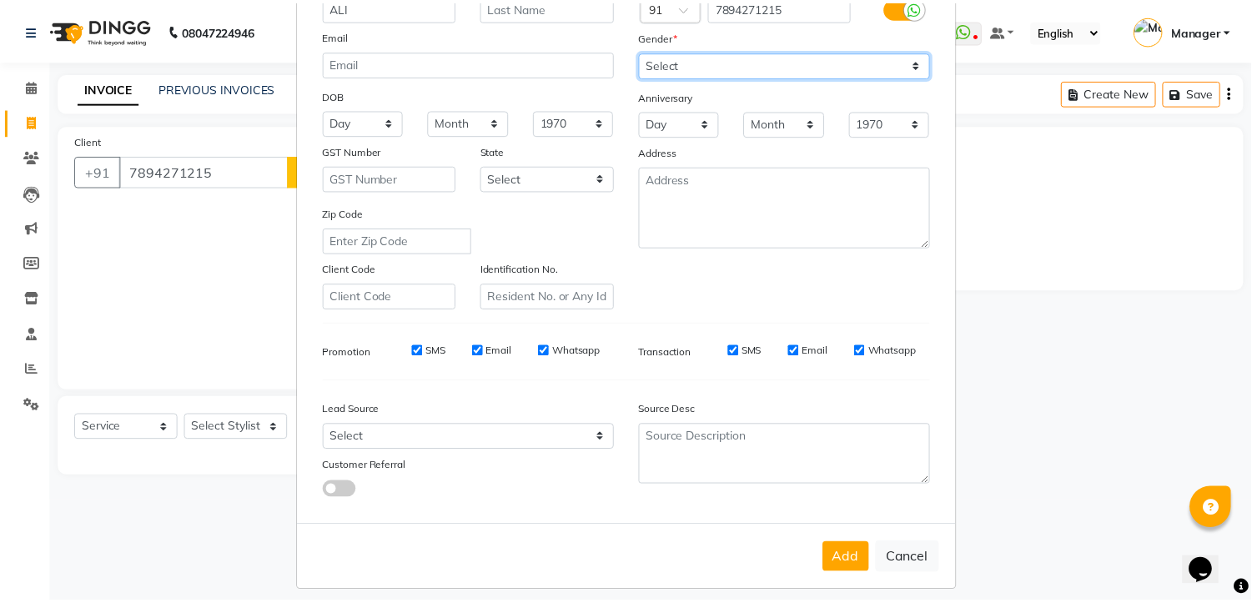
scroll to position [168, 0]
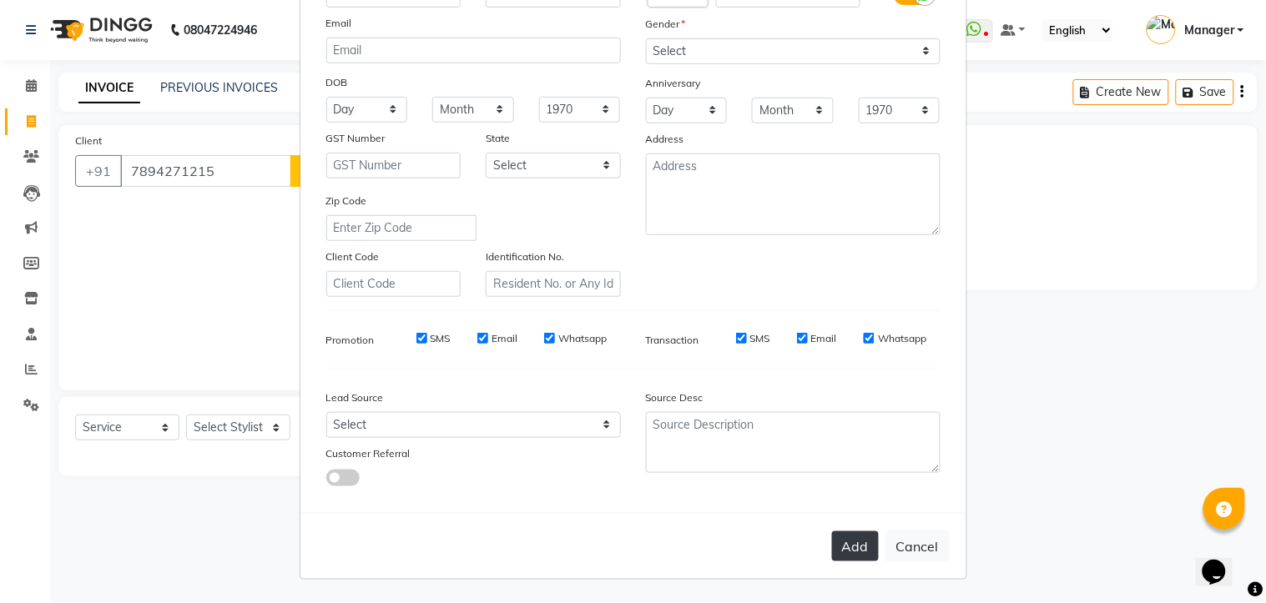
click at [849, 551] on button "Add" at bounding box center [855, 546] width 47 height 30
select select
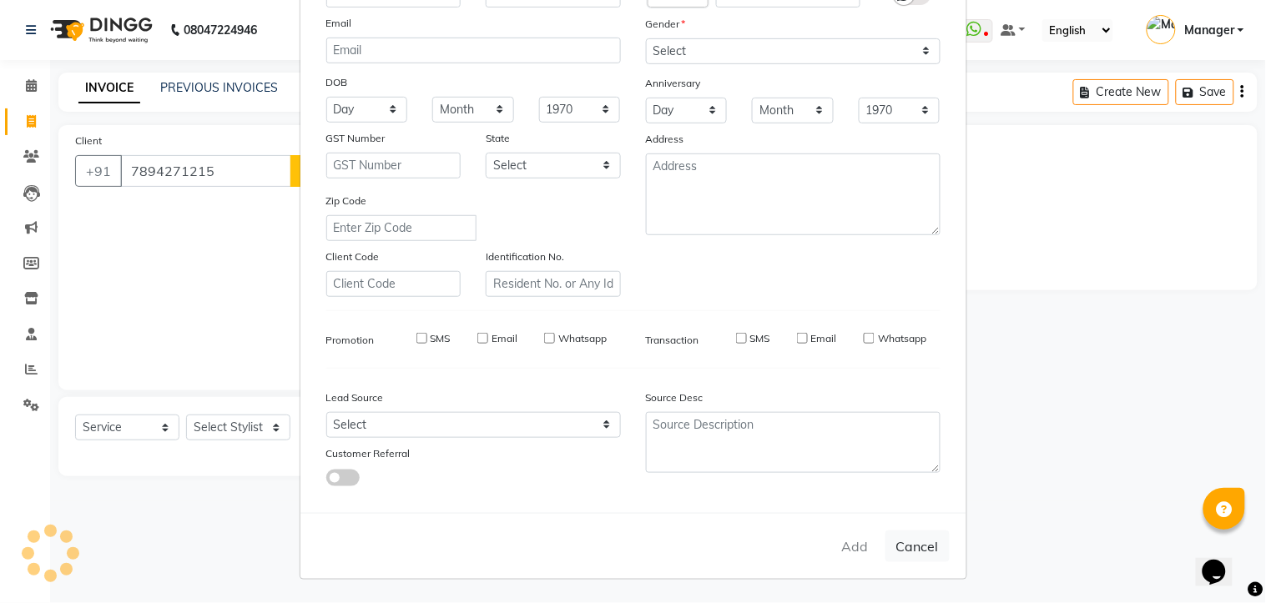
select select
checkbox input "false"
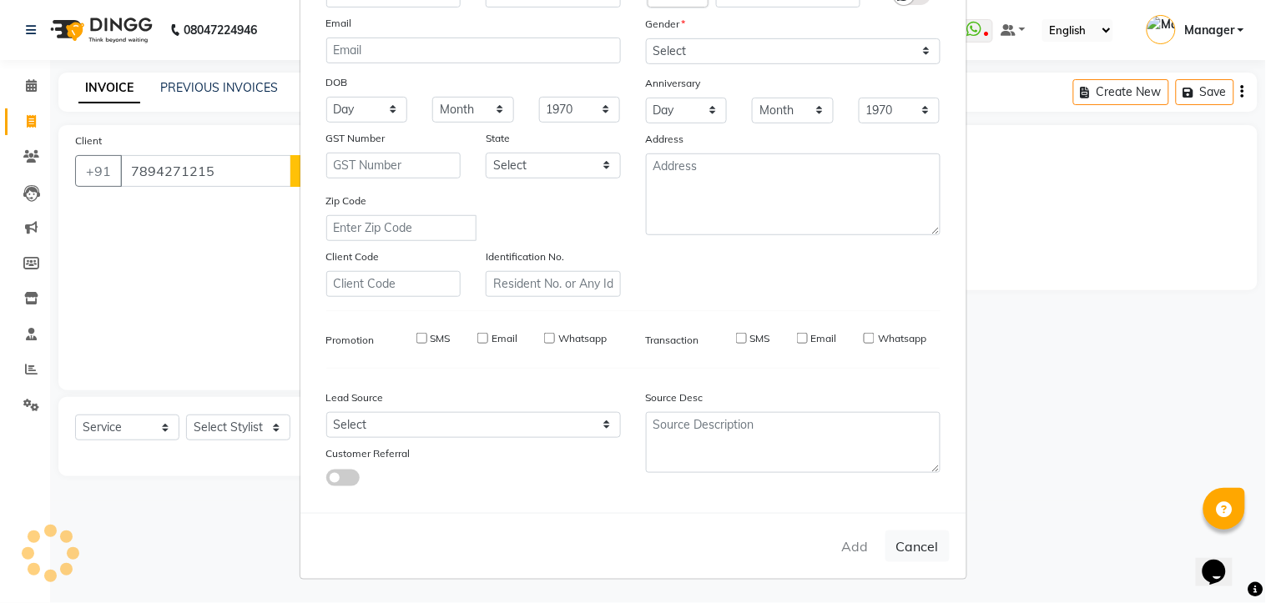
checkbox input "false"
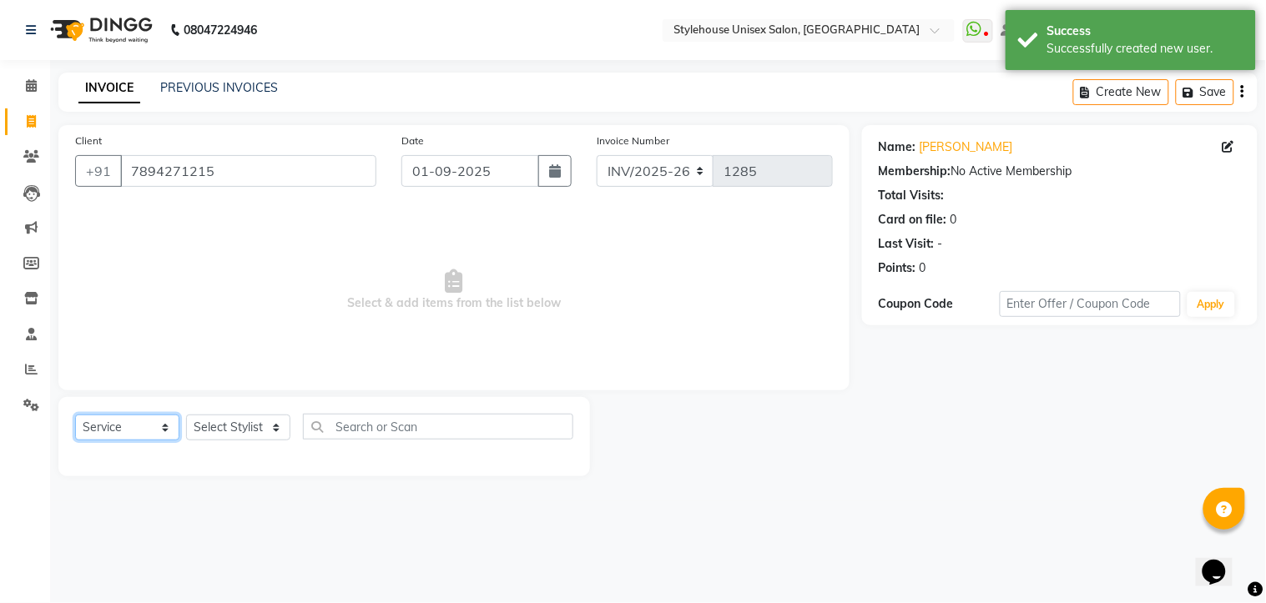
click at [165, 426] on select "Select Service Product Membership Package Voucher Prepaid Gift Card" at bounding box center [127, 428] width 104 height 26
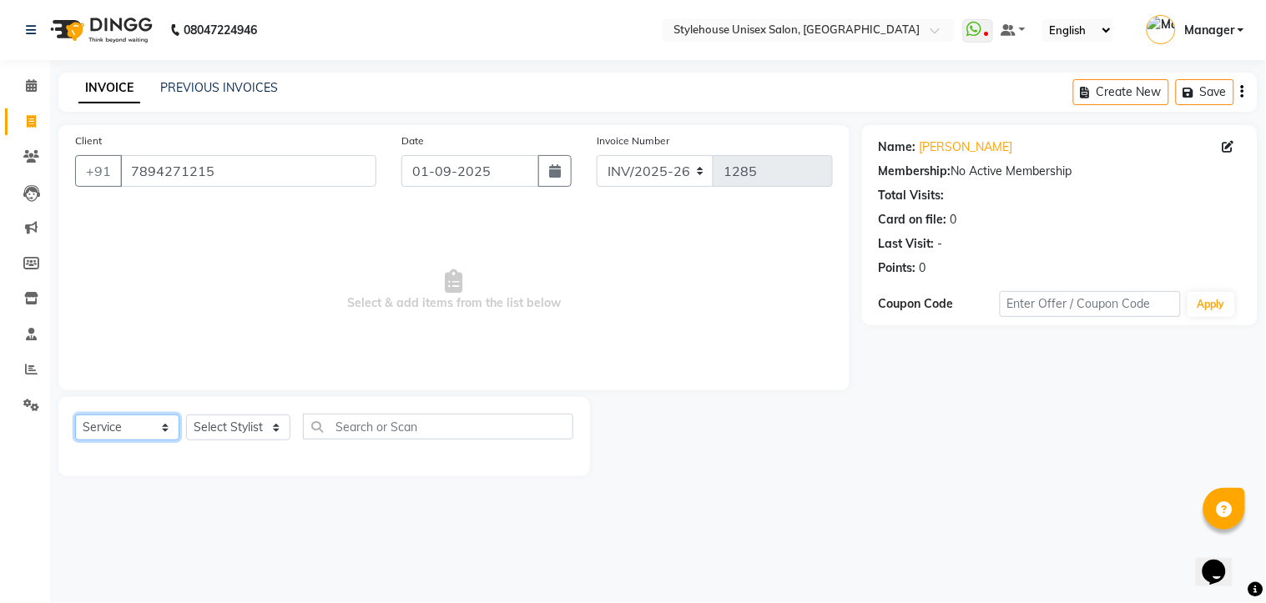
click at [165, 426] on select "Select Service Product Membership Package Voucher Prepaid Gift Card" at bounding box center [127, 428] width 104 height 26
click at [277, 429] on select "Select Stylist [PERSON_NAME] [PERSON_NAME] LIMARANI [PERSON_NAME] Manager Naz […" at bounding box center [238, 428] width 104 height 26
click at [273, 424] on select "Select Stylist [PERSON_NAME] [PERSON_NAME] LIMARANI [PERSON_NAME] Manager Naz […" at bounding box center [238, 428] width 104 height 26
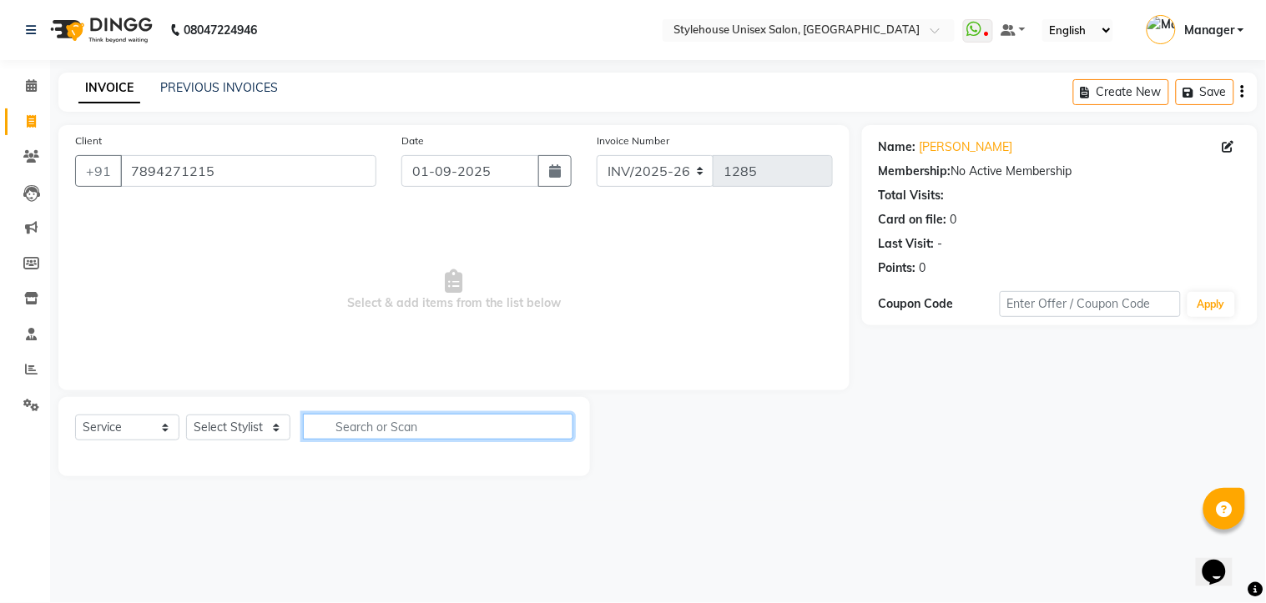
click at [375, 429] on input "text" at bounding box center [438, 427] width 270 height 26
type input "S"
click at [273, 431] on select "Select Stylist [PERSON_NAME] [PERSON_NAME] LIMARANI [PERSON_NAME] Manager Naz […" at bounding box center [238, 428] width 104 height 26
select select "87941"
click at [186, 416] on select "Select Stylist [PERSON_NAME] [PERSON_NAME] LIMARANI [PERSON_NAME] Manager Naz […" at bounding box center [238, 428] width 104 height 26
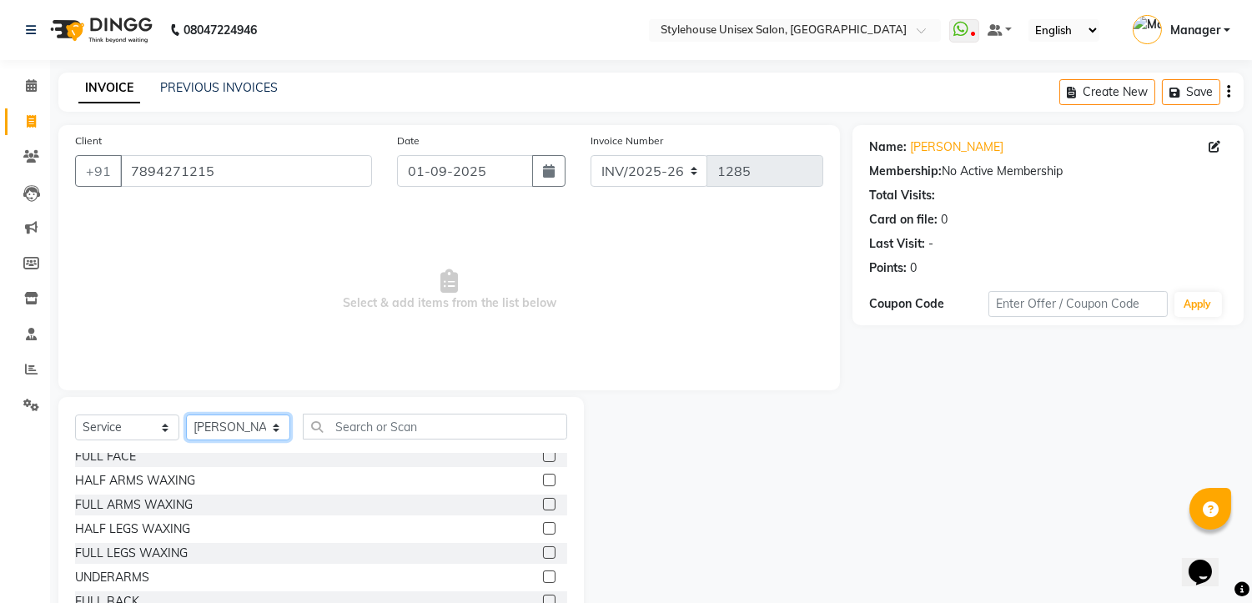
scroll to position [741, 0]
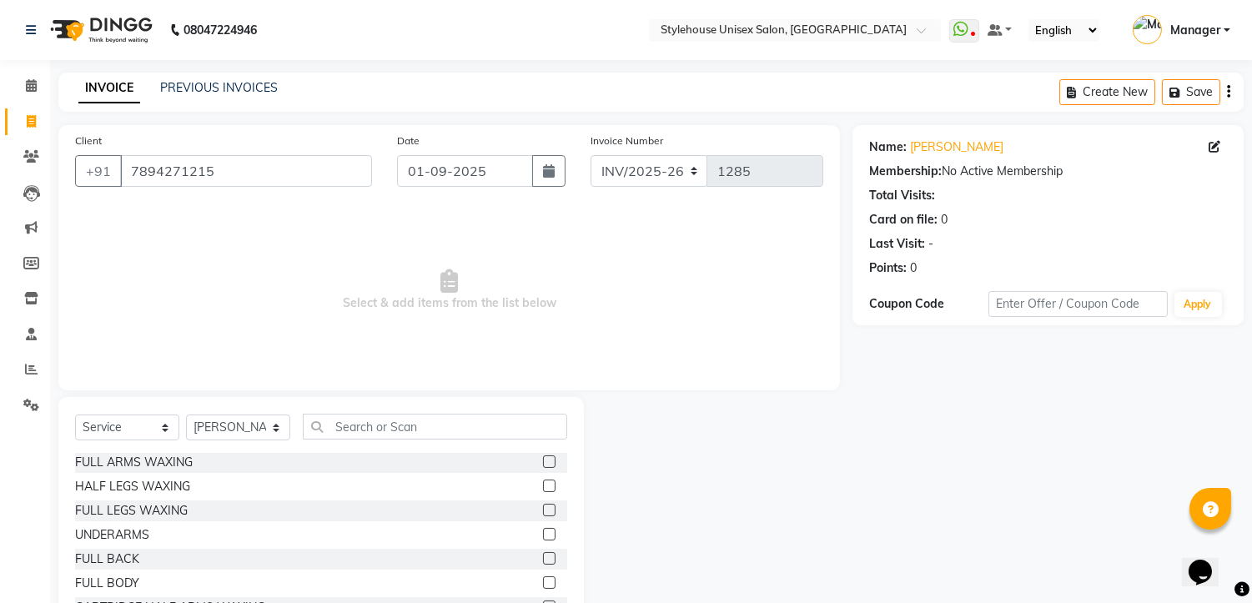
click at [259, 488] on div "HALF LEGS WAXING" at bounding box center [321, 486] width 492 height 21
click at [543, 488] on label at bounding box center [549, 486] width 13 height 13
click at [543, 488] on input "checkbox" at bounding box center [548, 486] width 11 height 11
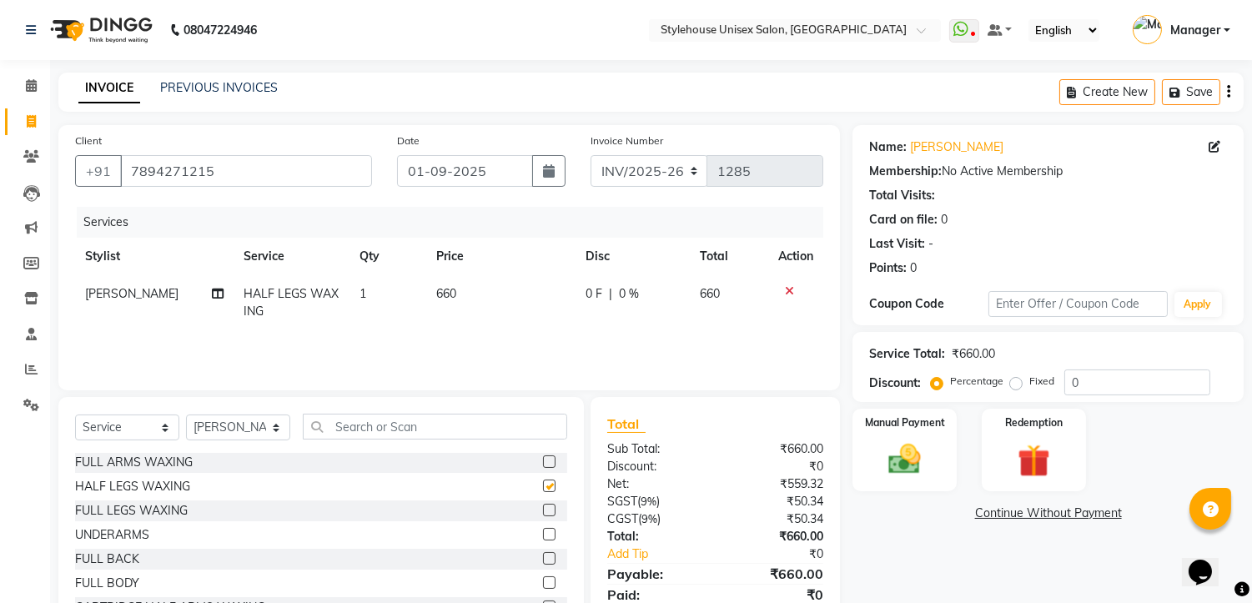
checkbox input "false"
click at [785, 288] on icon at bounding box center [789, 291] width 9 height 12
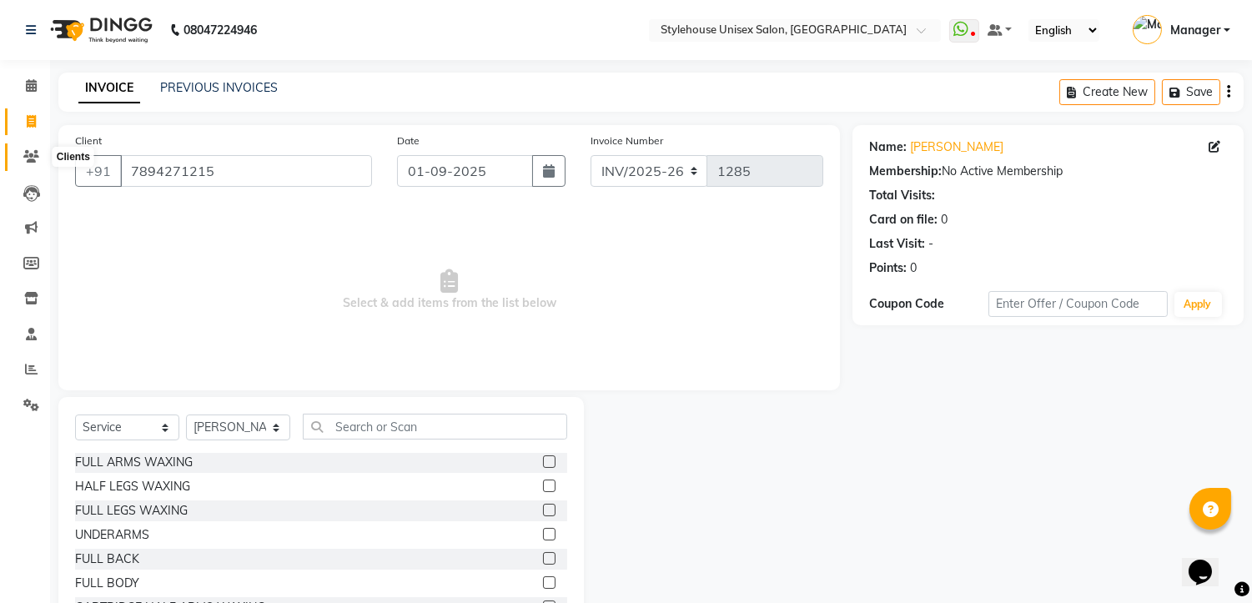
click at [28, 159] on icon at bounding box center [31, 156] width 16 height 13
click at [28, 115] on icon at bounding box center [31, 121] width 9 height 13
select select "service"
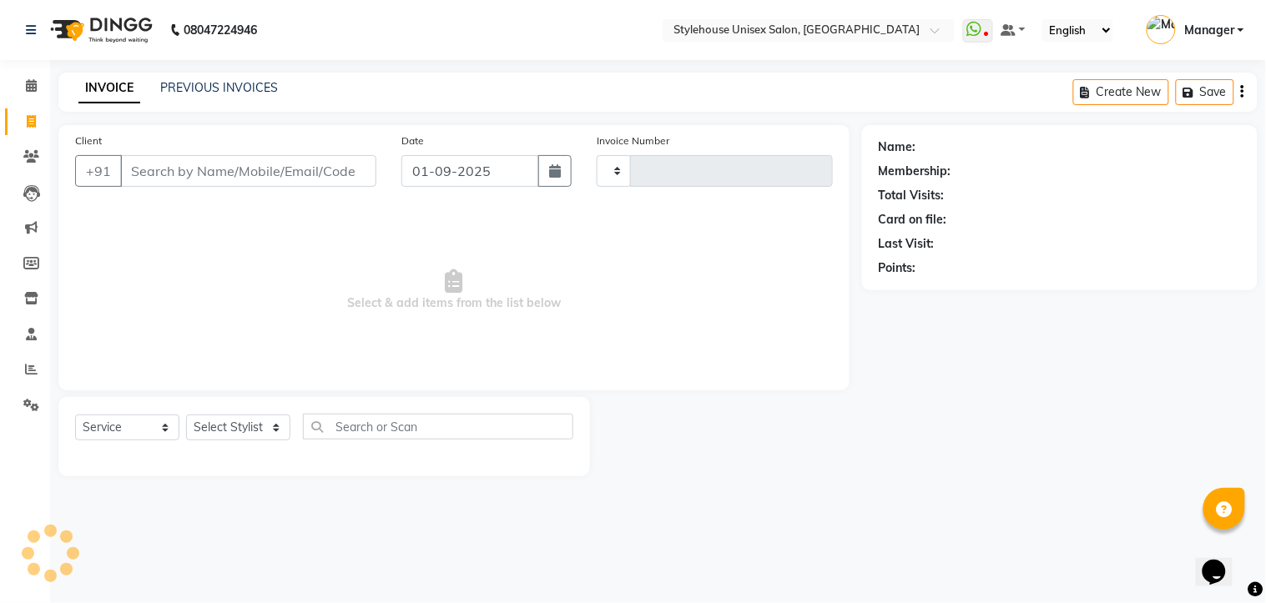
type input "1285"
select select "7906"
click at [25, 197] on icon at bounding box center [31, 193] width 17 height 17
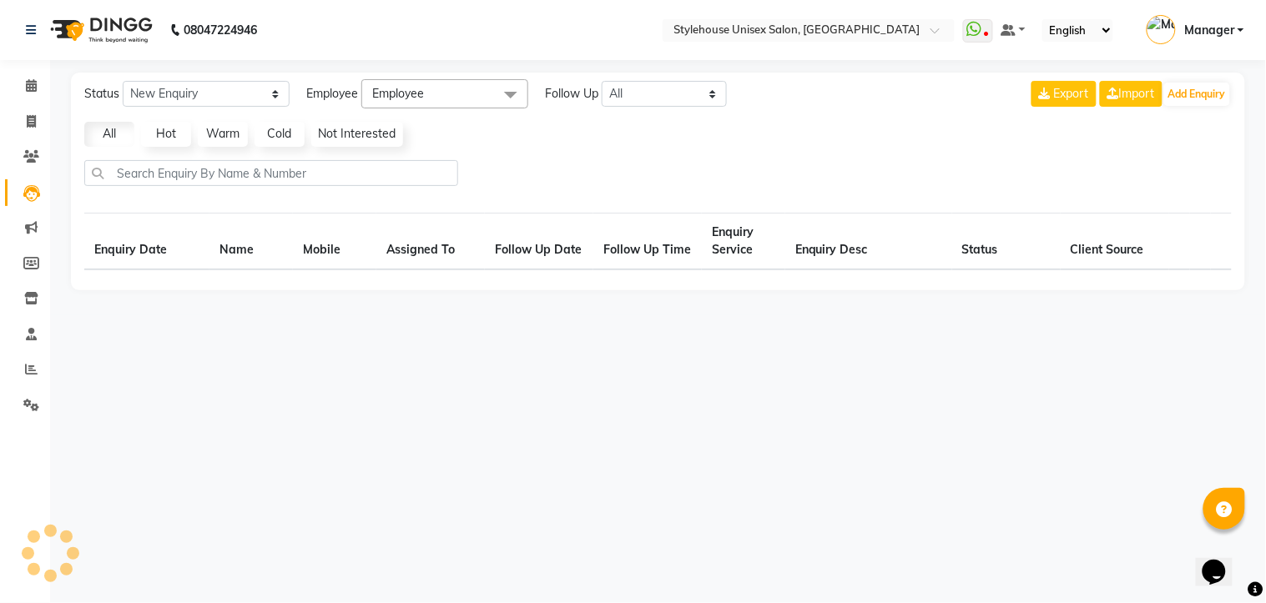
select select "10"
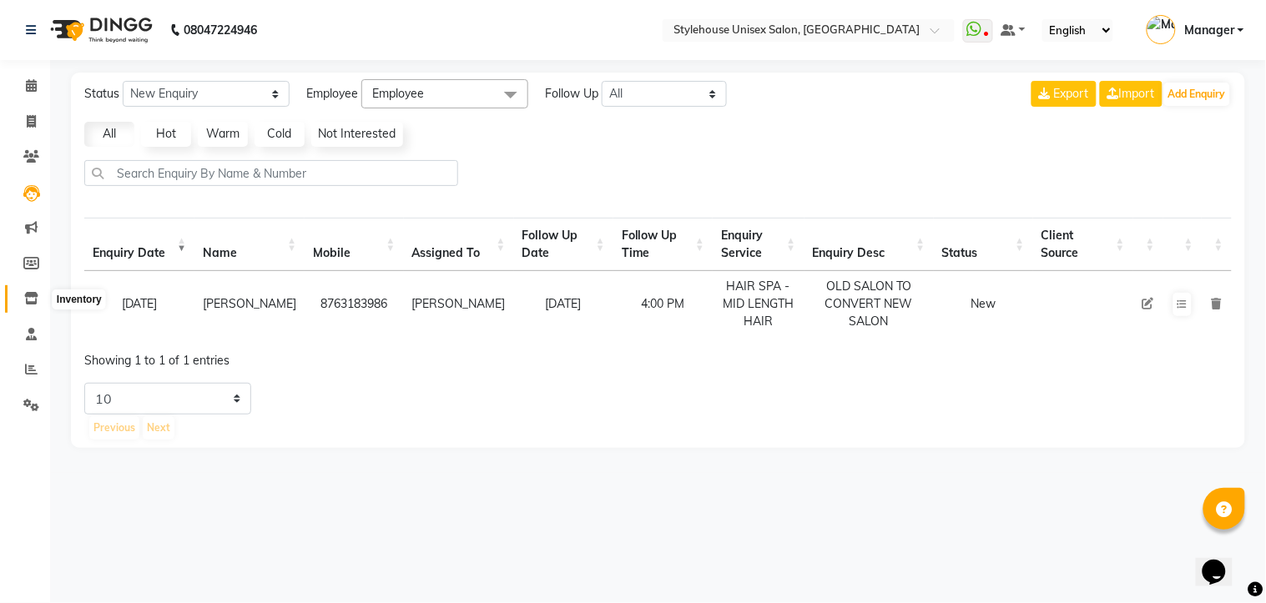
click at [35, 298] on icon at bounding box center [31, 298] width 14 height 13
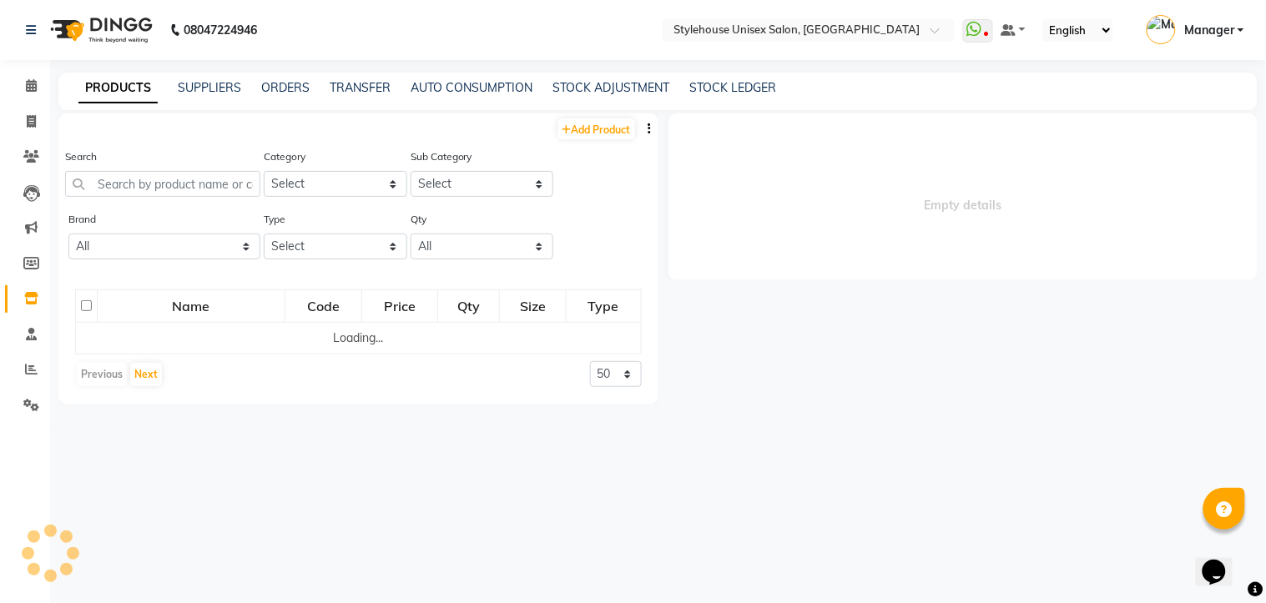
select select
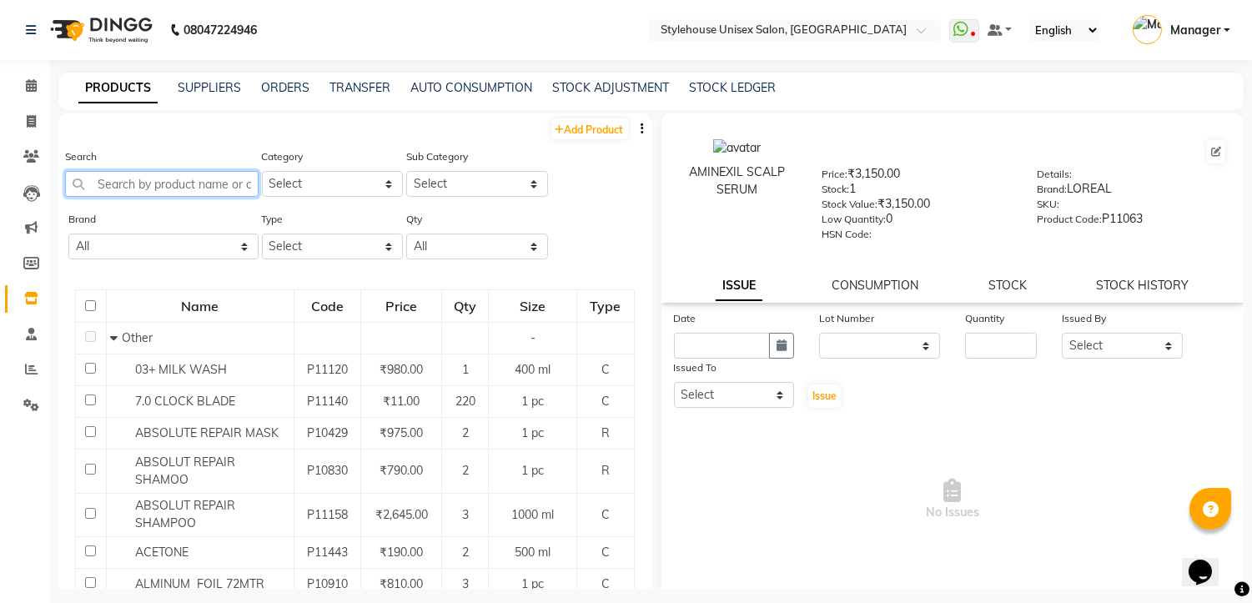
click at [148, 184] on input "text" at bounding box center [162, 184] width 194 height 26
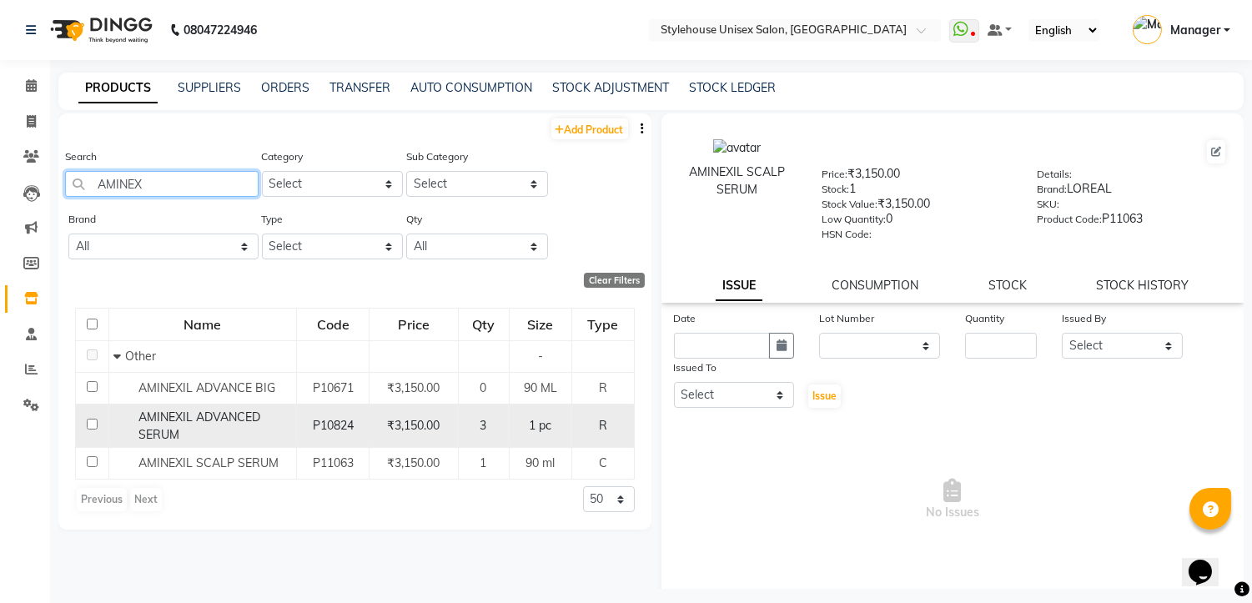
scroll to position [10, 0]
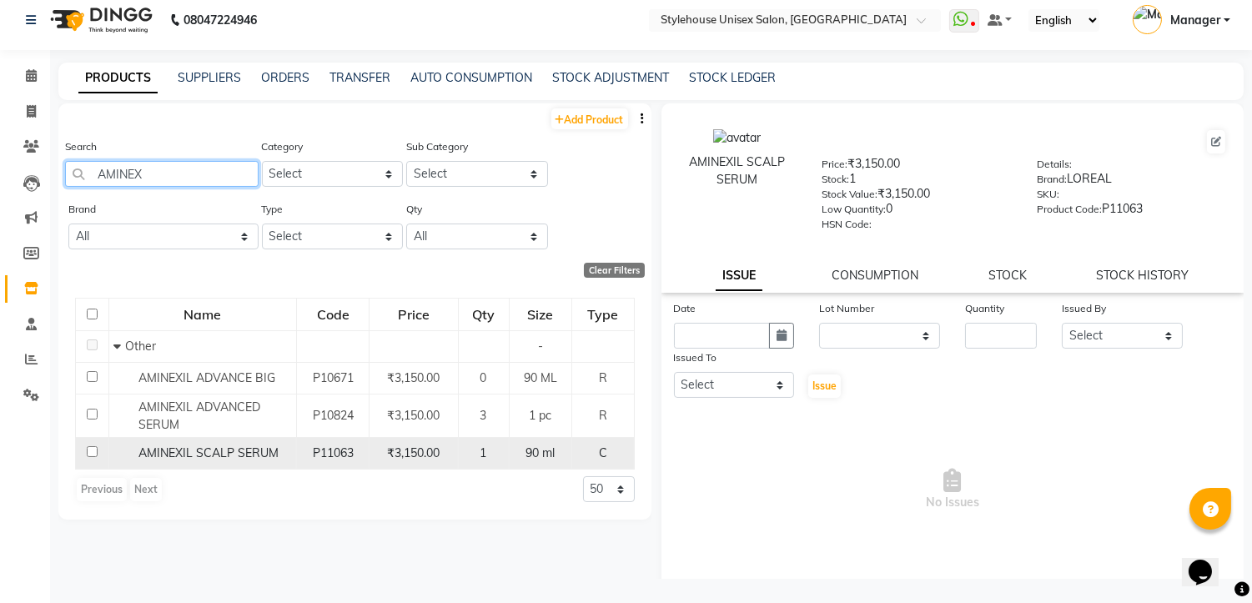
type input "AMINEX"
click at [94, 449] on input "checkbox" at bounding box center [92, 451] width 11 height 11
checkbox input "true"
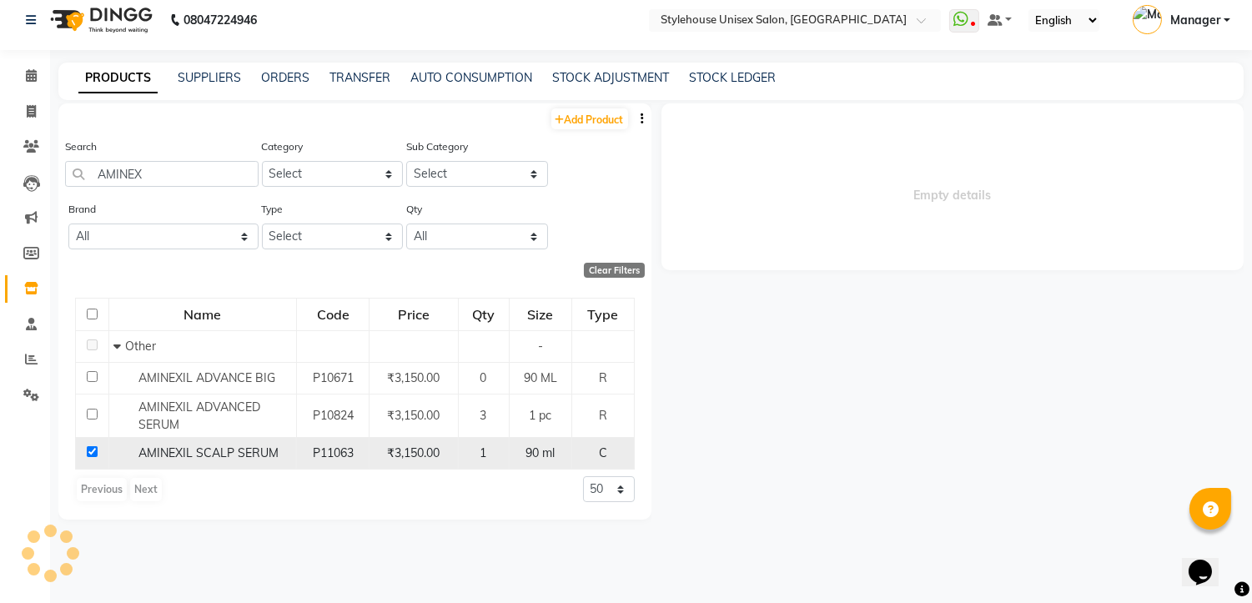
select select
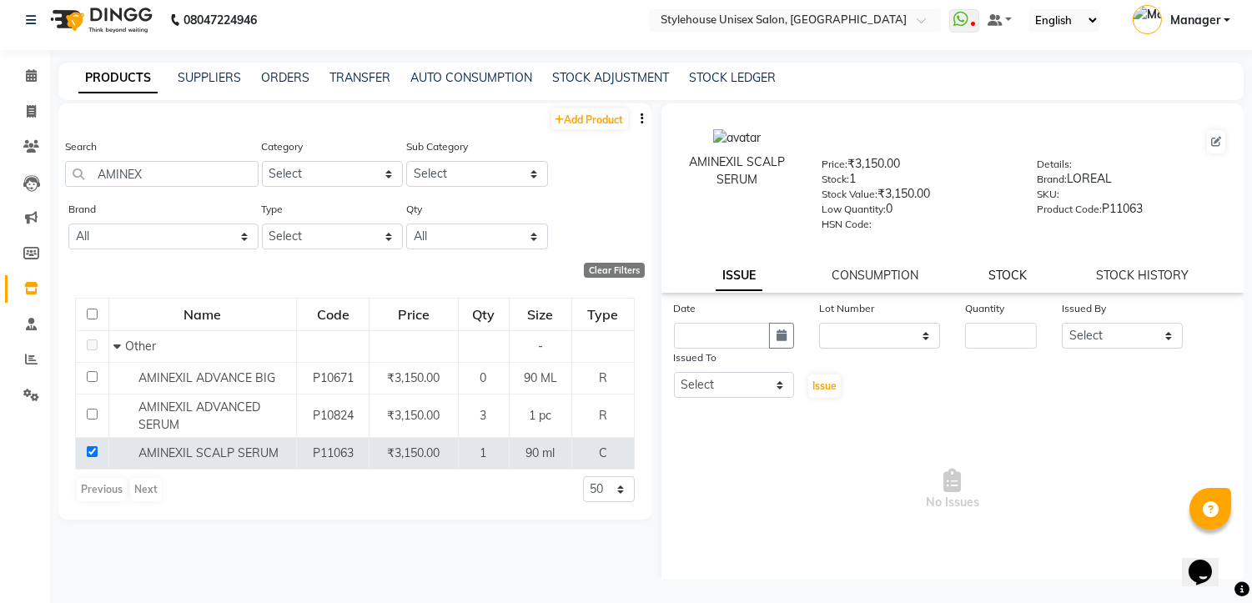
click at [989, 274] on link "STOCK" at bounding box center [1008, 275] width 38 height 15
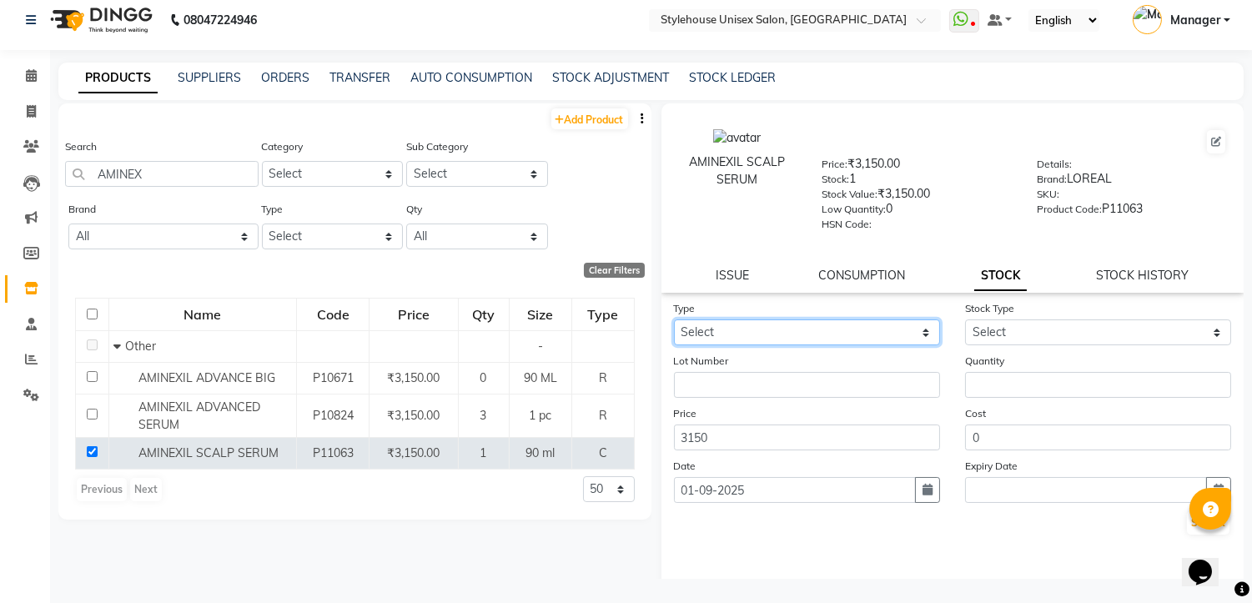
click at [855, 339] on select "Select In Out" at bounding box center [807, 333] width 266 height 26
click at [918, 332] on select "Select In Out" at bounding box center [807, 333] width 266 height 26
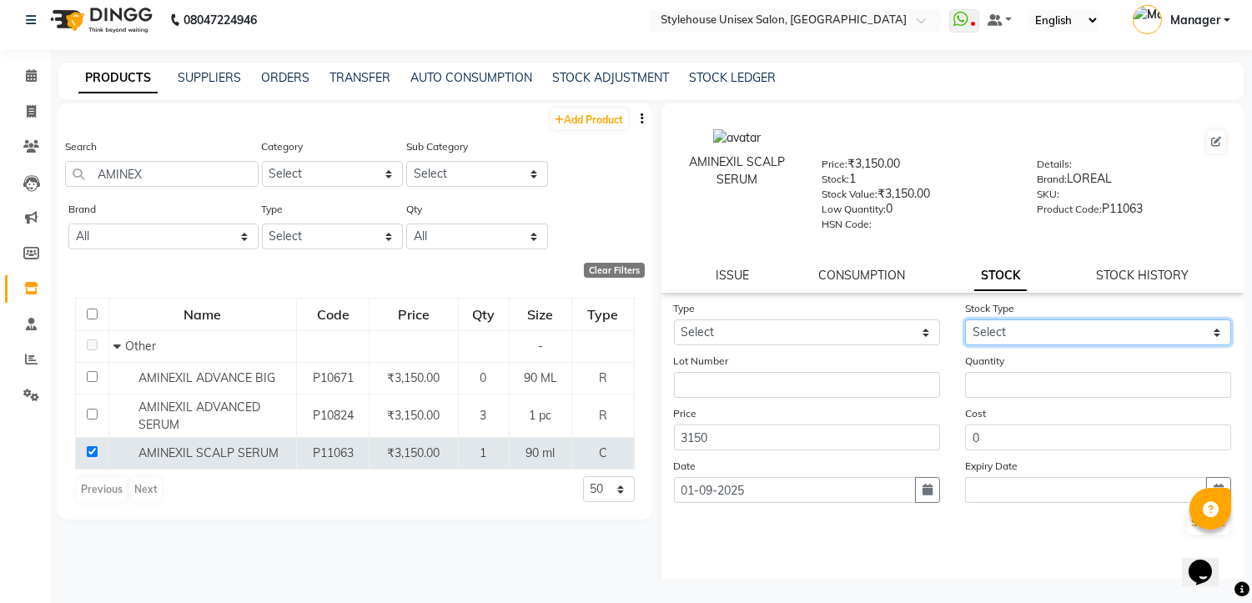
click at [1201, 330] on select "Select" at bounding box center [1098, 333] width 266 height 26
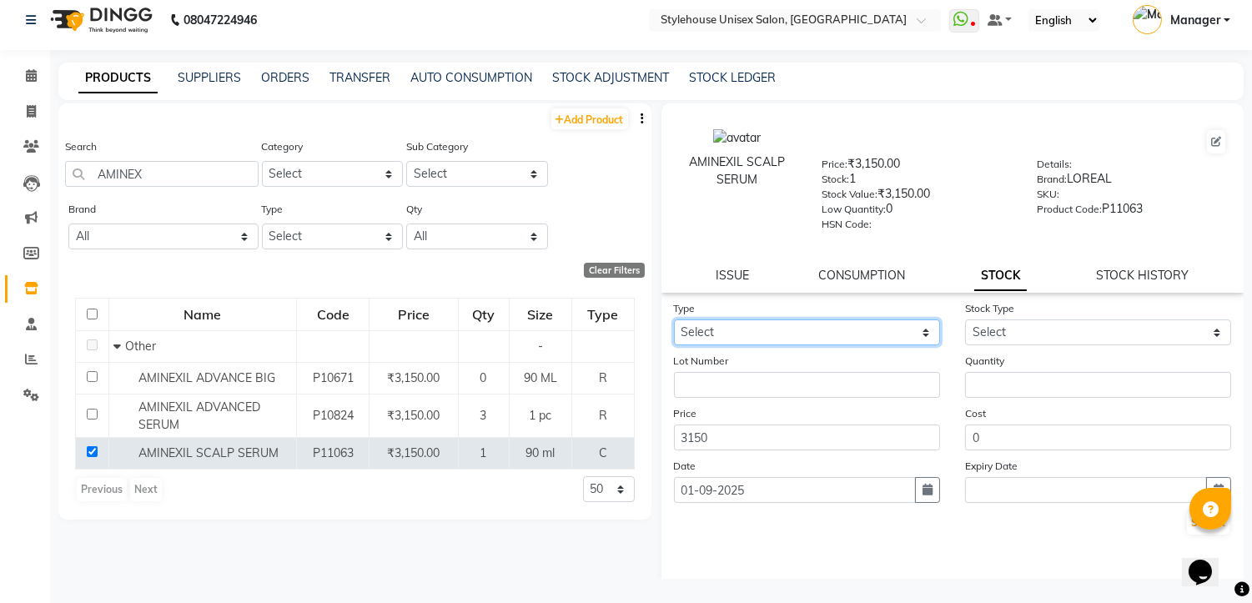
click at [915, 327] on select "Select In Out" at bounding box center [807, 333] width 266 height 26
select select "in"
click at [674, 320] on select "Select In Out" at bounding box center [807, 333] width 266 height 26
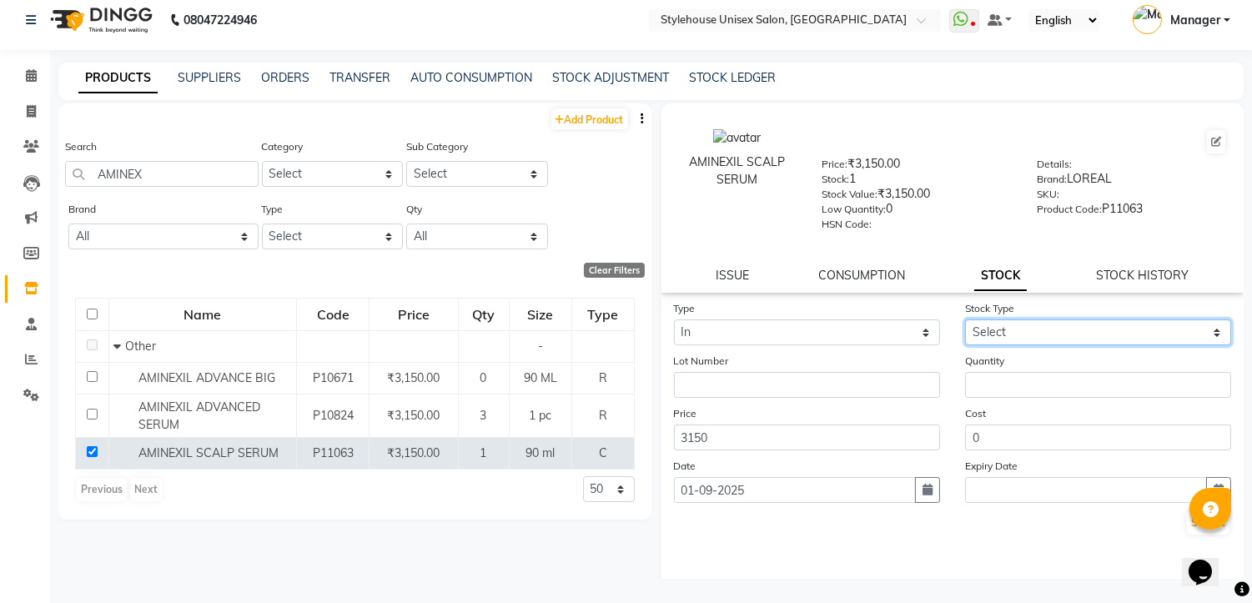
click at [1202, 331] on select "Select New Stock Adjustment Return Other" at bounding box center [1098, 333] width 266 height 26
click at [1201, 330] on select "Select New Stock Adjustment Return Other" at bounding box center [1098, 333] width 266 height 26
click at [30, 110] on icon at bounding box center [31, 111] width 9 height 13
select select "service"
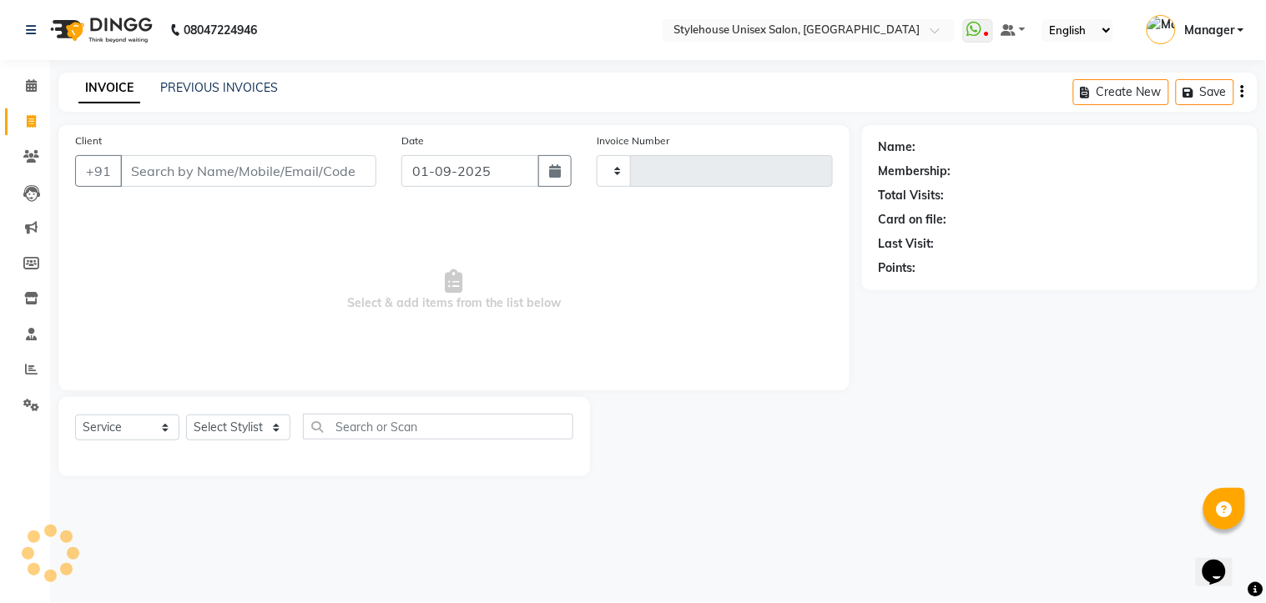
type input "1285"
select select "7906"
click at [212, 88] on link "PREVIOUS INVOICES" at bounding box center [219, 87] width 118 height 15
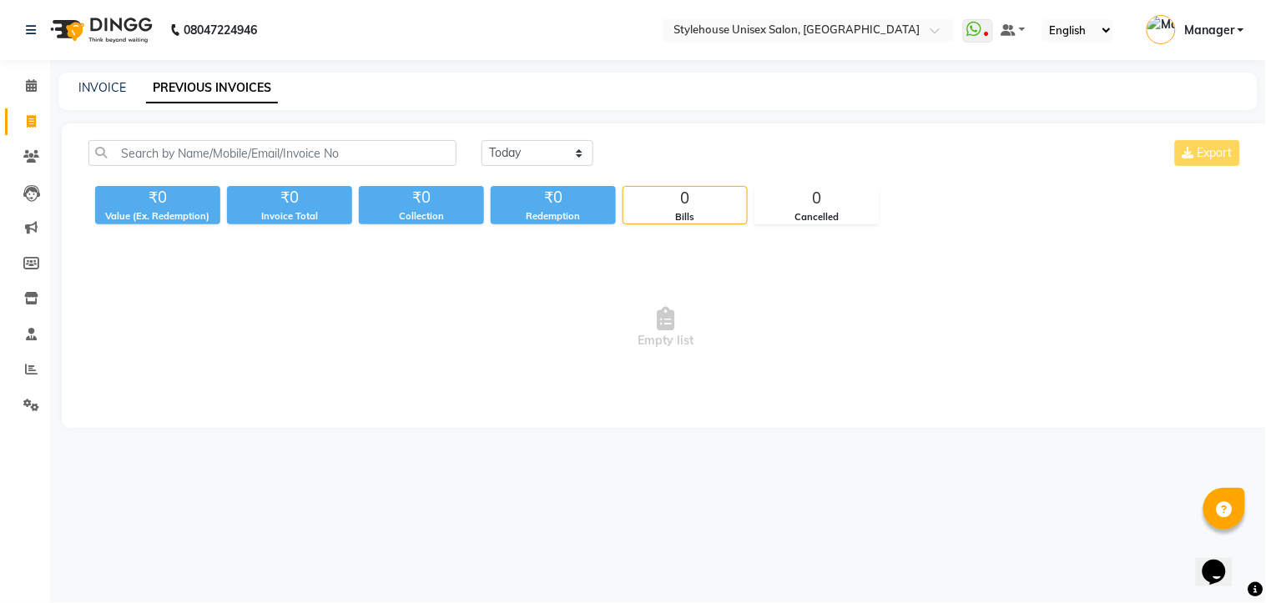
click at [218, 85] on link "PREVIOUS INVOICES" at bounding box center [212, 88] width 132 height 30
click at [101, 84] on link "INVOICE" at bounding box center [102, 87] width 48 height 15
select select "service"
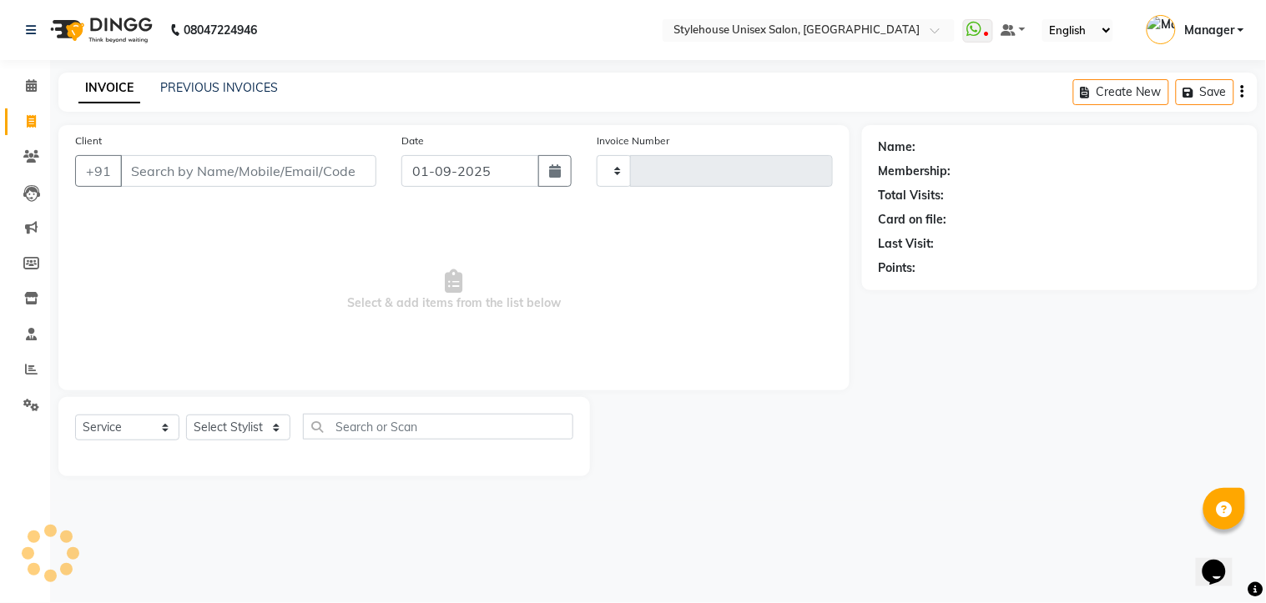
type input "1285"
select select "7906"
drag, startPoint x: 131, startPoint y: 168, endPoint x: 229, endPoint y: 165, distance: 97.7
click at [133, 171] on input "Client" at bounding box center [248, 171] width 256 height 32
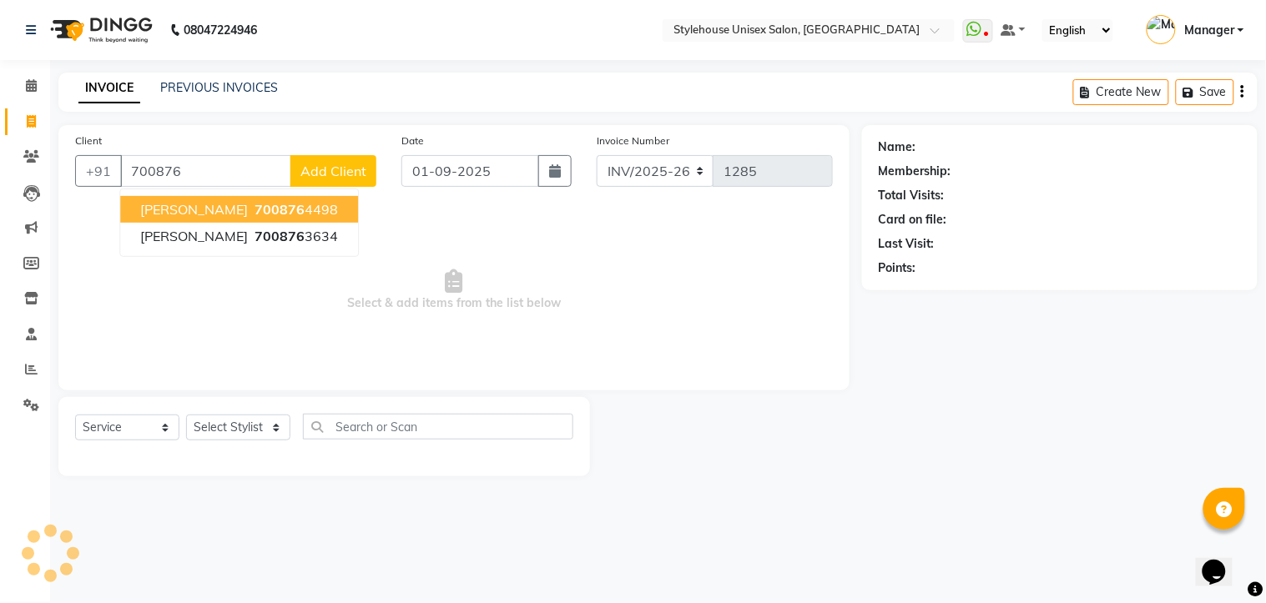
click at [254, 204] on span "700876" at bounding box center [279, 209] width 50 height 17
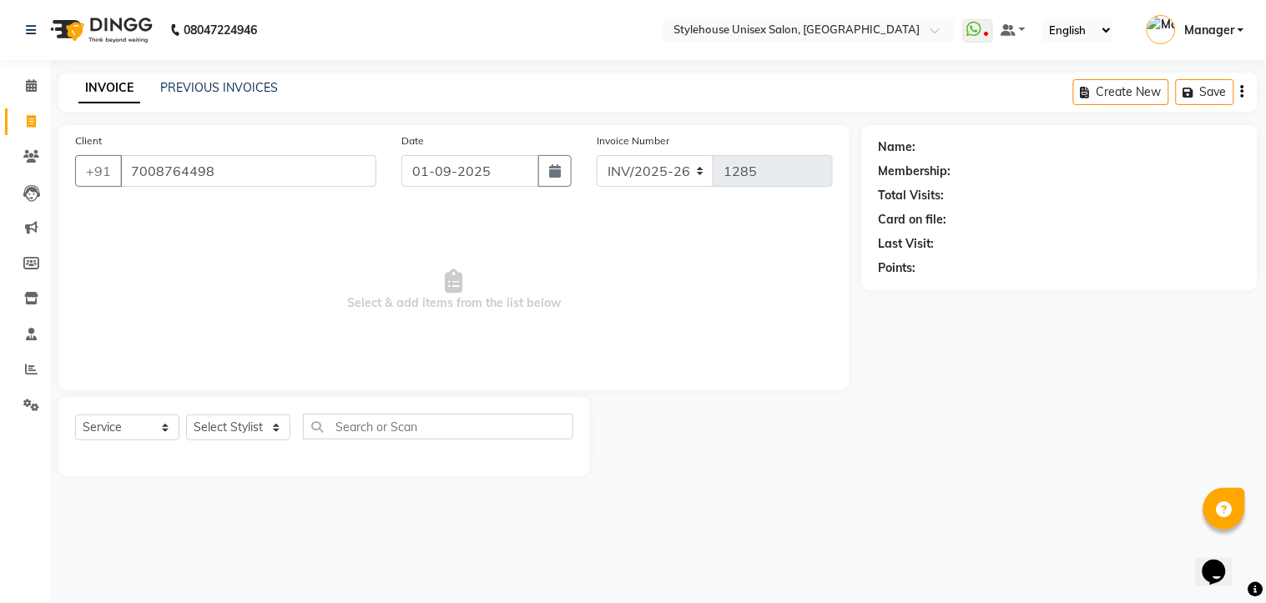
type input "7008764498"
click at [239, 428] on select "Select Stylist [PERSON_NAME] [PERSON_NAME] LIMARANI [PERSON_NAME] Manager Naz […" at bounding box center [238, 428] width 104 height 26
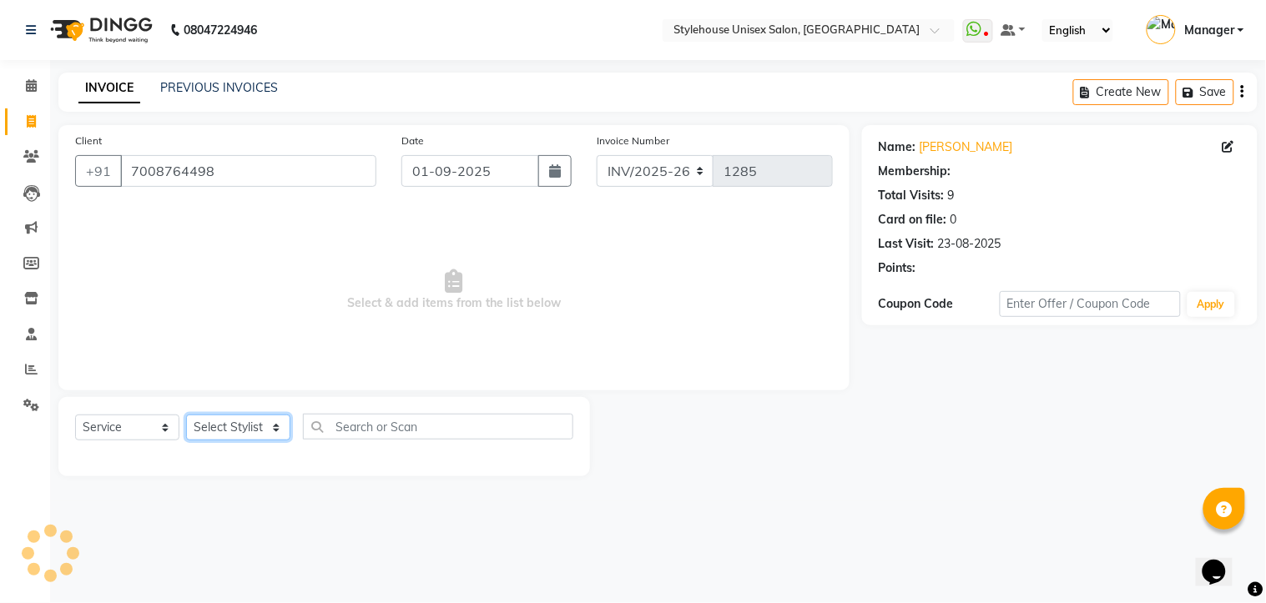
select select "69919"
click at [186, 416] on select "Select Stylist [PERSON_NAME] [PERSON_NAME] LIMARANI [PERSON_NAME] Manager Naz […" at bounding box center [238, 428] width 104 height 26
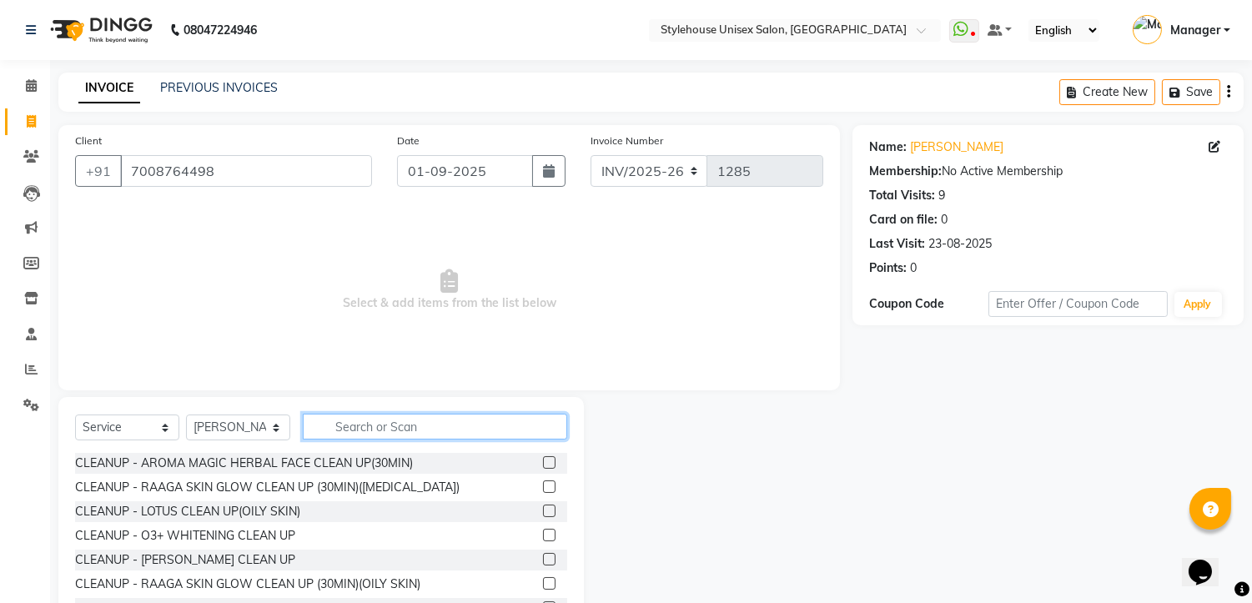
drag, startPoint x: 330, startPoint y: 423, endPoint x: 340, endPoint y: 424, distance: 9.2
click at [330, 426] on input "text" at bounding box center [435, 427] width 264 height 26
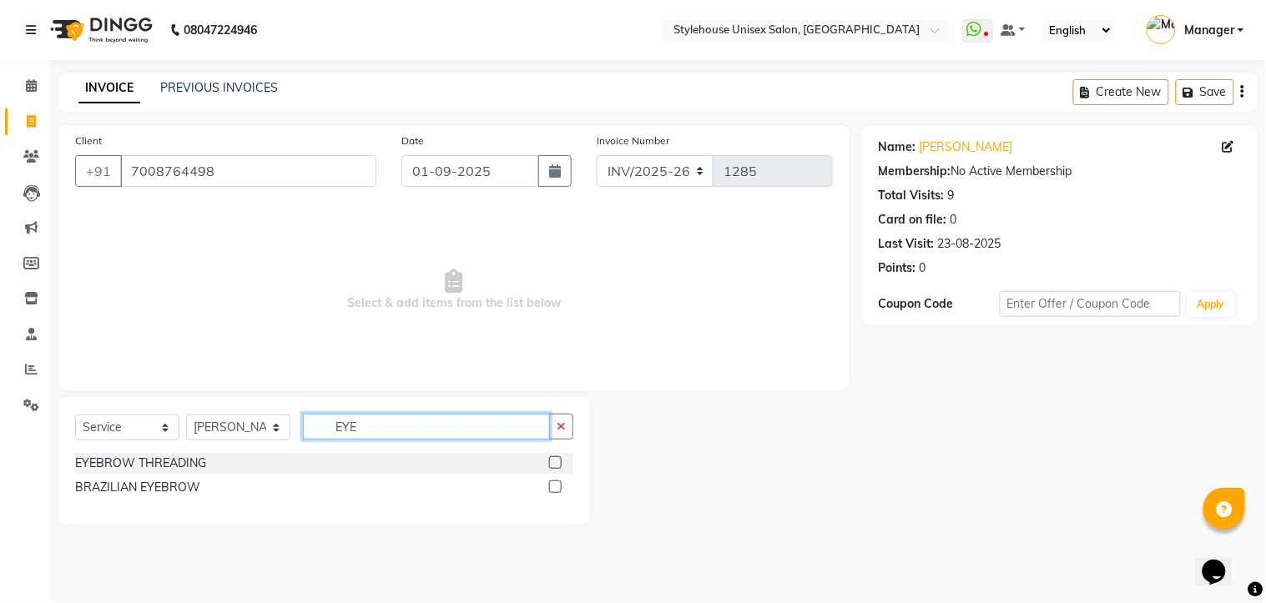
type input "EYE"
click at [556, 464] on label at bounding box center [555, 462] width 13 height 13
click at [556, 464] on input "checkbox" at bounding box center [554, 463] width 11 height 11
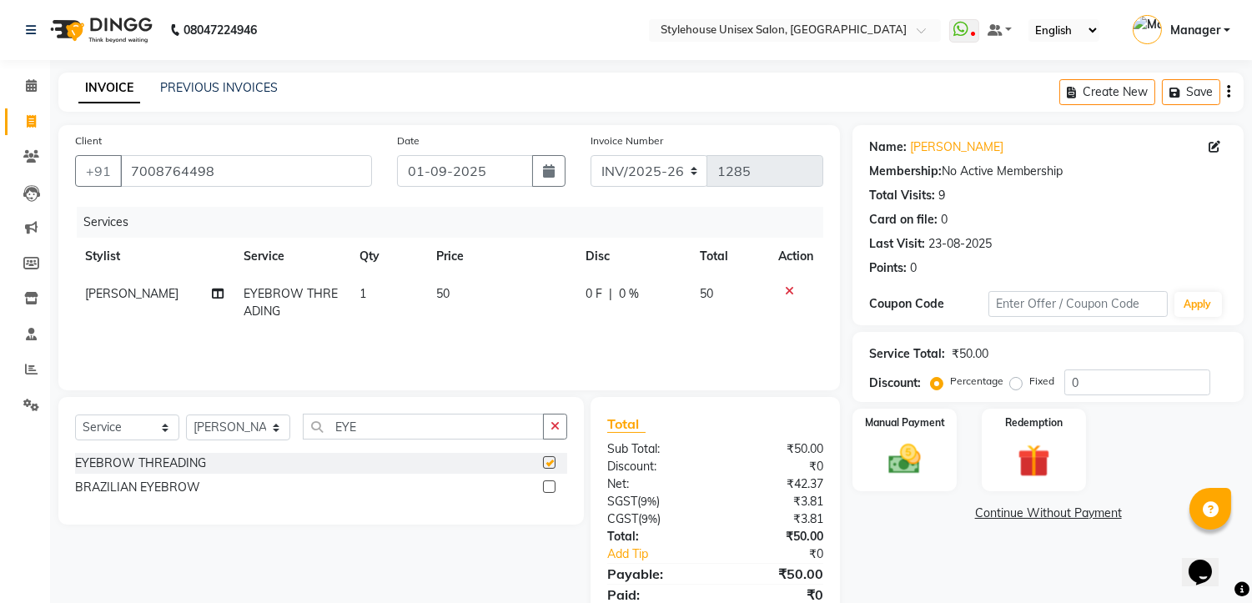
checkbox input "false"
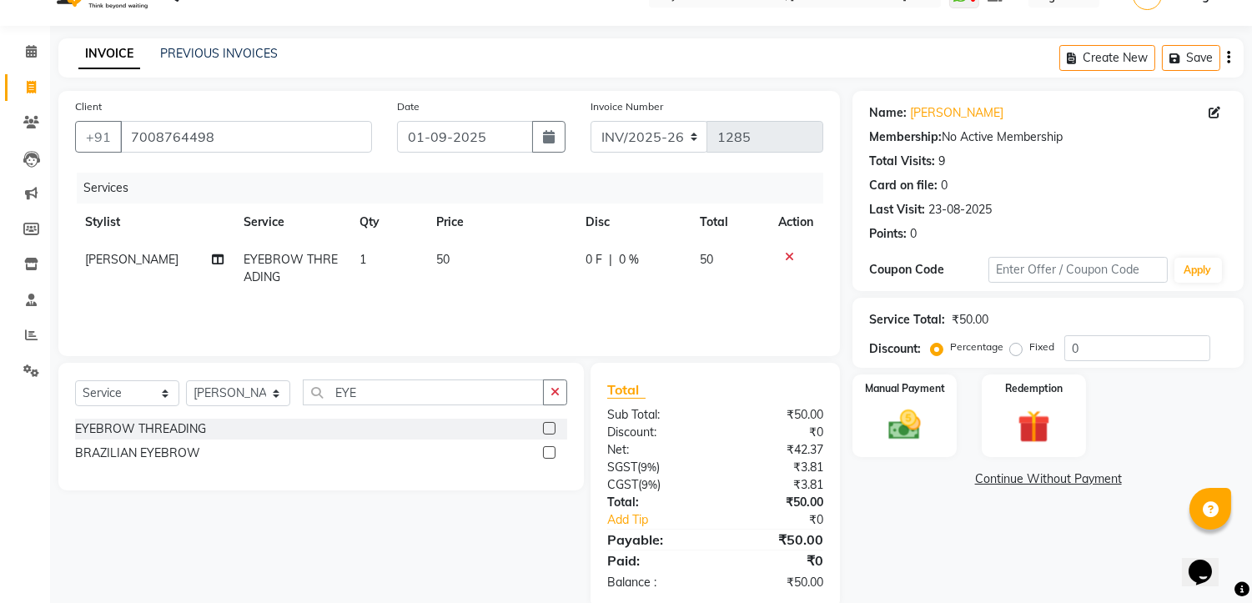
scroll to position [63, 0]
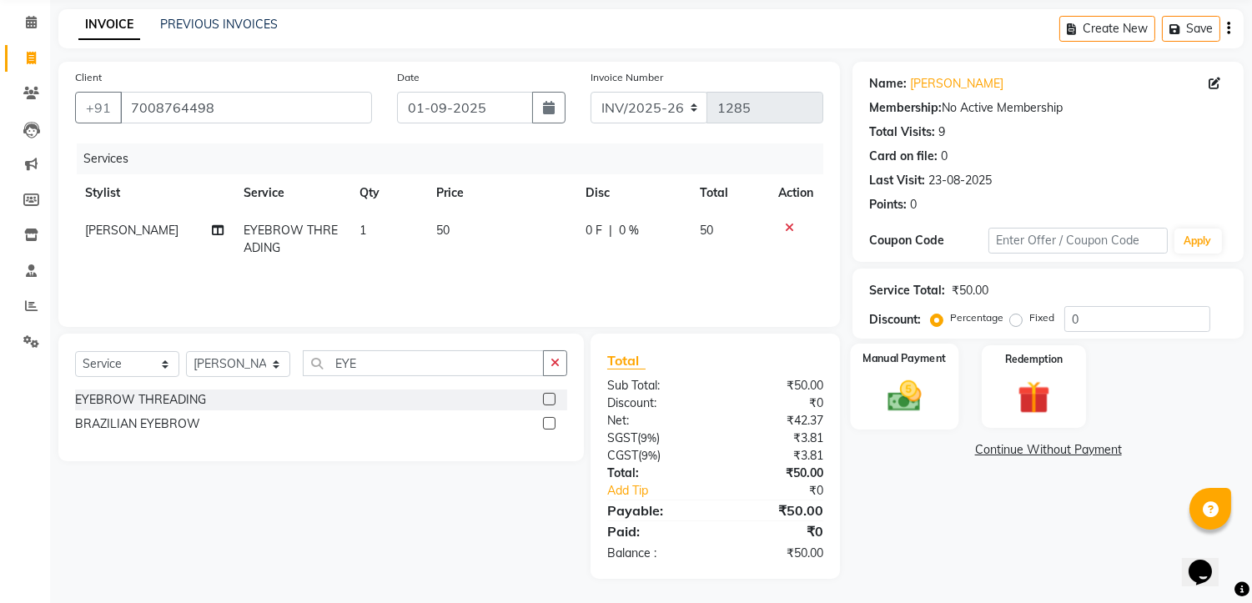
click at [901, 392] on img at bounding box center [905, 396] width 55 height 39
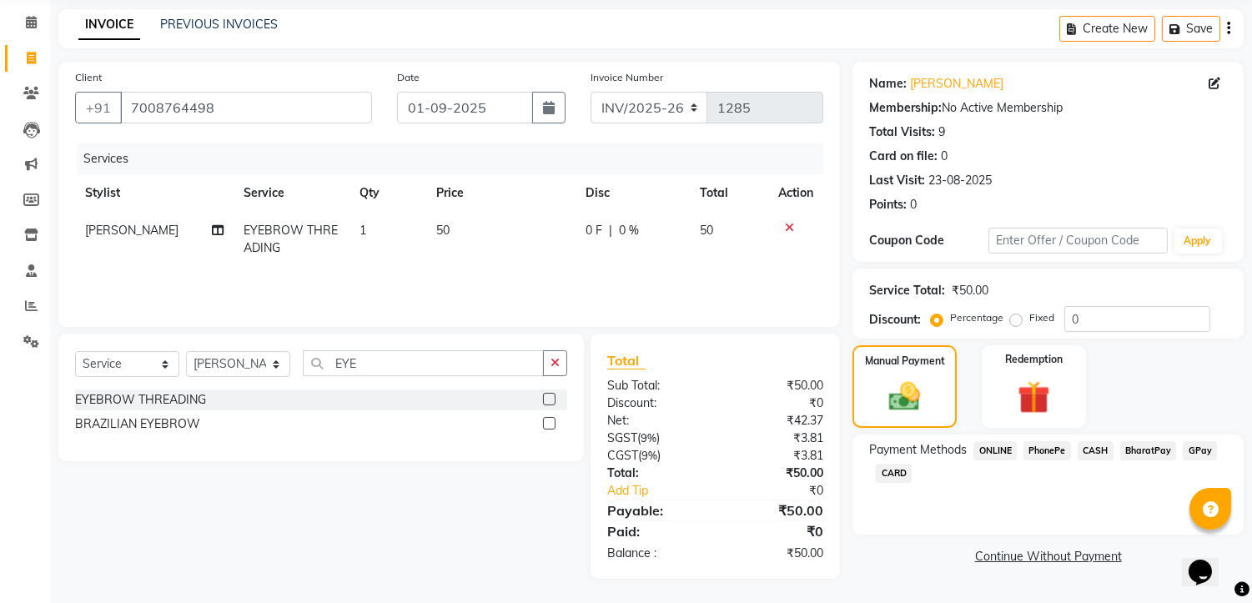
click at [1039, 442] on span "PhonePe" at bounding box center [1048, 450] width 48 height 19
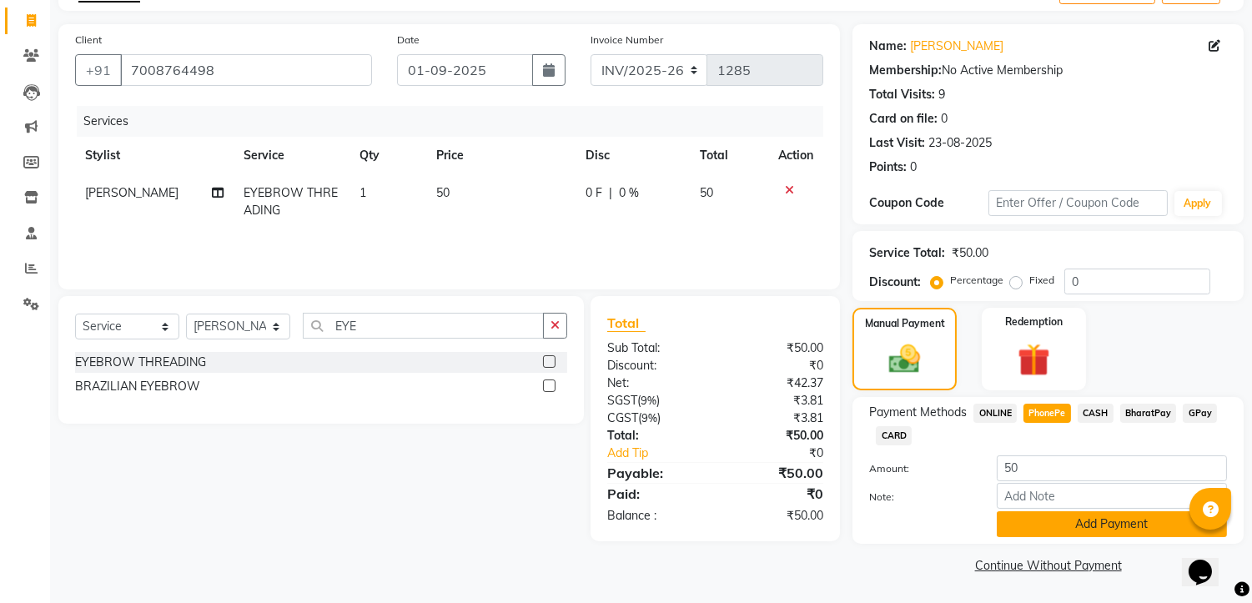
click at [1062, 523] on button "Add Payment" at bounding box center [1112, 524] width 230 height 26
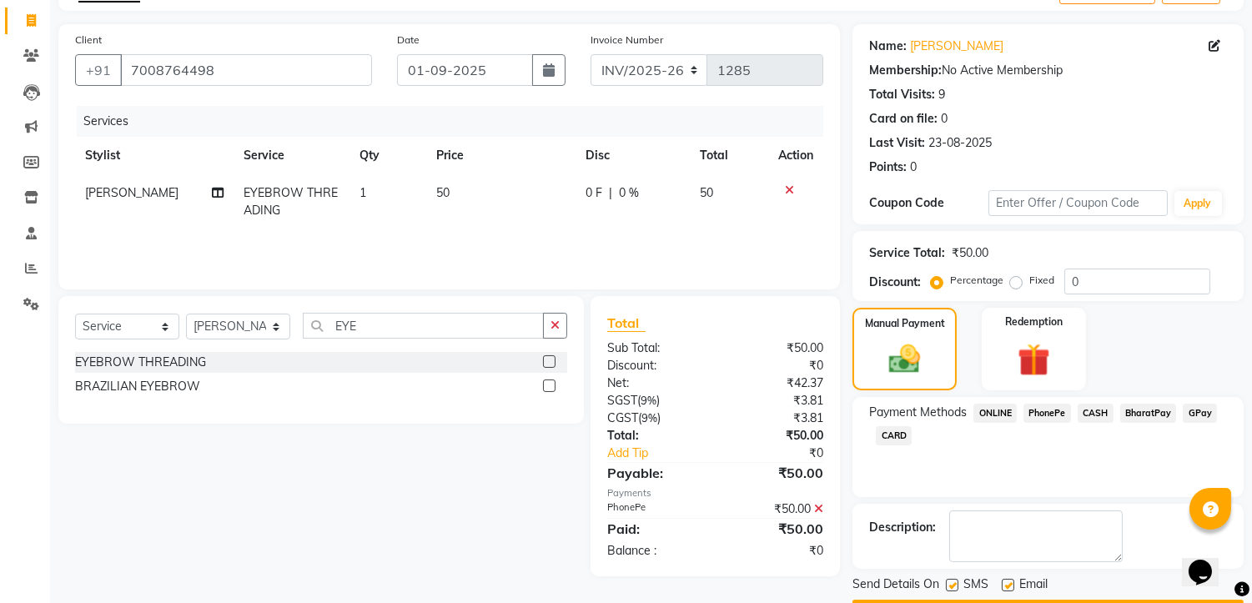
scroll to position [147, 0]
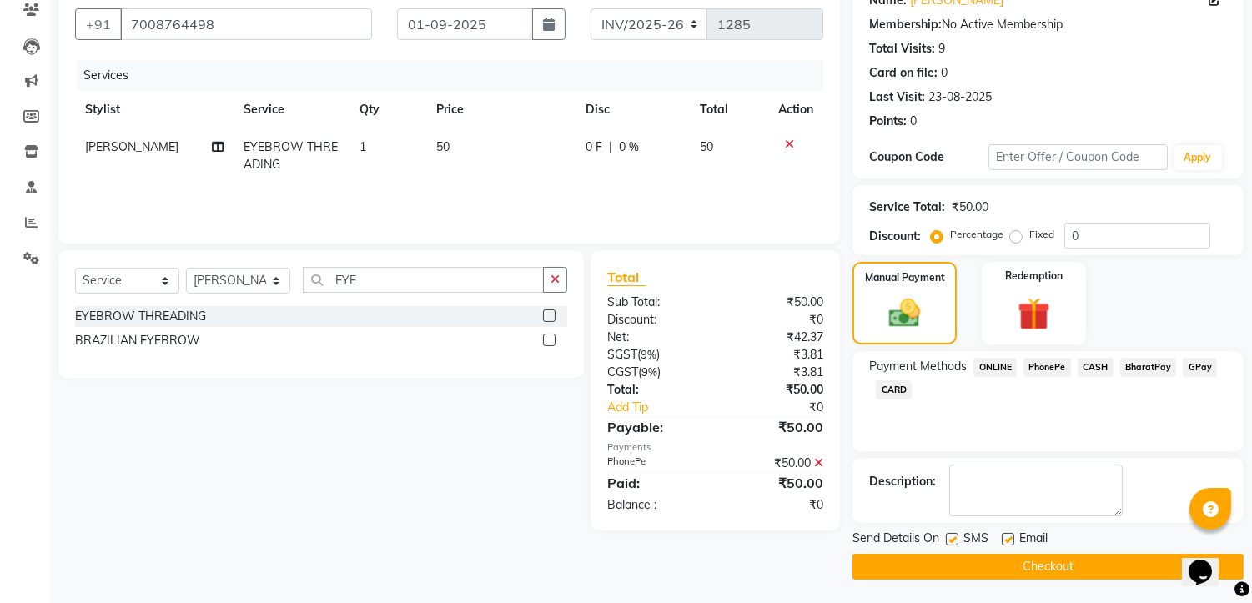
click at [1047, 567] on button "Checkout" at bounding box center [1048, 567] width 391 height 26
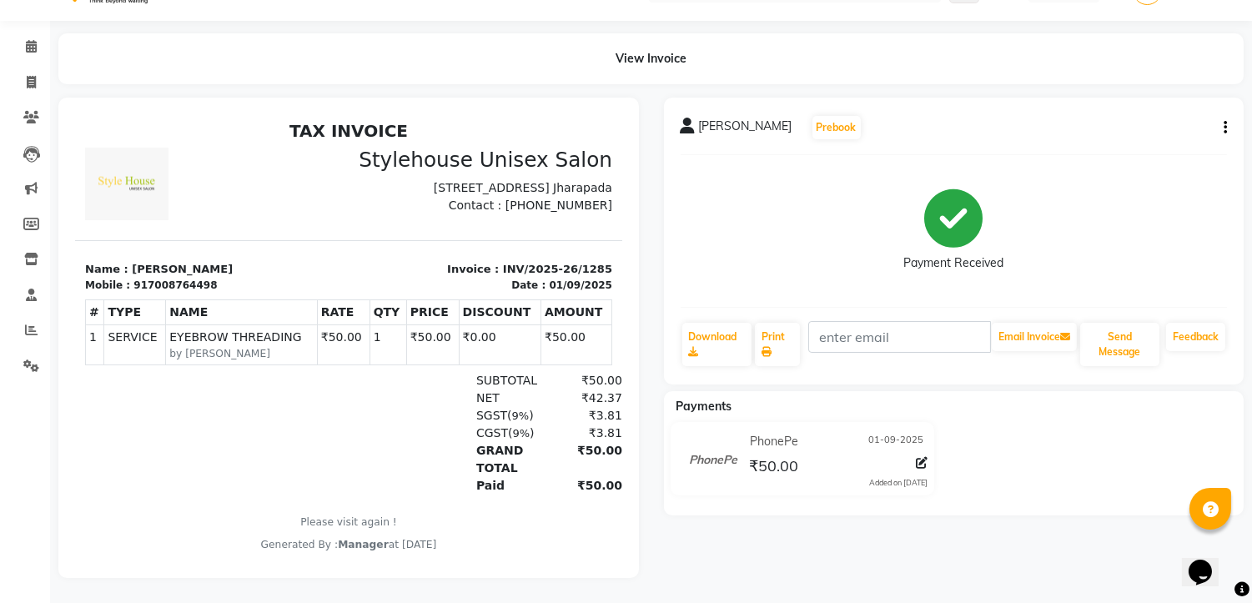
scroll to position [52, 0]
click at [34, 76] on icon at bounding box center [31, 82] width 9 height 13
select select "service"
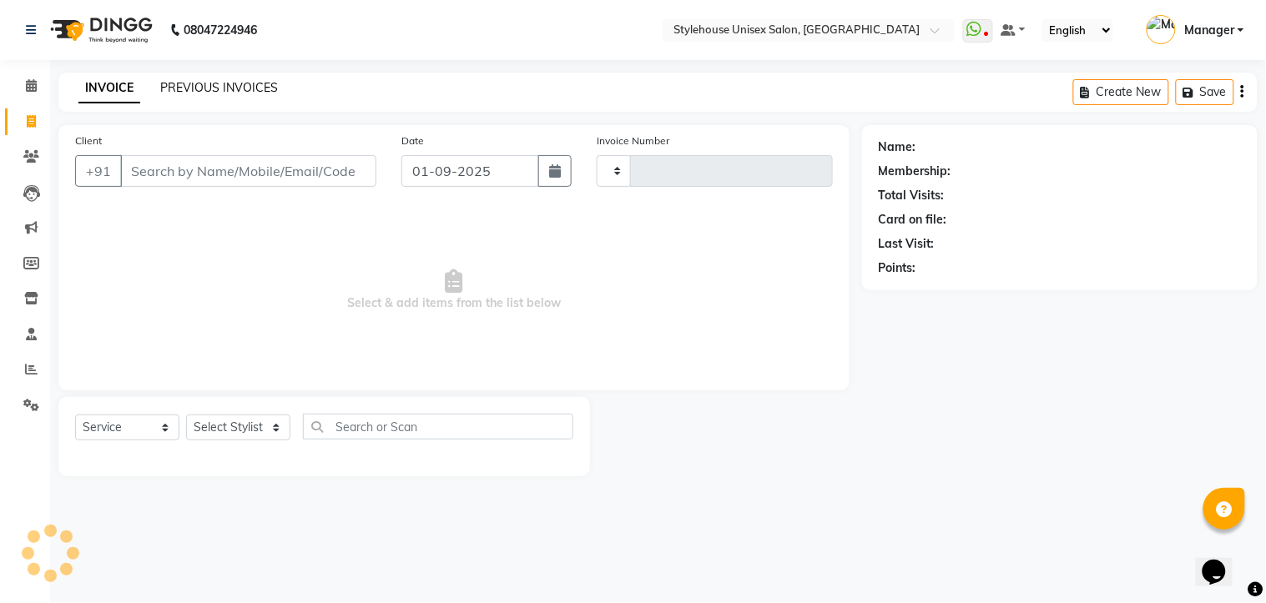
type input "1286"
select select "7906"
click at [209, 88] on link "PREVIOUS INVOICES" at bounding box center [219, 87] width 118 height 15
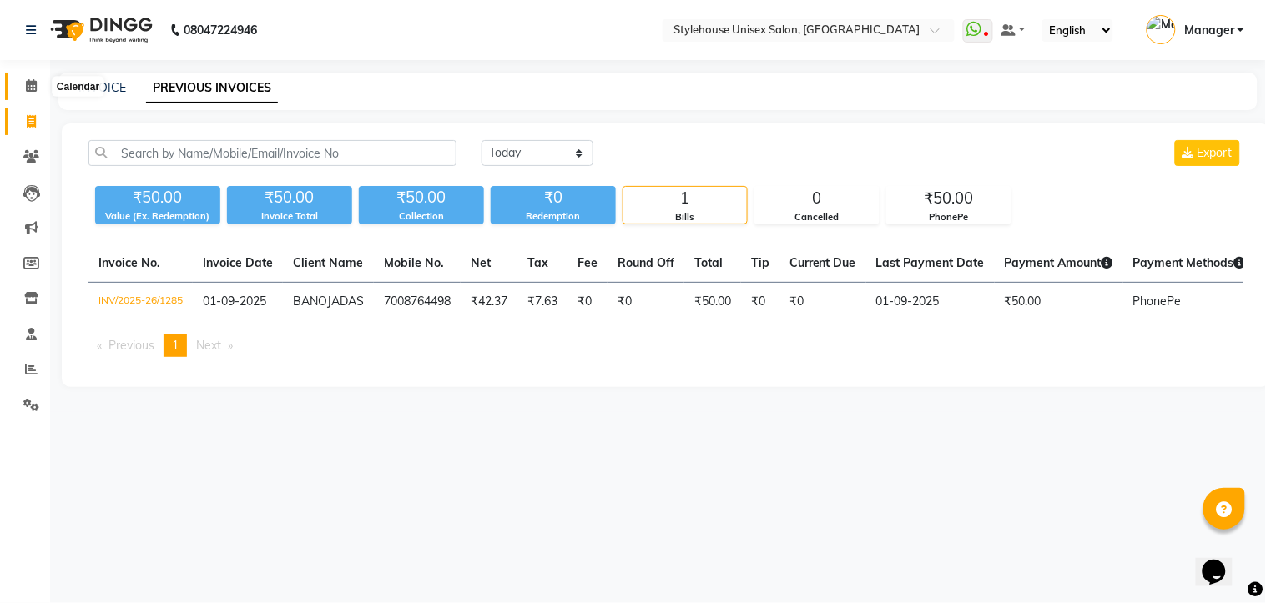
click at [21, 82] on span at bounding box center [31, 86] width 29 height 19
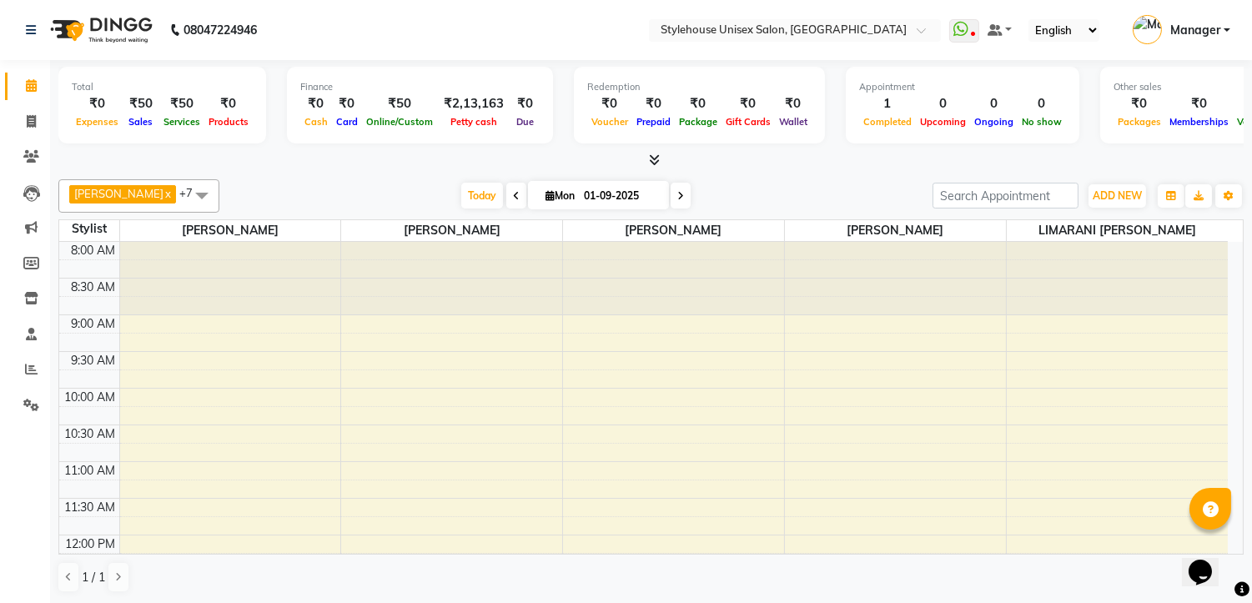
scroll to position [1, 0]
click at [29, 122] on icon at bounding box center [31, 120] width 9 height 13
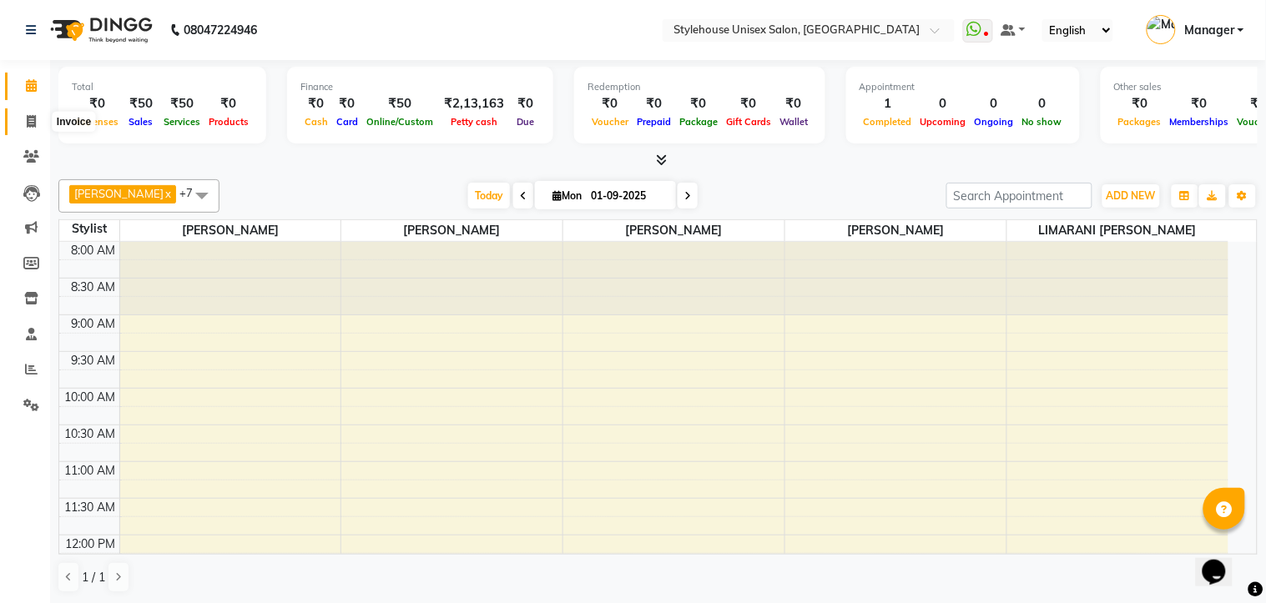
select select "service"
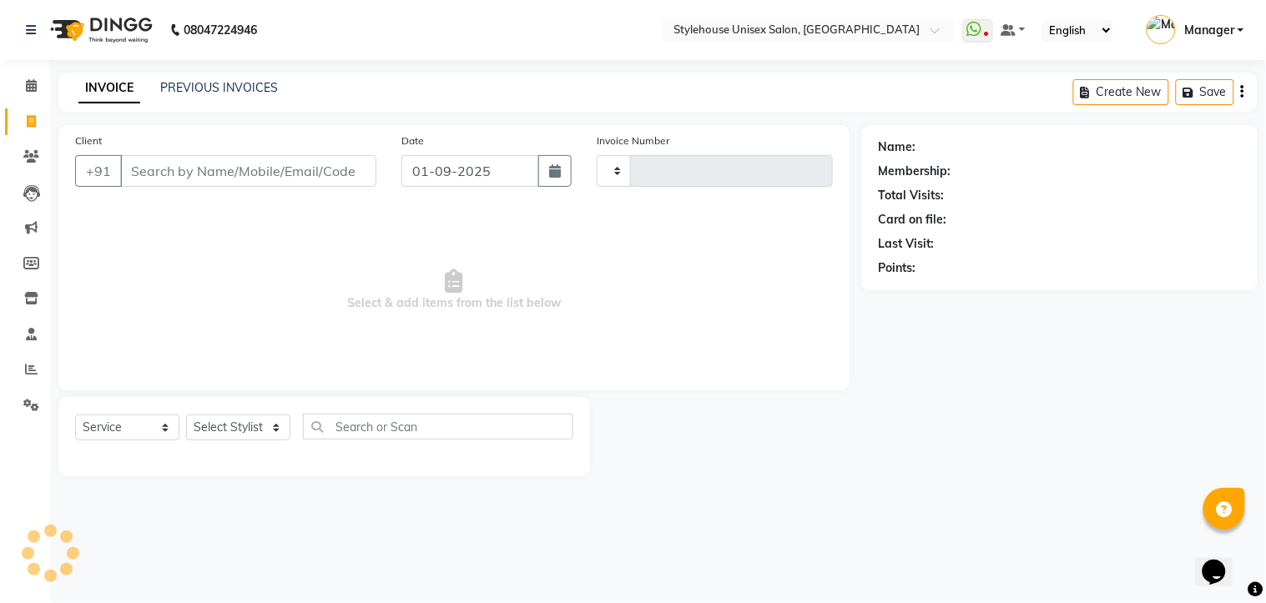
type input "1286"
select select "7906"
click at [28, 157] on icon at bounding box center [31, 156] width 16 height 13
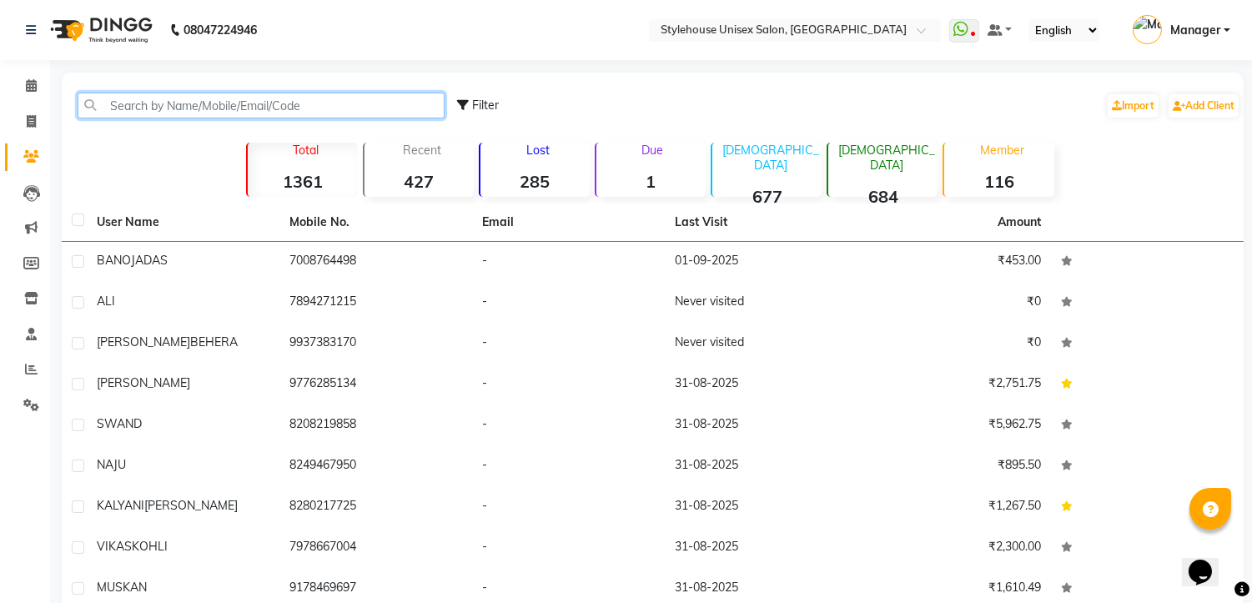
click at [132, 104] on input "text" at bounding box center [261, 106] width 367 height 26
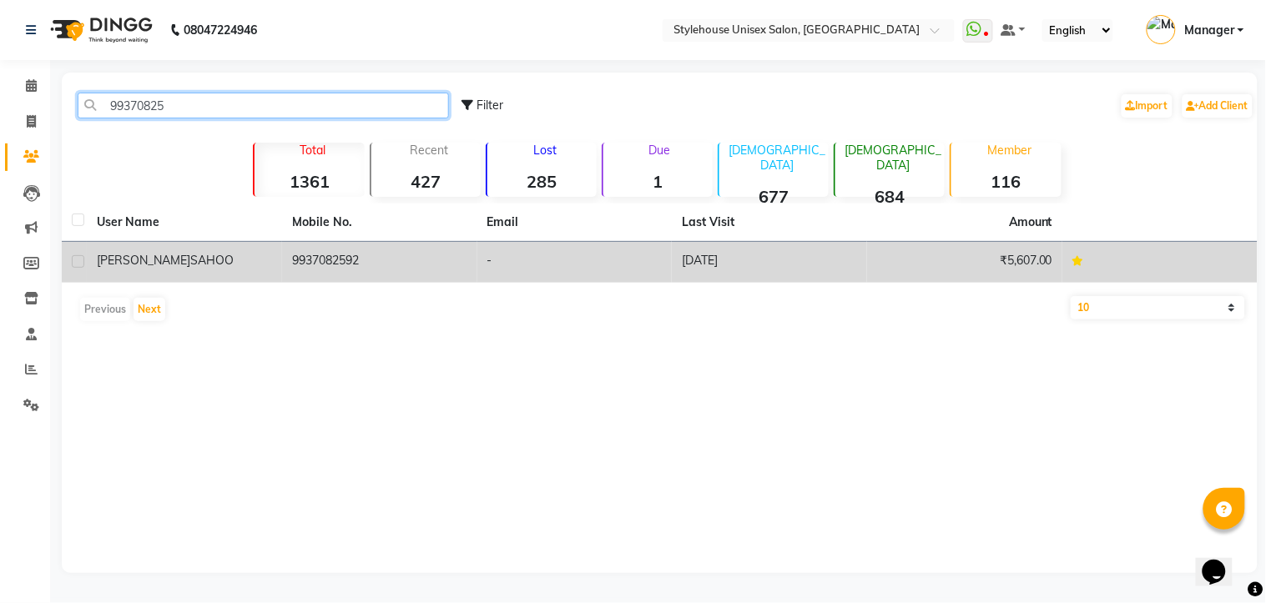
type input "99370825"
click at [297, 259] on td "9937082592" at bounding box center [379, 262] width 195 height 41
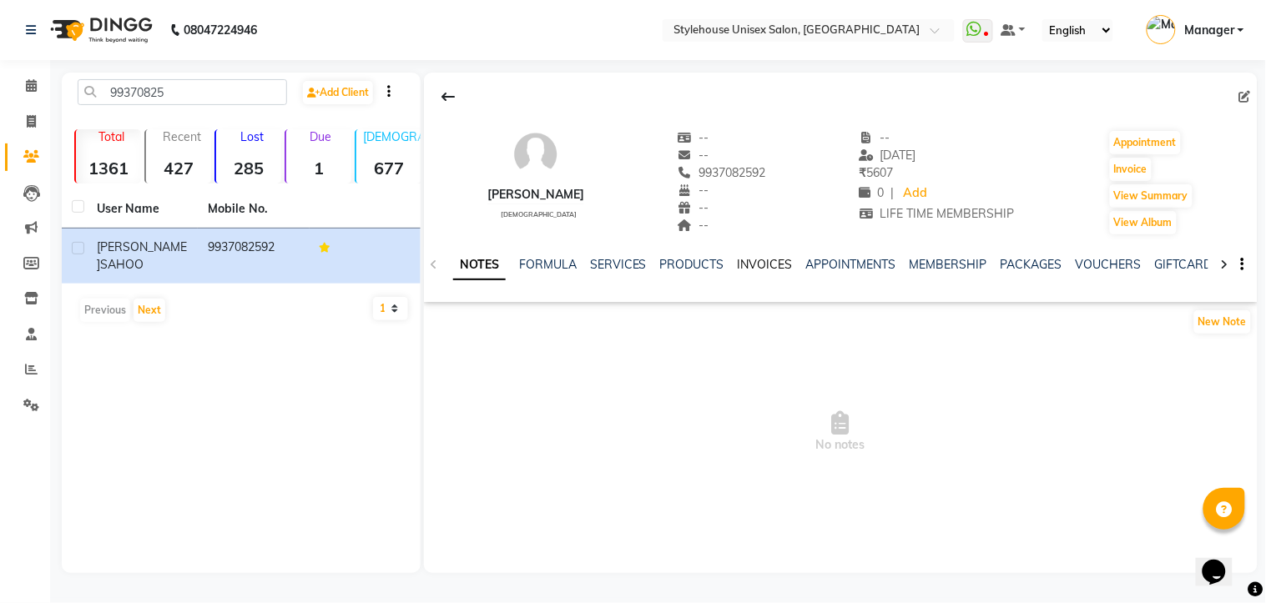
click at [771, 261] on link "INVOICES" at bounding box center [765, 264] width 55 height 15
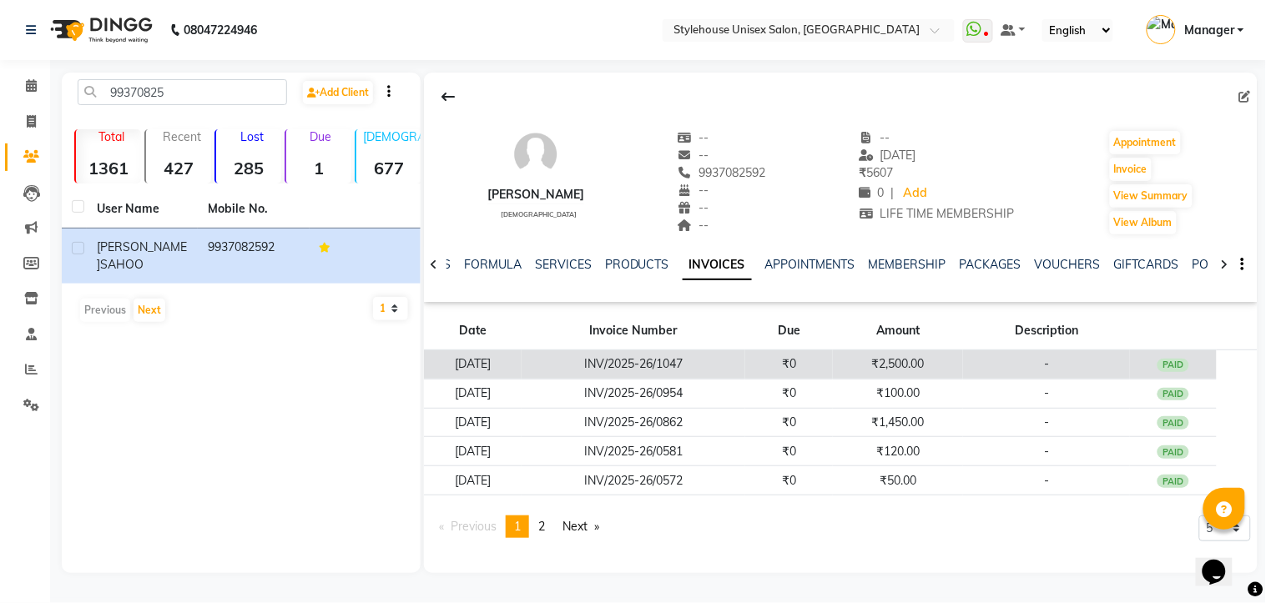
click at [521, 359] on td "[DATE]" at bounding box center [473, 364] width 98 height 29
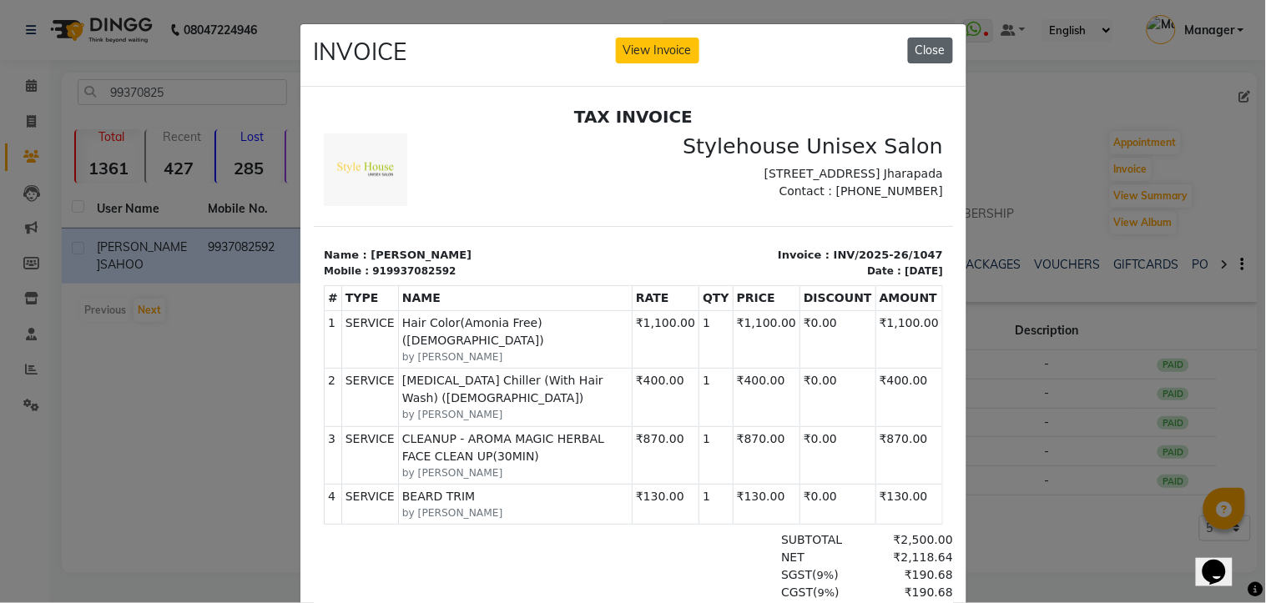
click at [913, 48] on button "Close" at bounding box center [930, 51] width 45 height 26
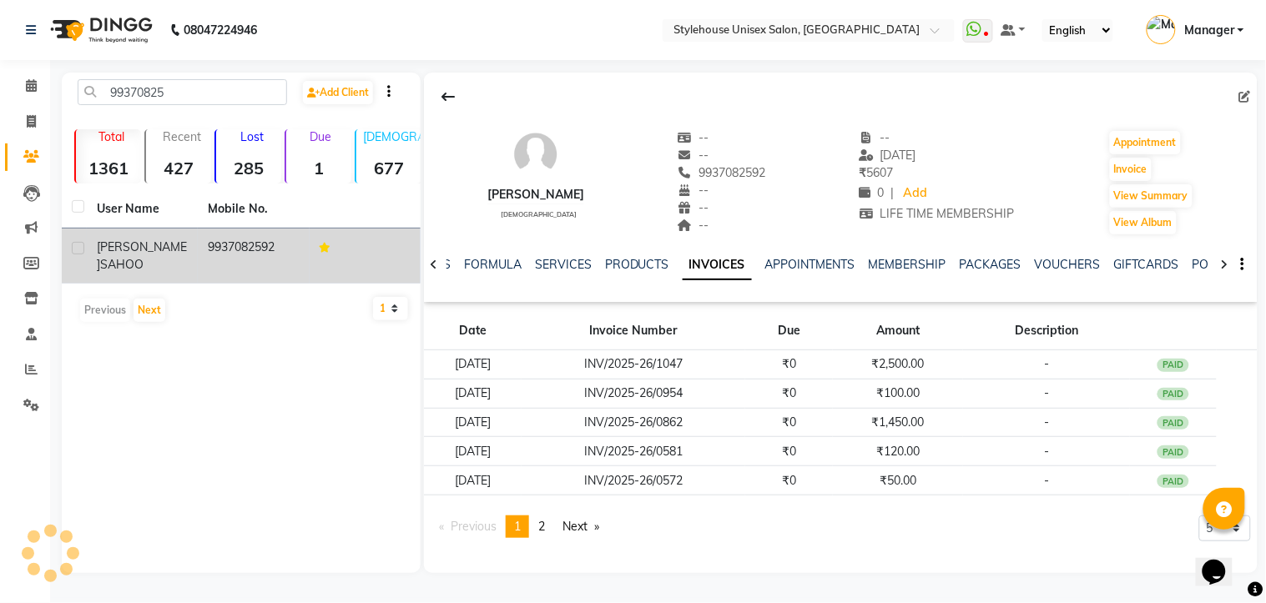
click at [244, 253] on td "9937082592" at bounding box center [253, 256] width 111 height 55
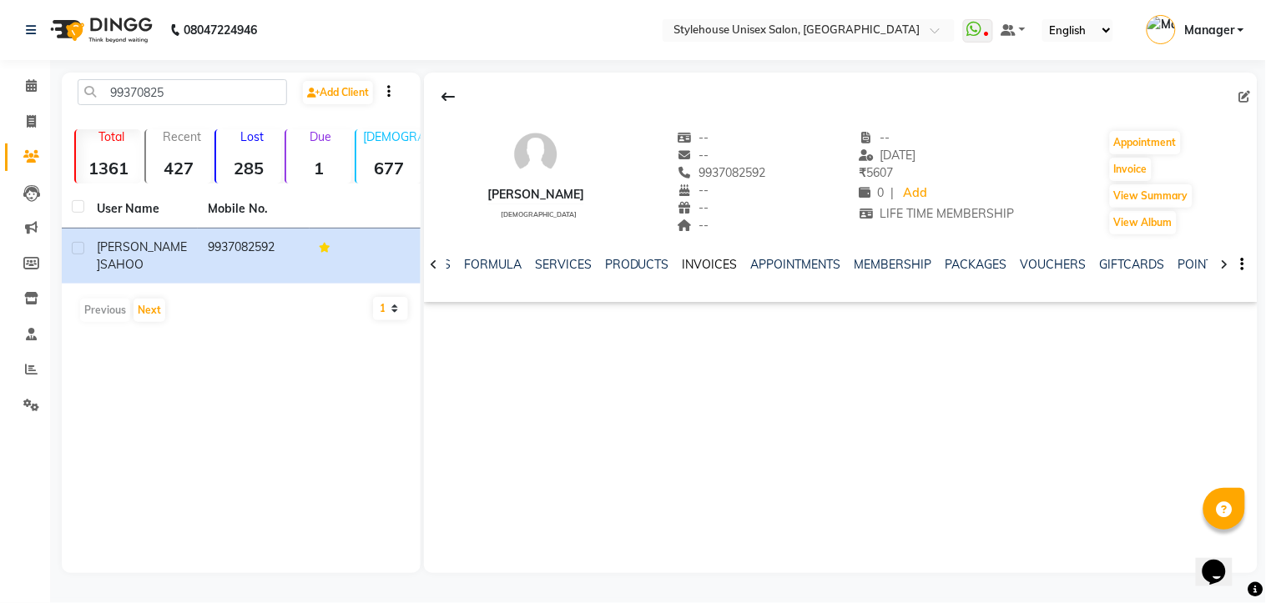
click at [693, 262] on link "INVOICES" at bounding box center [710, 264] width 55 height 15
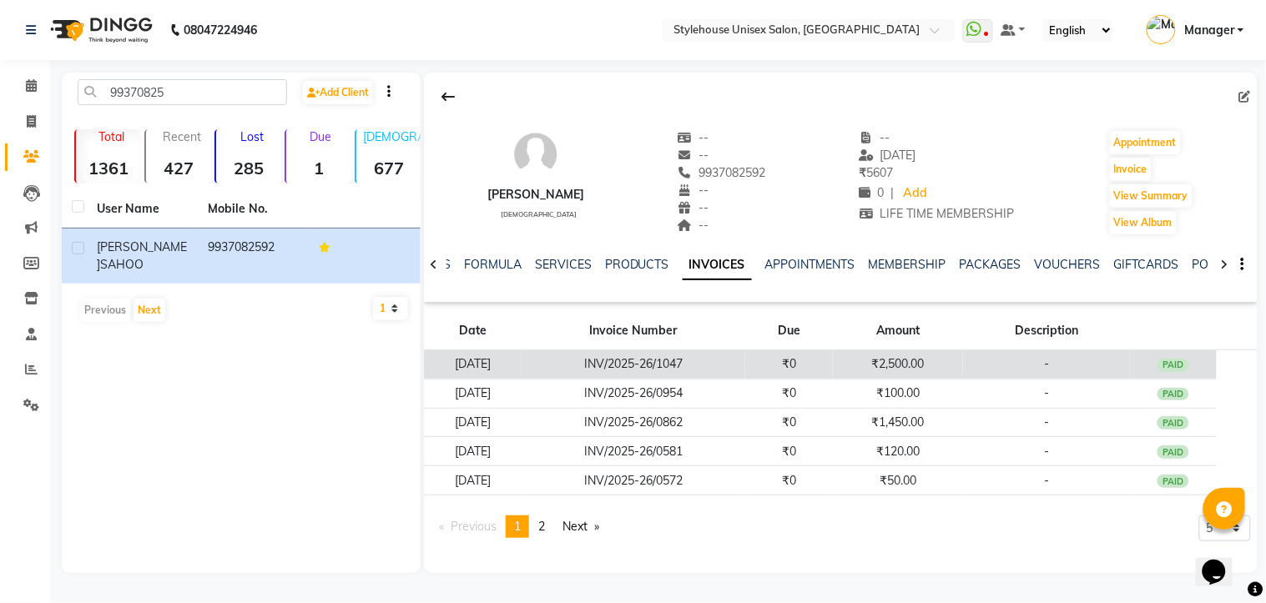
click at [683, 361] on td "INV/2025-26/1047" at bounding box center [633, 364] width 224 height 29
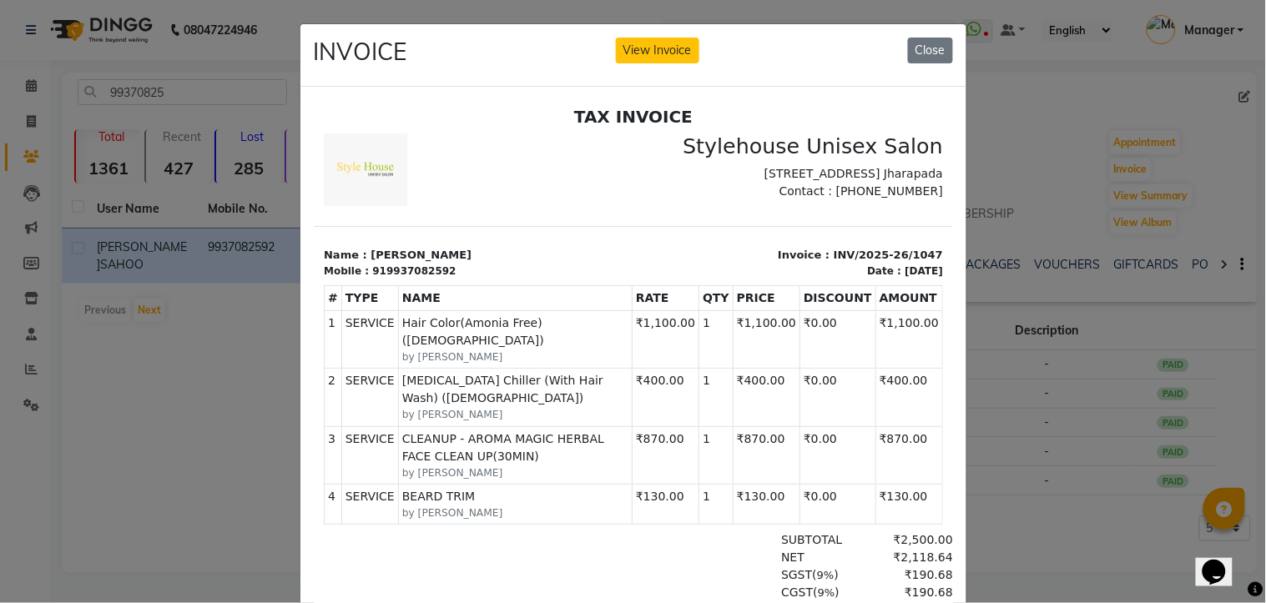
drag, startPoint x: 375, startPoint y: 280, endPoint x: 476, endPoint y: 269, distance: 101.5
click at [476, 269] on div "Name : SATYANARAYAN SAHOO Mobile : 919937082592" at bounding box center [473, 262] width 320 height 32
click at [462, 278] on div "Mobile : 919937082592" at bounding box center [473, 270] width 300 height 15
drag, startPoint x: 375, startPoint y: 278, endPoint x: 459, endPoint y: 280, distance: 83.5
click at [459, 278] on div "Mobile : 919937082592" at bounding box center [473, 270] width 300 height 15
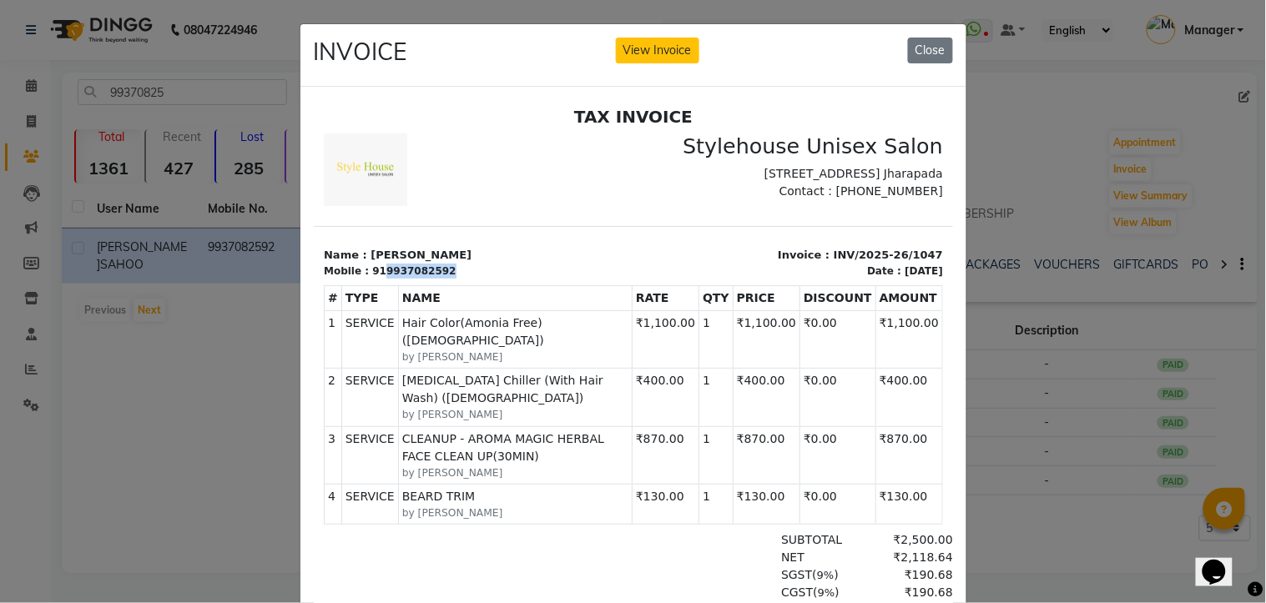
copy div "9937082592"
click at [930, 43] on button "Close" at bounding box center [930, 51] width 45 height 26
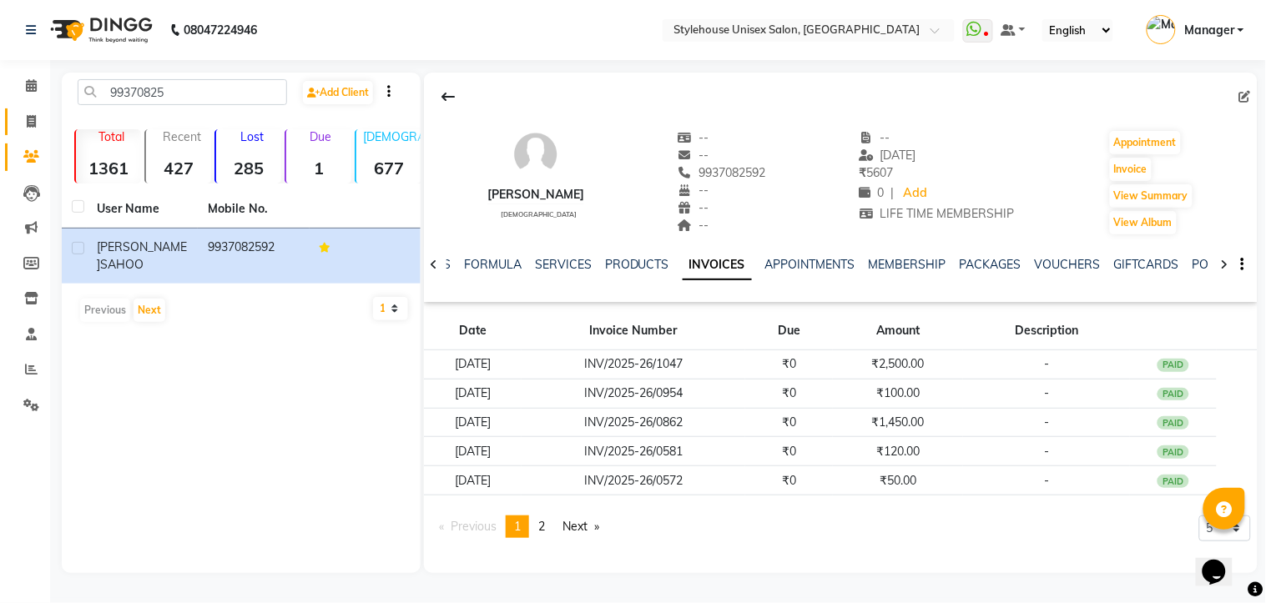
click at [28, 131] on link "Invoice" at bounding box center [25, 122] width 40 height 28
select select "service"
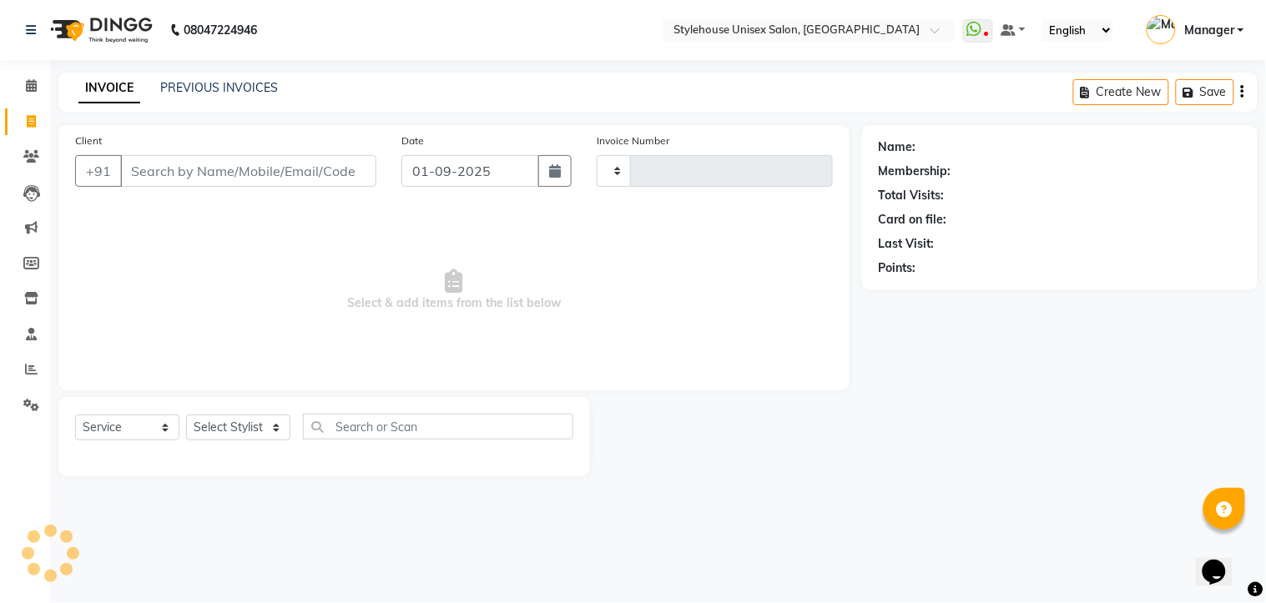
type input "1286"
select select "7906"
click at [182, 173] on input "Client" at bounding box center [248, 171] width 256 height 32
type input "9937082592"
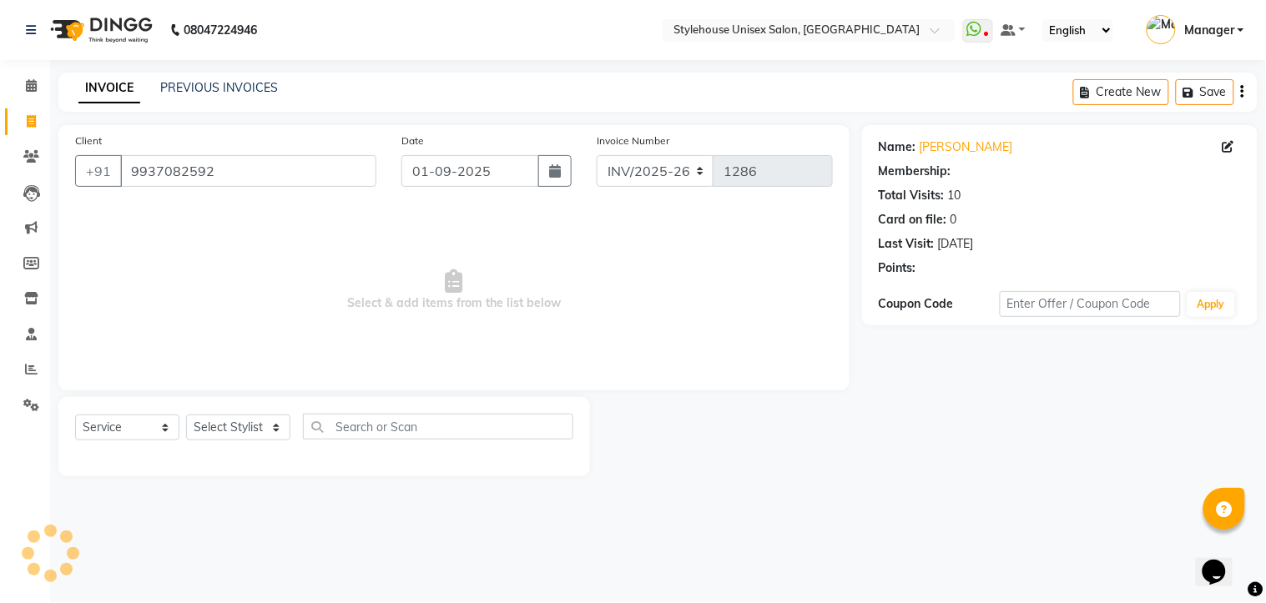
select select "1: Object"
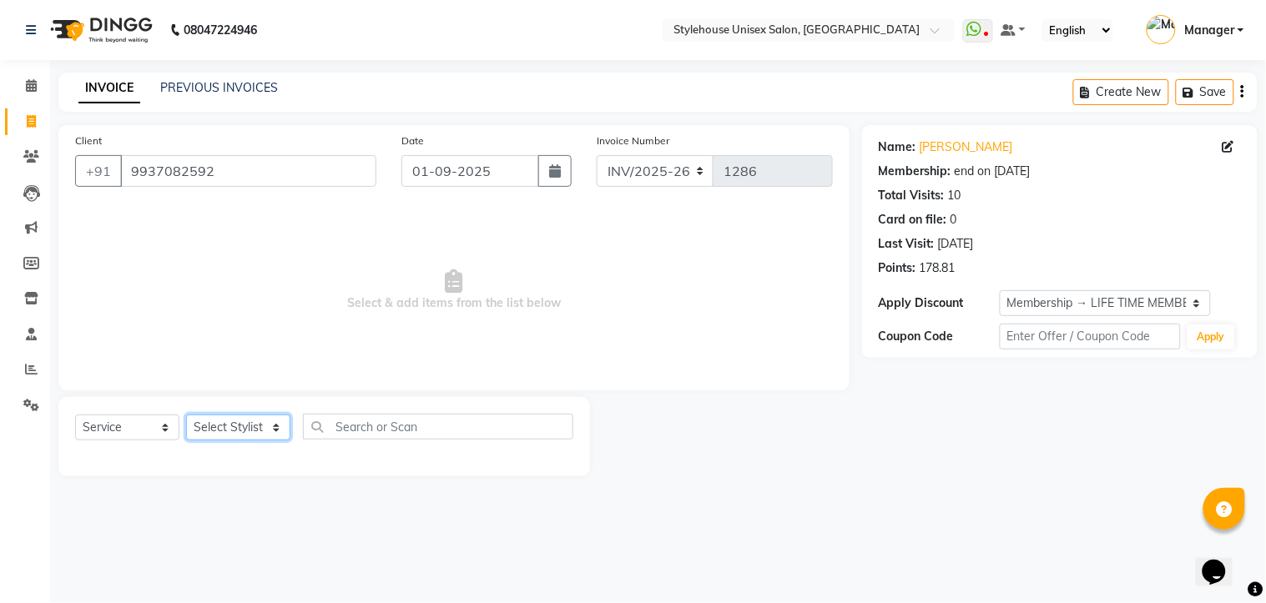
click at [273, 429] on select "Select Stylist [PERSON_NAME] [PERSON_NAME] LIMARANI [PERSON_NAME] Manager Naz […" at bounding box center [238, 428] width 104 height 26
select select "89006"
click at [186, 416] on select "Select Stylist [PERSON_NAME] [PERSON_NAME] LIMARANI [PERSON_NAME] Manager Naz […" at bounding box center [238, 428] width 104 height 26
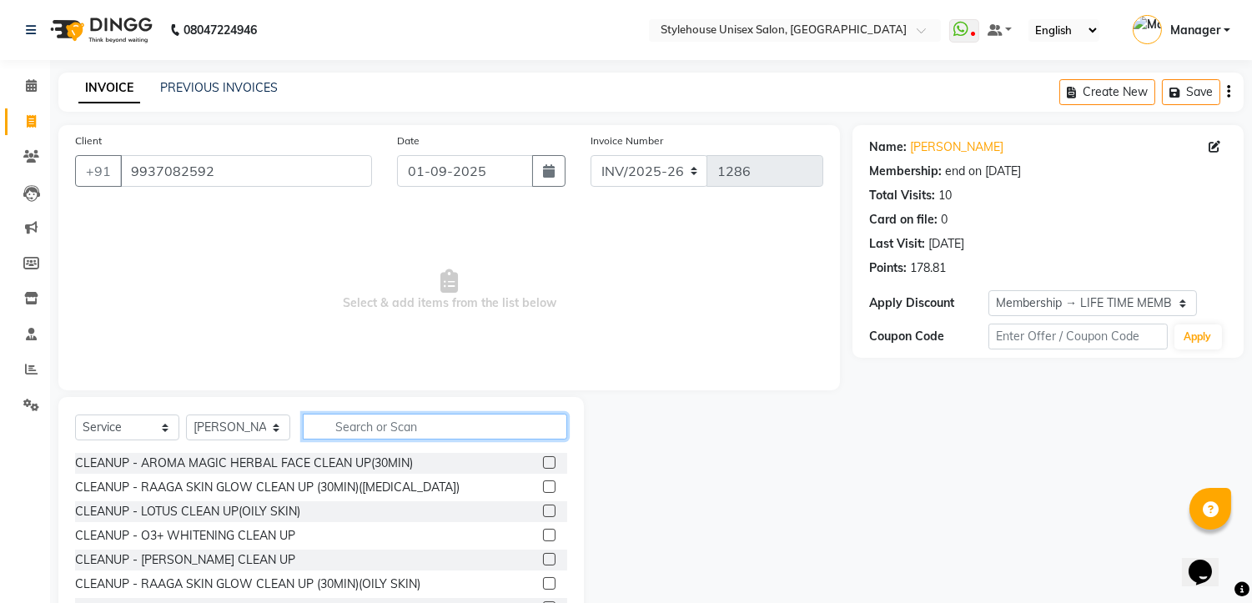
click at [353, 424] on input "text" at bounding box center [435, 427] width 264 height 26
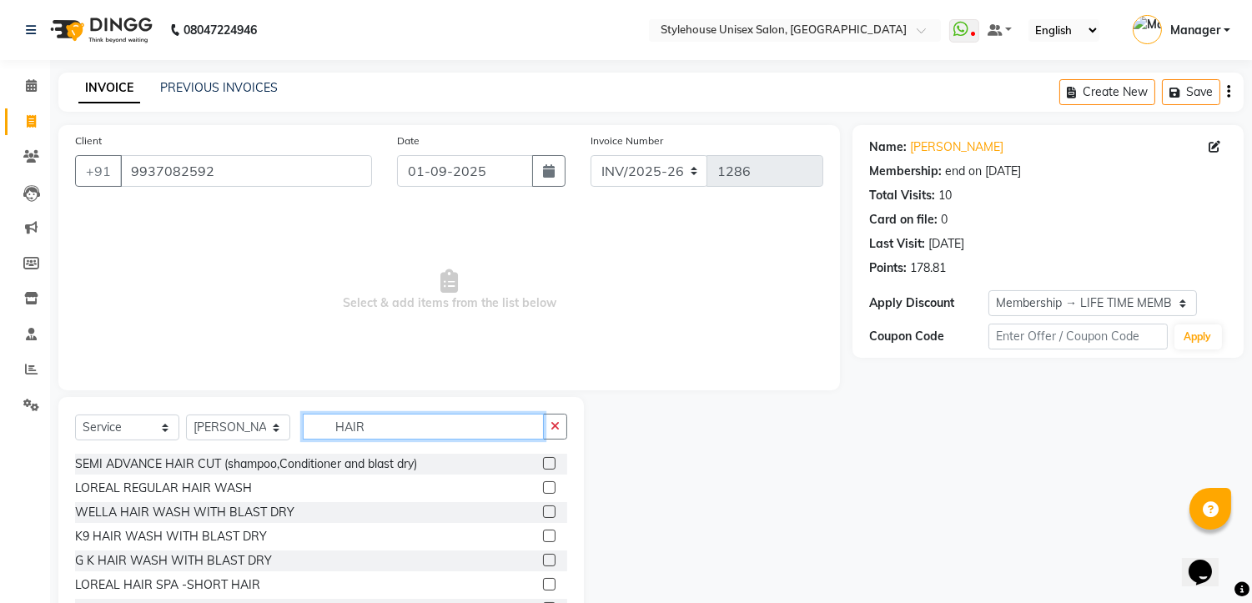
scroll to position [93, 0]
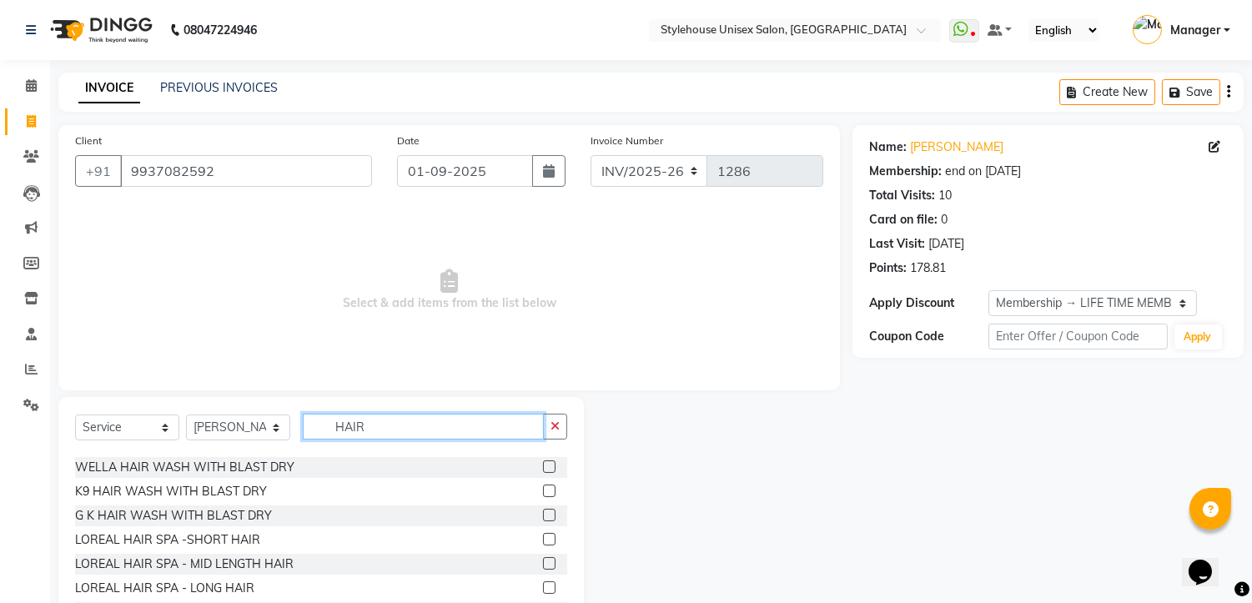
click at [403, 422] on input "HAIR" at bounding box center [423, 427] width 241 height 26
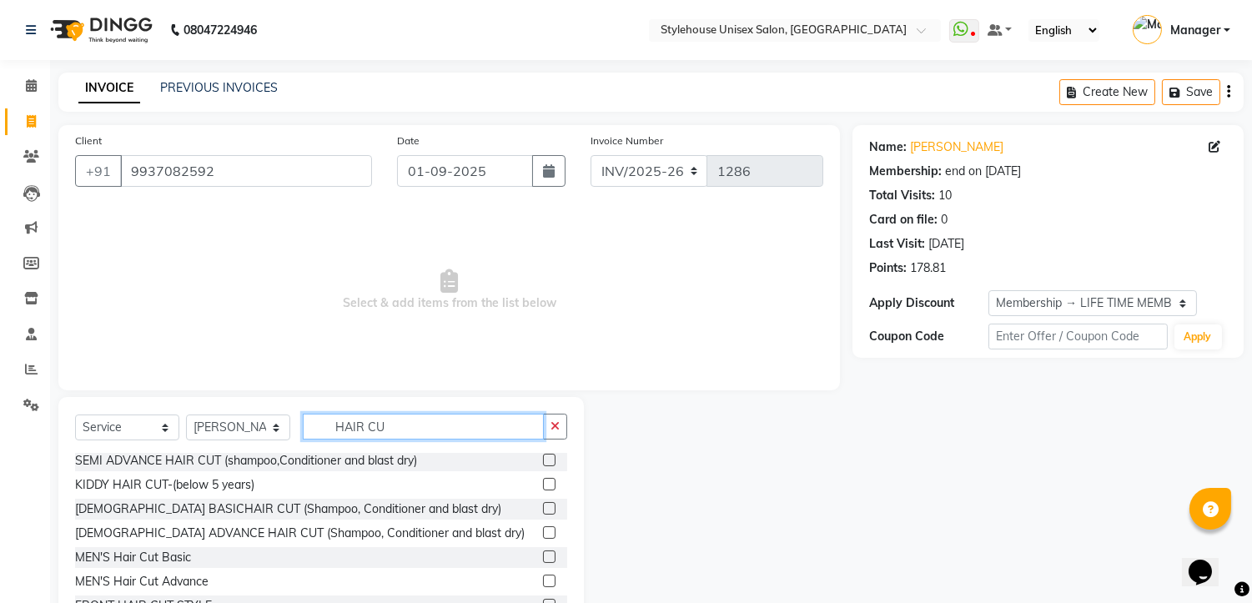
scroll to position [51, 0]
type input "HAIR CU"
click at [543, 560] on label at bounding box center [549, 557] width 13 height 13
click at [543, 560] on input "checkbox" at bounding box center [548, 557] width 11 height 11
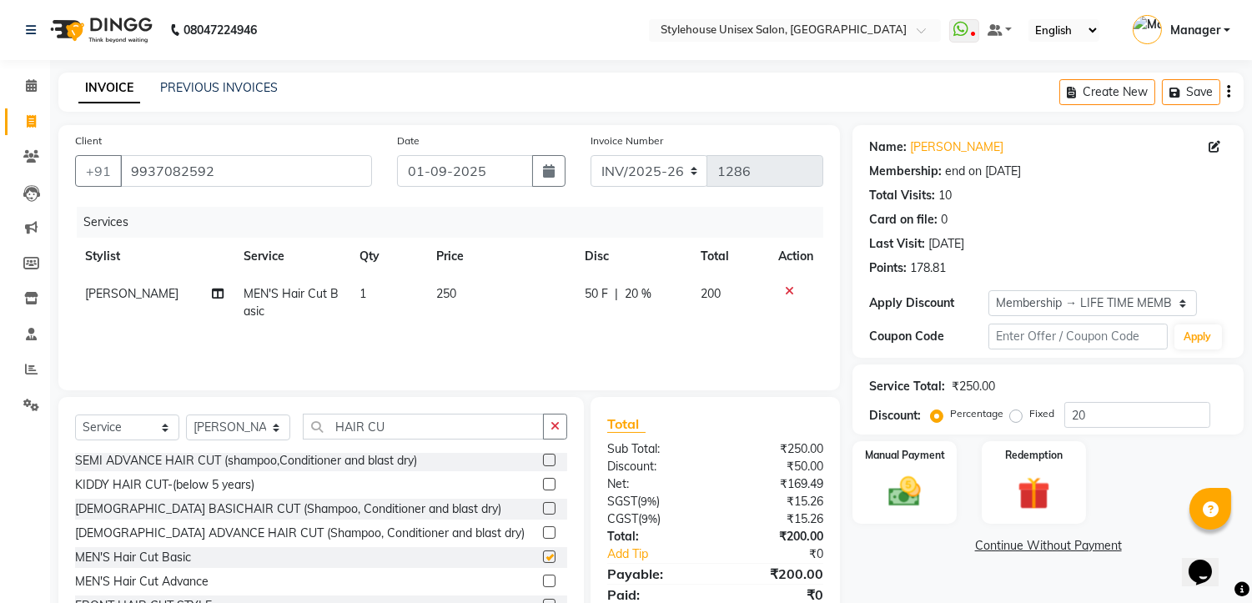
checkbox input "false"
click at [552, 430] on icon "button" at bounding box center [555, 427] width 9 height 12
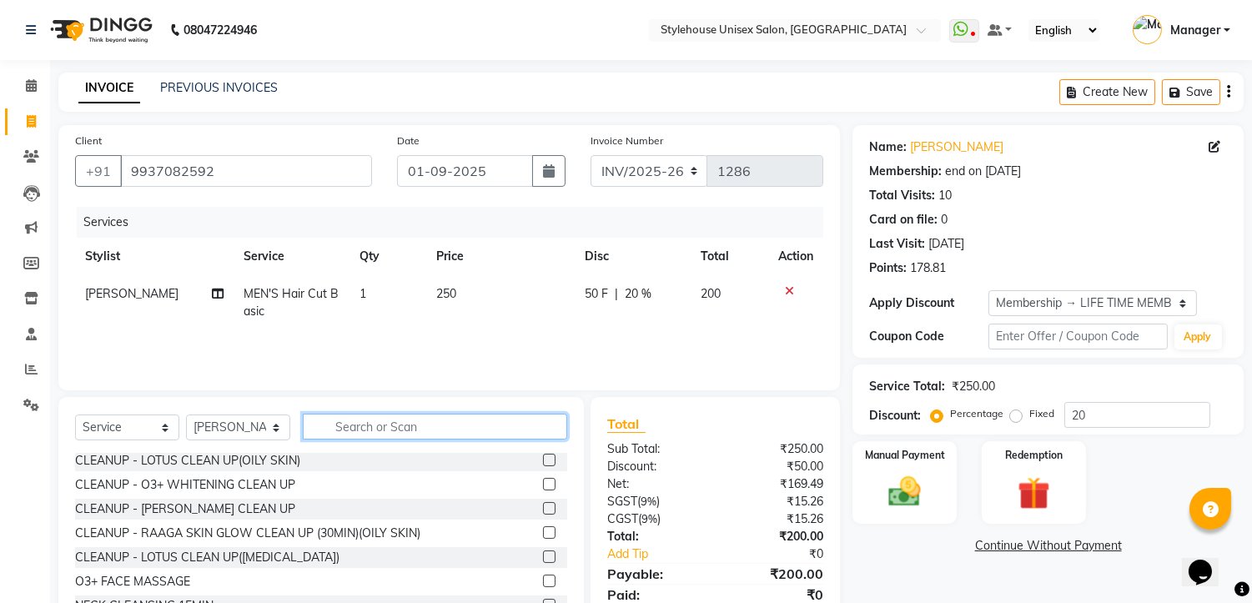
click at [403, 427] on input "text" at bounding box center [435, 427] width 264 height 26
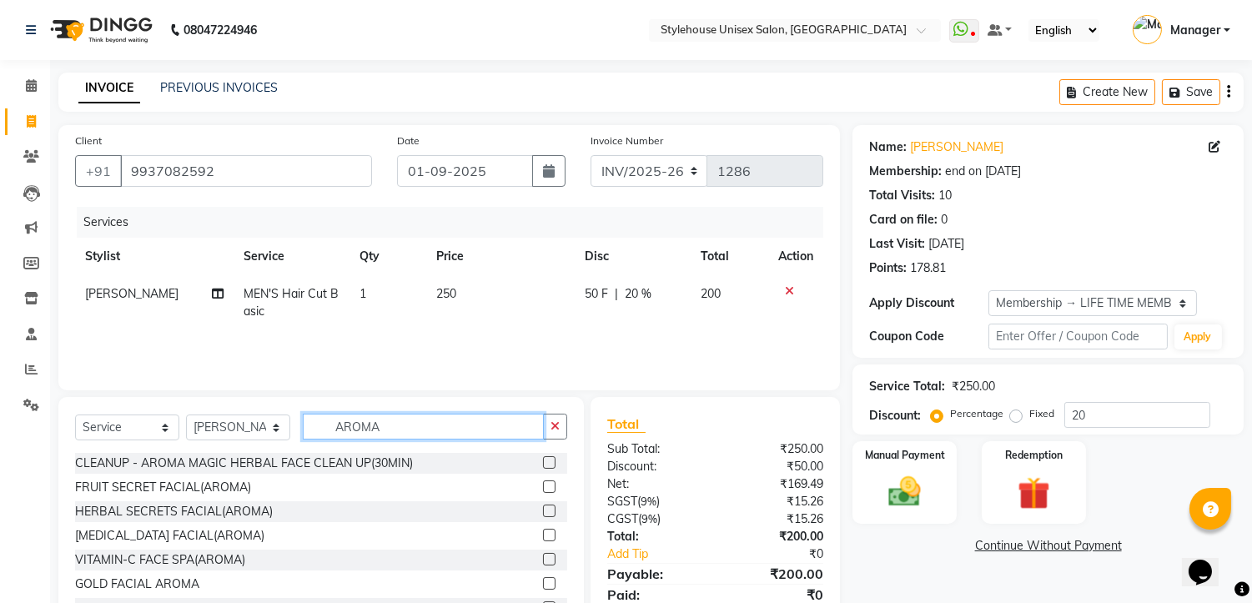
type input "AROMA"
click at [543, 465] on label at bounding box center [549, 462] width 13 height 13
click at [543, 465] on input "checkbox" at bounding box center [548, 463] width 11 height 11
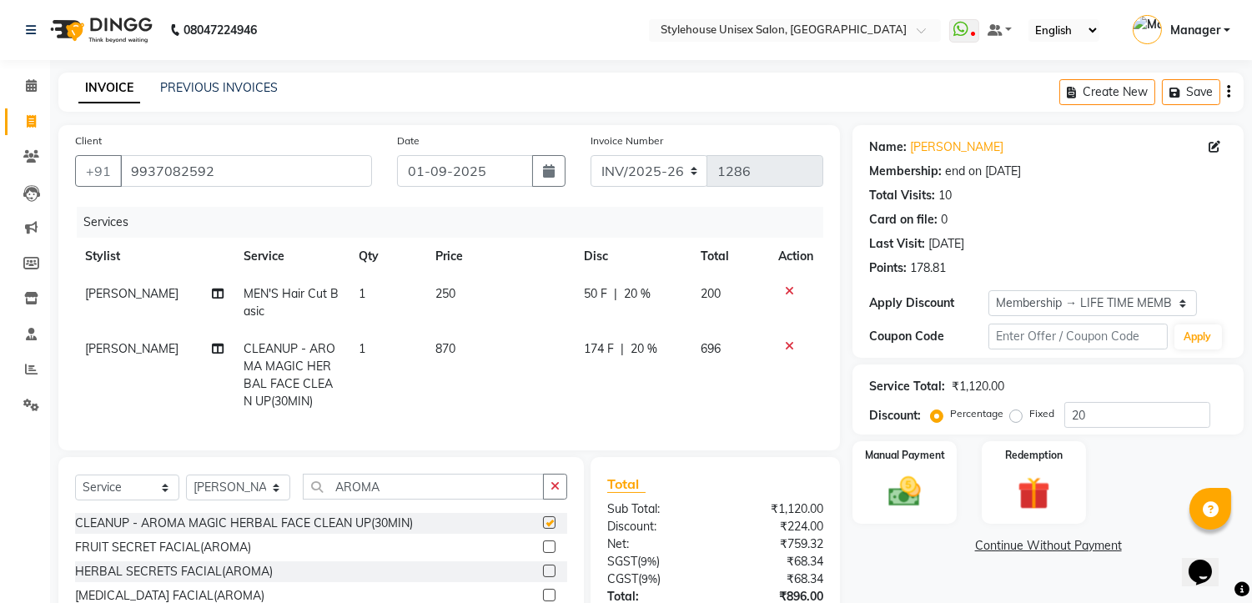
checkbox input "false"
click at [561, 500] on button "button" at bounding box center [555, 487] width 24 height 26
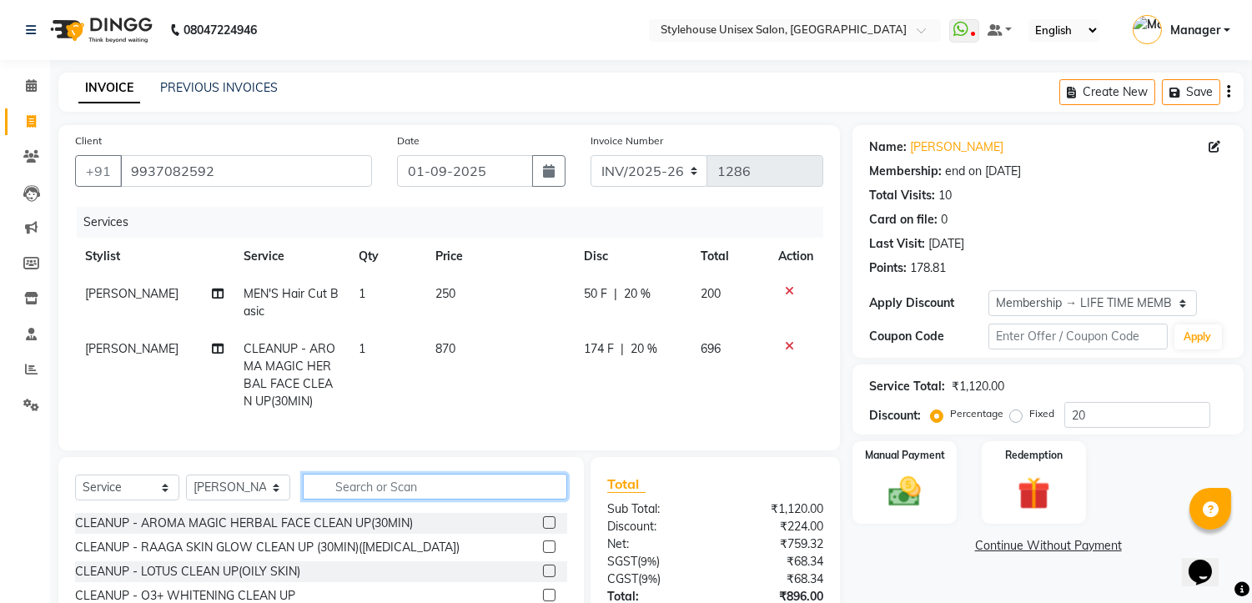
click at [439, 500] on input "text" at bounding box center [435, 487] width 264 height 26
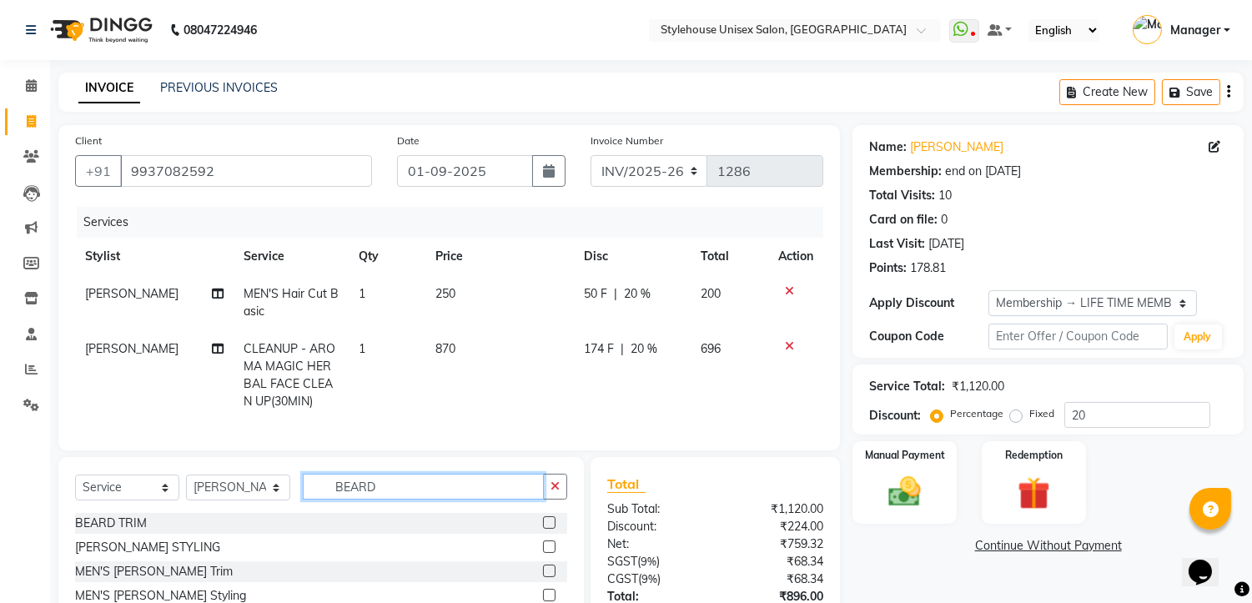
type input "BEARD"
click at [543, 553] on label at bounding box center [549, 547] width 13 height 13
click at [543, 553] on input "checkbox" at bounding box center [548, 547] width 11 height 11
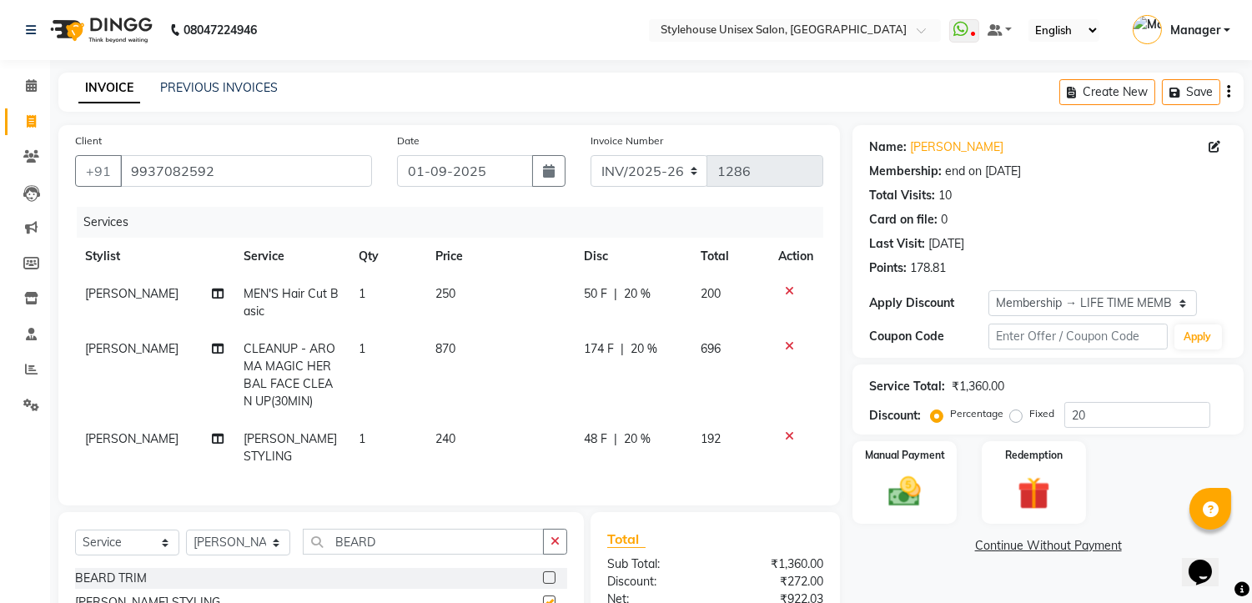
checkbox input "false"
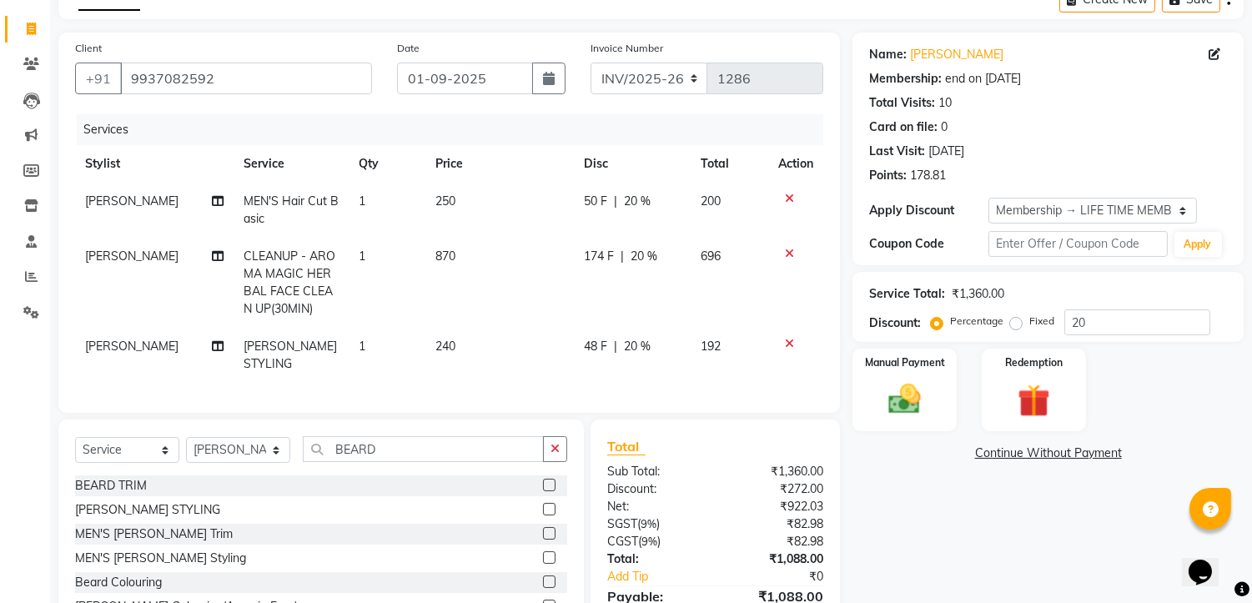
scroll to position [176, 0]
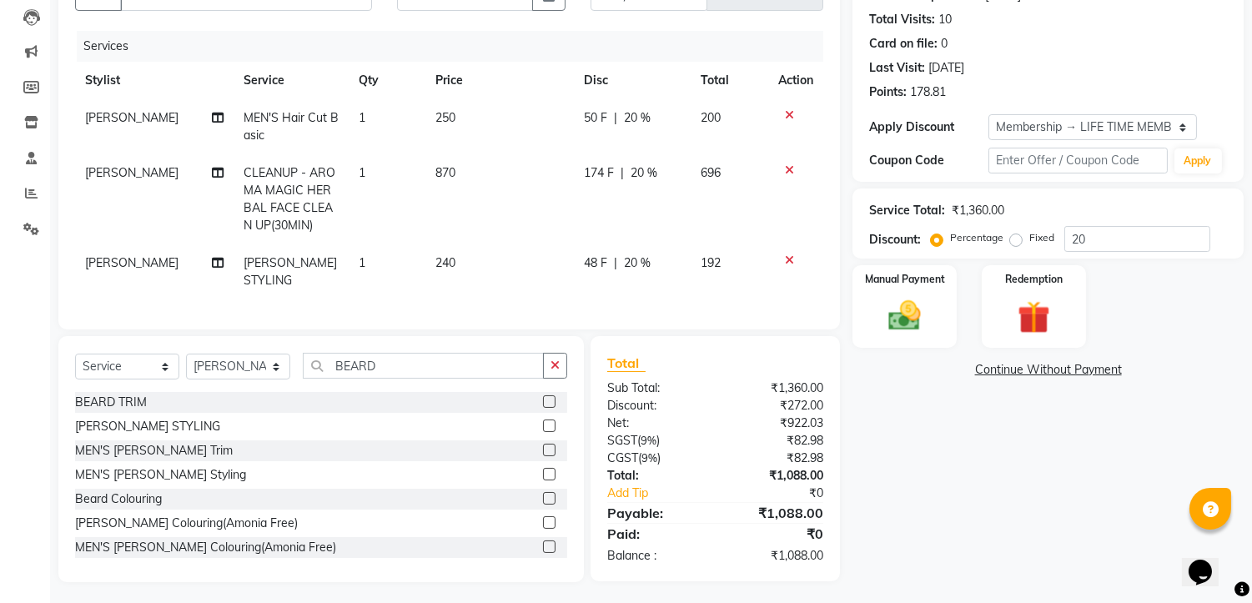
click at [543, 446] on label at bounding box center [549, 450] width 13 height 13
click at [543, 446] on input "checkbox" at bounding box center [548, 451] width 11 height 11
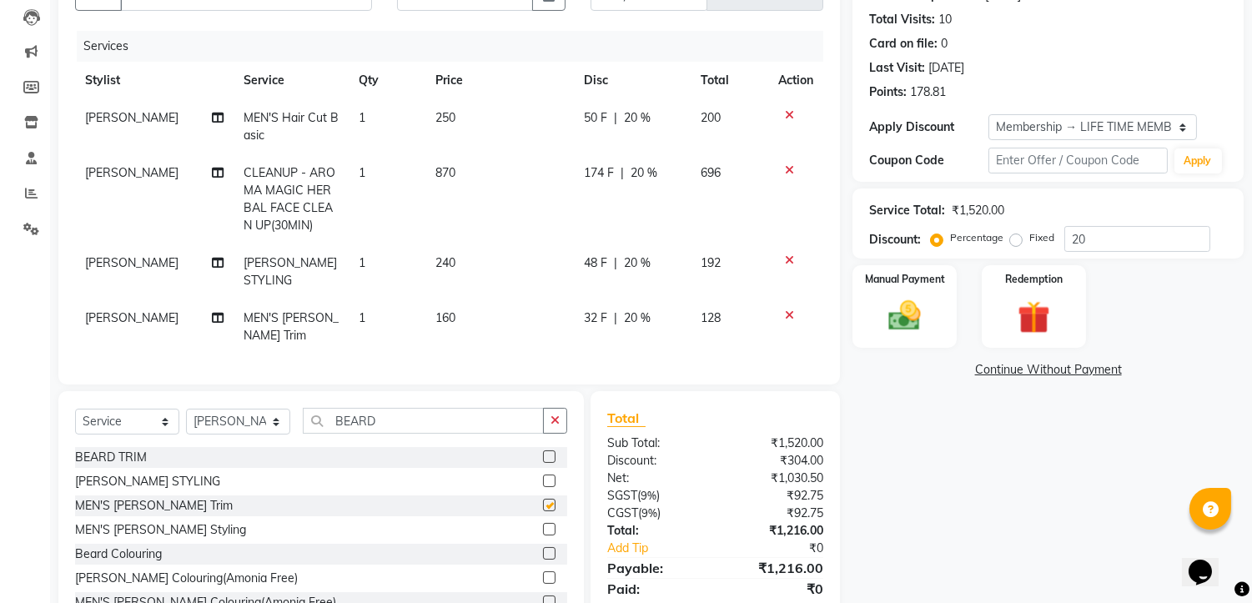
checkbox input "false"
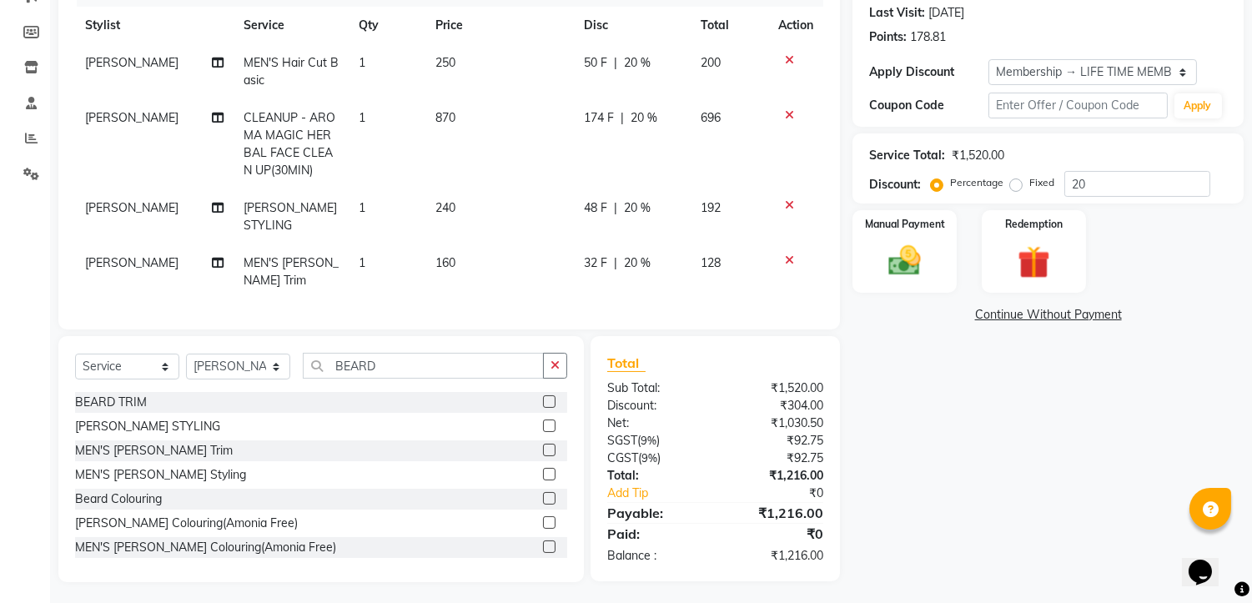
click at [543, 468] on label at bounding box center [549, 474] width 13 height 13
click at [543, 470] on input "checkbox" at bounding box center [548, 475] width 11 height 11
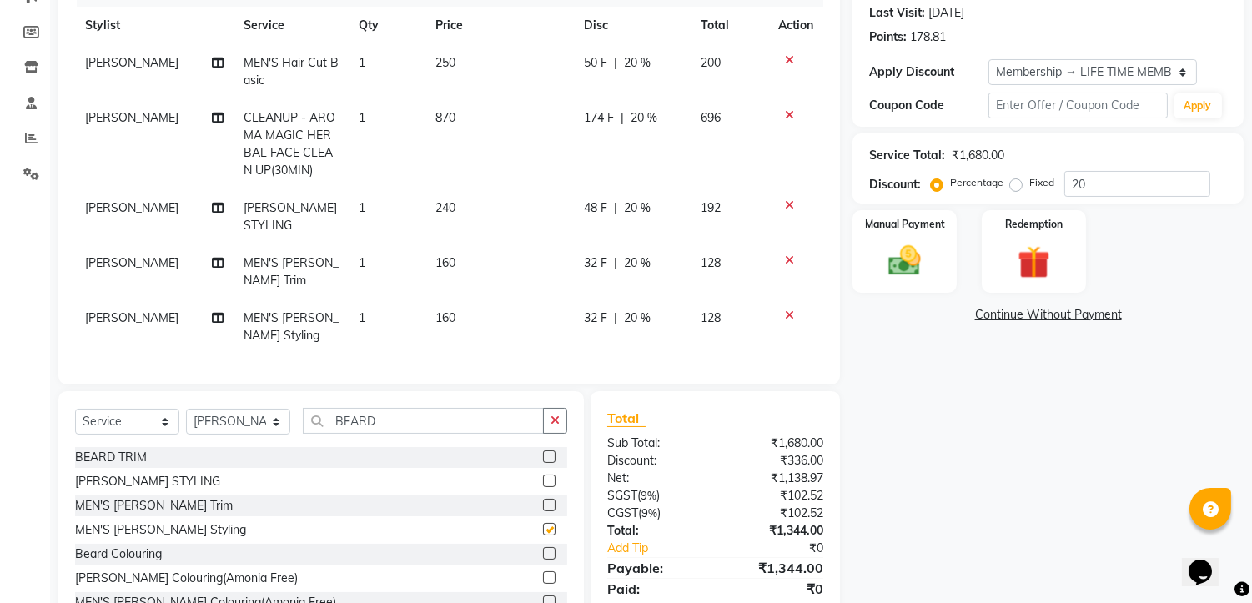
checkbox input "false"
click at [786, 310] on icon at bounding box center [789, 316] width 9 height 12
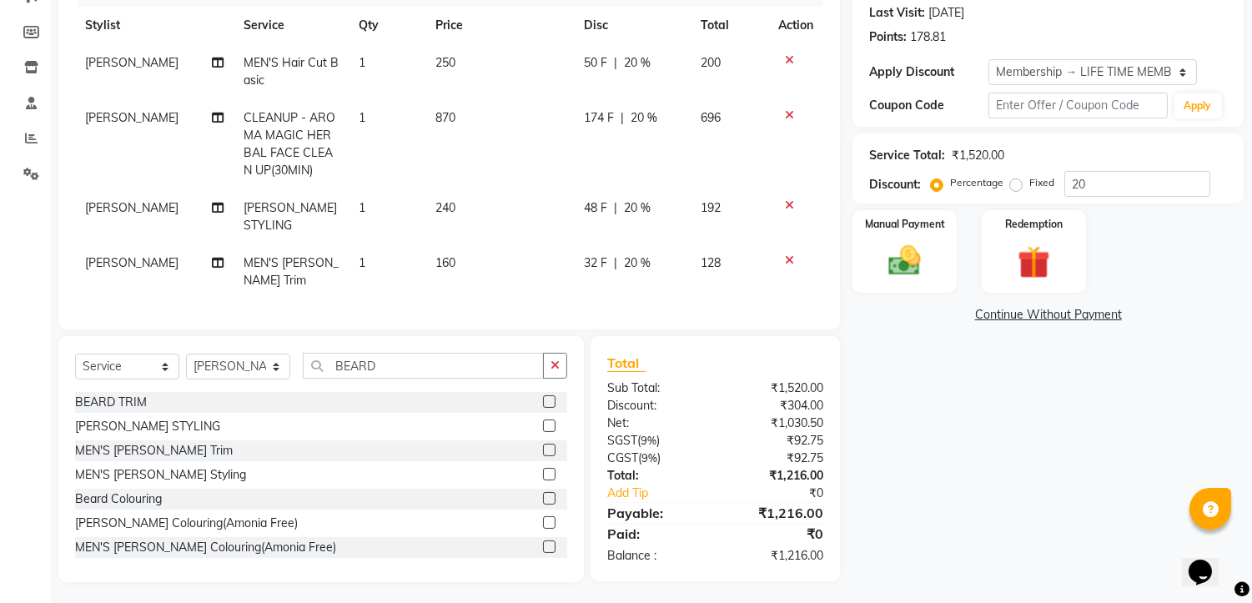
click at [790, 254] on icon at bounding box center [789, 260] width 9 height 12
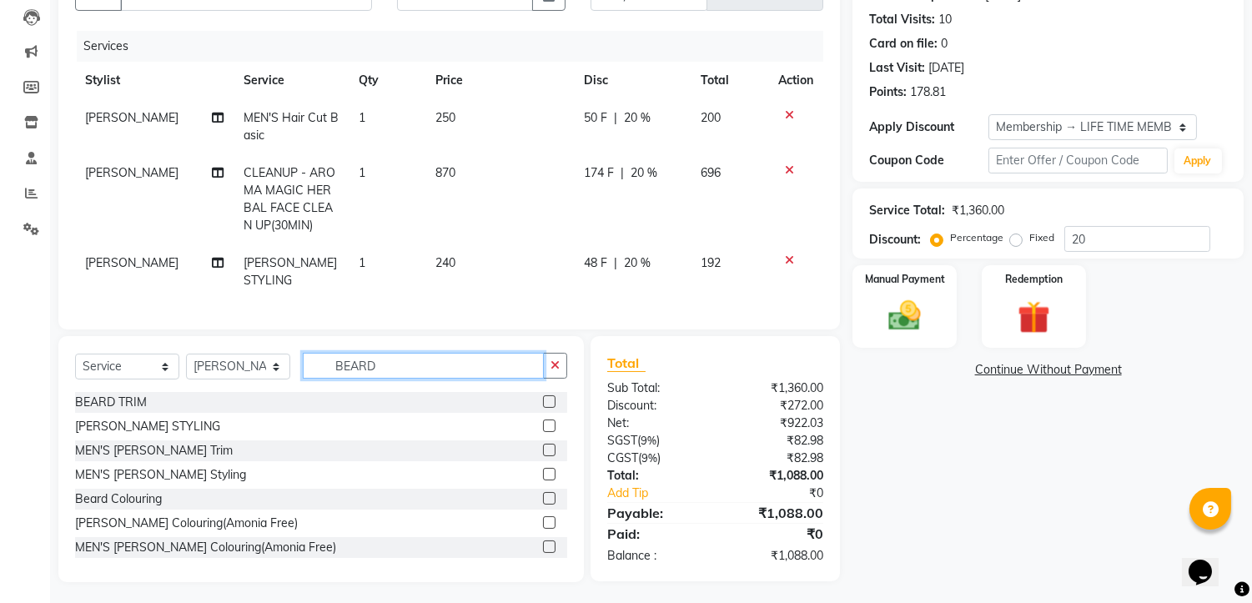
click at [411, 354] on input "BEARD" at bounding box center [423, 366] width 241 height 26
type input "B"
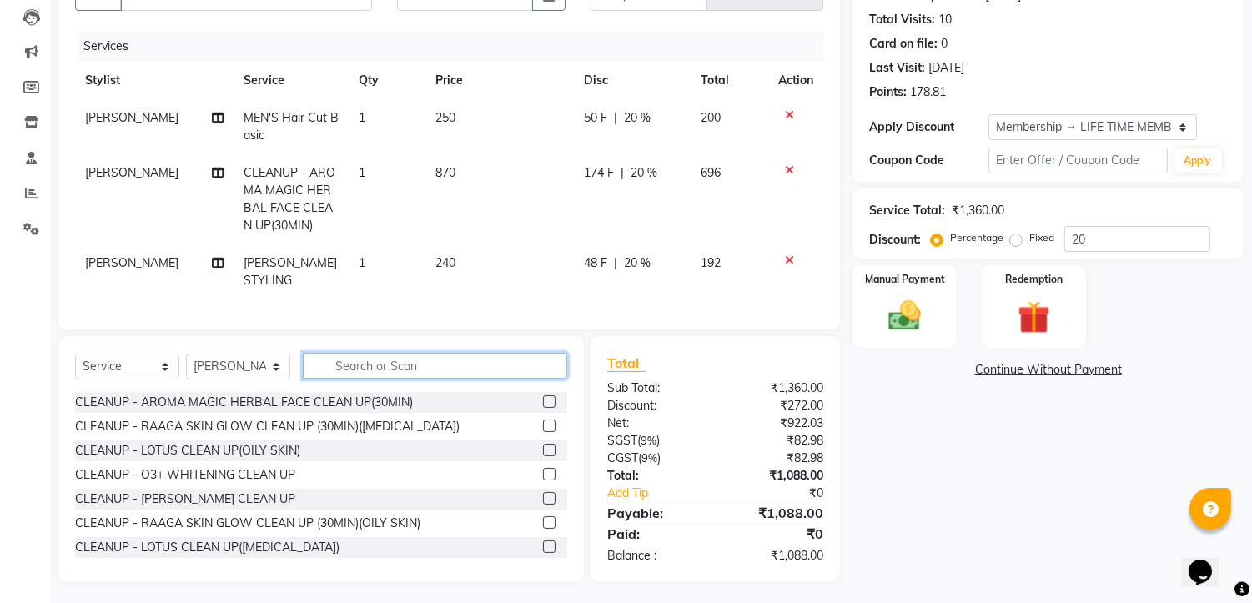
click at [353, 359] on input "text" at bounding box center [435, 366] width 264 height 26
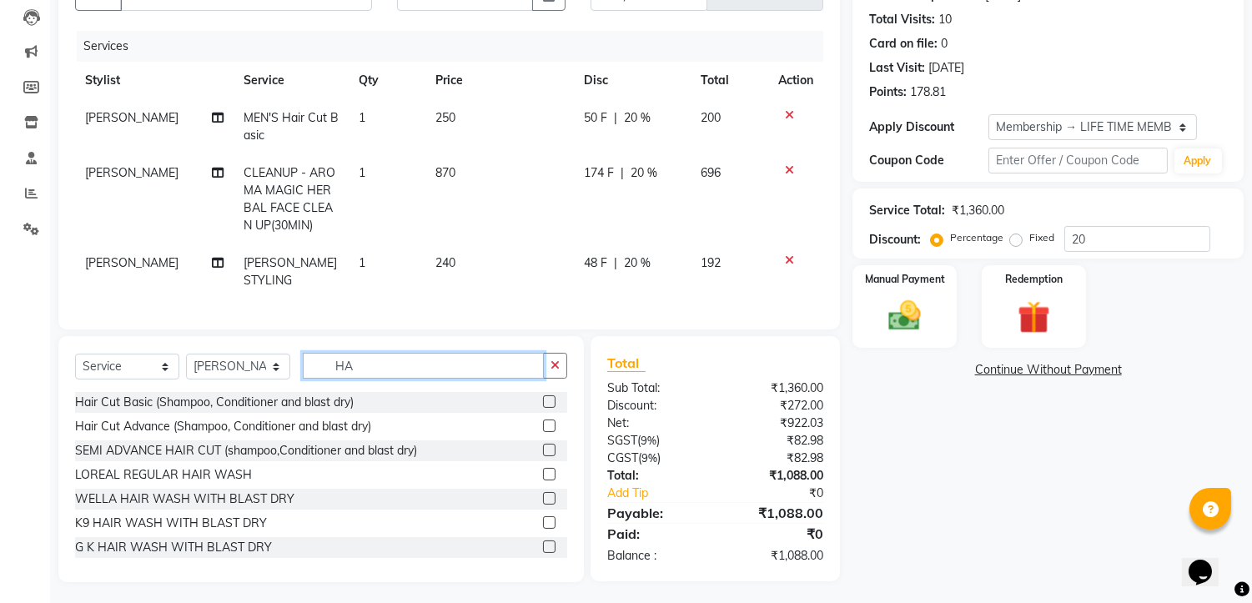
type input "H"
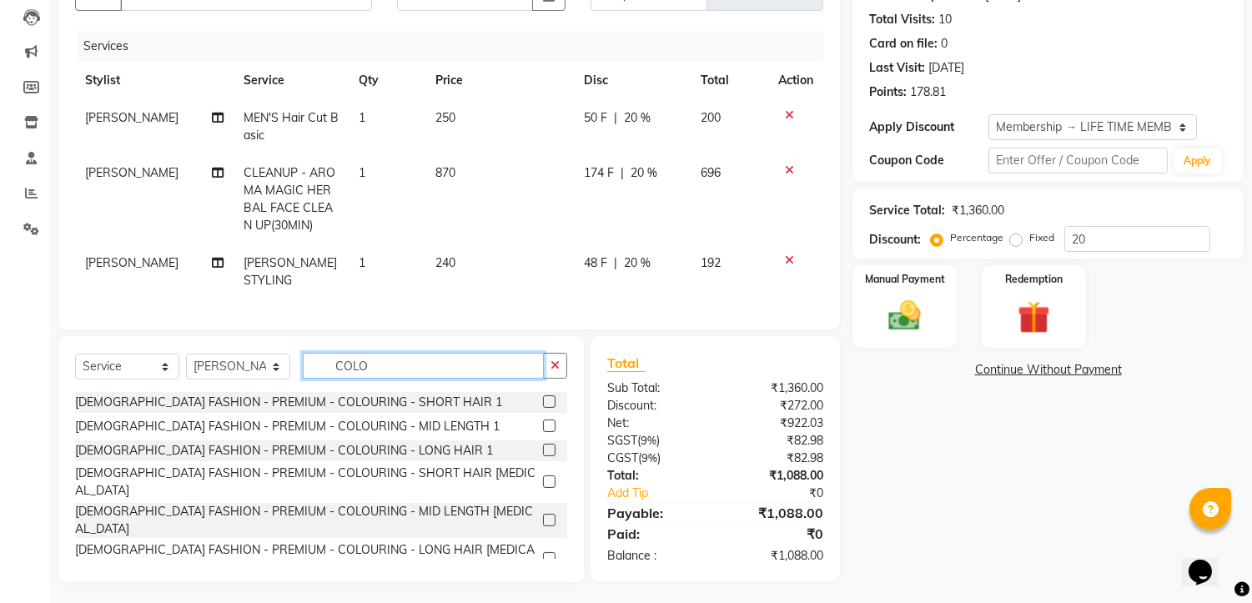
click at [420, 353] on input "COLO" at bounding box center [423, 366] width 241 height 26
type input "C"
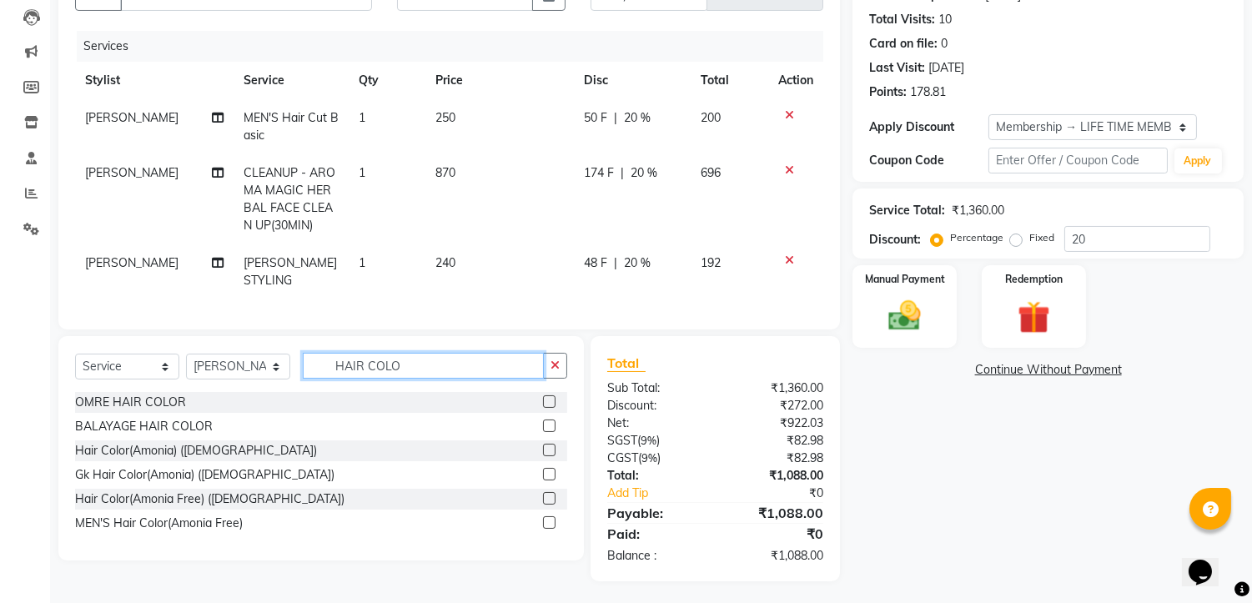
type input "HAIR COLO"
click at [549, 395] on label at bounding box center [549, 401] width 13 height 13
click at [549, 397] on input "checkbox" at bounding box center [548, 402] width 11 height 11
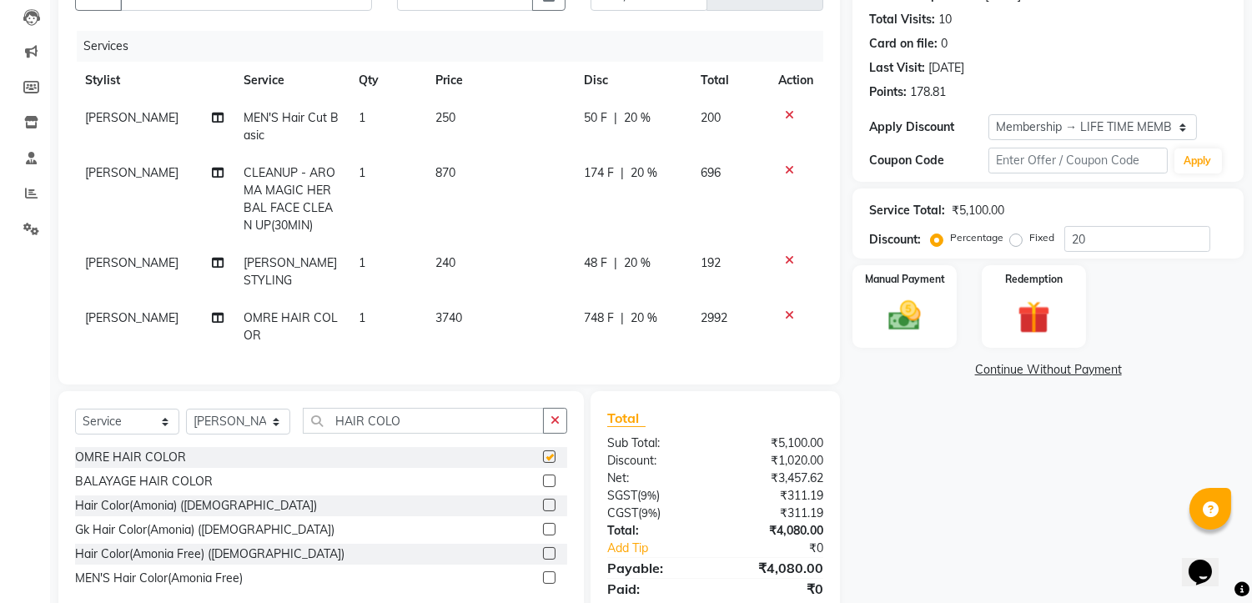
checkbox input "false"
click at [787, 310] on icon at bounding box center [789, 316] width 9 height 12
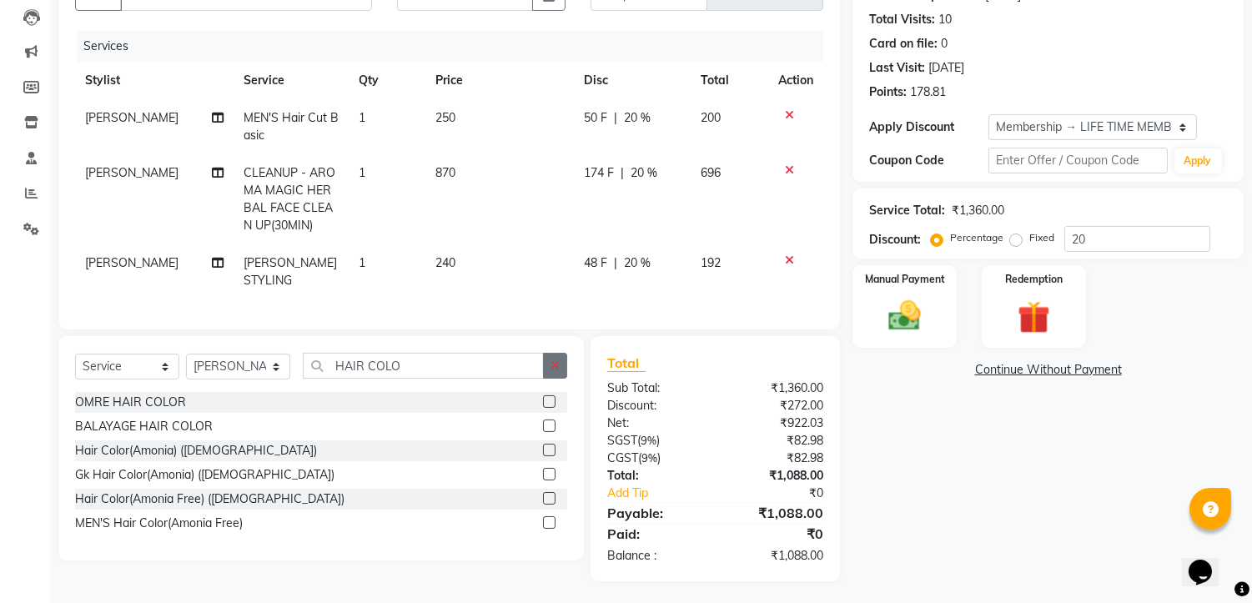
click at [552, 363] on icon "button" at bounding box center [555, 366] width 9 height 12
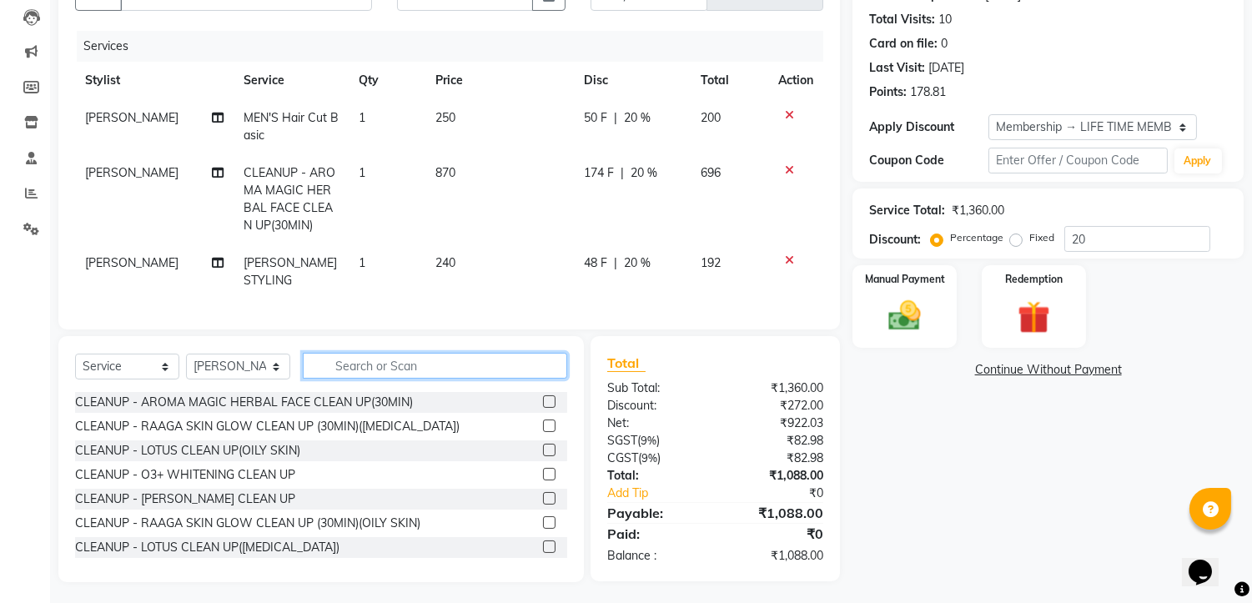
click at [409, 364] on input "text" at bounding box center [435, 366] width 264 height 26
click at [1121, 224] on div "Service Total: ₹1,360.00 Discount: Percentage Fixed 20" at bounding box center [1048, 223] width 358 height 57
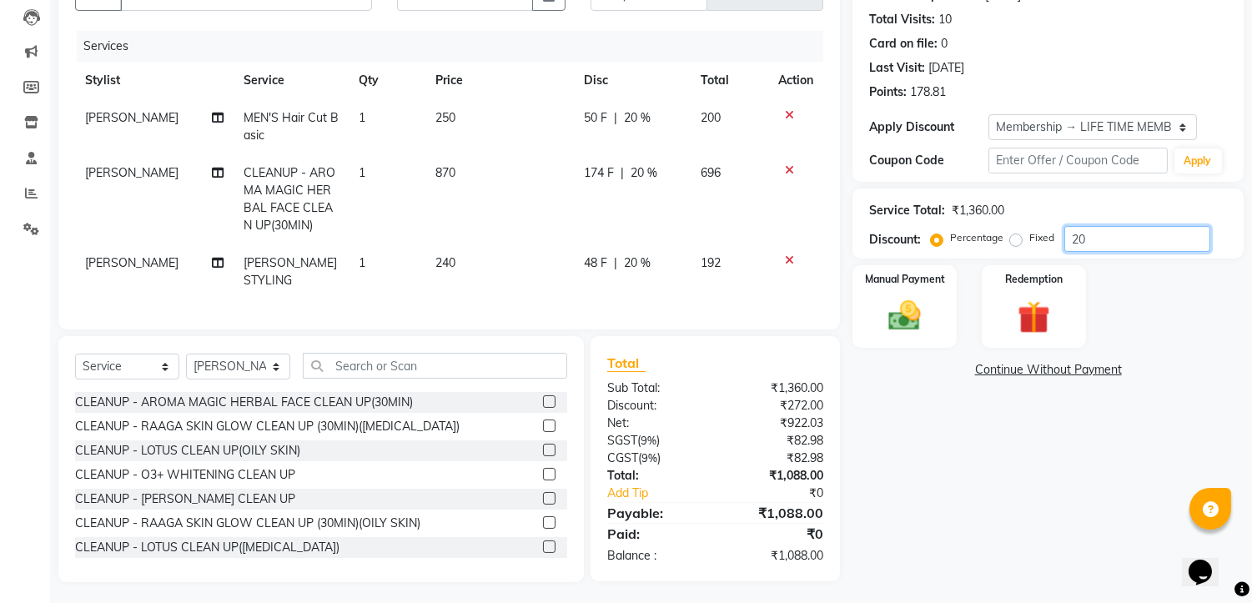
click at [1104, 234] on input "20" at bounding box center [1138, 239] width 146 height 26
type input "2"
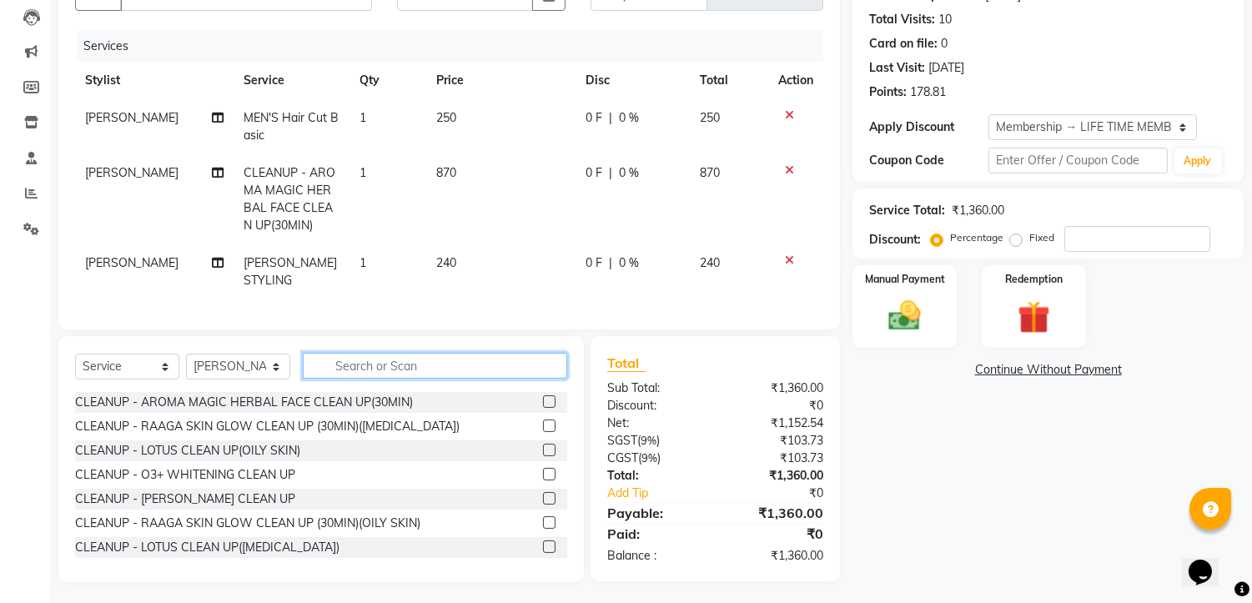
click at [372, 360] on input "text" at bounding box center [435, 366] width 264 height 26
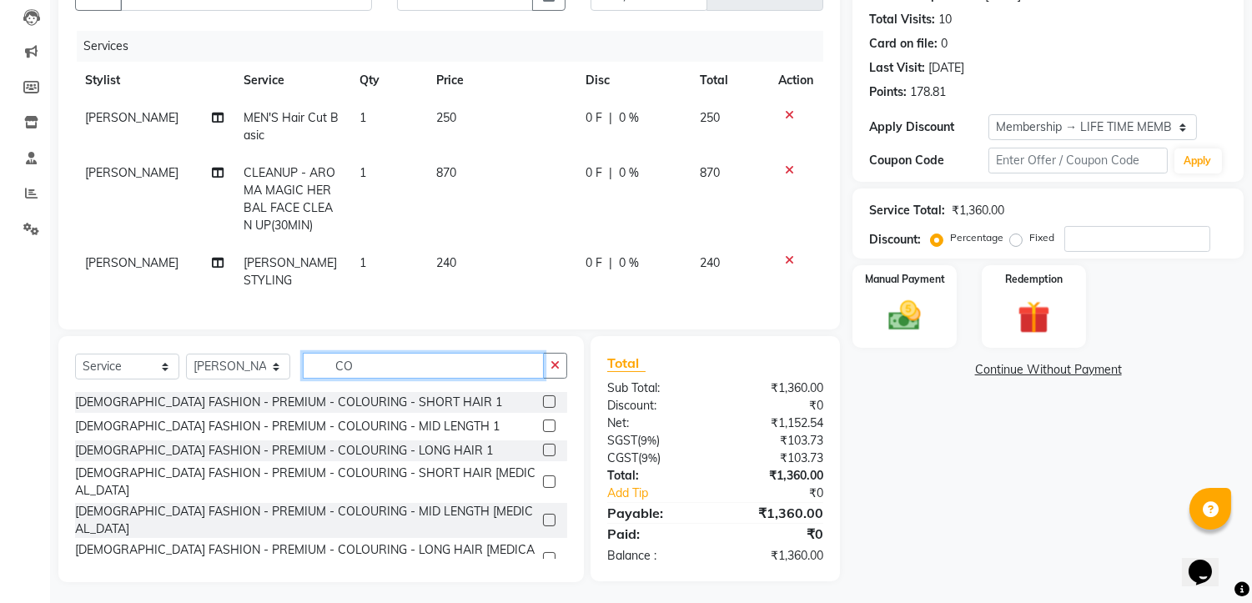
type input "C"
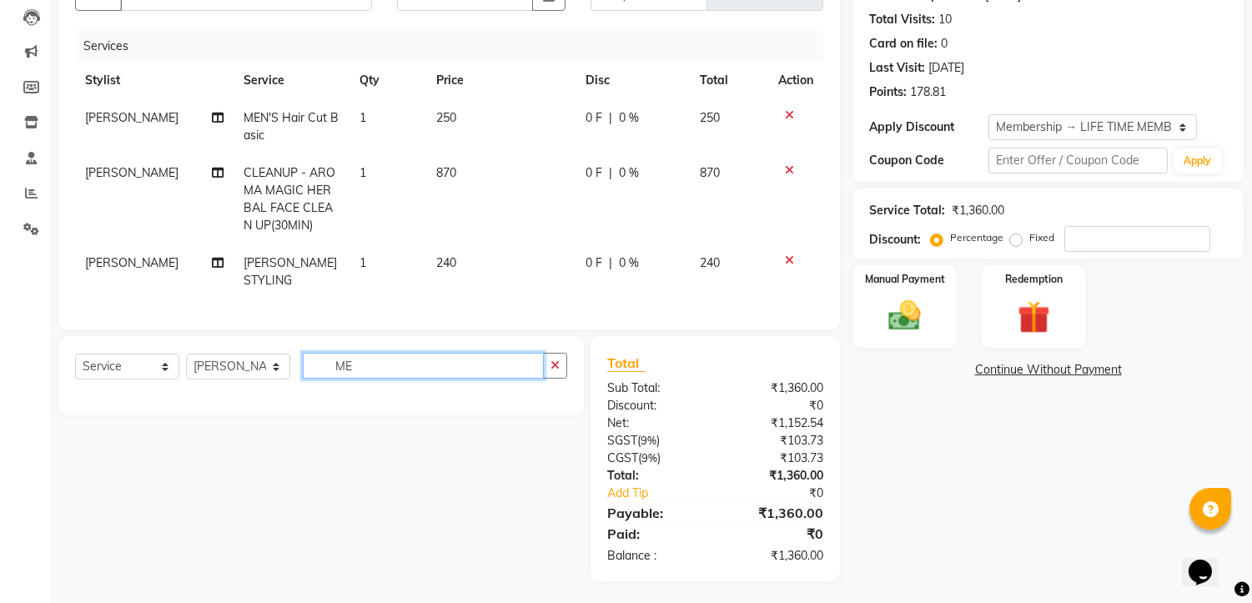
type input "M"
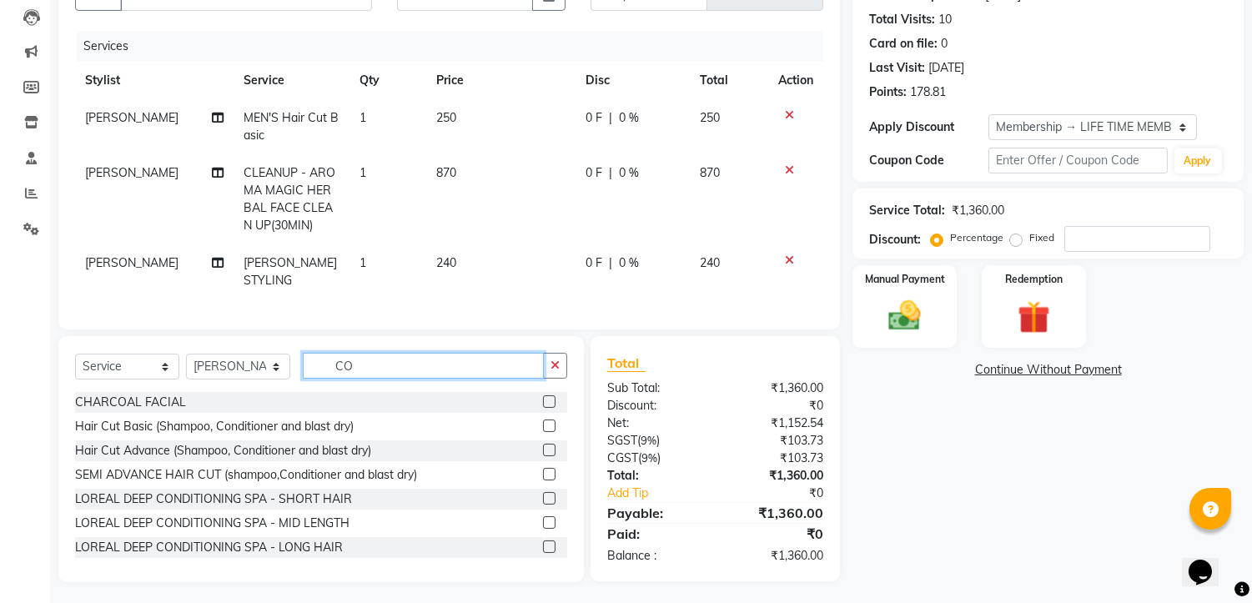
type input "C"
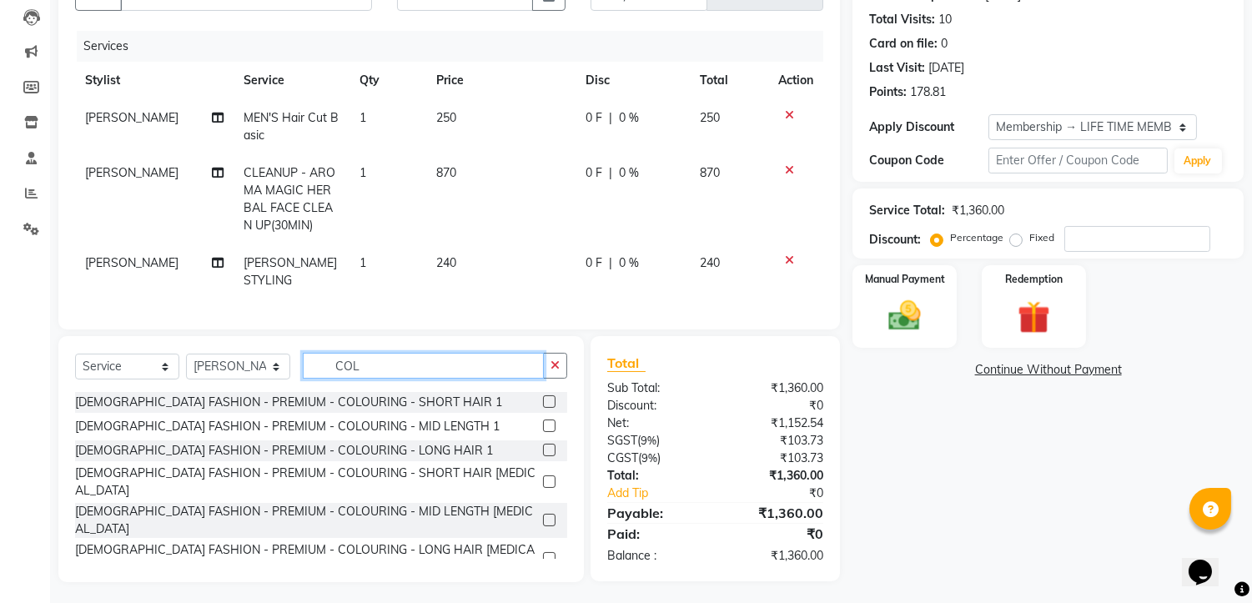
type input "COL"
click at [543, 583] on label at bounding box center [549, 589] width 13 height 13
click at [543, 585] on input "checkbox" at bounding box center [548, 590] width 11 height 11
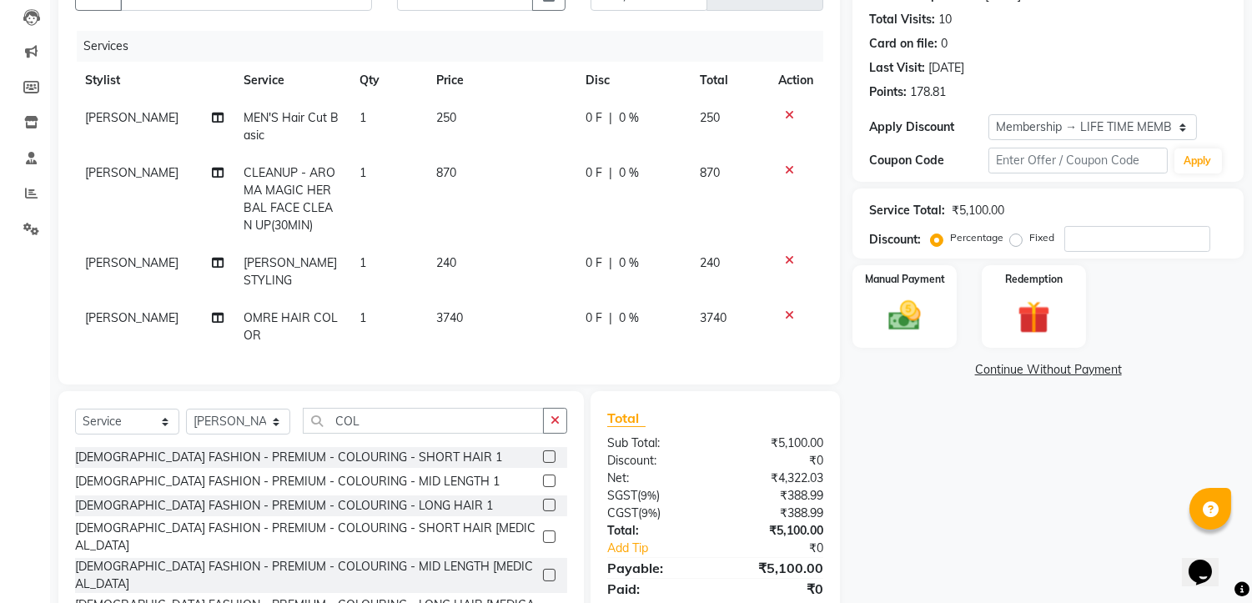
checkbox input "false"
click at [793, 310] on icon at bounding box center [789, 316] width 9 height 12
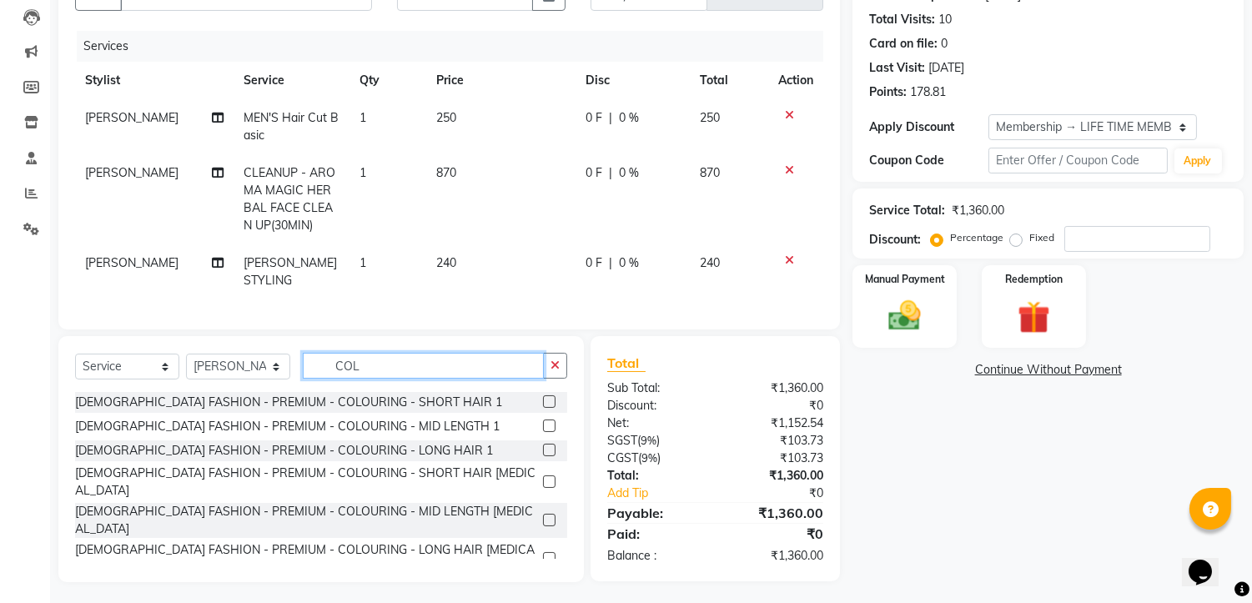
click at [413, 360] on input "COL" at bounding box center [423, 366] width 241 height 26
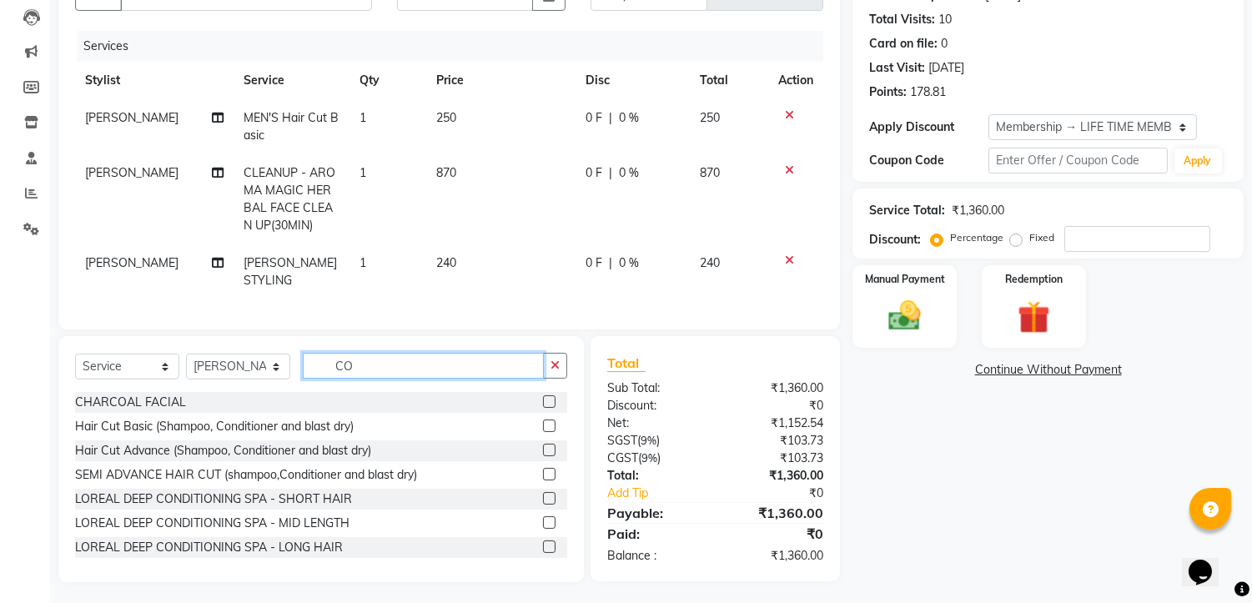
type input "C"
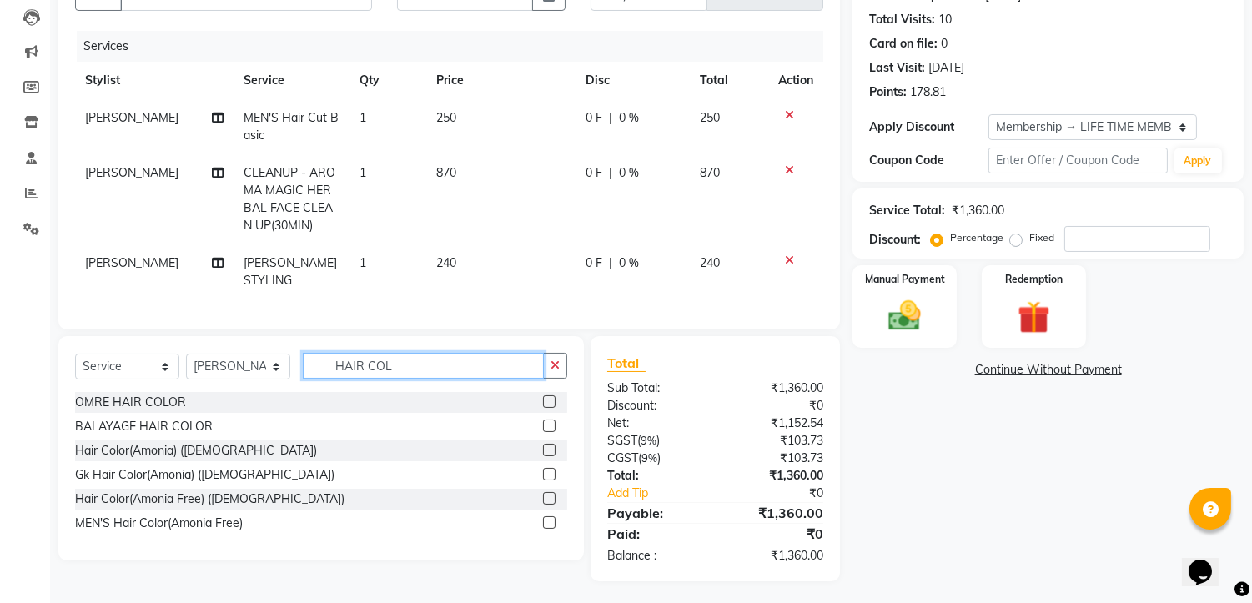
type input "HAIR COL"
click at [547, 446] on label at bounding box center [549, 450] width 13 height 13
click at [547, 446] on input "checkbox" at bounding box center [548, 451] width 11 height 11
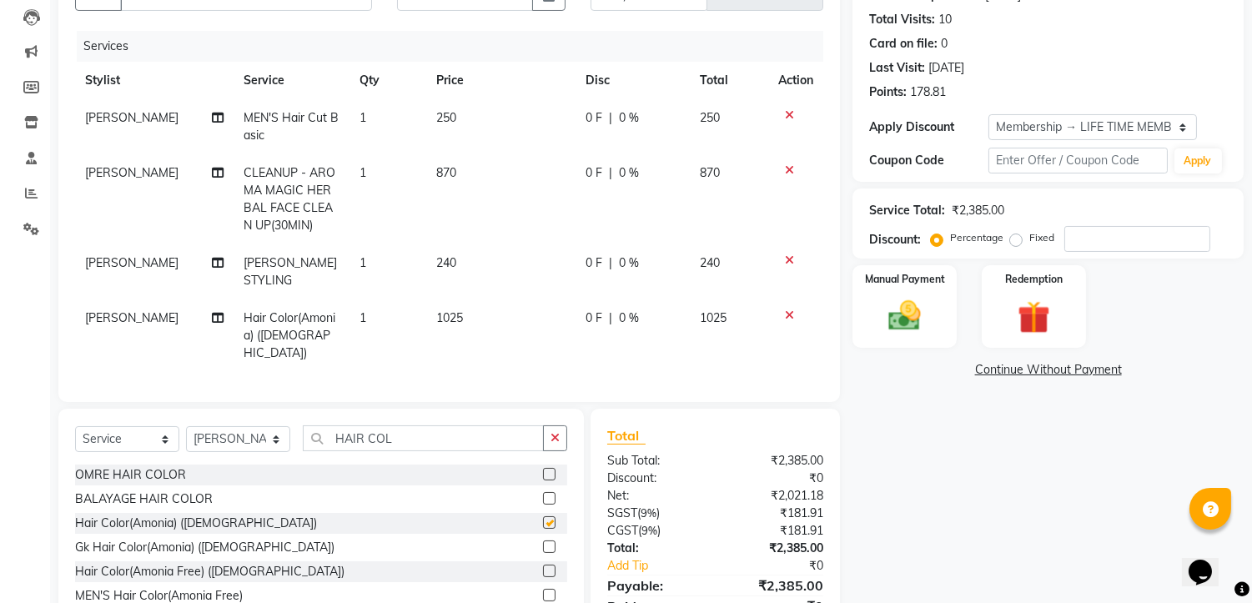
checkbox input "false"
click at [434, 426] on input "HAIR COL" at bounding box center [423, 439] width 241 height 26
type input "H"
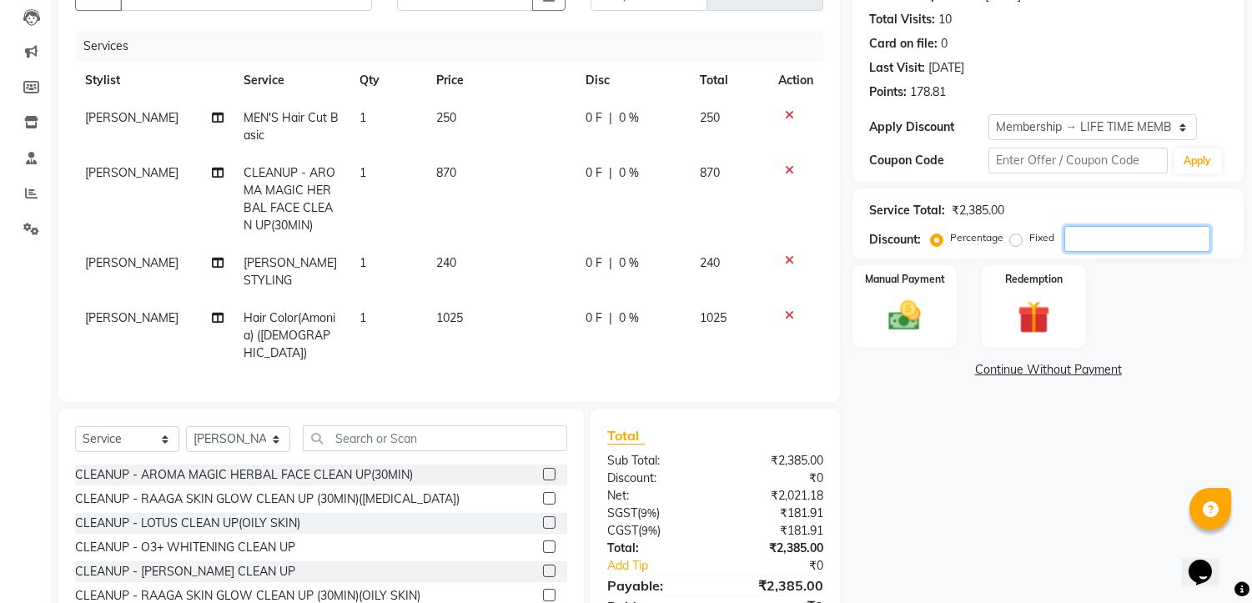
click at [1116, 229] on input "number" at bounding box center [1138, 239] width 146 height 26
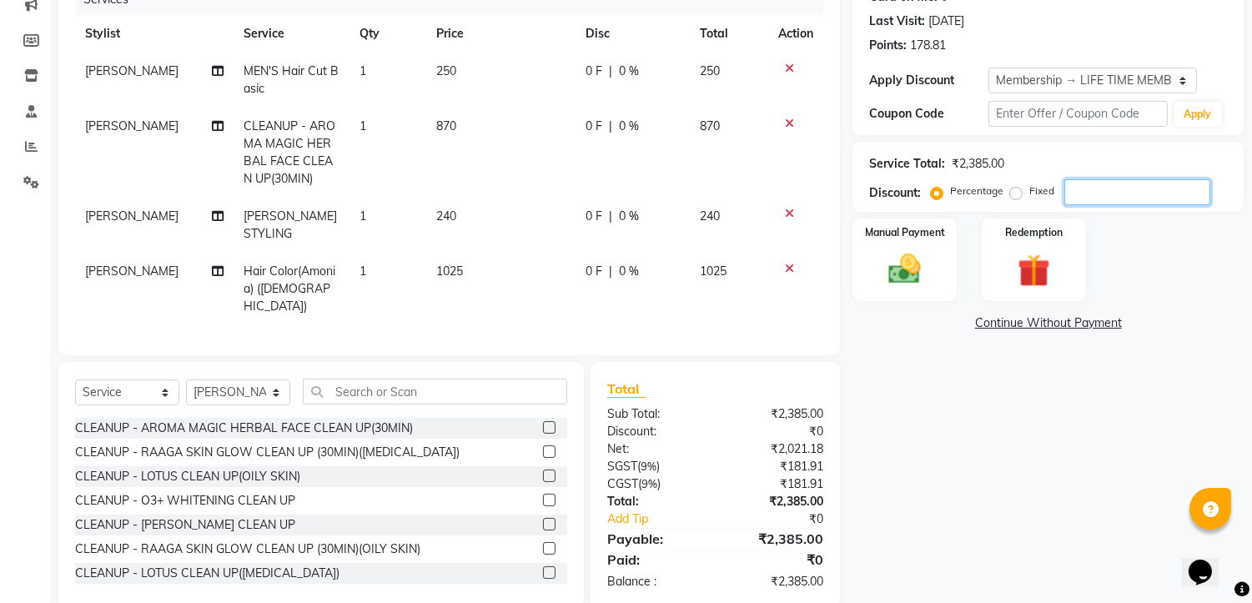
scroll to position [231, 0]
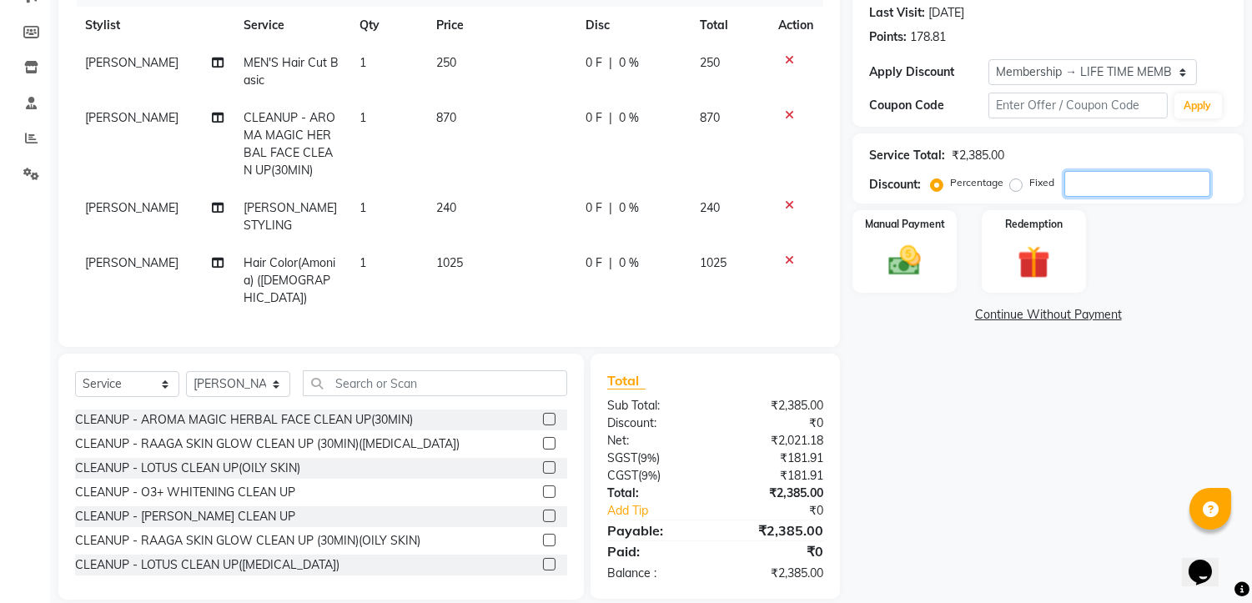
click at [1103, 177] on input "number" at bounding box center [1138, 184] width 146 height 26
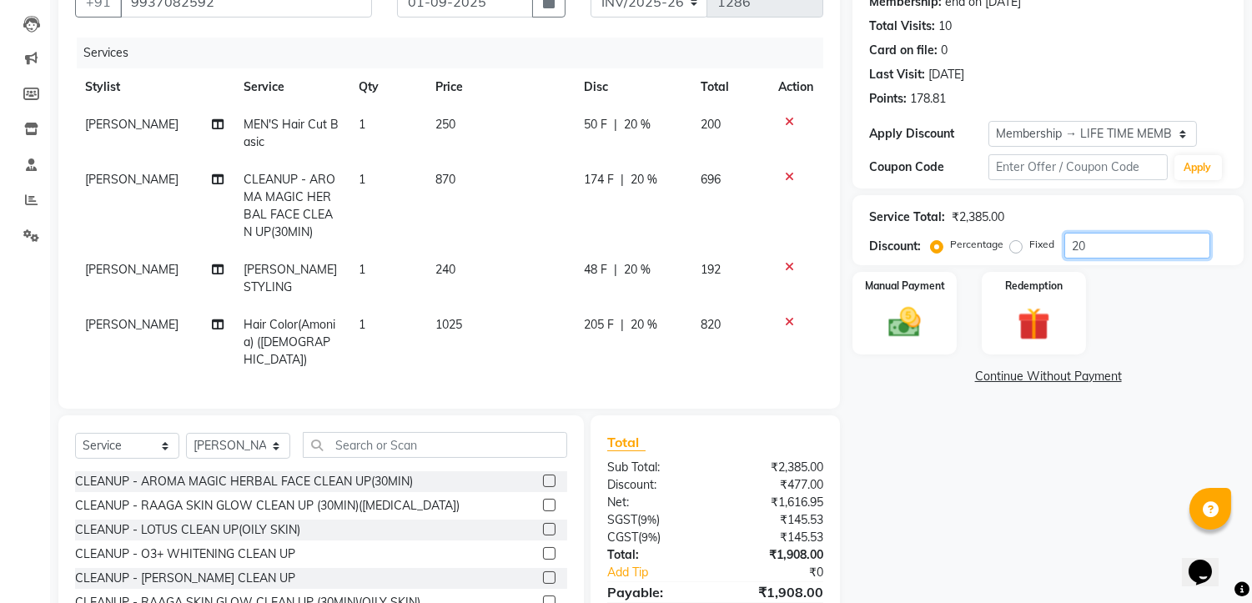
scroll to position [139, 0]
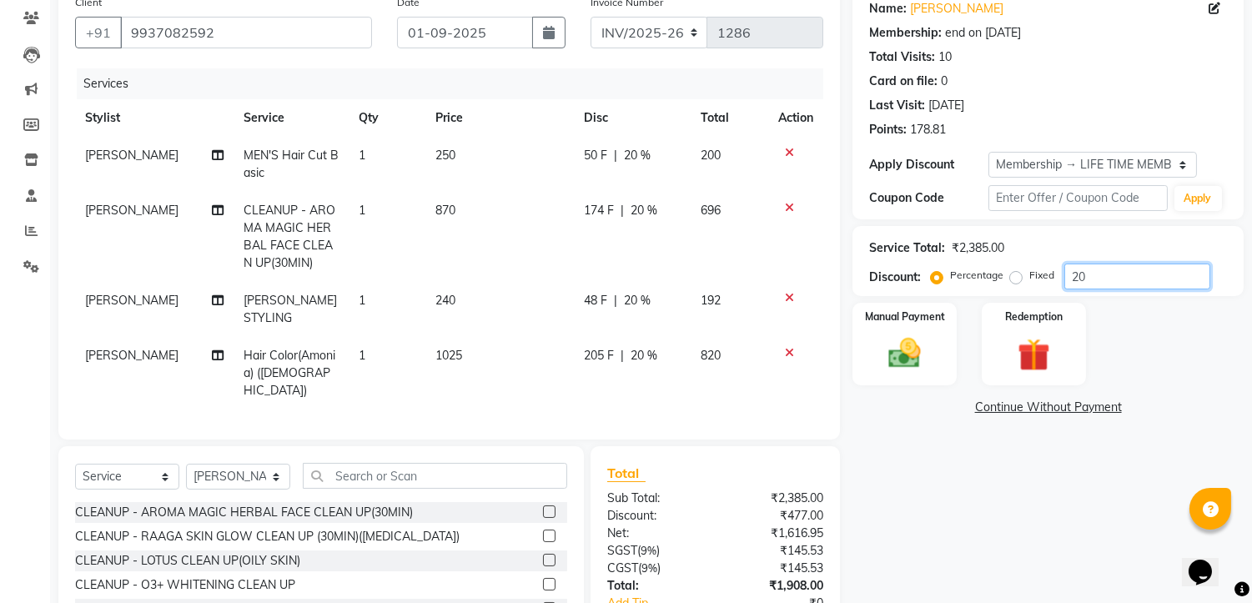
type input "20"
click at [452, 348] on span "1025" at bounding box center [449, 355] width 27 height 15
select select "89006"
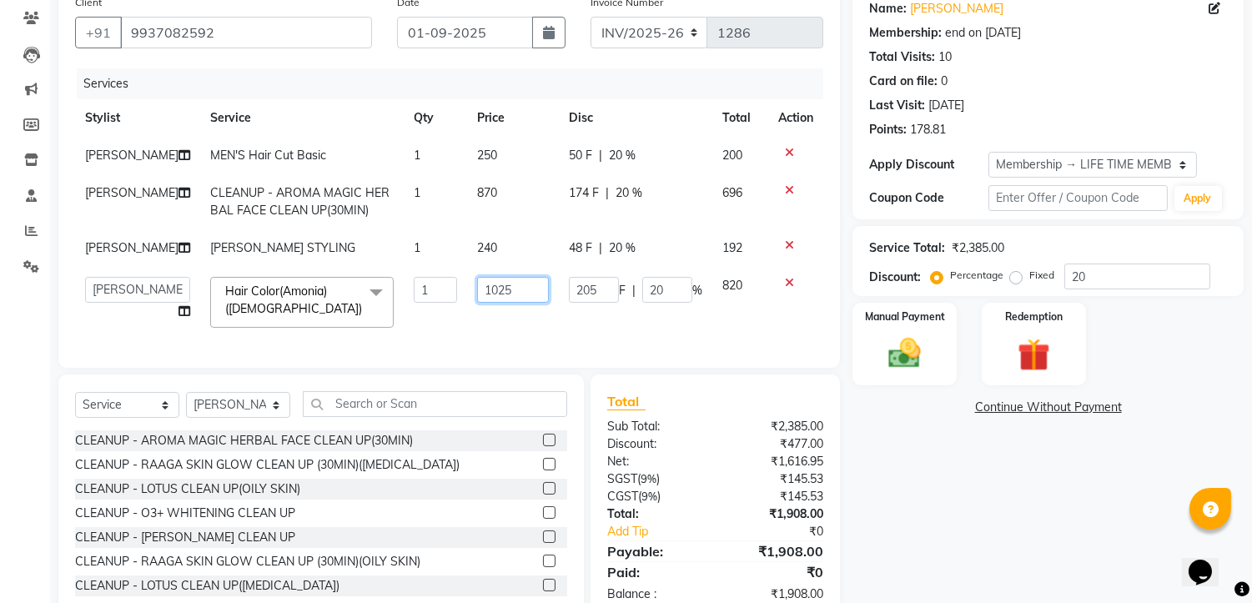
click at [496, 292] on input "1025" at bounding box center [513, 290] width 72 height 26
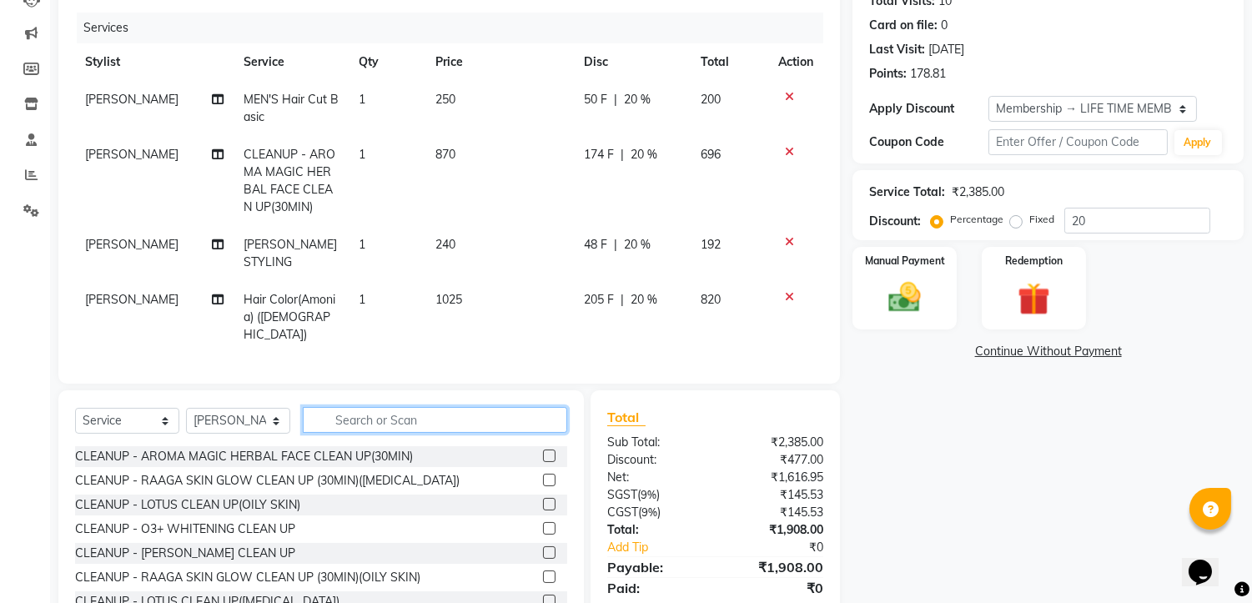
click at [407, 364] on div "Client +91 9937082592 Date 01-09-2025 Invoice Number INV/2025-26 V/2025 V/2025-…" at bounding box center [449, 284] width 807 height 706
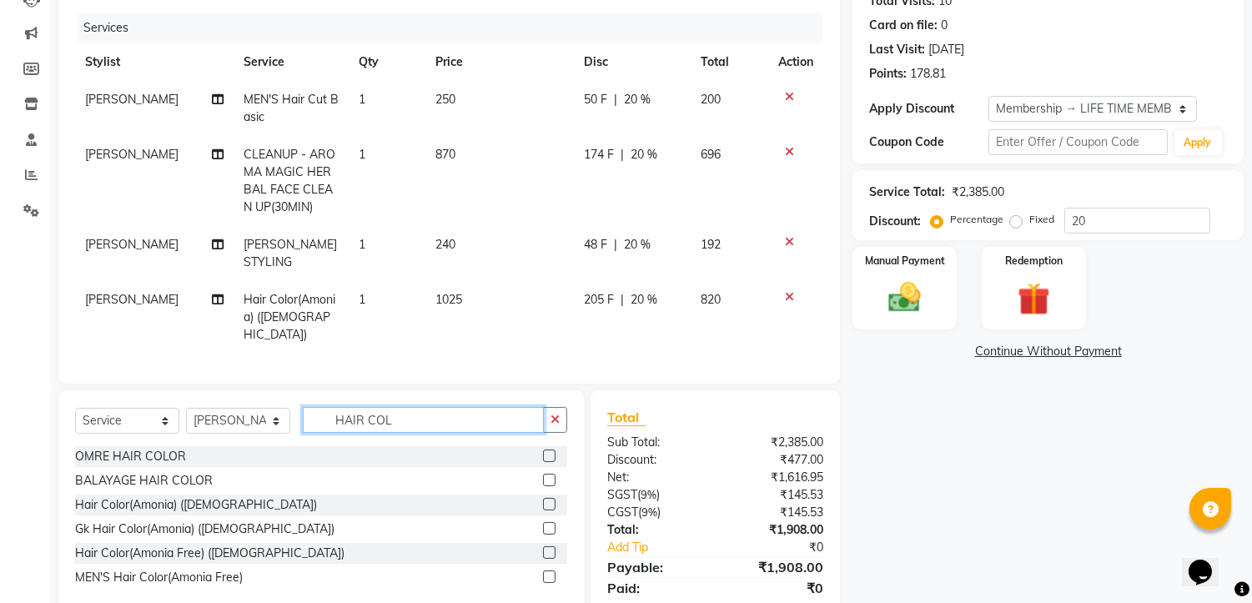
type input "HAIR COL"
click at [546, 547] on label at bounding box center [549, 553] width 13 height 13
click at [546, 548] on input "checkbox" at bounding box center [548, 553] width 11 height 11
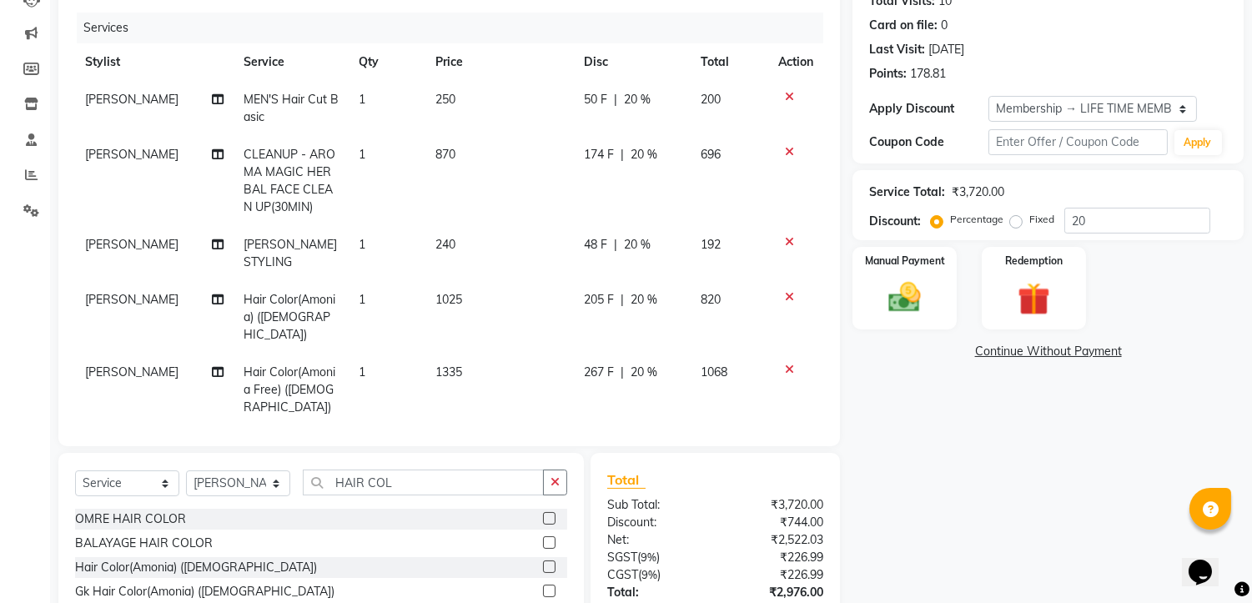
checkbox input "false"
click at [790, 291] on icon at bounding box center [789, 297] width 9 height 12
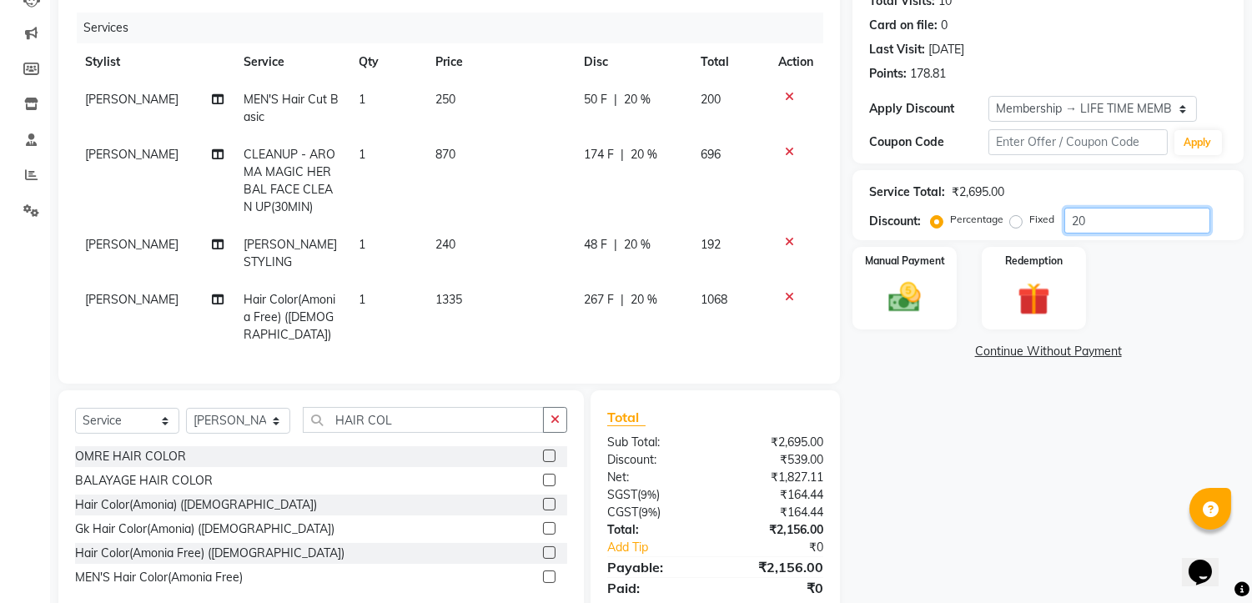
click at [1124, 225] on input "20" at bounding box center [1138, 221] width 146 height 26
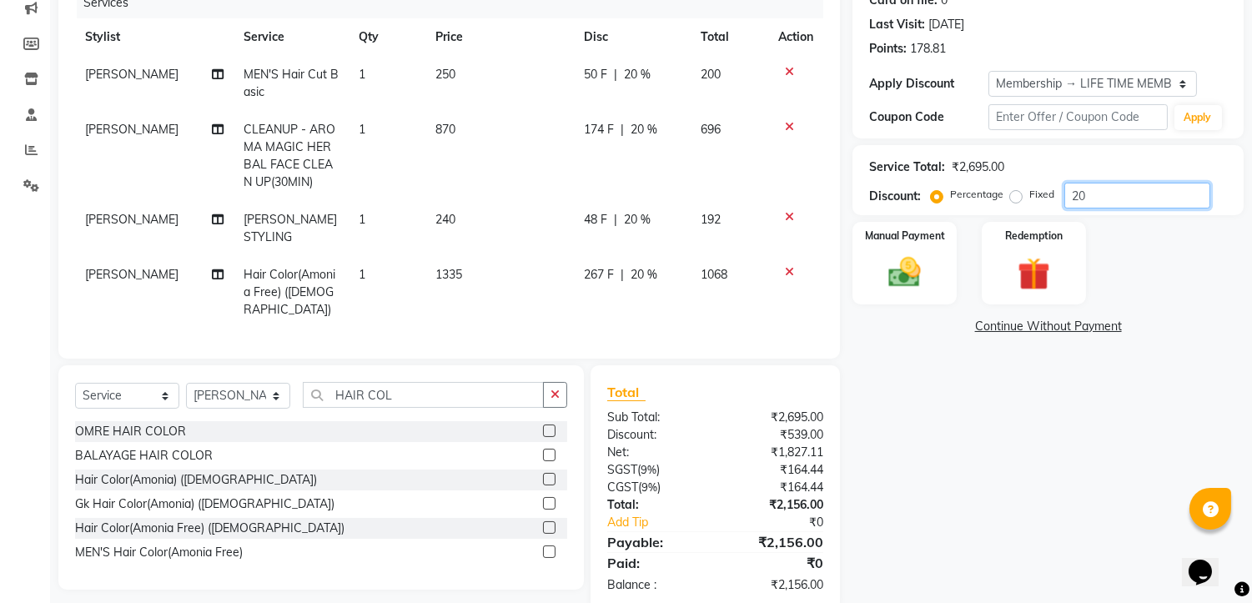
scroll to position [230, 0]
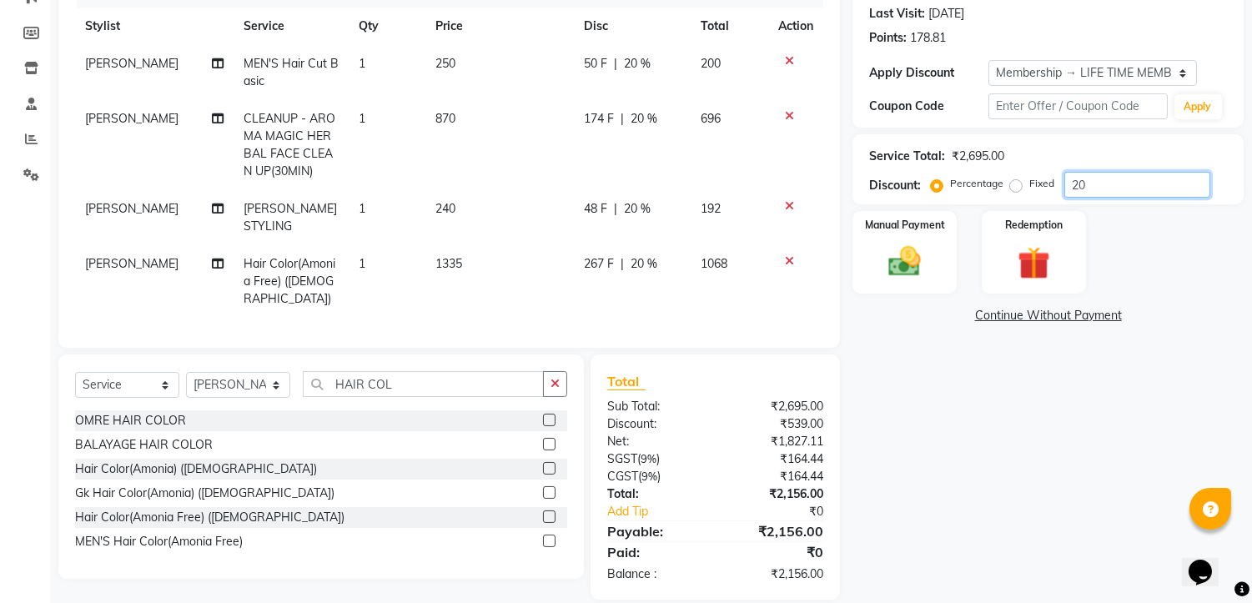
click at [1100, 185] on input "20" at bounding box center [1138, 185] width 146 height 26
type input "2"
type input "1"
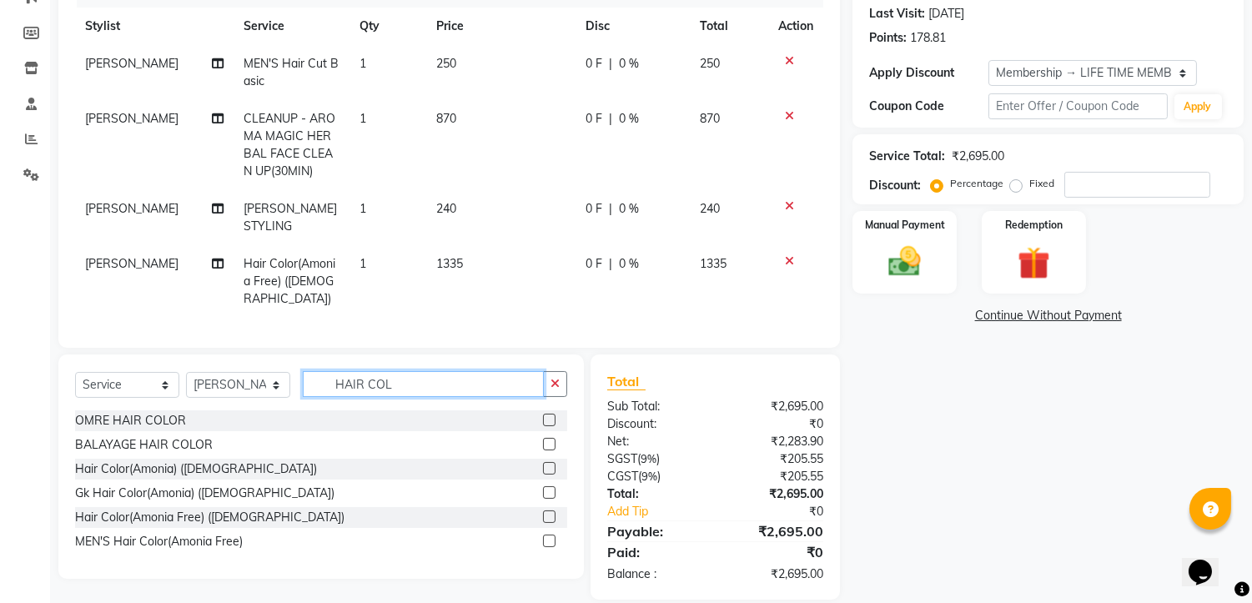
click at [420, 371] on input "HAIR COL" at bounding box center [423, 384] width 241 height 26
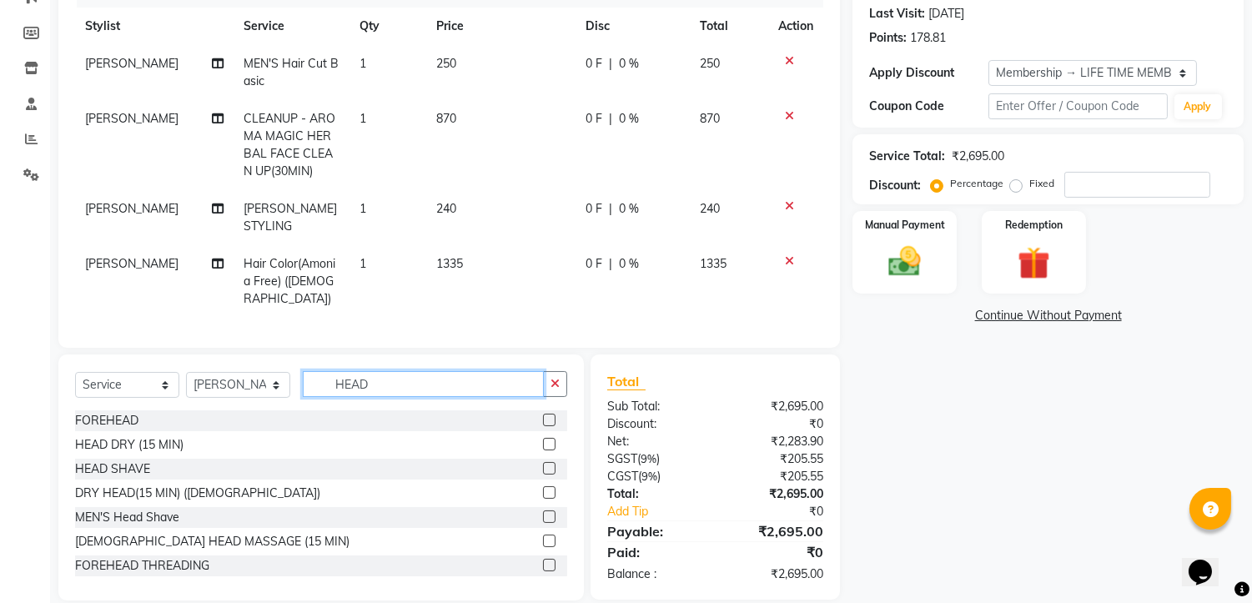
drag, startPoint x: 393, startPoint y: 360, endPoint x: 396, endPoint y: 351, distance: 9.8
click at [396, 371] on input "HEAD" at bounding box center [423, 384] width 241 height 26
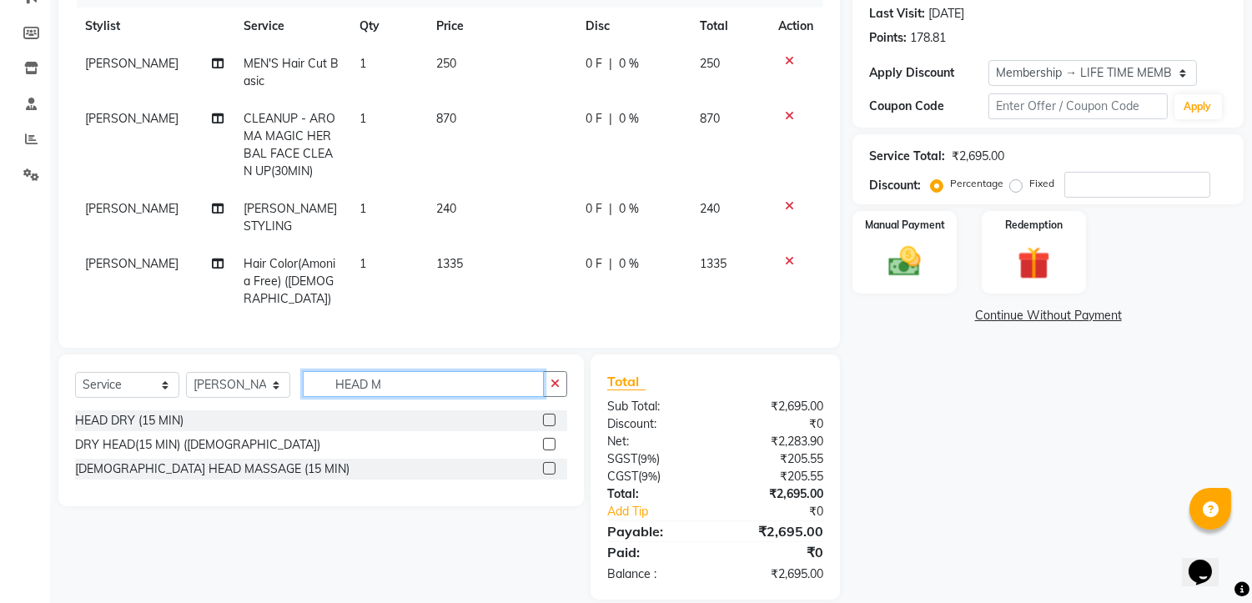
click at [422, 371] on input "HEAD M" at bounding box center [423, 384] width 241 height 26
type input "H"
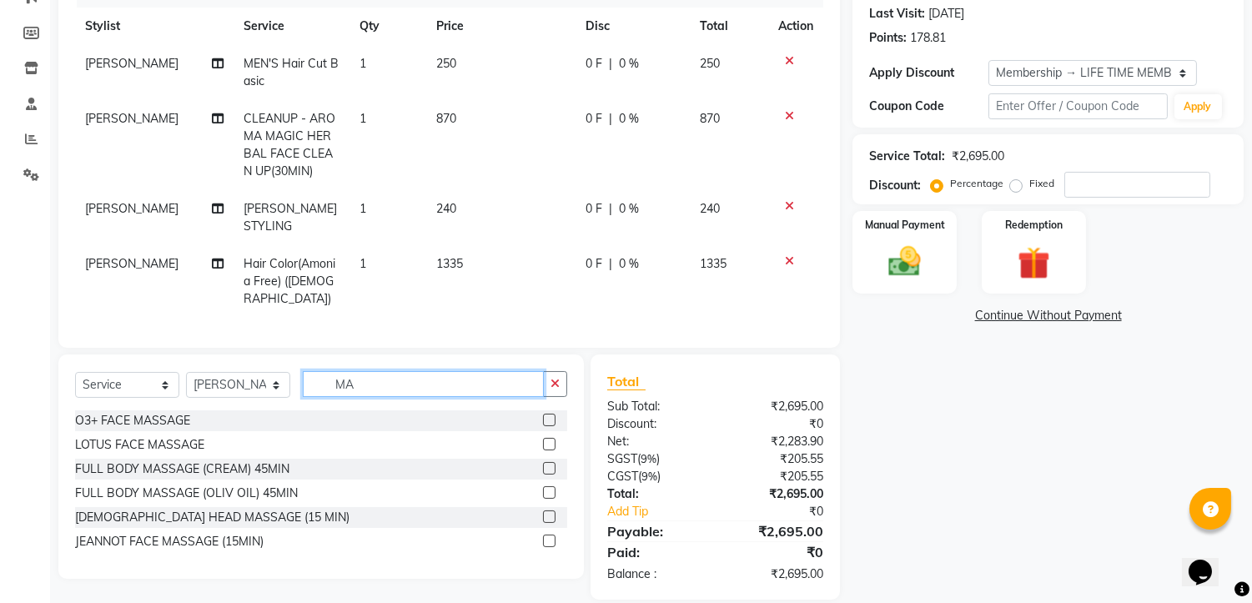
type input "M"
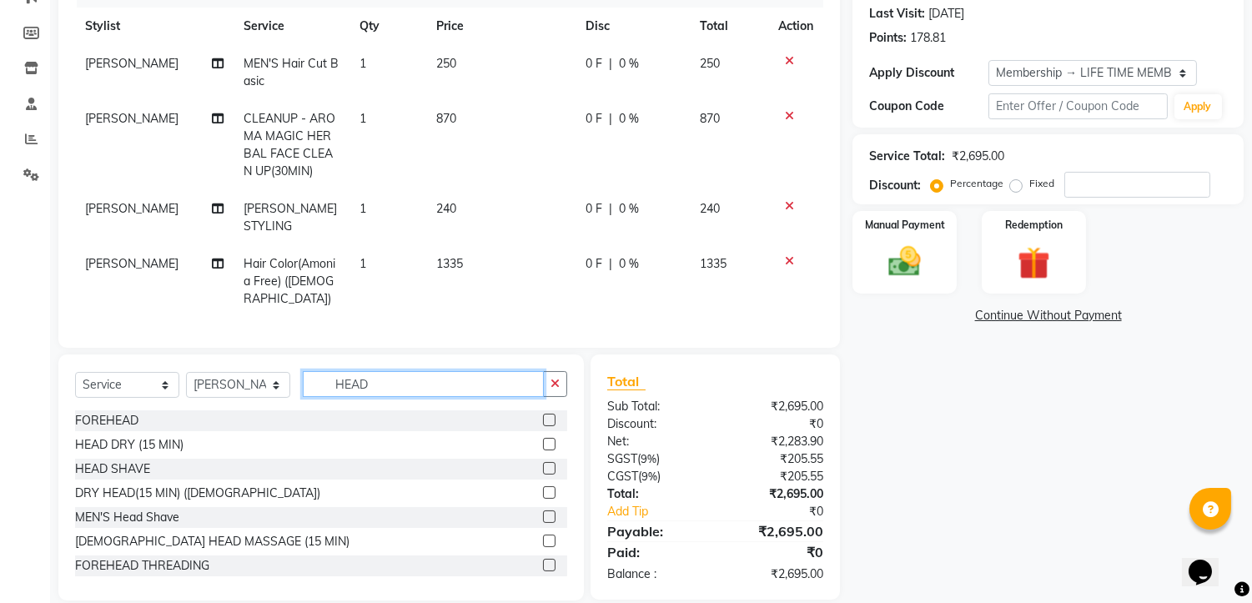
type input "HEAD"
click at [543, 486] on label at bounding box center [549, 492] width 13 height 13
click at [543, 488] on input "checkbox" at bounding box center [548, 493] width 11 height 11
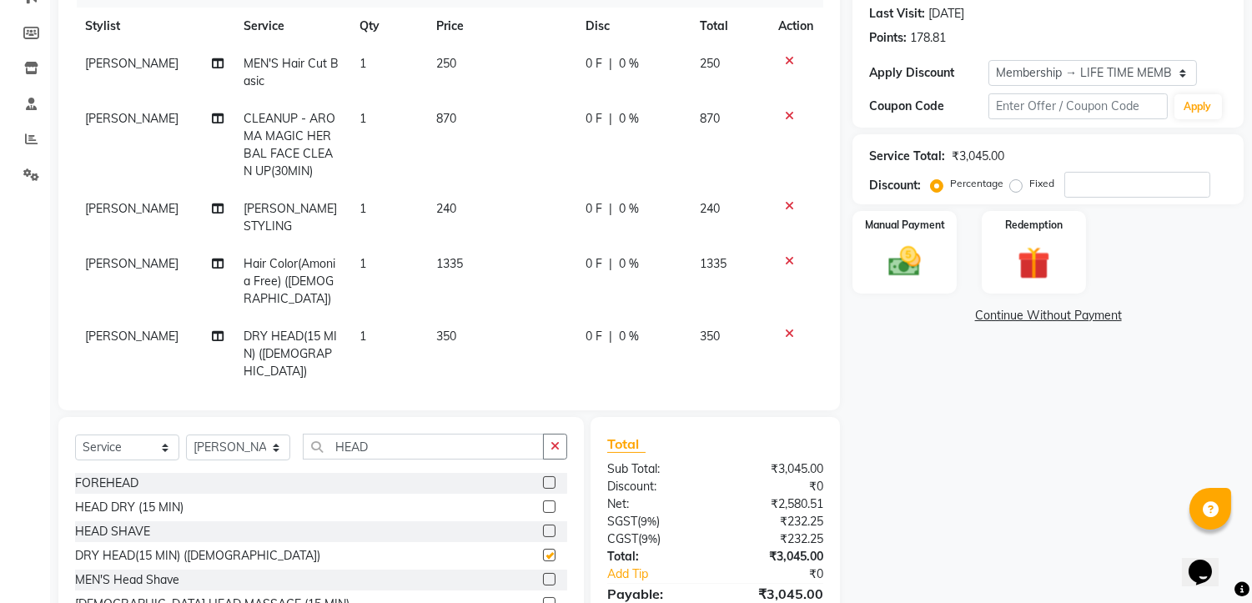
checkbox input "false"
click at [392, 434] on input "HEAD" at bounding box center [423, 447] width 241 height 26
type input "H"
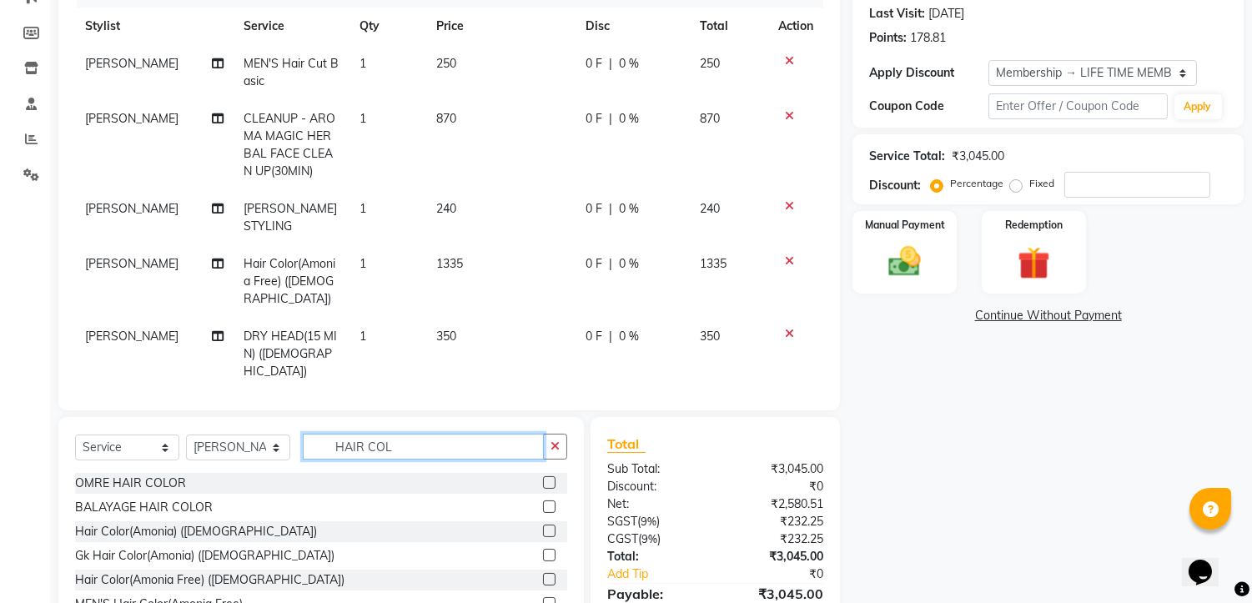
type input "HAIR COL"
click at [552, 525] on label at bounding box center [549, 531] width 13 height 13
click at [552, 526] on input "checkbox" at bounding box center [548, 531] width 11 height 11
checkbox input "false"
click at [785, 255] on icon at bounding box center [789, 261] width 9 height 12
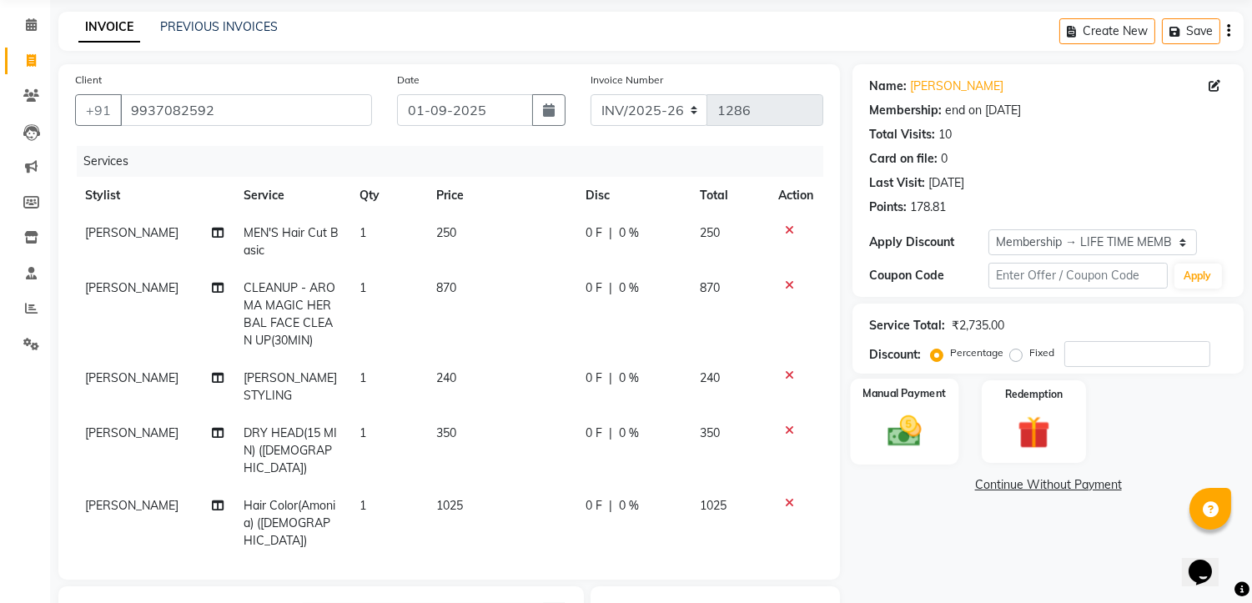
scroll to position [0, 0]
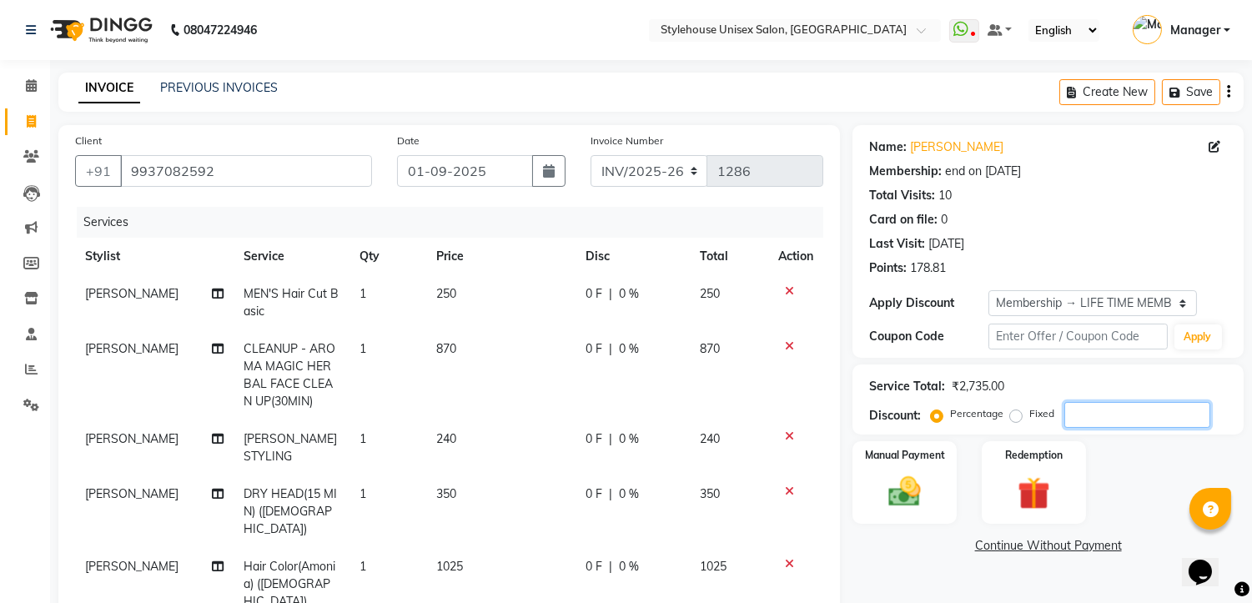
click at [1079, 422] on input "number" at bounding box center [1138, 415] width 146 height 26
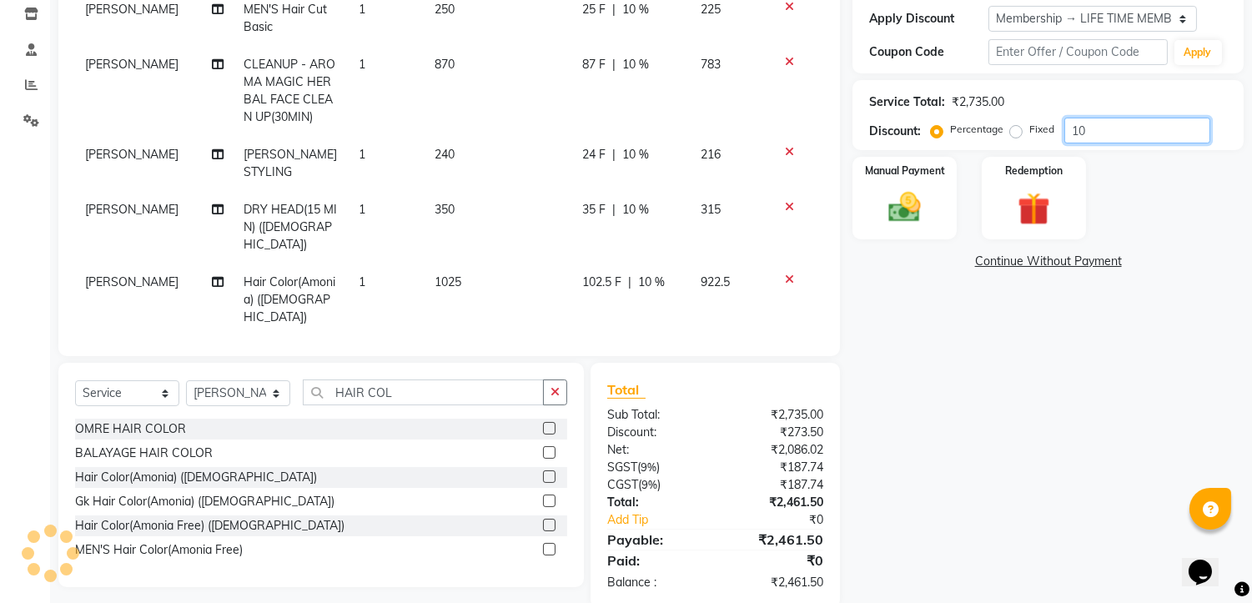
scroll to position [285, 0]
type input "10"
click at [919, 213] on img at bounding box center [905, 207] width 55 height 39
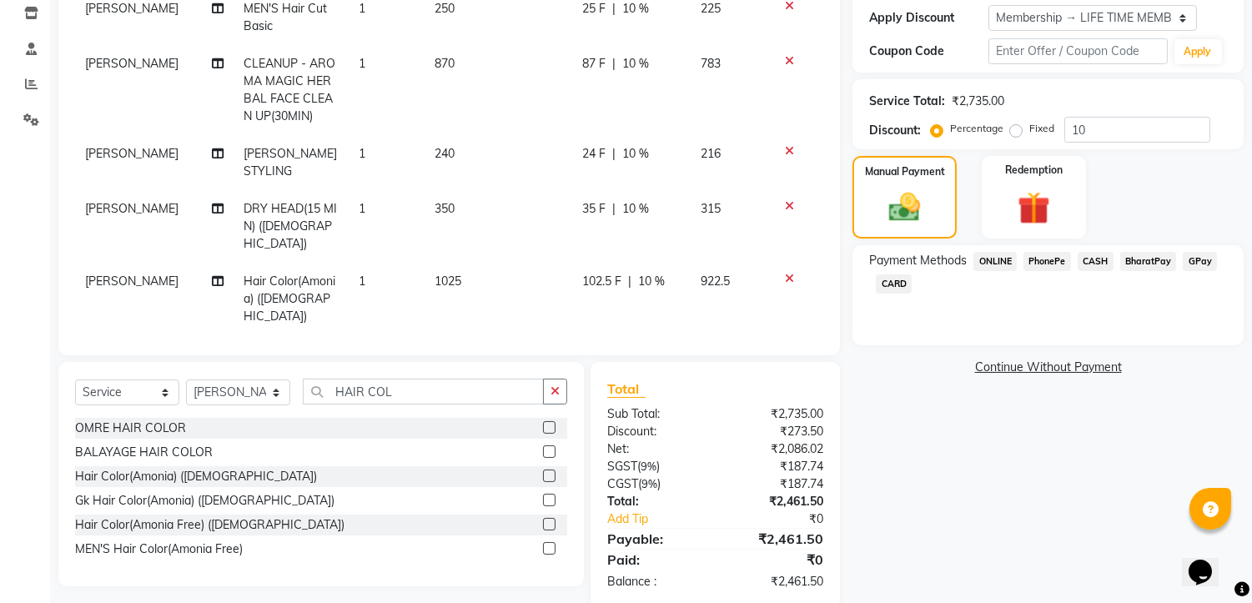
click at [1054, 259] on span "PhonePe" at bounding box center [1048, 261] width 48 height 19
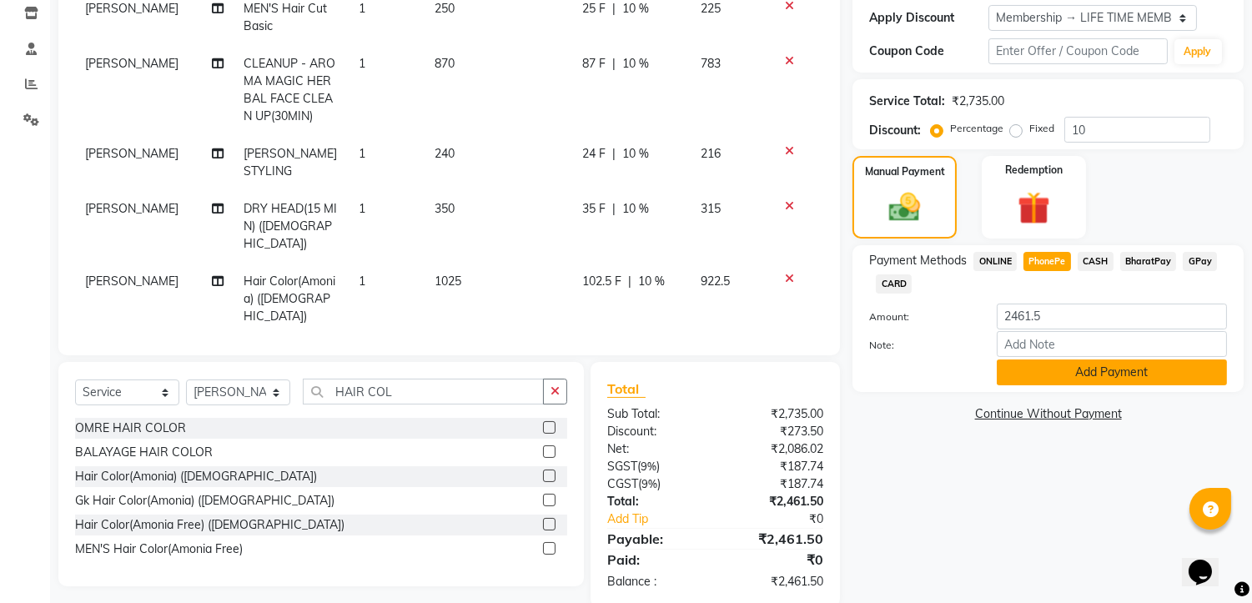
click at [1106, 367] on button "Add Payment" at bounding box center [1112, 373] width 230 height 26
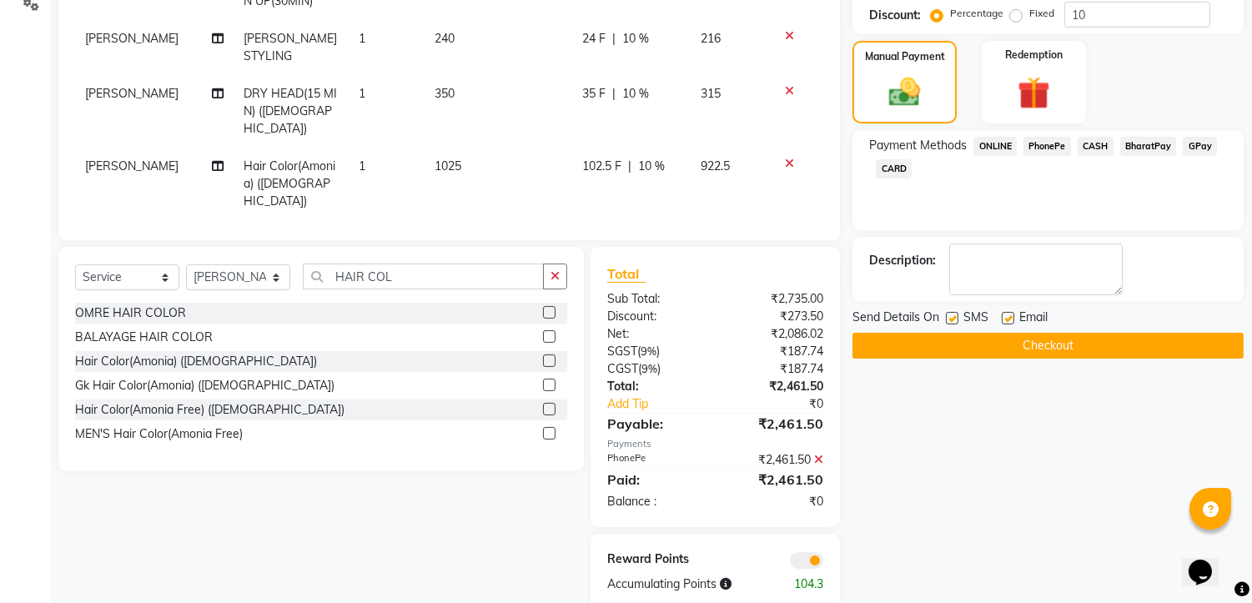
scroll to position [403, 0]
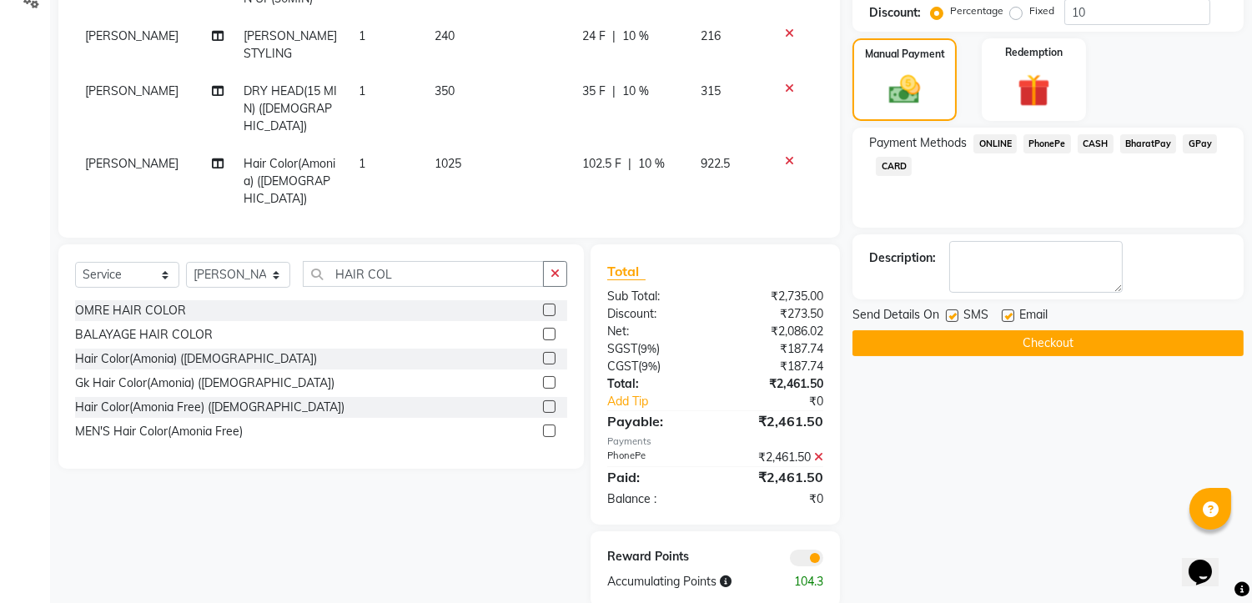
click at [1075, 345] on button "Checkout" at bounding box center [1048, 343] width 391 height 26
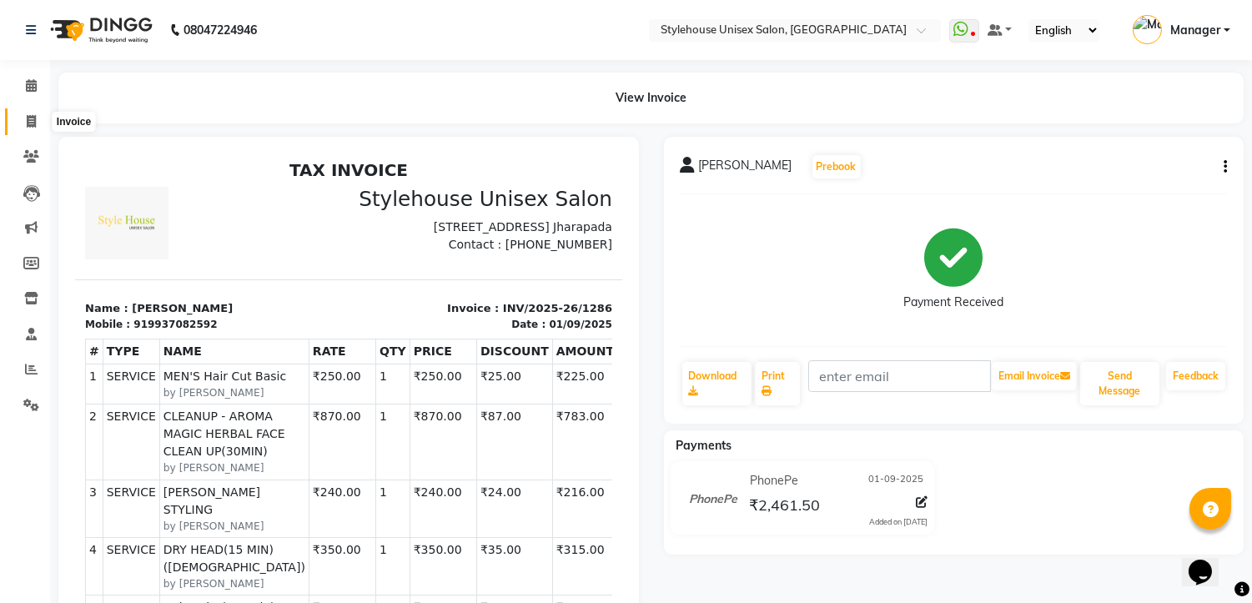
click at [28, 121] on icon at bounding box center [31, 121] width 9 height 13
select select "service"
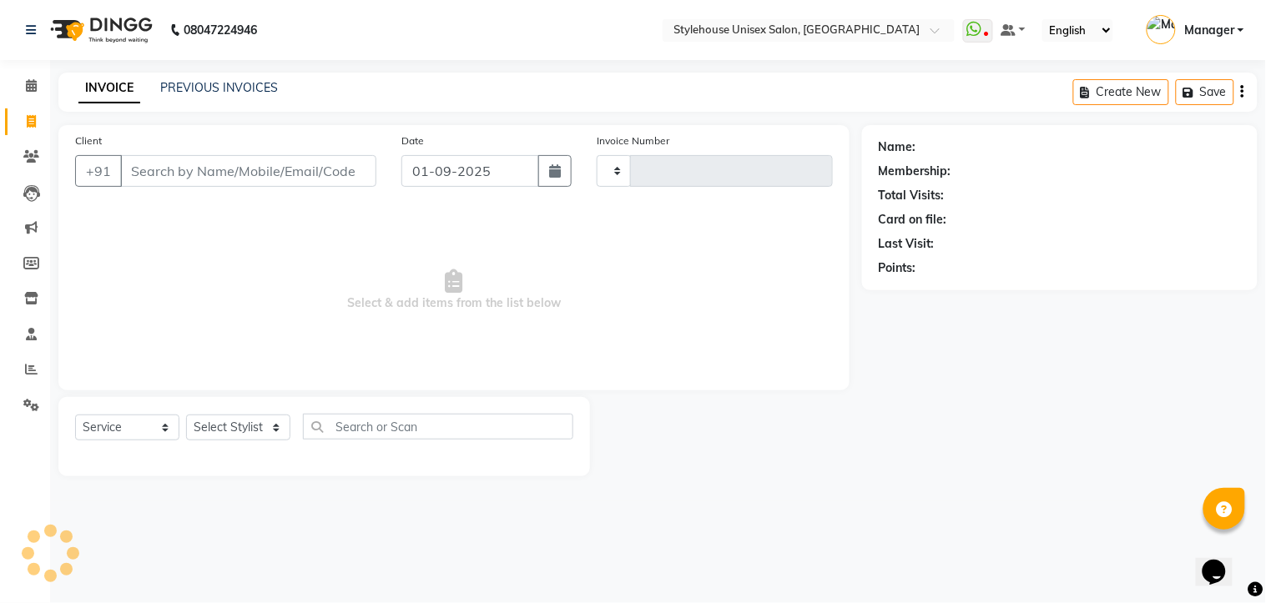
type input "1287"
select select "7906"
click at [217, 83] on link "PREVIOUS INVOICES" at bounding box center [219, 87] width 118 height 15
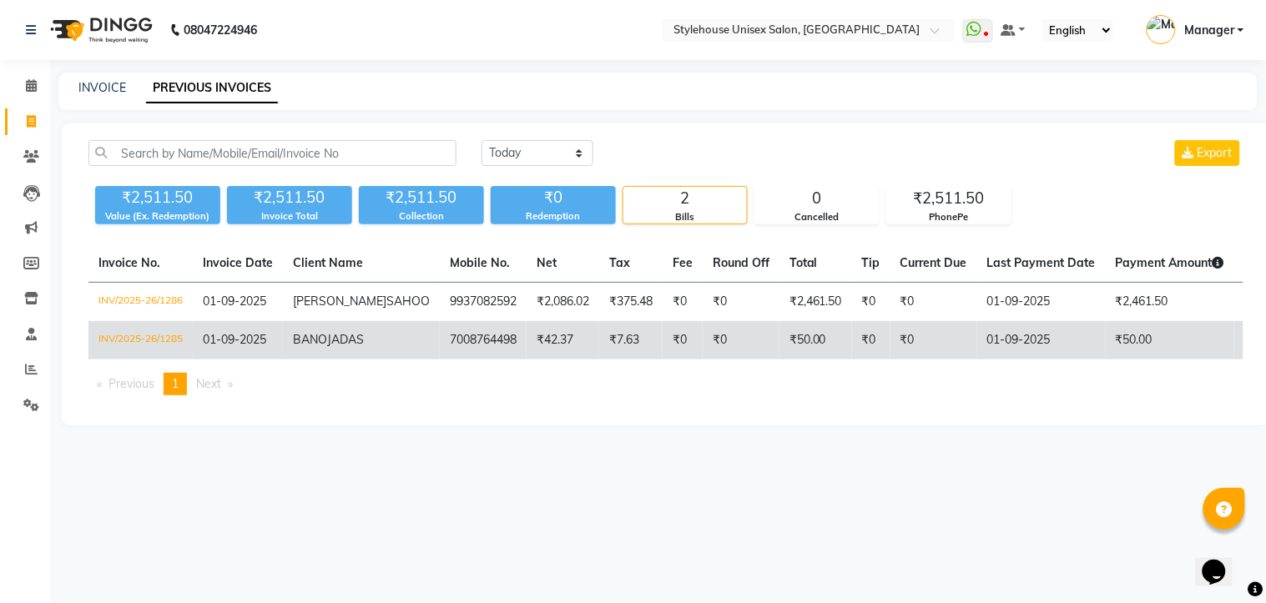
click at [440, 355] on td "7008764498" at bounding box center [483, 340] width 87 height 38
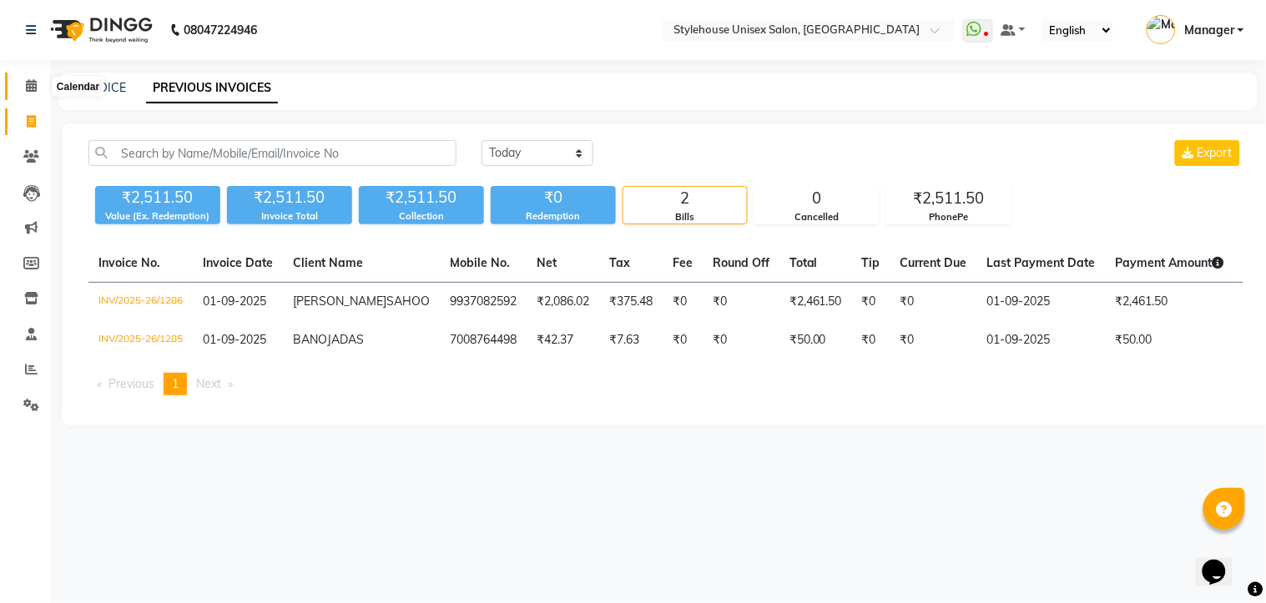
click at [23, 81] on span at bounding box center [31, 86] width 29 height 19
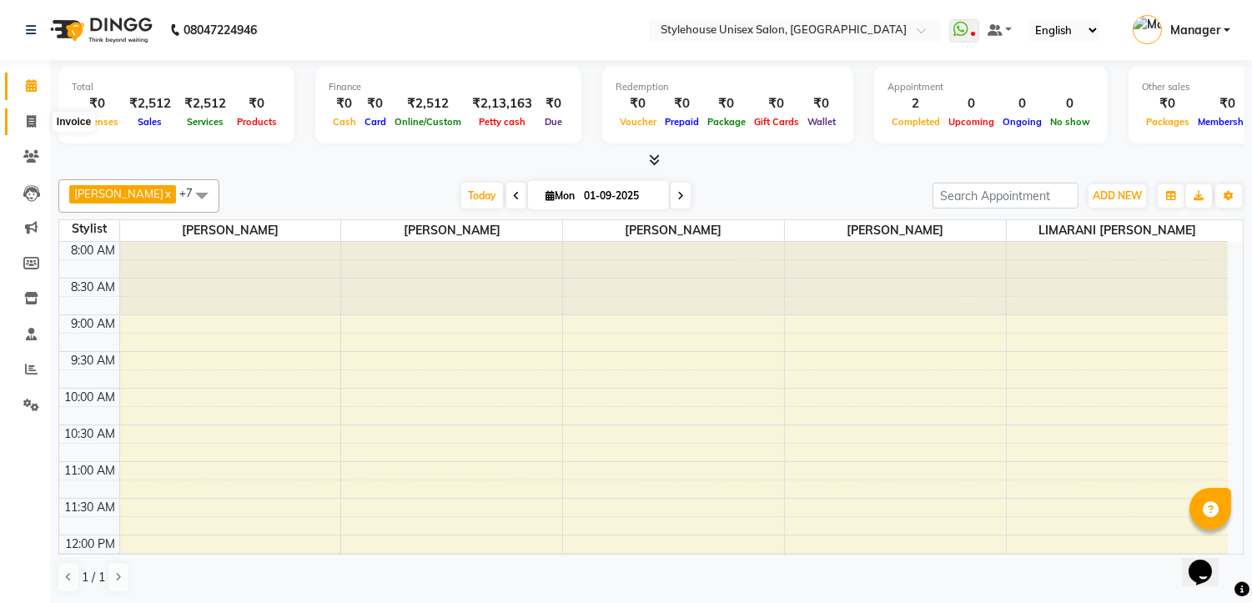
click at [28, 123] on icon at bounding box center [31, 121] width 9 height 13
select select "service"
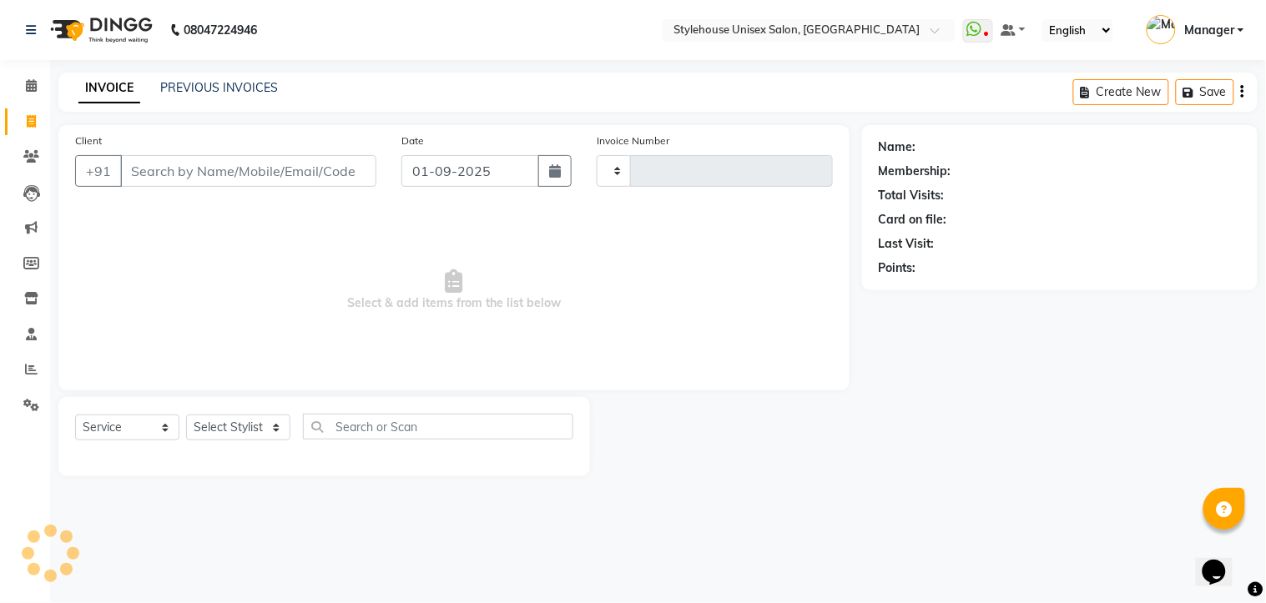
type input "1287"
select select "7906"
click at [160, 430] on select "Select Service Product Membership Package Voucher Prepaid Gift Card" at bounding box center [127, 428] width 104 height 26
select select "membership"
click at [75, 416] on select "Select Service Product Membership Package Voucher Prepaid Gift Card" at bounding box center [127, 428] width 104 height 26
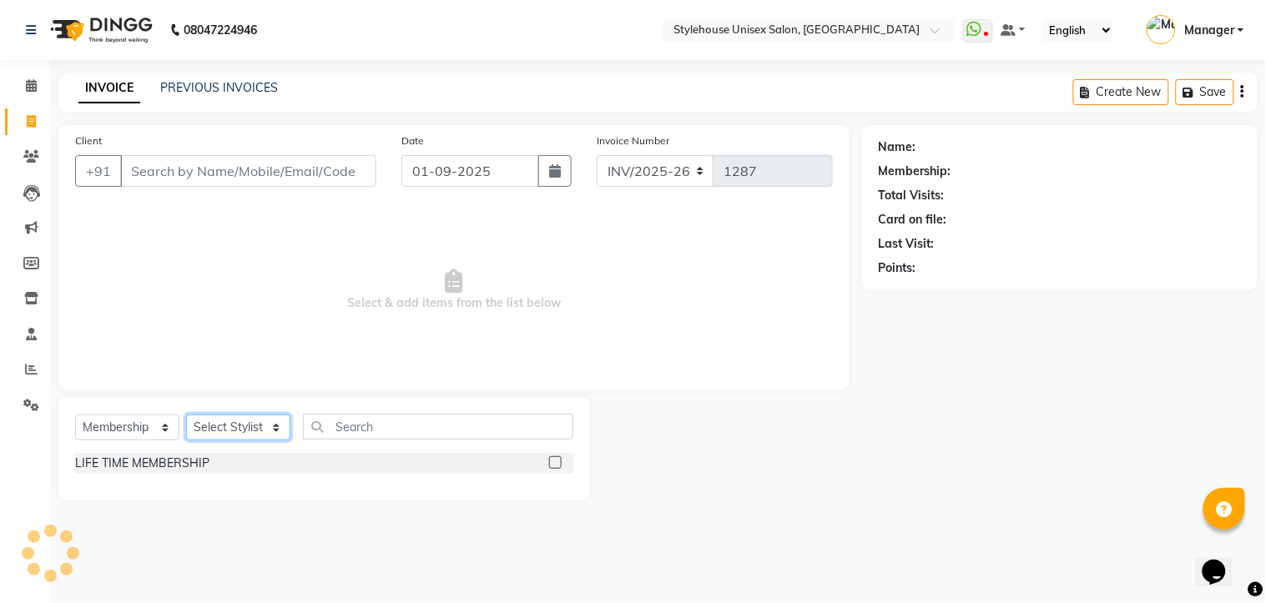
click at [276, 431] on select "Select Stylist [PERSON_NAME] [PERSON_NAME] LIMARANI [PERSON_NAME] Manager Naz […" at bounding box center [238, 428] width 104 height 26
select select "88792"
click at [186, 416] on select "Select Stylist [PERSON_NAME] [PERSON_NAME] LIMARANI [PERSON_NAME] Manager Naz […" at bounding box center [238, 428] width 104 height 26
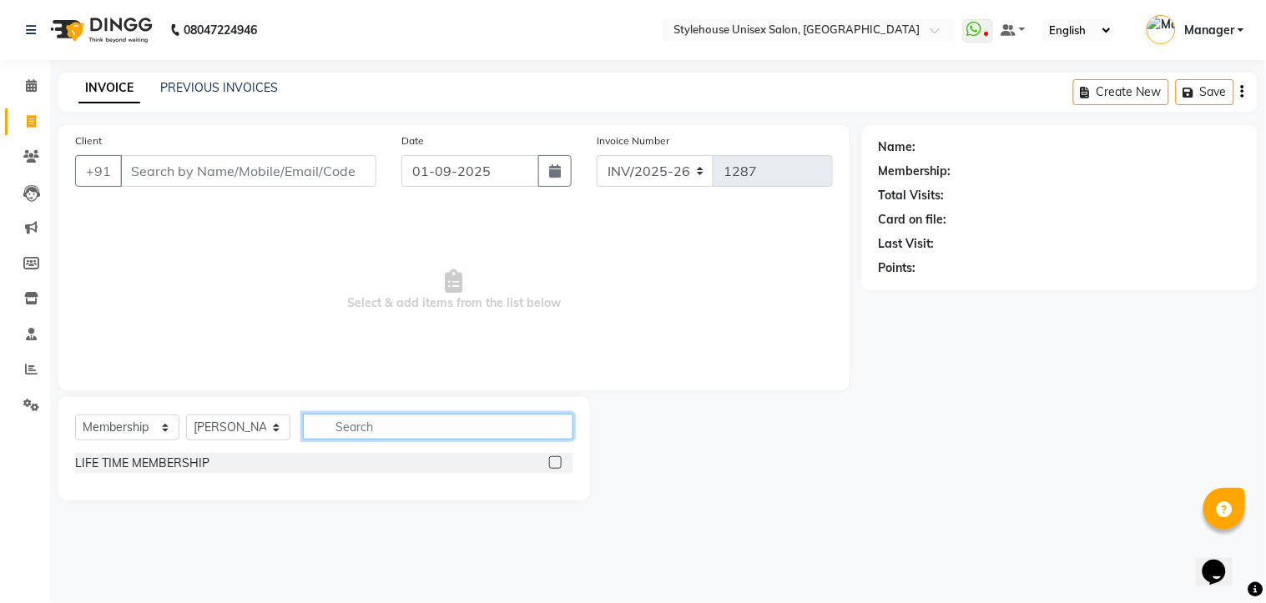
click at [355, 424] on input "text" at bounding box center [438, 427] width 270 height 26
type input "L"
type input "MEMBERSHIP"
click at [563, 429] on icon "button" at bounding box center [561, 427] width 9 height 12
click at [400, 420] on input "text" at bounding box center [438, 427] width 270 height 26
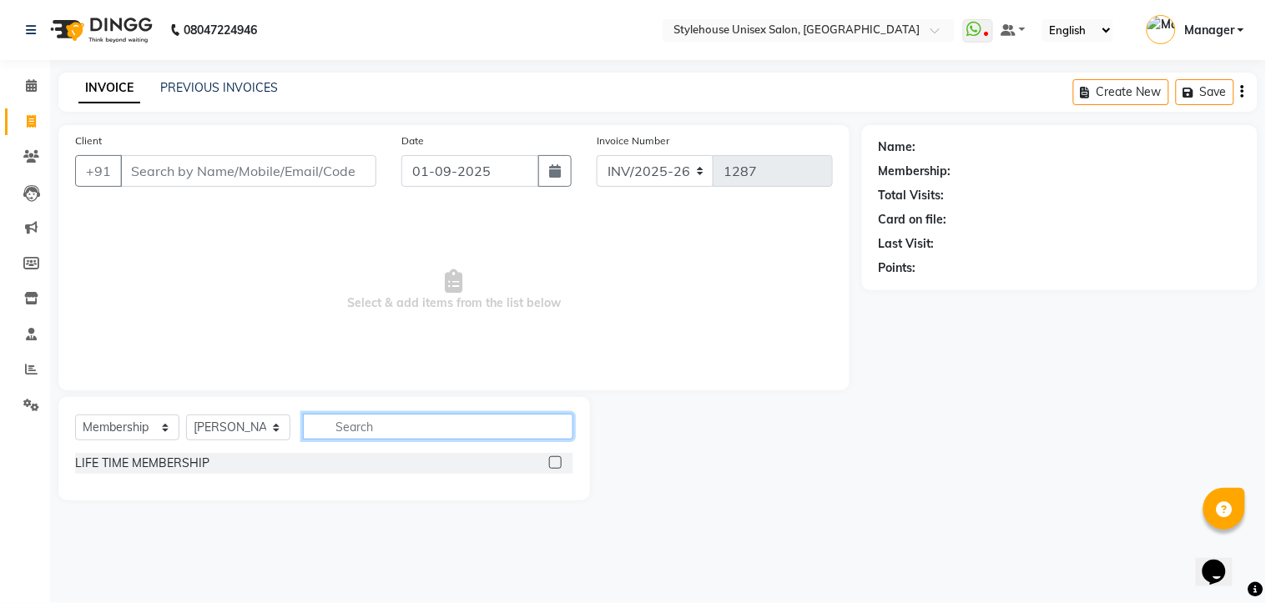
click at [393, 429] on input "text" at bounding box center [438, 427] width 270 height 26
click at [411, 426] on input "text" at bounding box center [438, 427] width 270 height 26
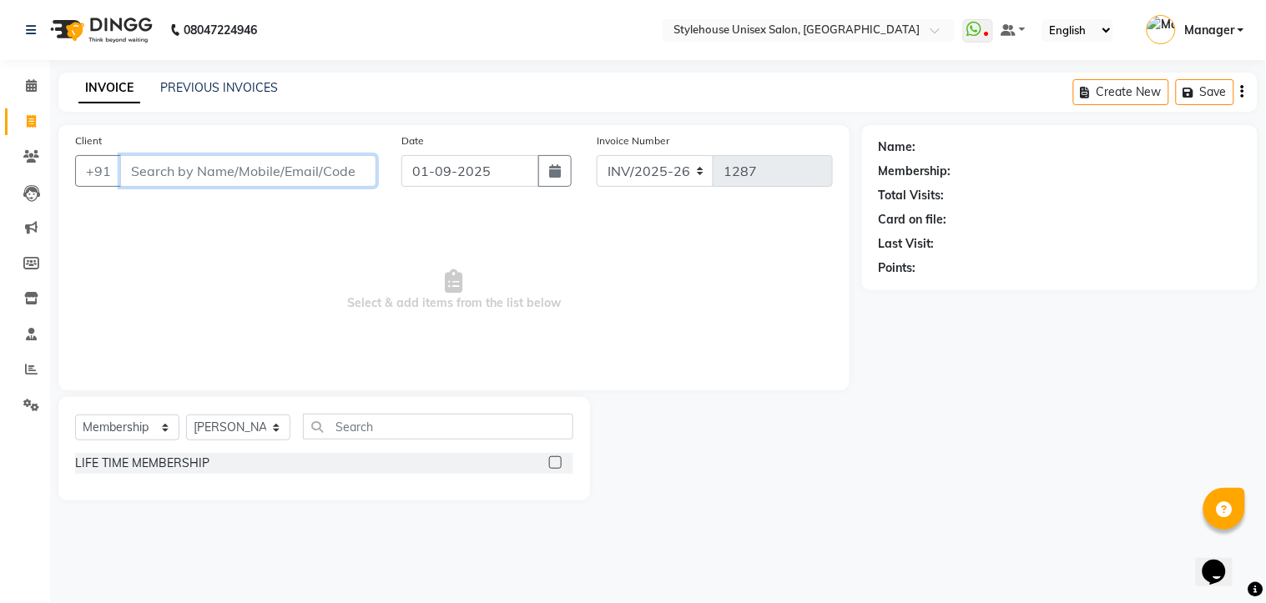
click at [186, 164] on input "Client" at bounding box center [248, 171] width 256 height 32
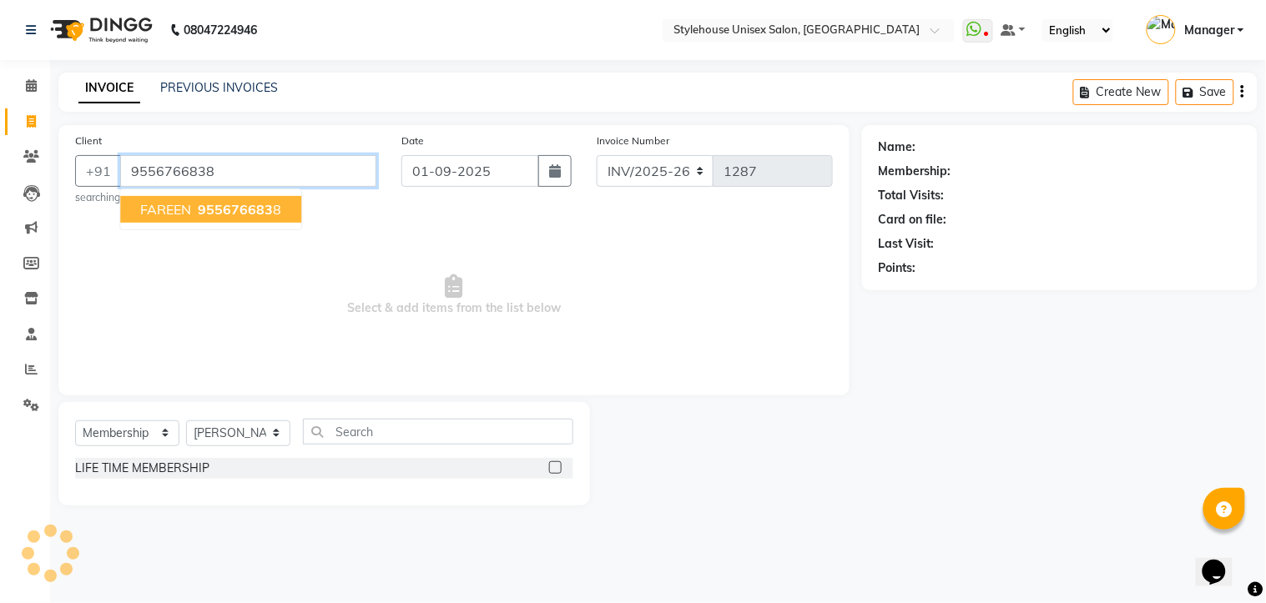
type input "9556766838"
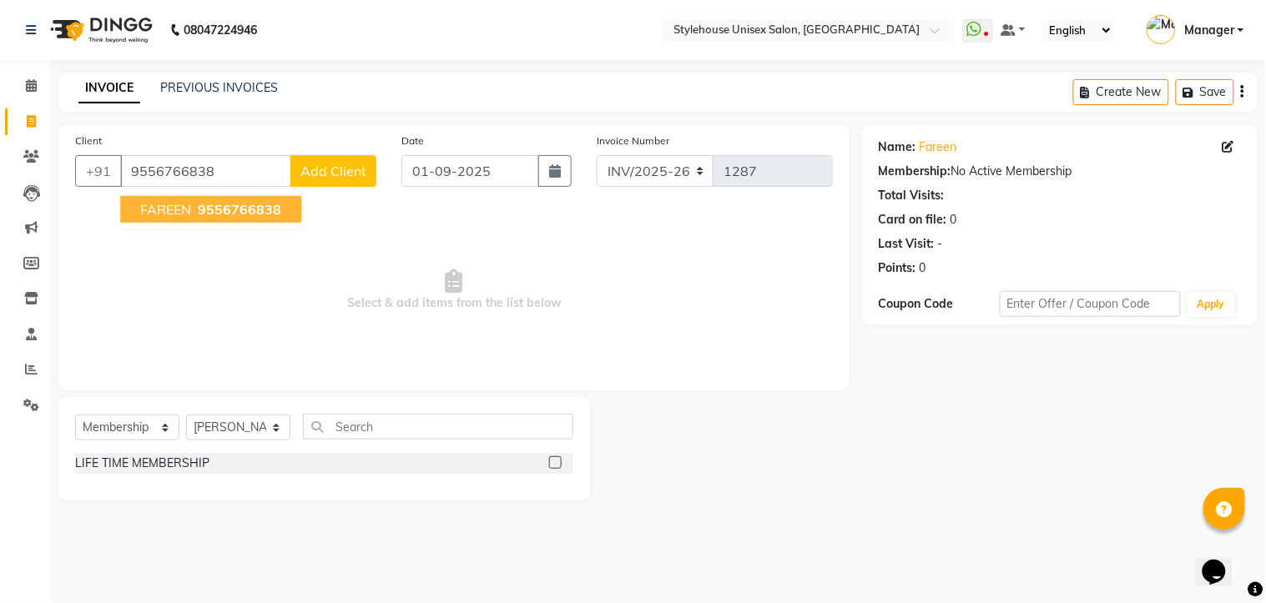
click at [225, 215] on span "9556766838" at bounding box center [239, 209] width 83 height 17
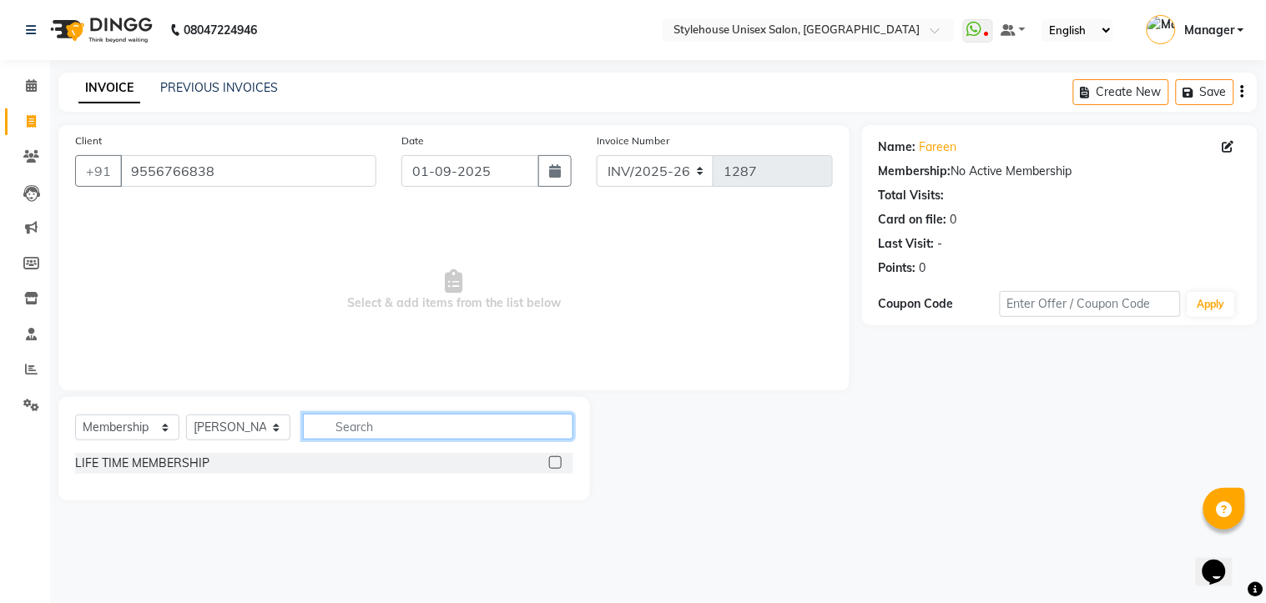
click at [410, 419] on input "text" at bounding box center [438, 427] width 270 height 26
click at [405, 423] on input "text" at bounding box center [438, 427] width 270 height 26
click at [557, 464] on label at bounding box center [555, 462] width 13 height 13
click at [557, 464] on input "checkbox" at bounding box center [554, 463] width 11 height 11
select select "select"
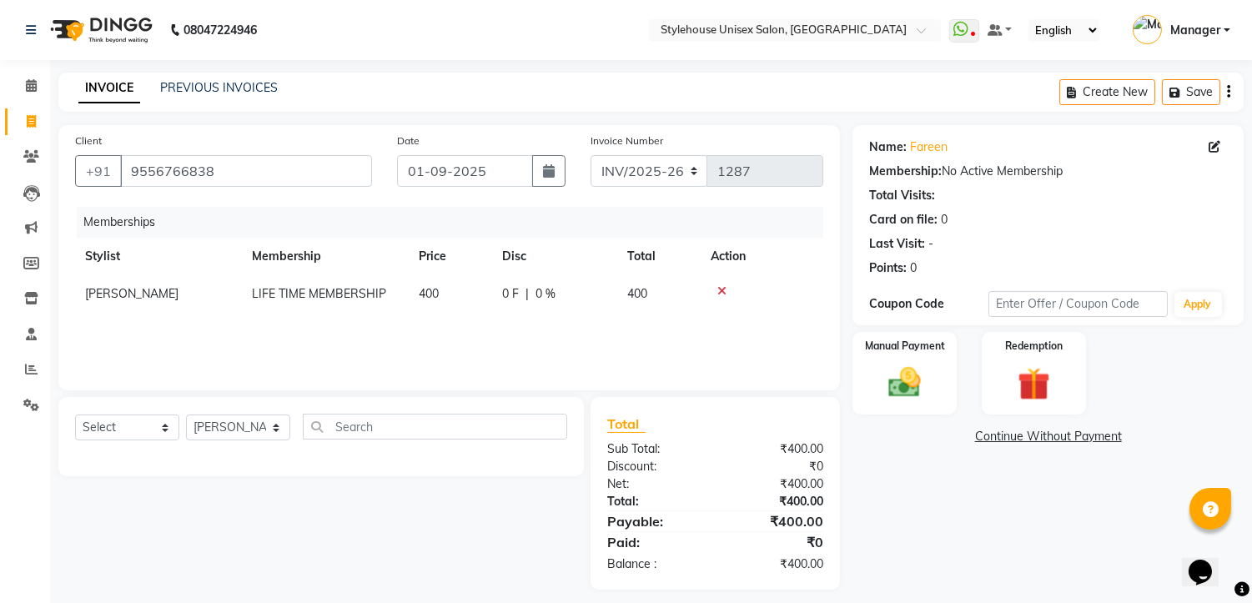
click at [721, 287] on icon at bounding box center [722, 291] width 9 height 12
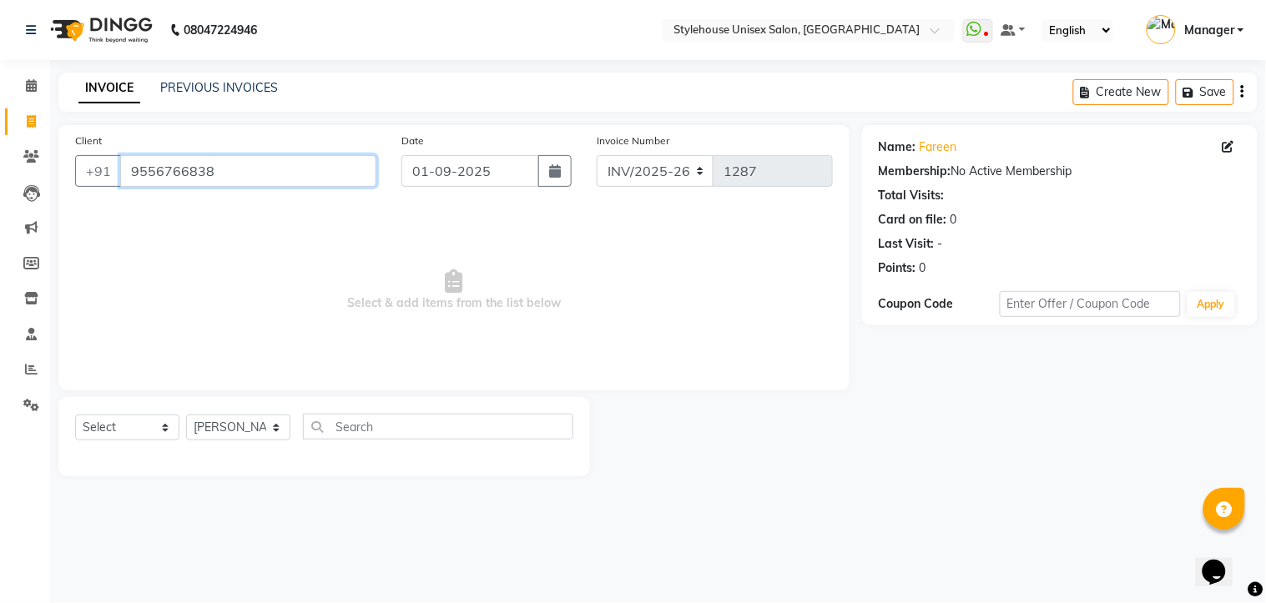
click at [228, 179] on input "9556766838" at bounding box center [248, 171] width 256 height 32
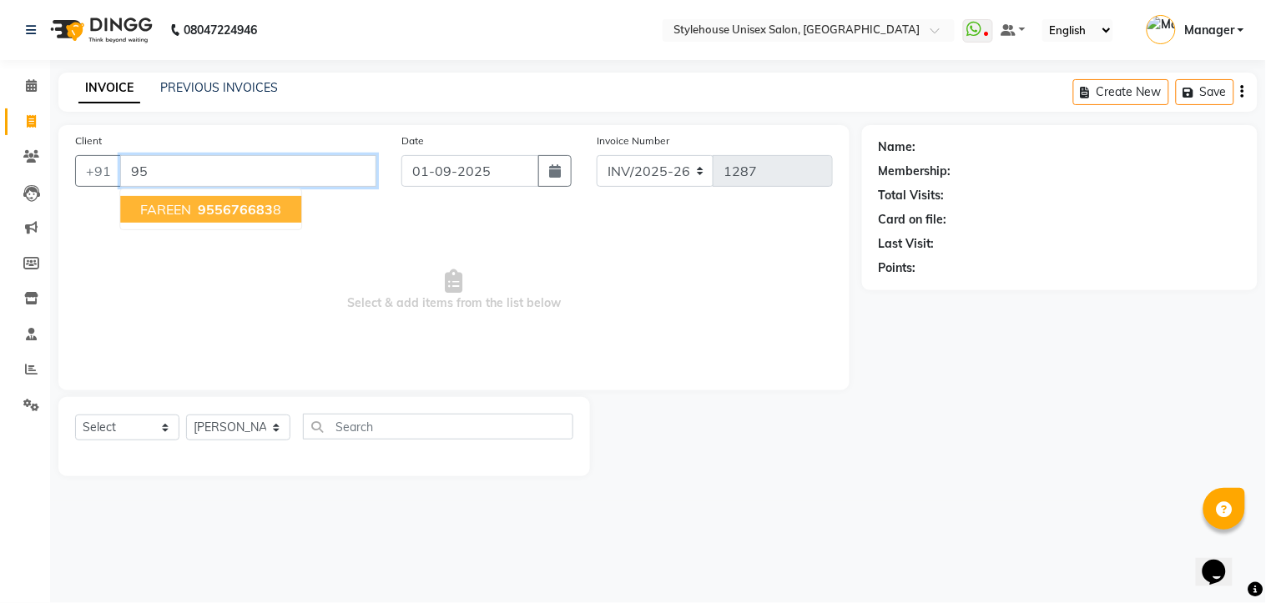
type input "9"
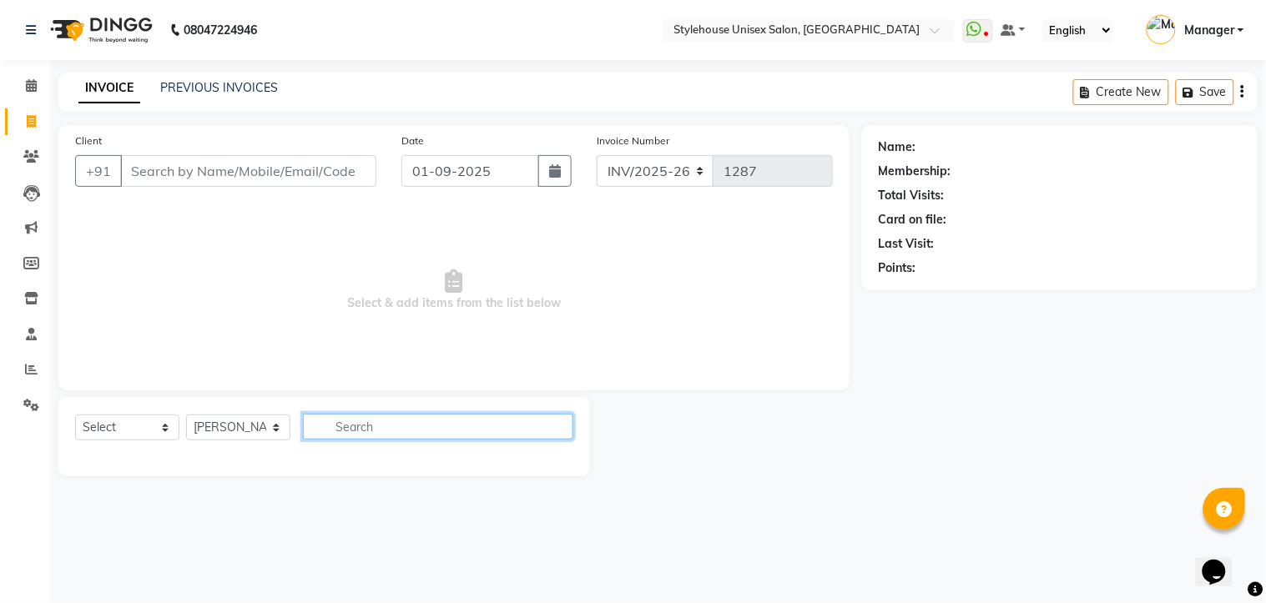
click at [354, 422] on input "text" at bounding box center [438, 427] width 270 height 26
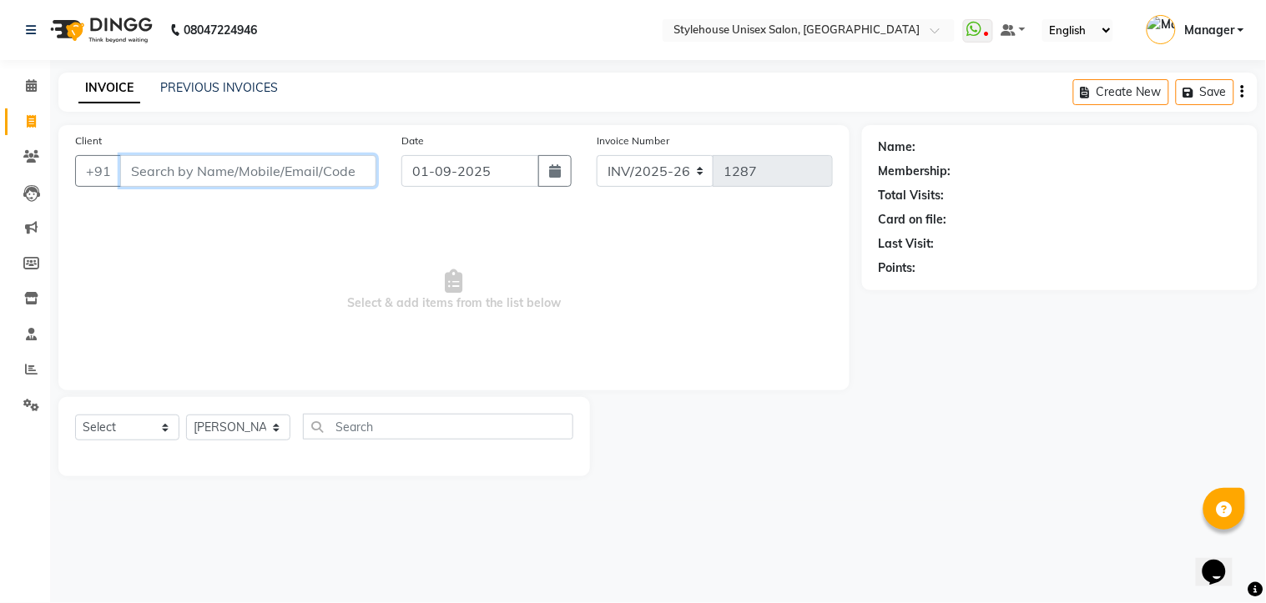
click at [204, 173] on input "Client" at bounding box center [248, 171] width 256 height 32
type input "F"
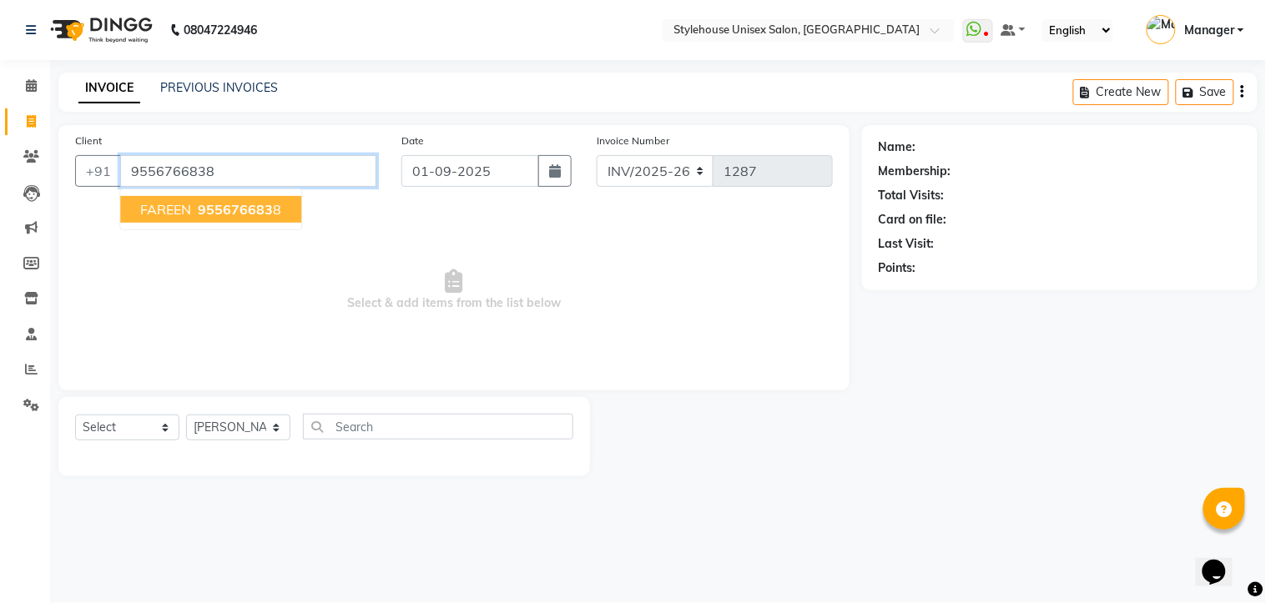
type input "9556766838"
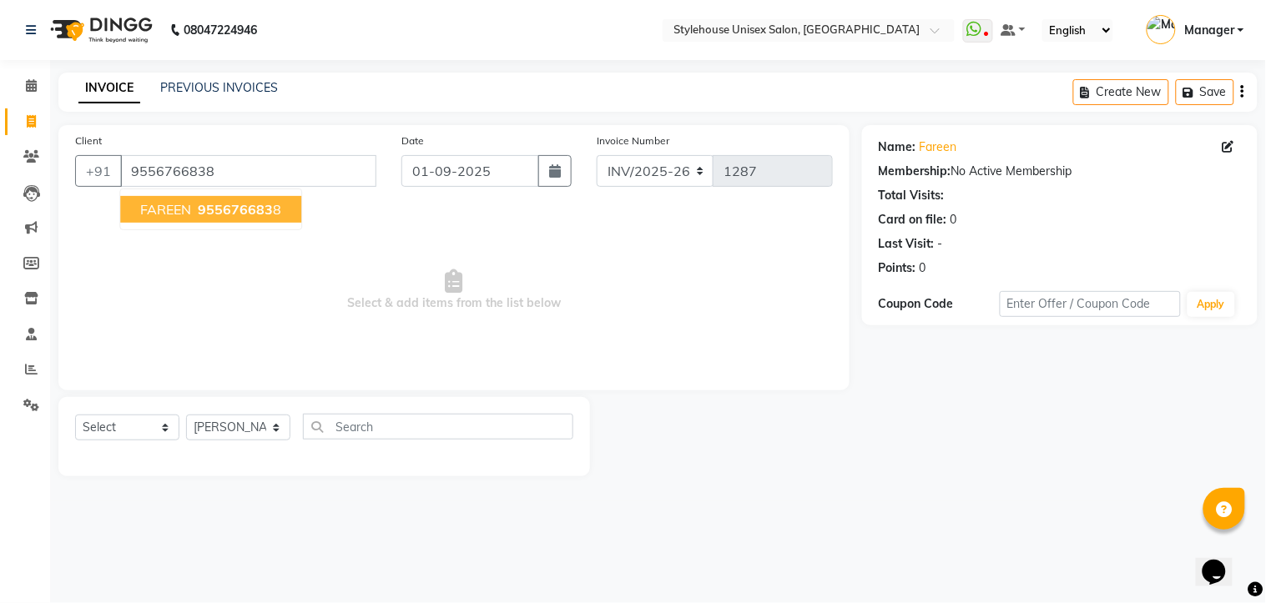
click at [194, 204] on ngb-highlight "955676683 8" at bounding box center [237, 209] width 87 height 17
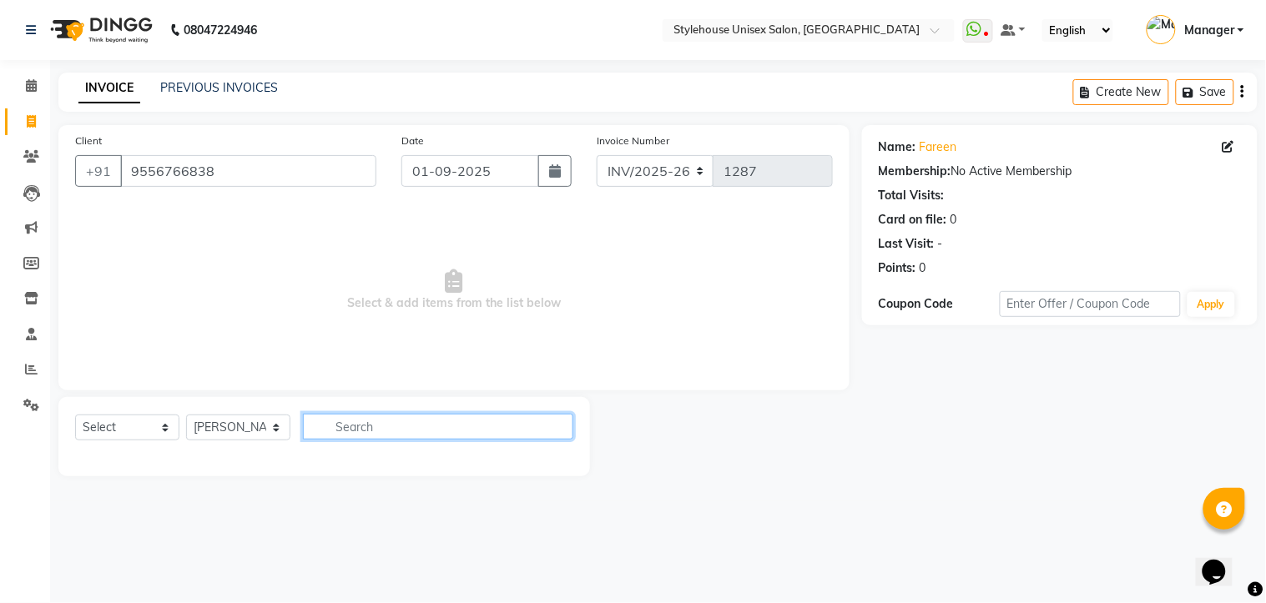
click at [420, 427] on input "text" at bounding box center [438, 427] width 270 height 26
click at [420, 428] on input "text" at bounding box center [438, 427] width 270 height 26
click at [441, 428] on input "text" at bounding box center [438, 427] width 270 height 26
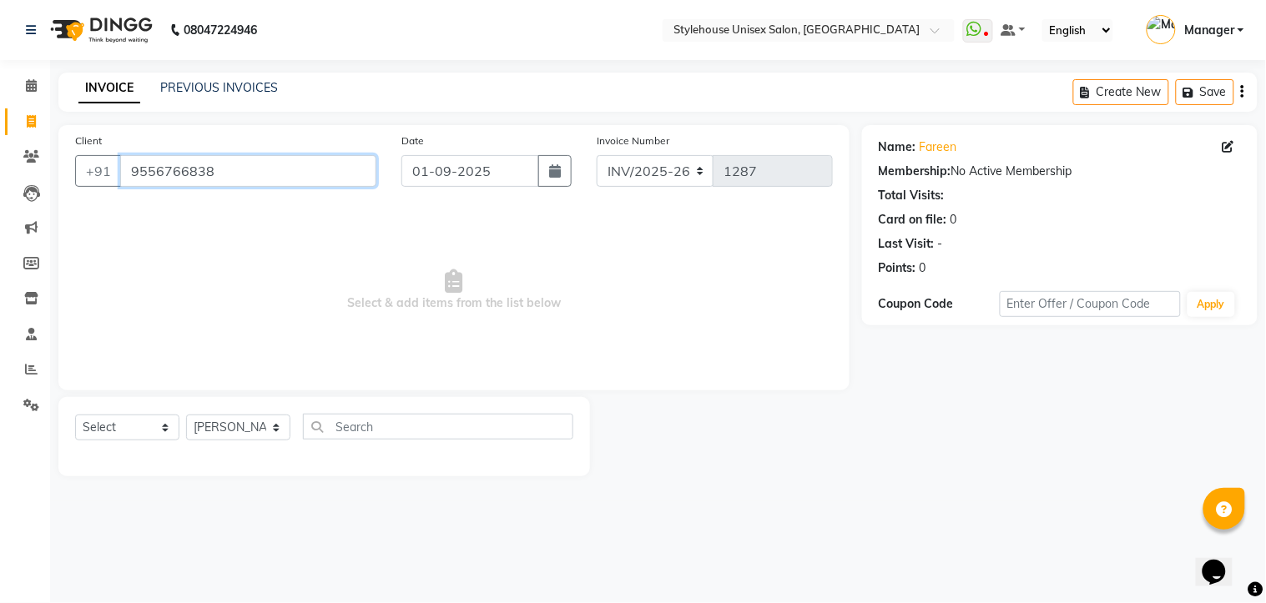
click at [246, 165] on input "9556766838" at bounding box center [248, 171] width 256 height 32
click at [1018, 164] on div "Membership: No Active Membership" at bounding box center [1060, 172] width 362 height 18
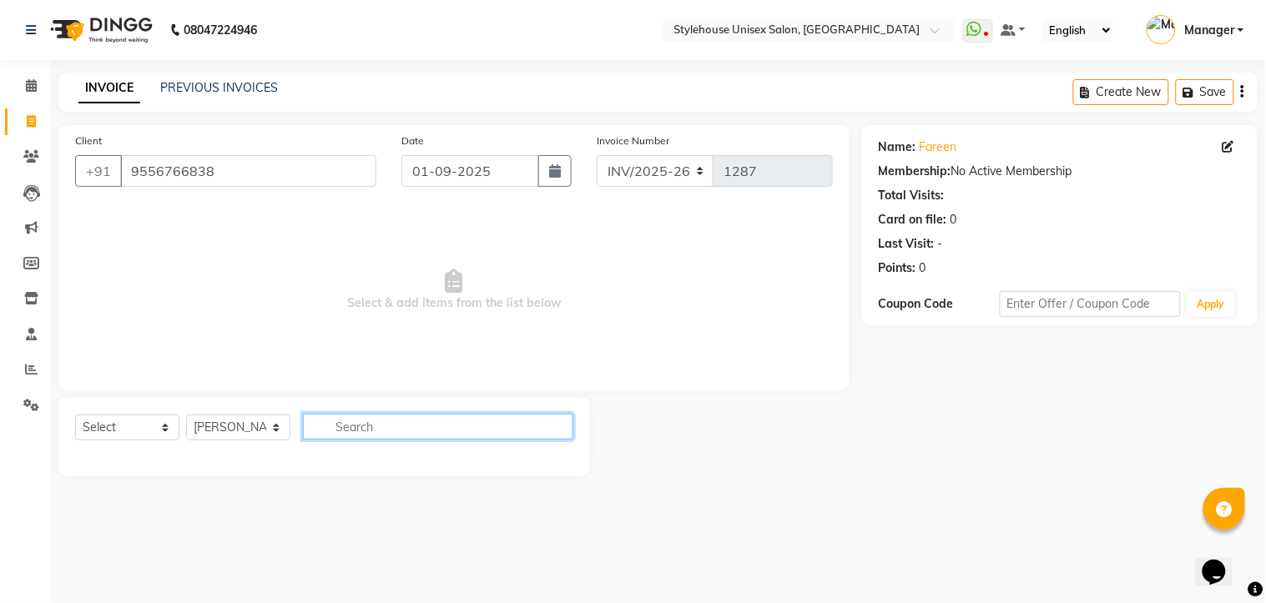
click at [448, 427] on input "text" at bounding box center [438, 427] width 270 height 26
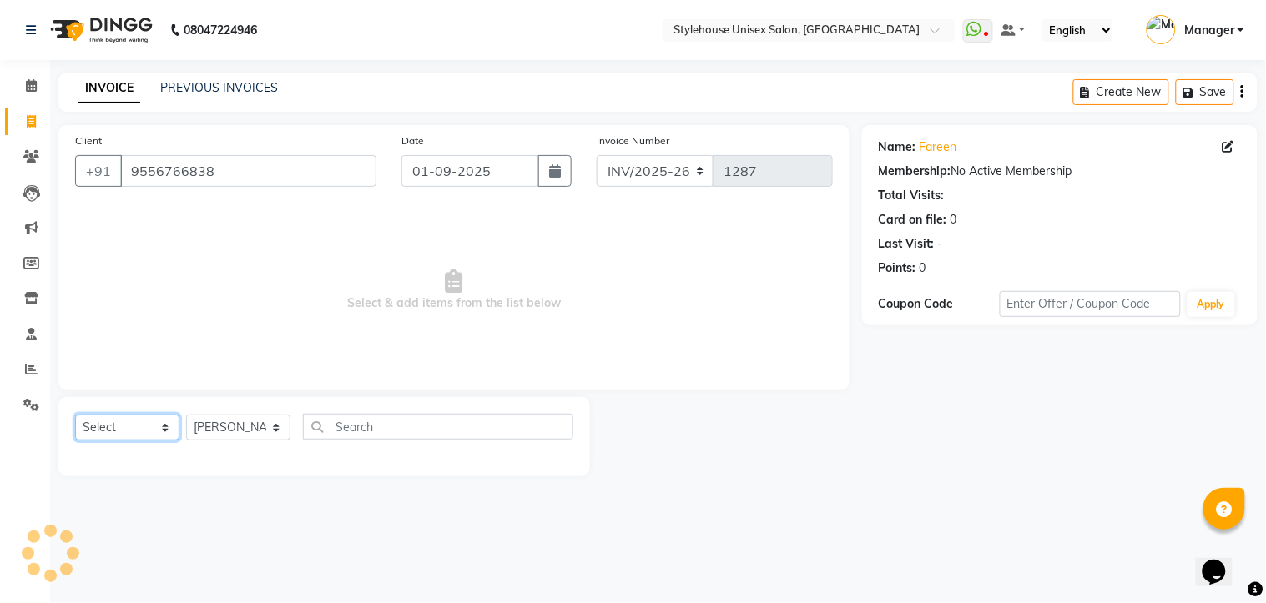
click at [170, 428] on select "Select Service Product Membership Package Voucher Prepaid Gift Card" at bounding box center [127, 428] width 104 height 26
click at [75, 416] on select "Select Service Product Membership Package Voucher Prepaid Gift Card" at bounding box center [127, 428] width 104 height 26
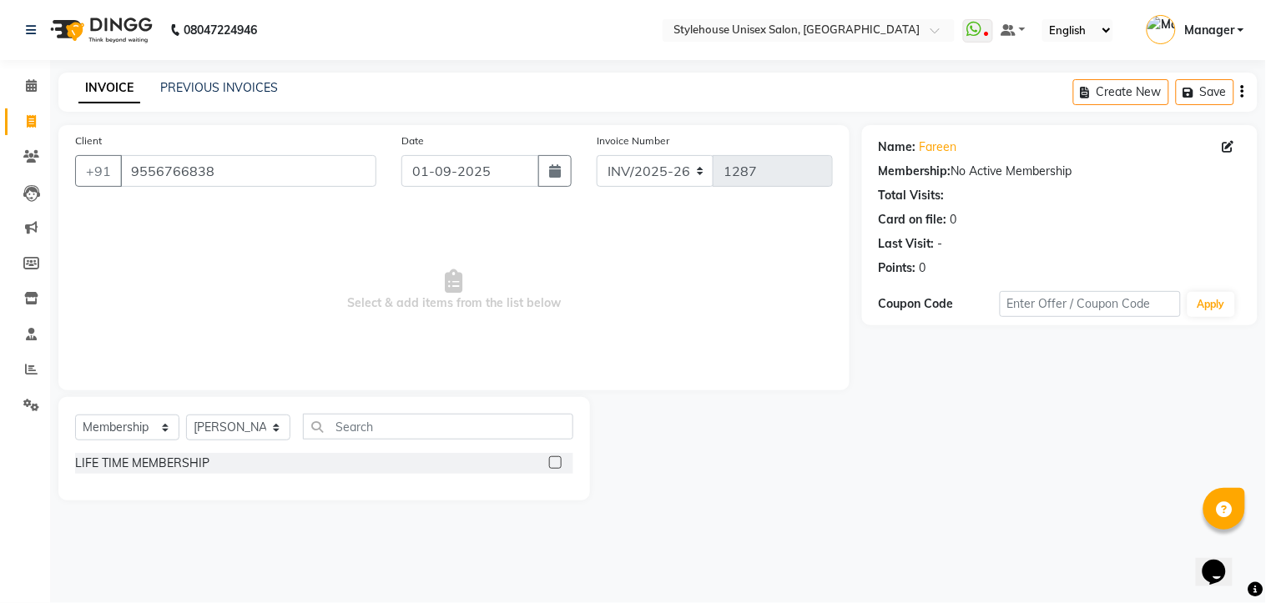
click at [557, 464] on label at bounding box center [555, 462] width 13 height 13
click at [557, 464] on input "checkbox" at bounding box center [554, 463] width 11 height 11
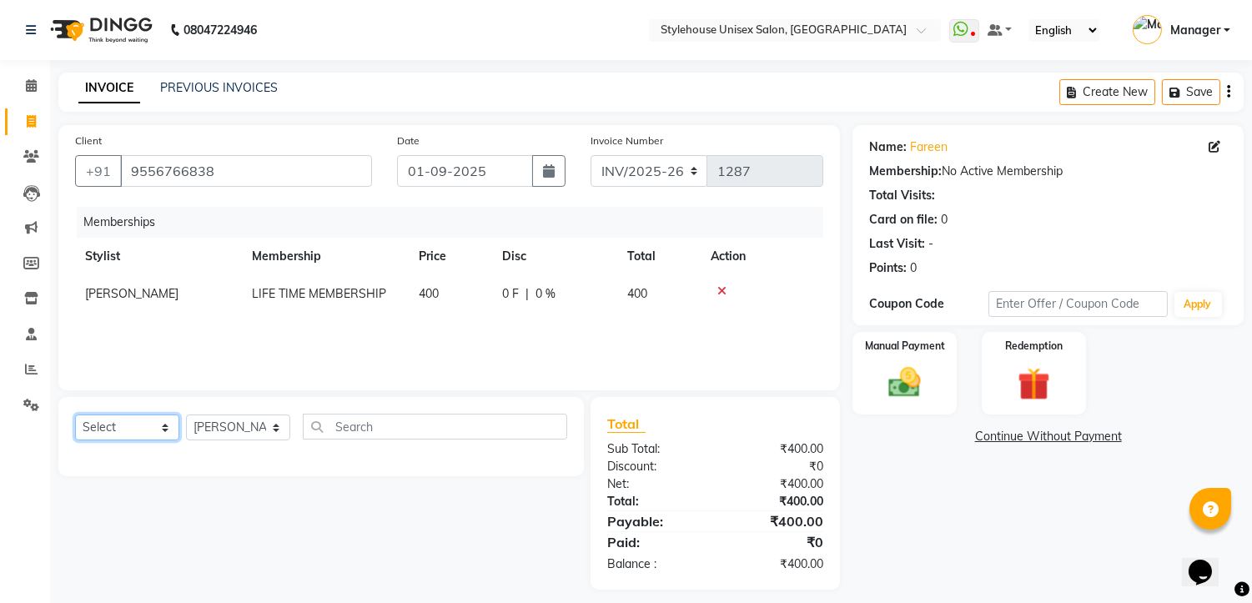
click at [161, 426] on select "Select Service Product Package Voucher Prepaid Gift Card" at bounding box center [127, 428] width 104 height 26
click at [75, 416] on select "Select Service Product Package Voucher Prepaid Gift Card" at bounding box center [127, 428] width 104 height 26
click at [376, 429] on input "text" at bounding box center [435, 427] width 264 height 26
click at [164, 426] on select "Select Service Product Package Voucher Prepaid Gift Card" at bounding box center [127, 428] width 104 height 26
click at [75, 416] on select "Select Service Product Package Voucher Prepaid Gift Card" at bounding box center [127, 428] width 104 height 26
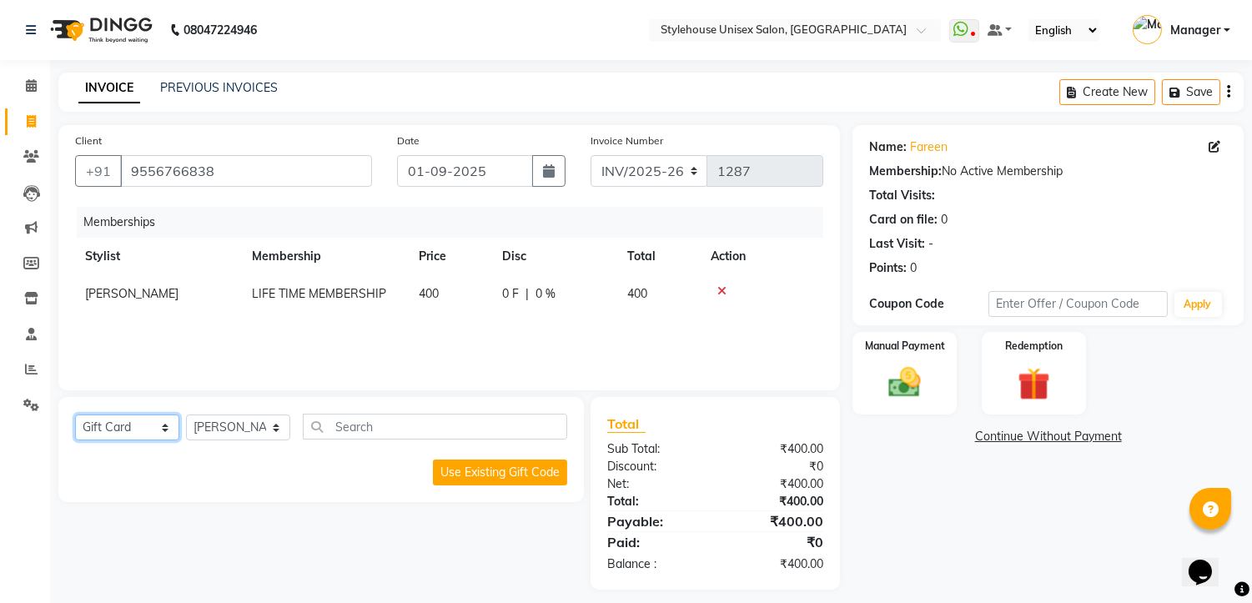
click at [162, 426] on select "Select Service Product Package Voucher Prepaid Gift Card" at bounding box center [127, 428] width 104 height 26
select select "P"
click at [75, 416] on select "Select Service Product Package Voucher Prepaid Gift Card" at bounding box center [127, 428] width 104 height 26
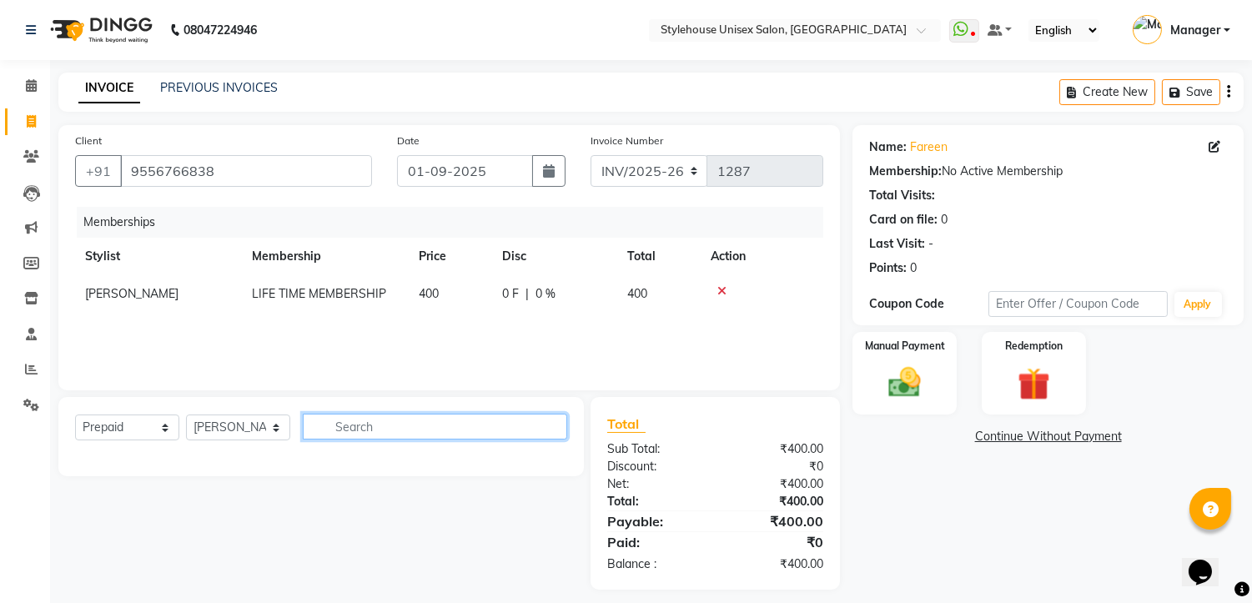
click at [352, 428] on input "text" at bounding box center [435, 427] width 264 height 26
type input "H"
click at [165, 426] on select "Select Service Product Package Voucher Prepaid Gift Card" at bounding box center [127, 428] width 104 height 26
click at [377, 426] on input "text" at bounding box center [435, 427] width 264 height 26
type input "H"
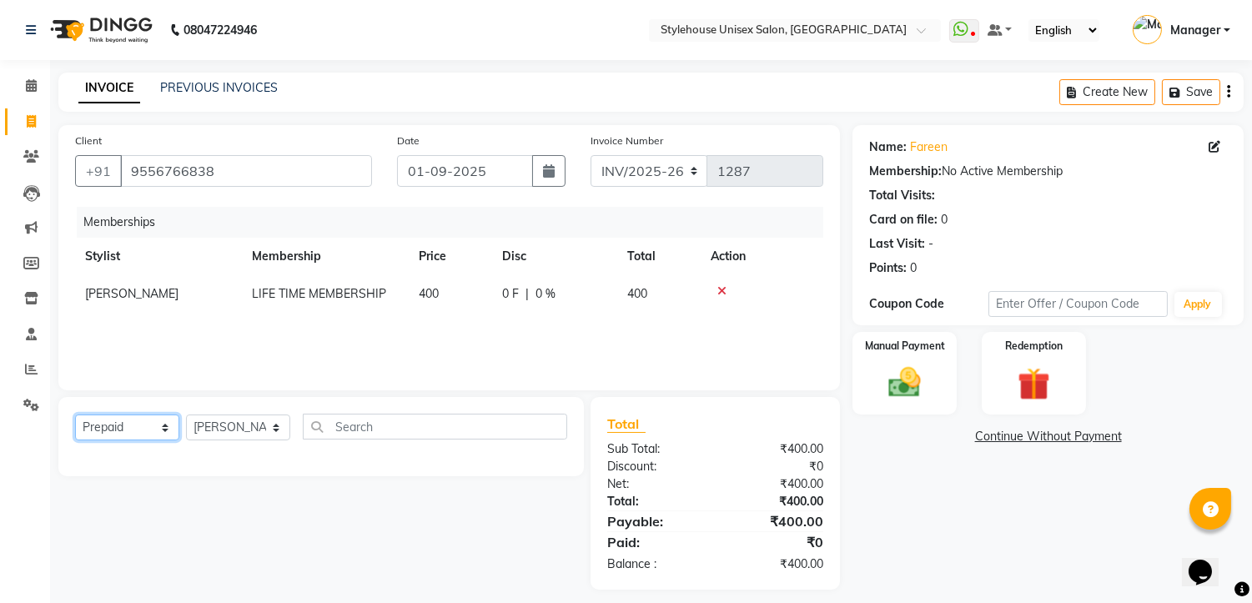
click at [160, 427] on select "Select Service Product Package Voucher Prepaid Gift Card" at bounding box center [127, 428] width 104 height 26
select select "service"
click at [75, 416] on select "Select Service Product Package Voucher Prepaid Gift Card" at bounding box center [127, 428] width 104 height 26
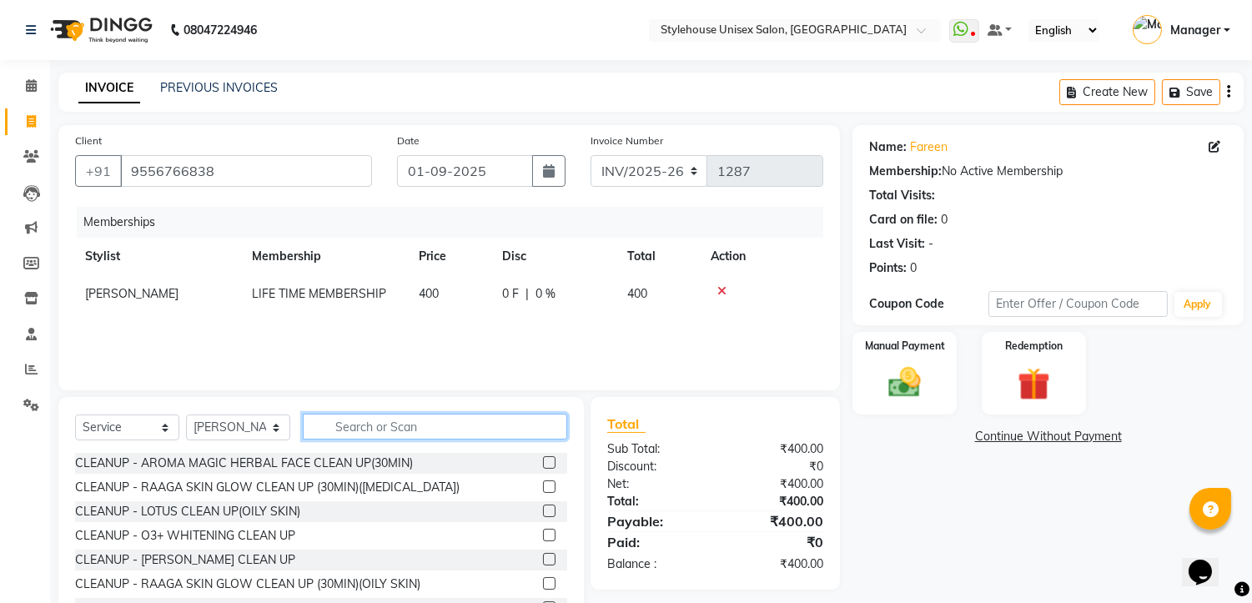
click at [379, 427] on input "text" at bounding box center [435, 427] width 264 height 26
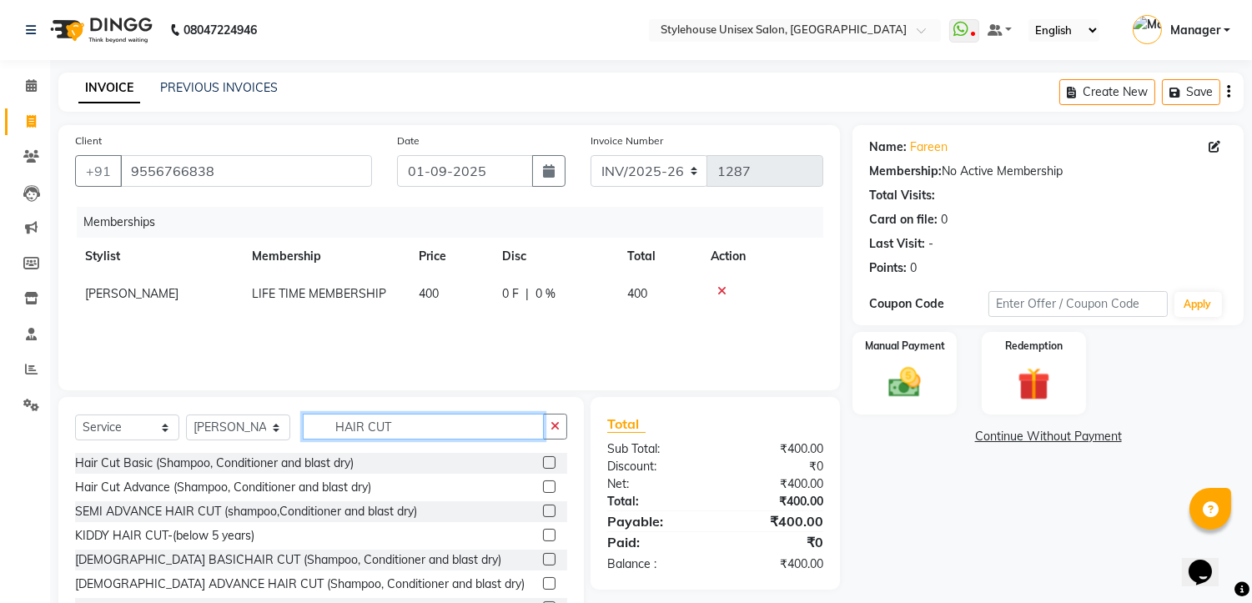
type input "HAIR CUT"
click at [543, 487] on label at bounding box center [549, 487] width 13 height 13
click at [543, 487] on input "checkbox" at bounding box center [548, 487] width 11 height 11
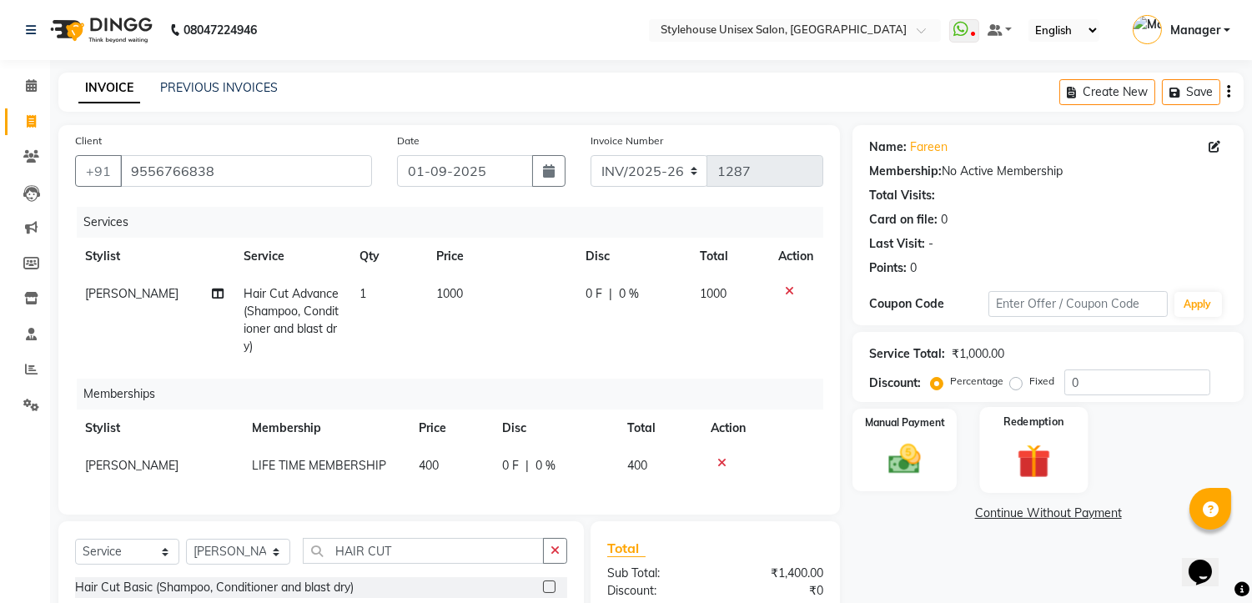
checkbox input "false"
click at [1095, 378] on input "0" at bounding box center [1138, 383] width 146 height 26
click at [906, 459] on img at bounding box center [905, 460] width 55 height 39
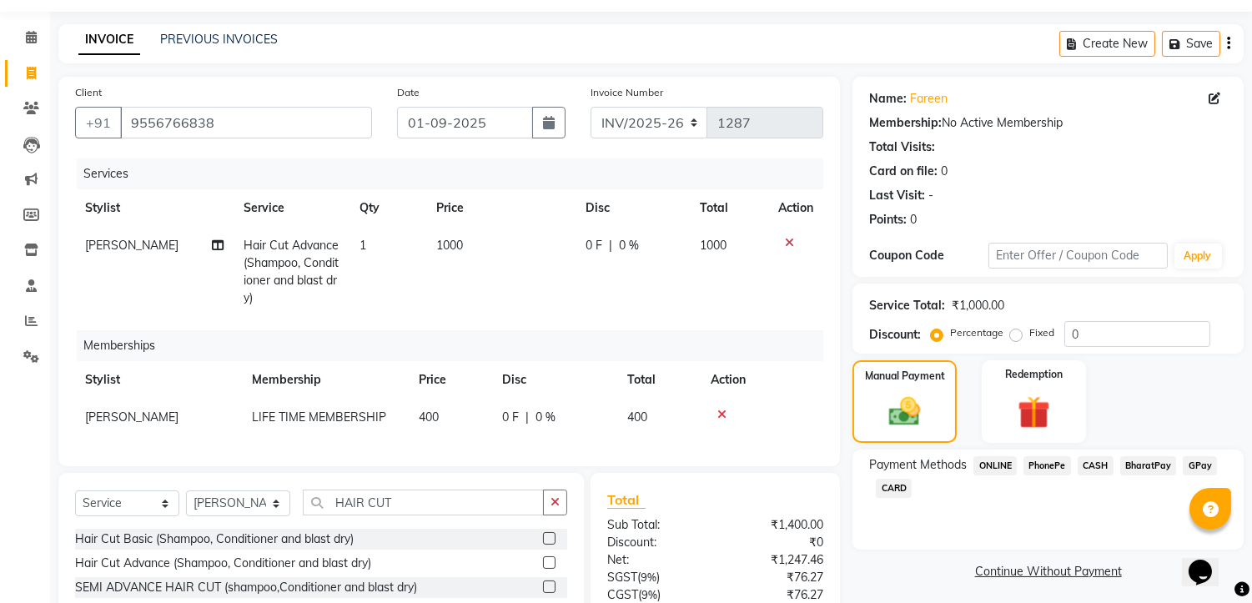
scroll to position [93, 0]
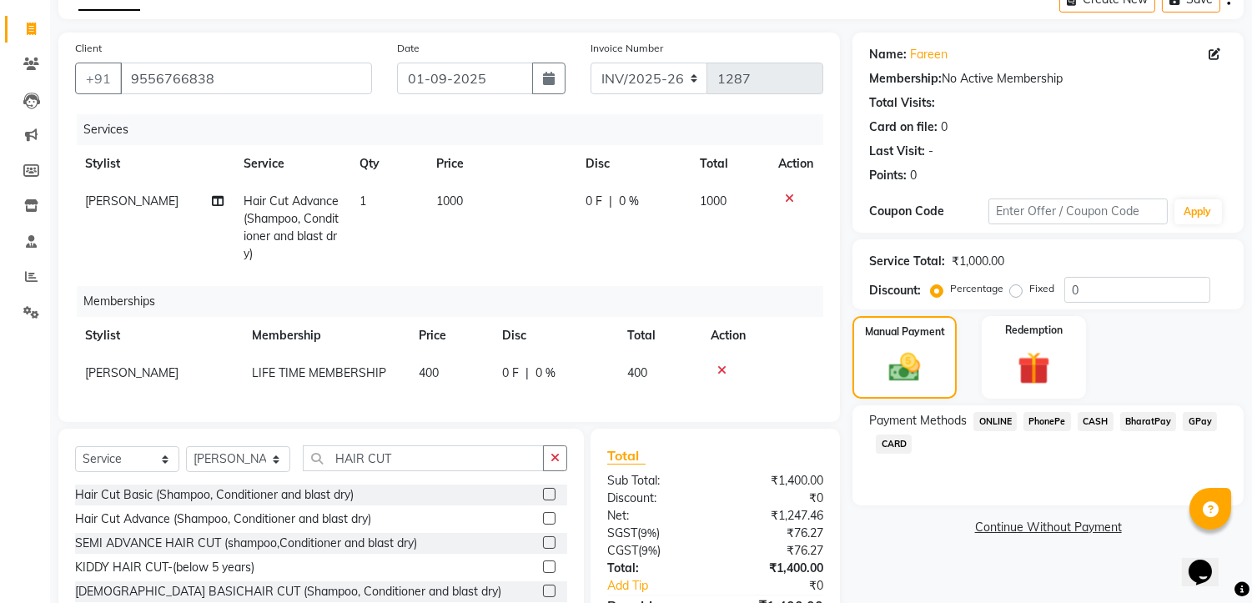
click at [1051, 423] on span "PhonePe" at bounding box center [1048, 421] width 48 height 19
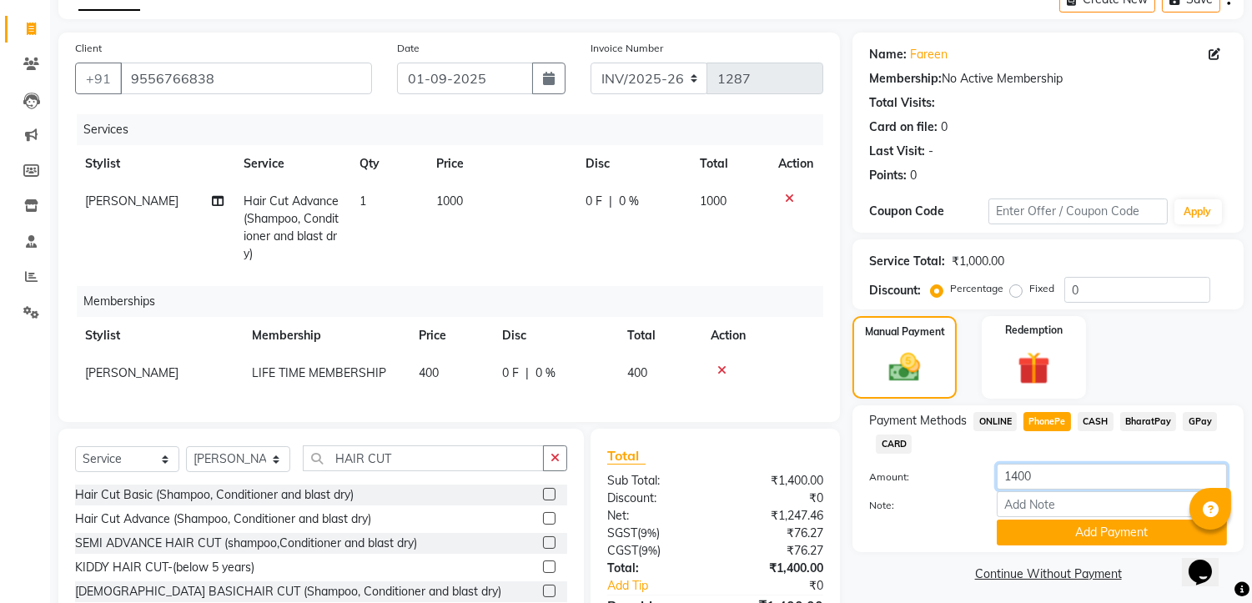
click at [1045, 471] on input "1400" at bounding box center [1112, 477] width 230 height 26
type input "1"
click at [1105, 538] on button "Add Payment" at bounding box center [1112, 533] width 230 height 26
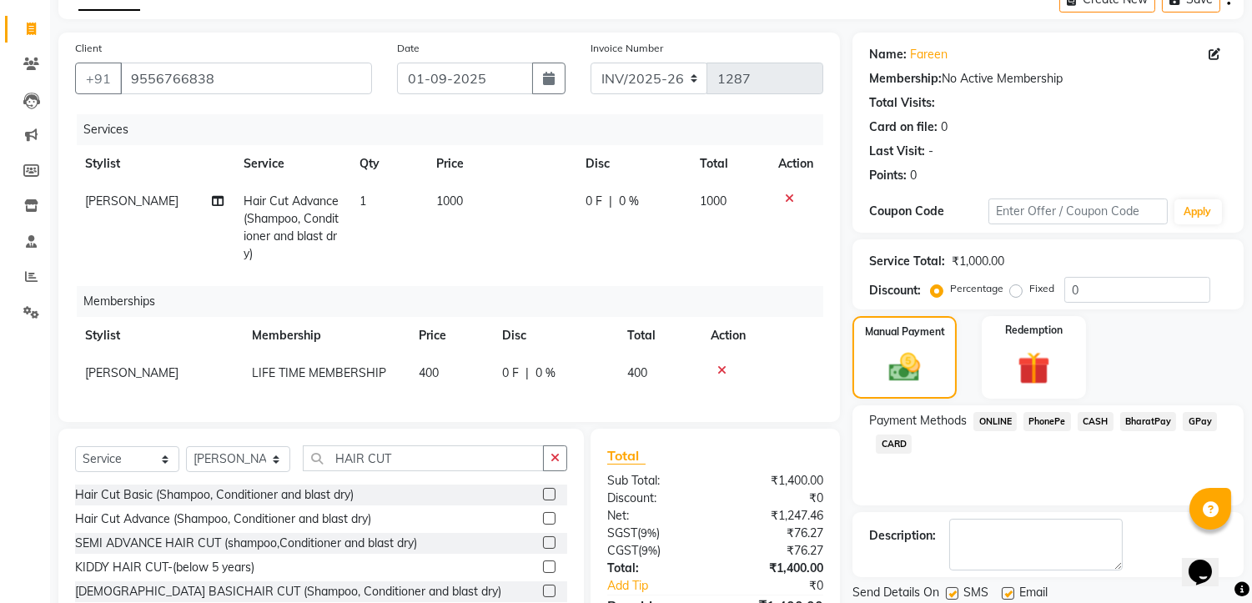
click at [1096, 423] on span "CASH" at bounding box center [1096, 421] width 36 height 19
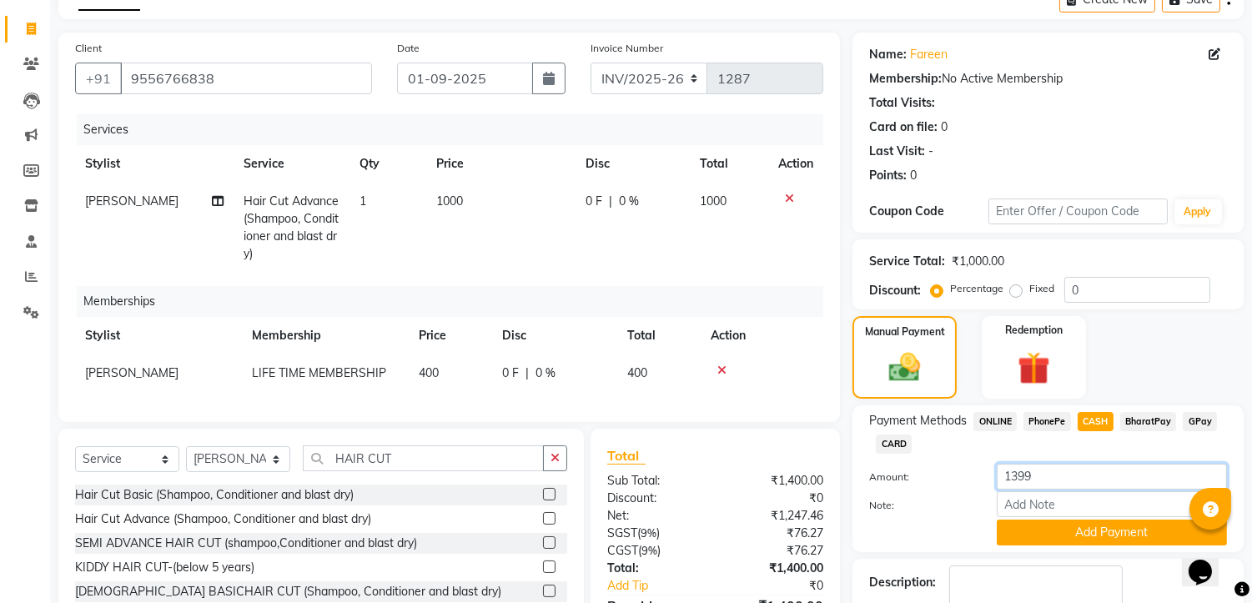
click at [1048, 471] on input "1399" at bounding box center [1112, 477] width 230 height 26
type input "1"
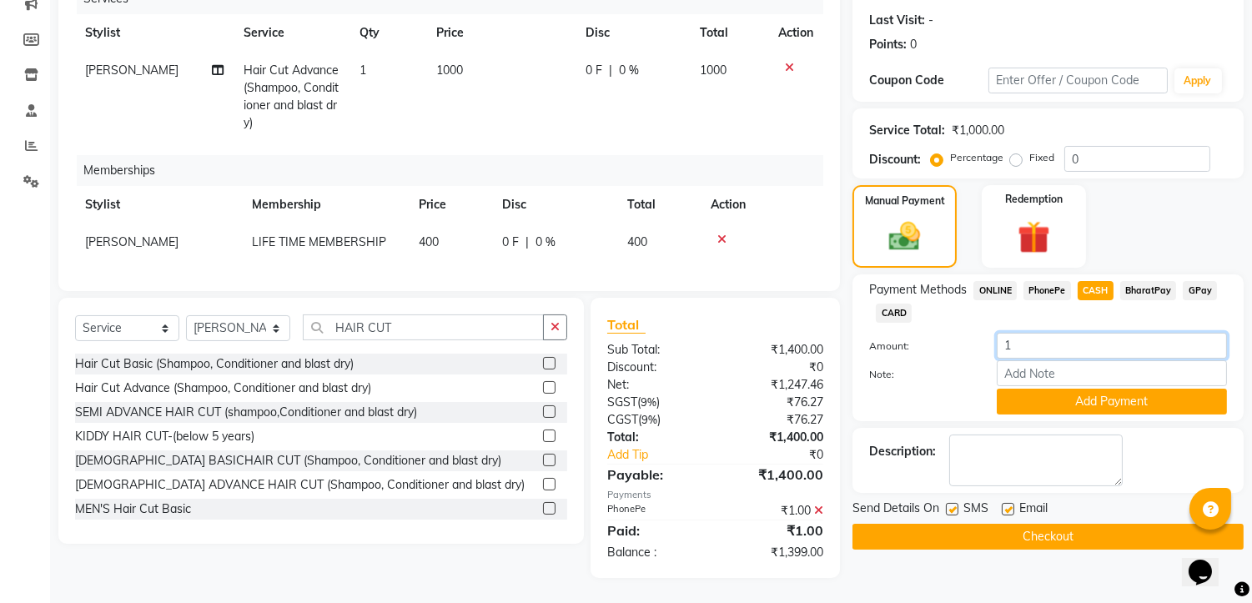
scroll to position [237, 0]
type input "1"
click at [1107, 390] on button "Add Payment" at bounding box center [1112, 402] width 230 height 26
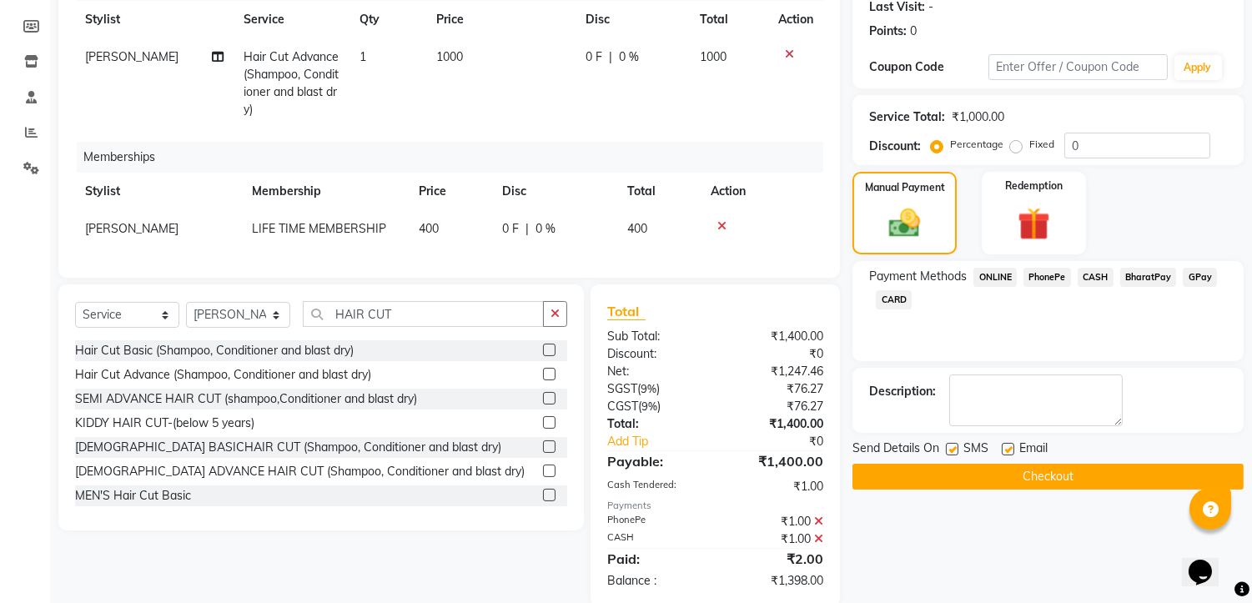
scroll to position [279, 0]
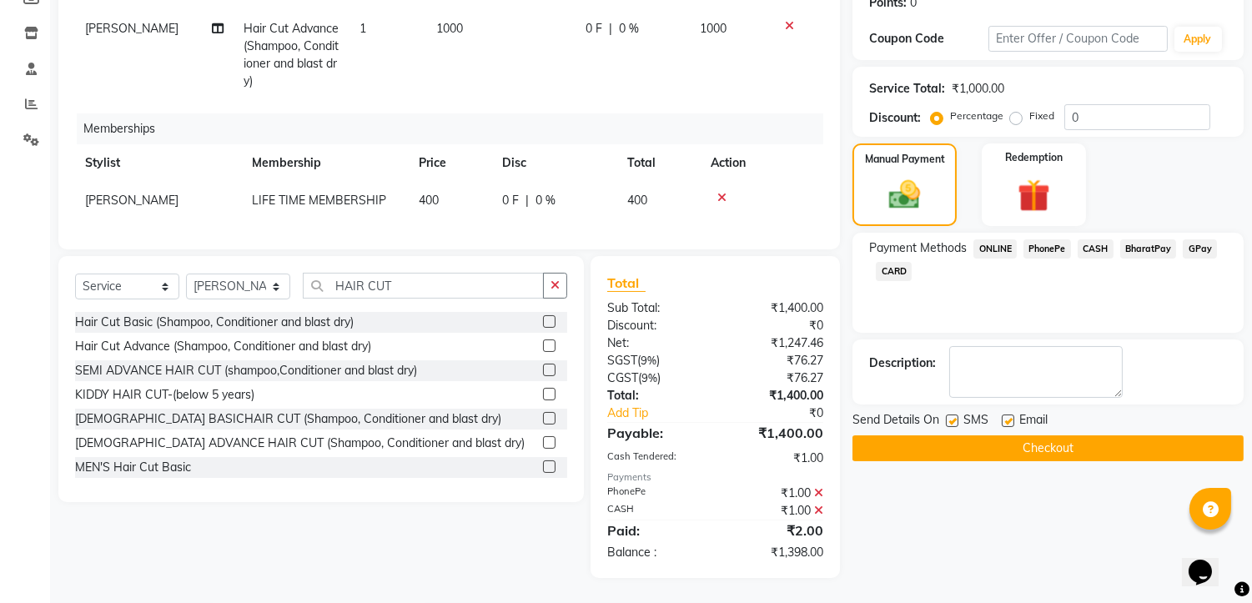
click at [987, 239] on span "ONLINE" at bounding box center [995, 248] width 43 height 19
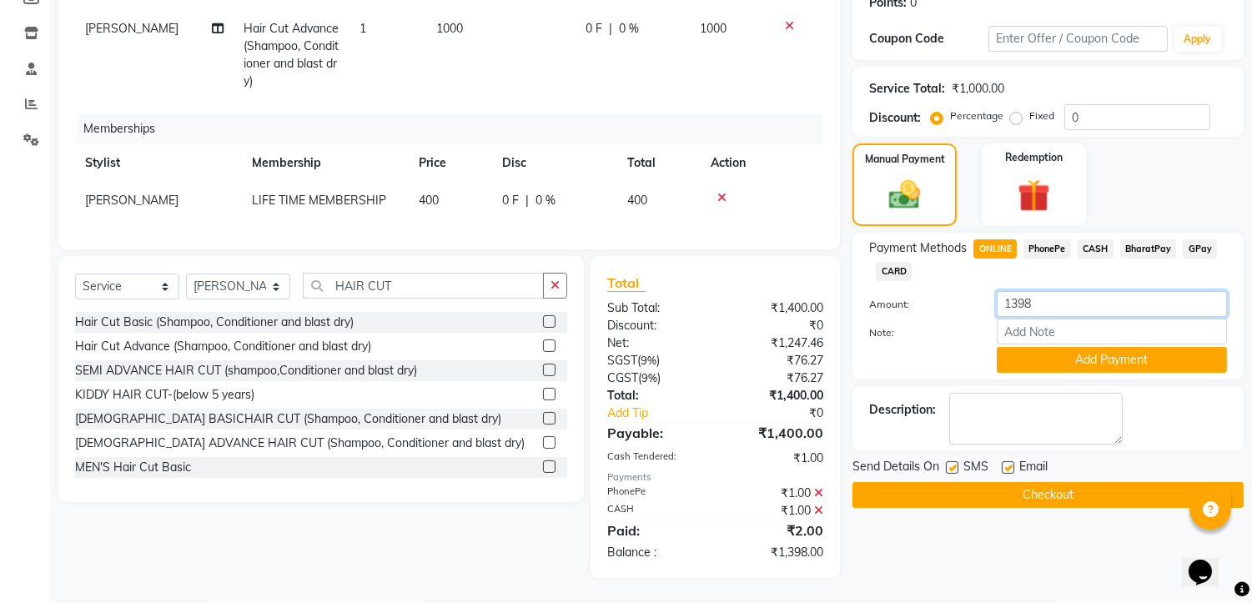
click at [1070, 291] on input "1398" at bounding box center [1112, 304] width 230 height 26
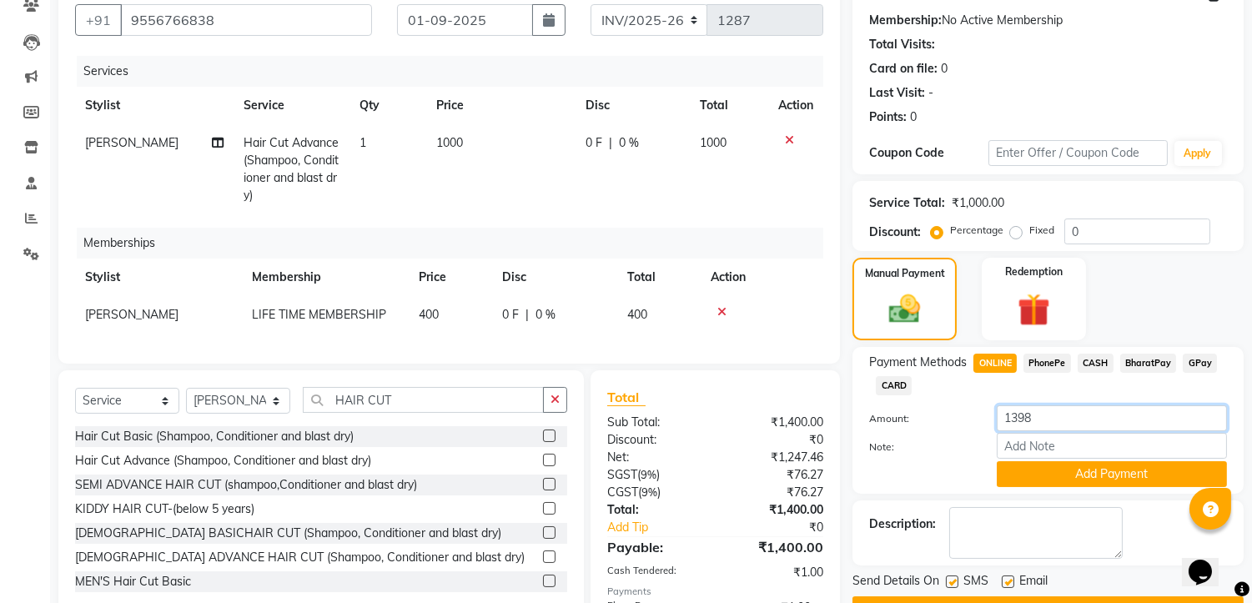
scroll to position [0, 0]
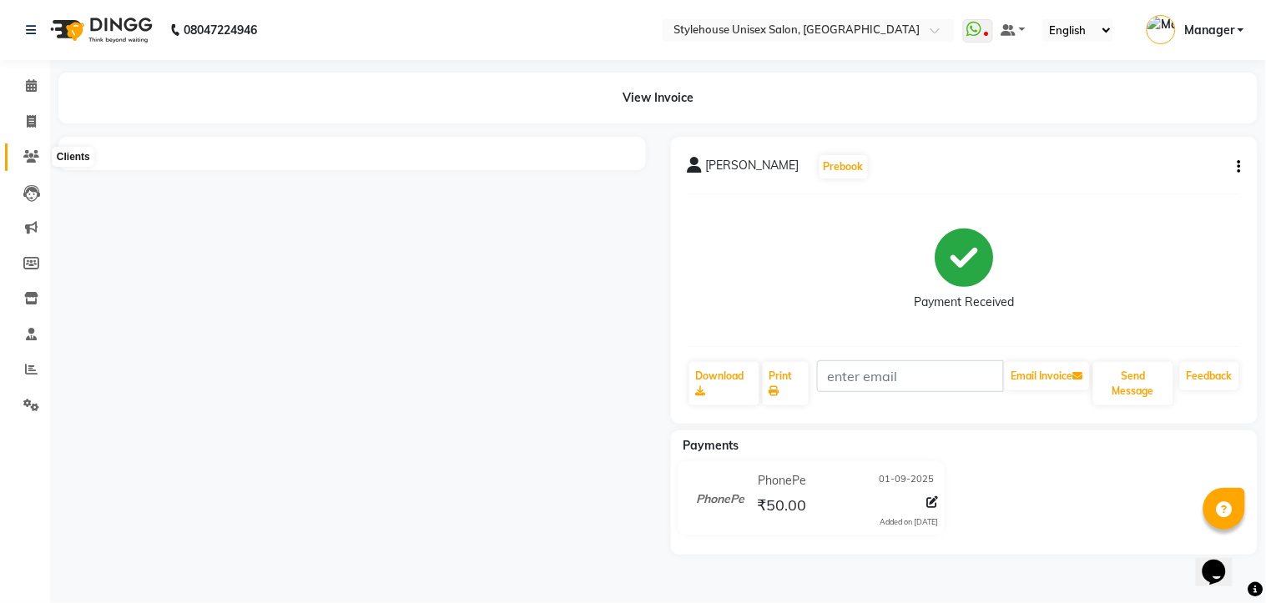
click at [34, 153] on icon at bounding box center [31, 156] width 16 height 13
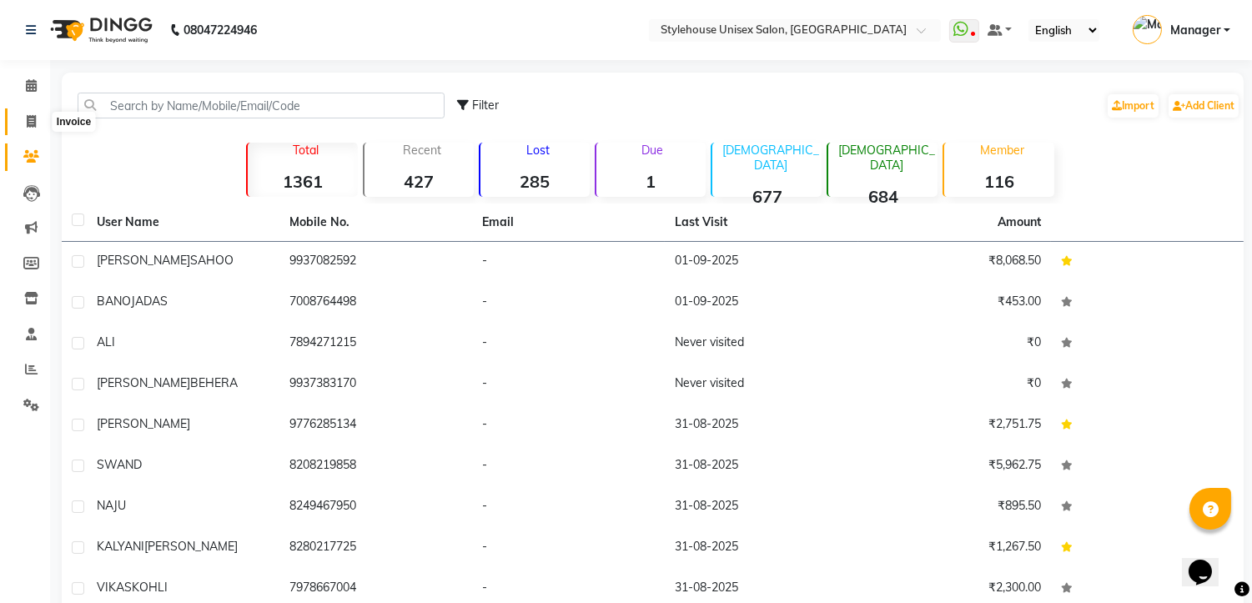
click at [27, 118] on icon at bounding box center [31, 121] width 9 height 13
select select "service"
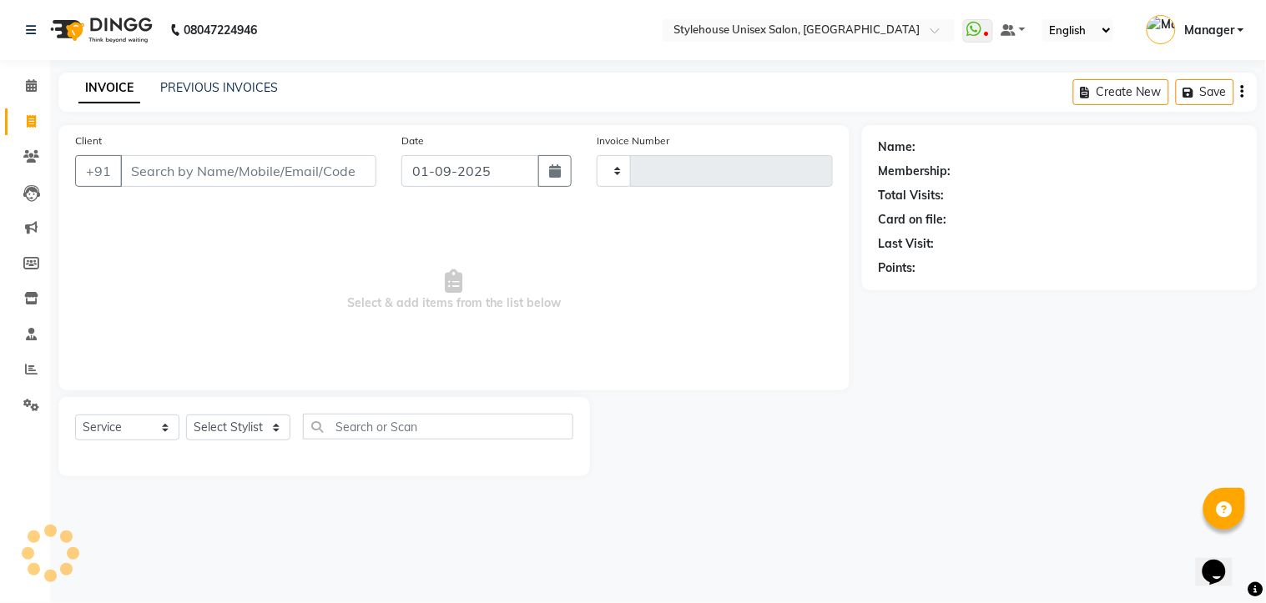
type input "1287"
select select "7906"
click at [209, 88] on link "PREVIOUS INVOICES" at bounding box center [219, 87] width 118 height 15
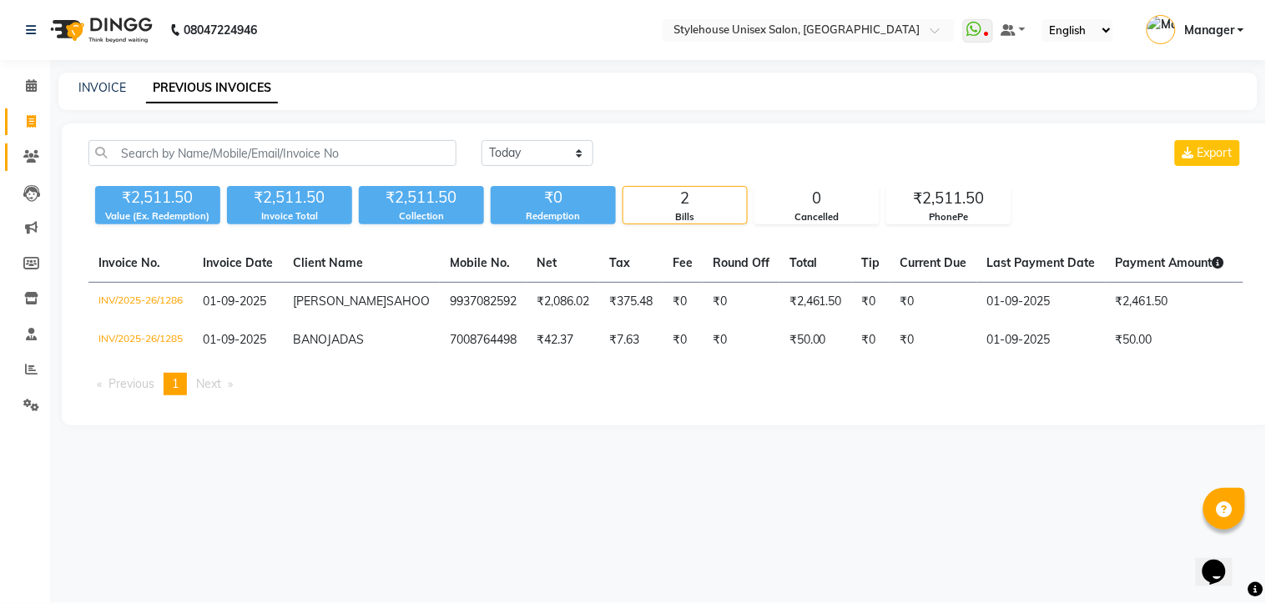
click at [28, 145] on link "Clients" at bounding box center [25, 158] width 40 height 28
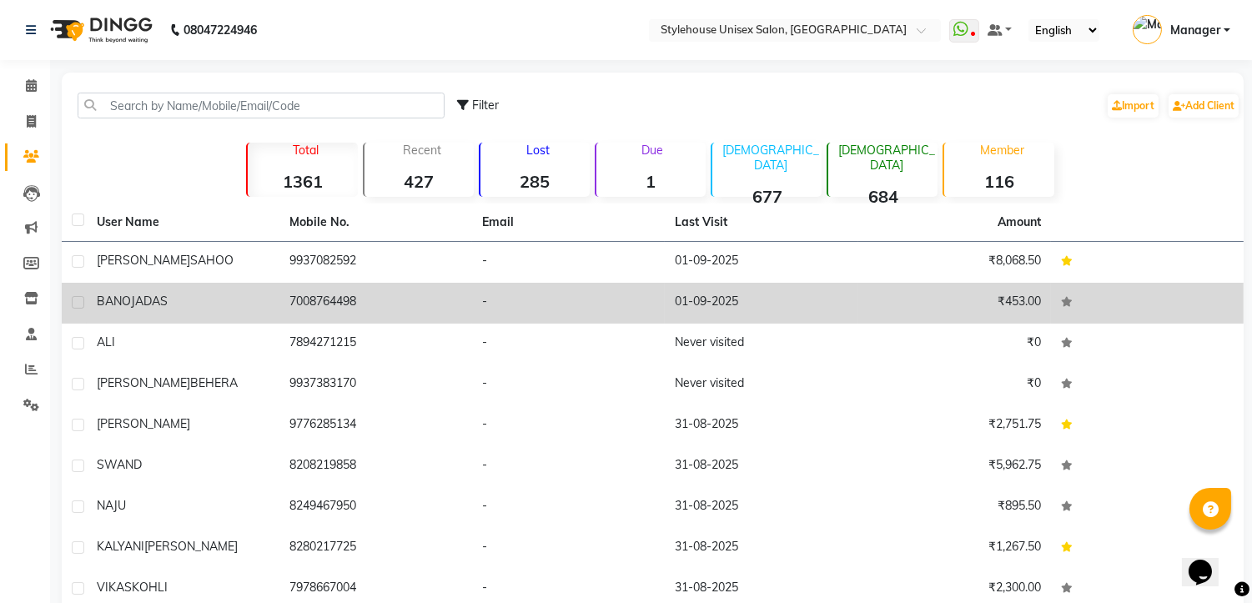
click at [144, 303] on span "DAS" at bounding box center [156, 301] width 24 height 15
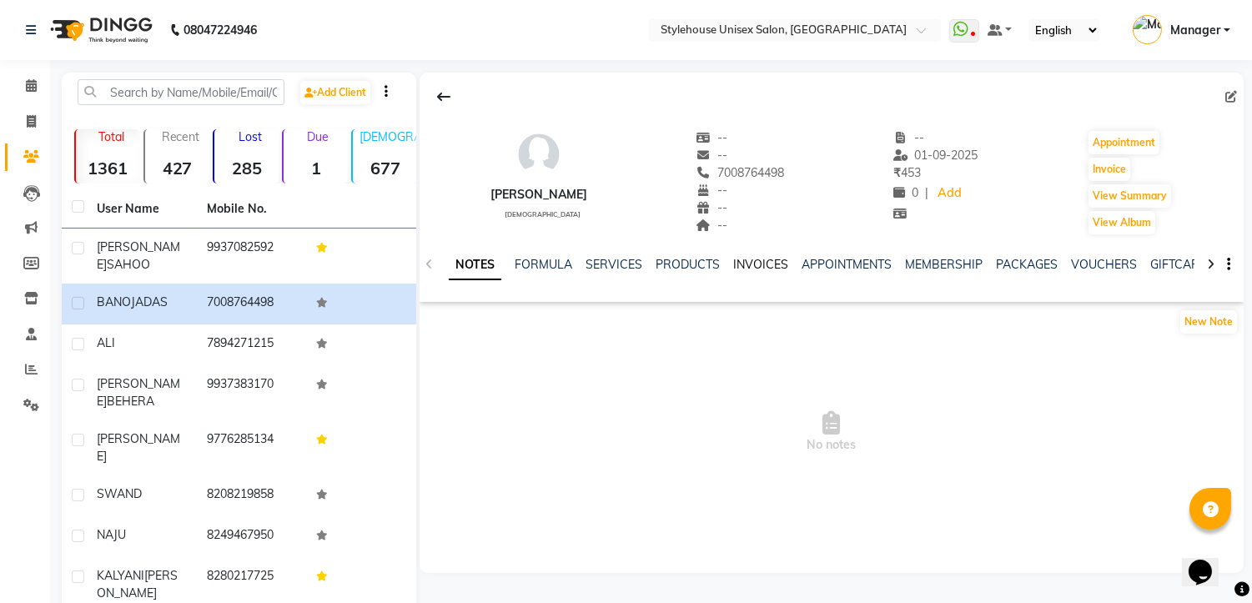
click at [763, 263] on link "INVOICES" at bounding box center [760, 264] width 55 height 15
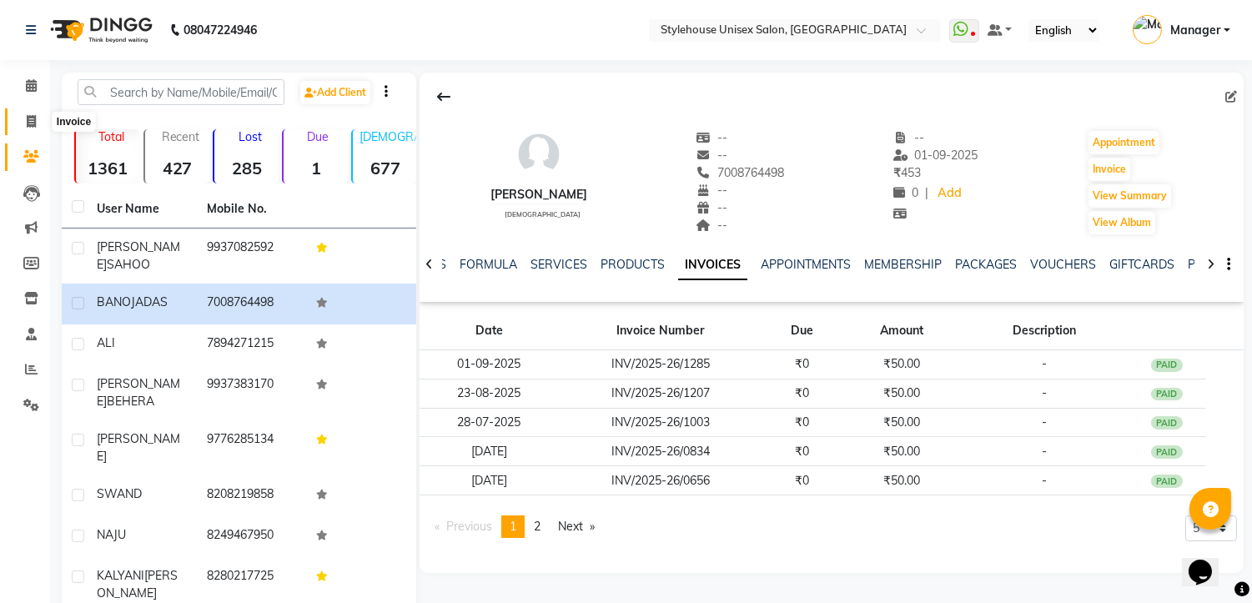
click at [23, 120] on span at bounding box center [31, 122] width 29 height 19
select select "service"
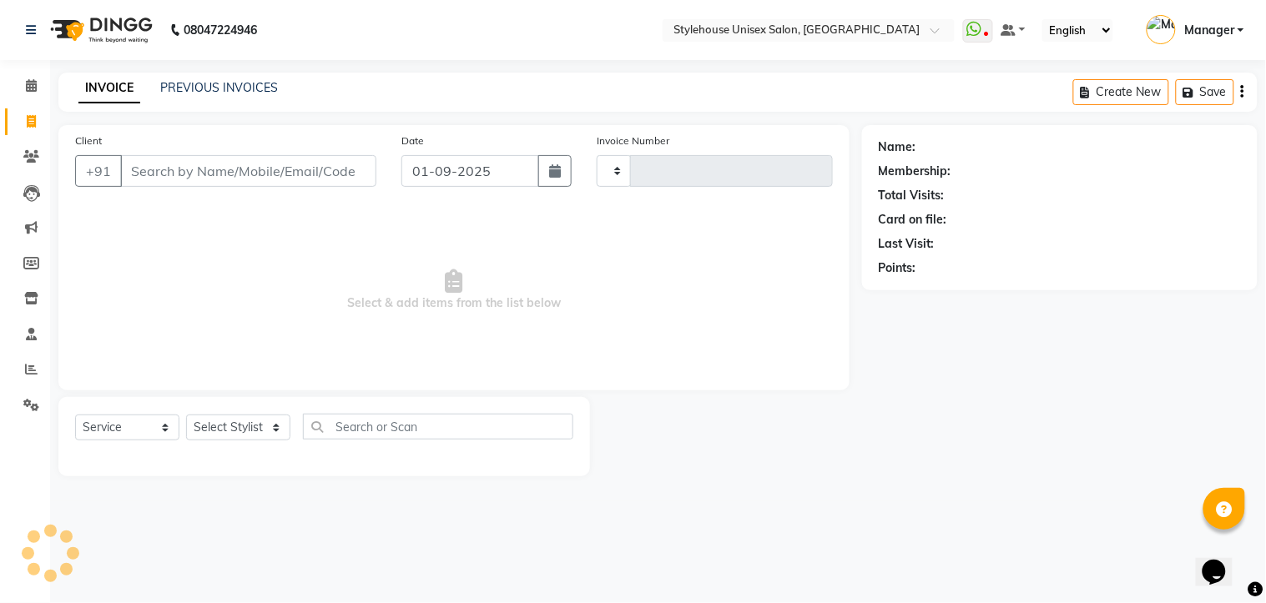
type input "1287"
select select "7906"
click at [209, 85] on link "PREVIOUS INVOICES" at bounding box center [219, 87] width 118 height 15
